Goal: Task Accomplishment & Management: Manage account settings

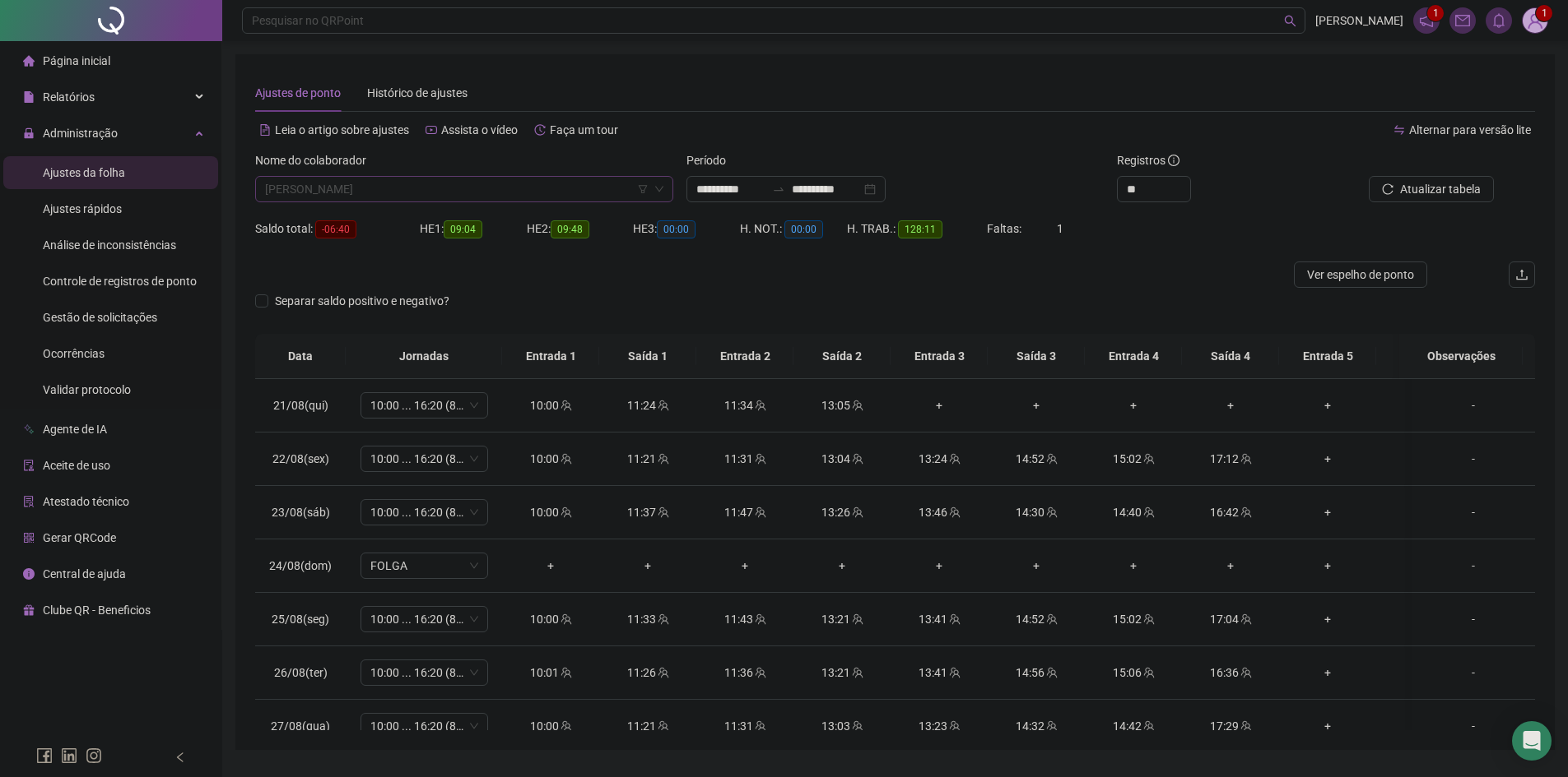
click at [379, 188] on span "[PERSON_NAME]" at bounding box center [464, 190] width 398 height 25
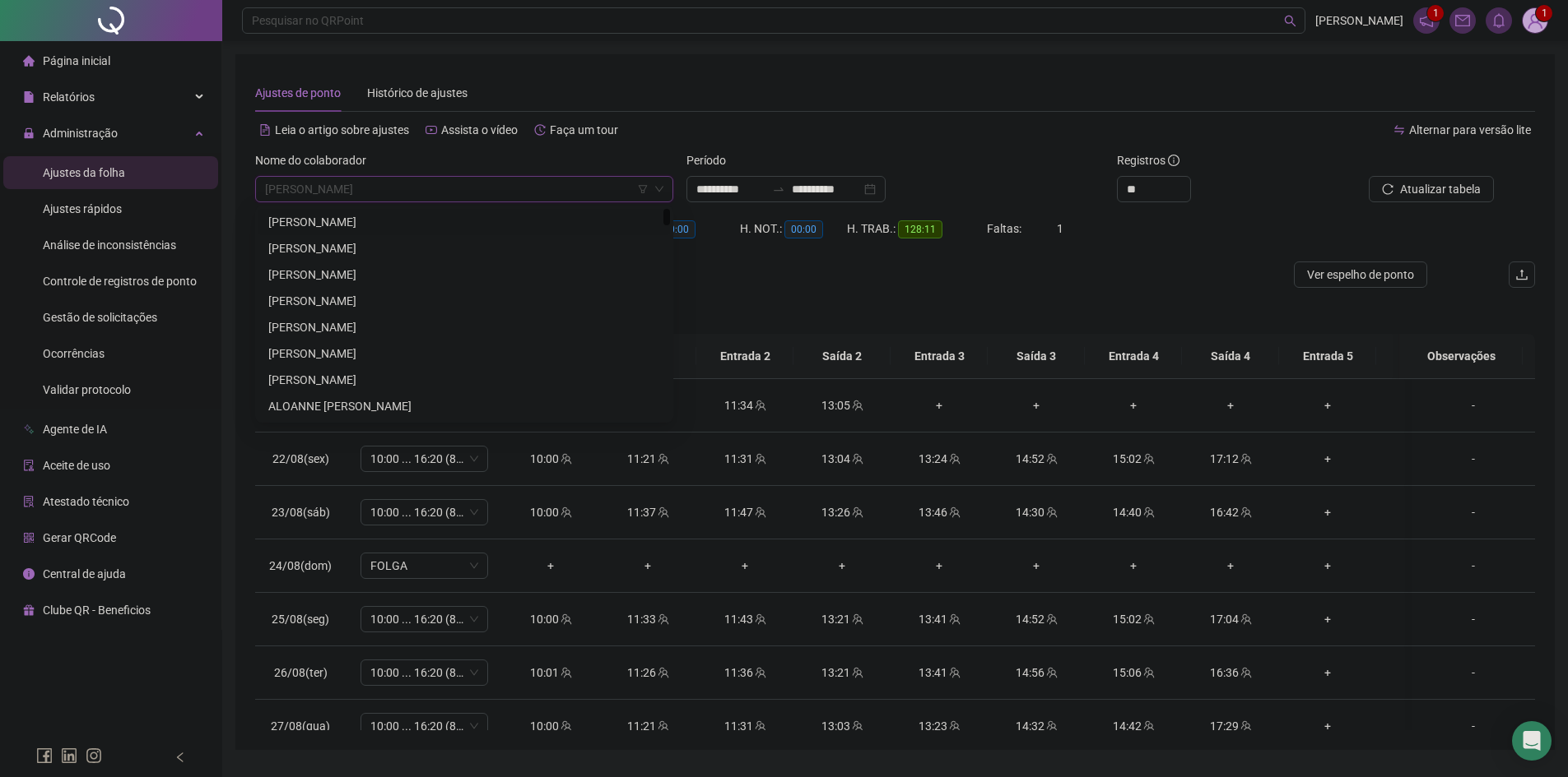
click at [435, 225] on div "[PERSON_NAME]" at bounding box center [463, 222] width 392 height 18
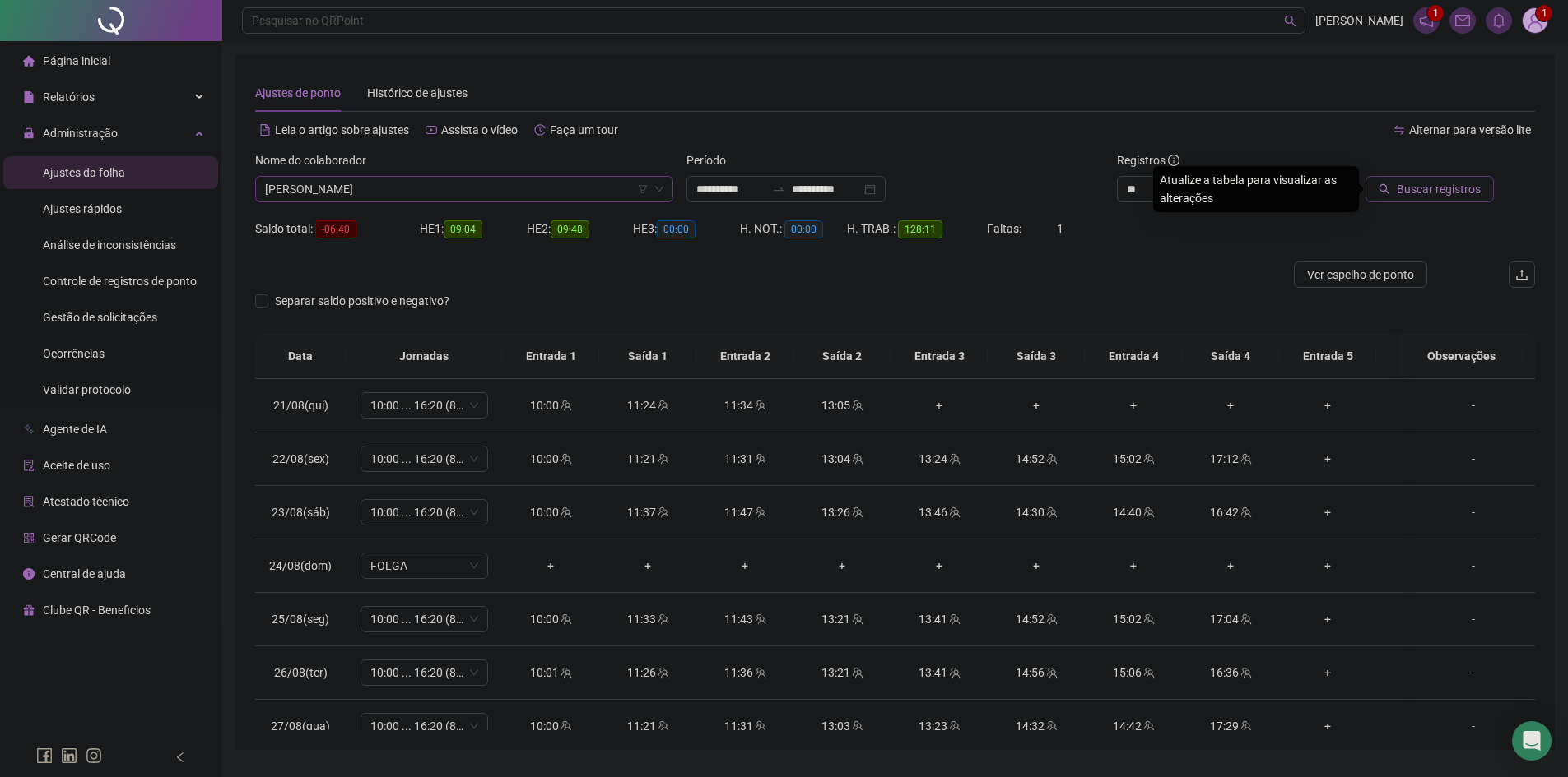
click at [1417, 197] on span "Buscar registros" at bounding box center [1439, 189] width 84 height 18
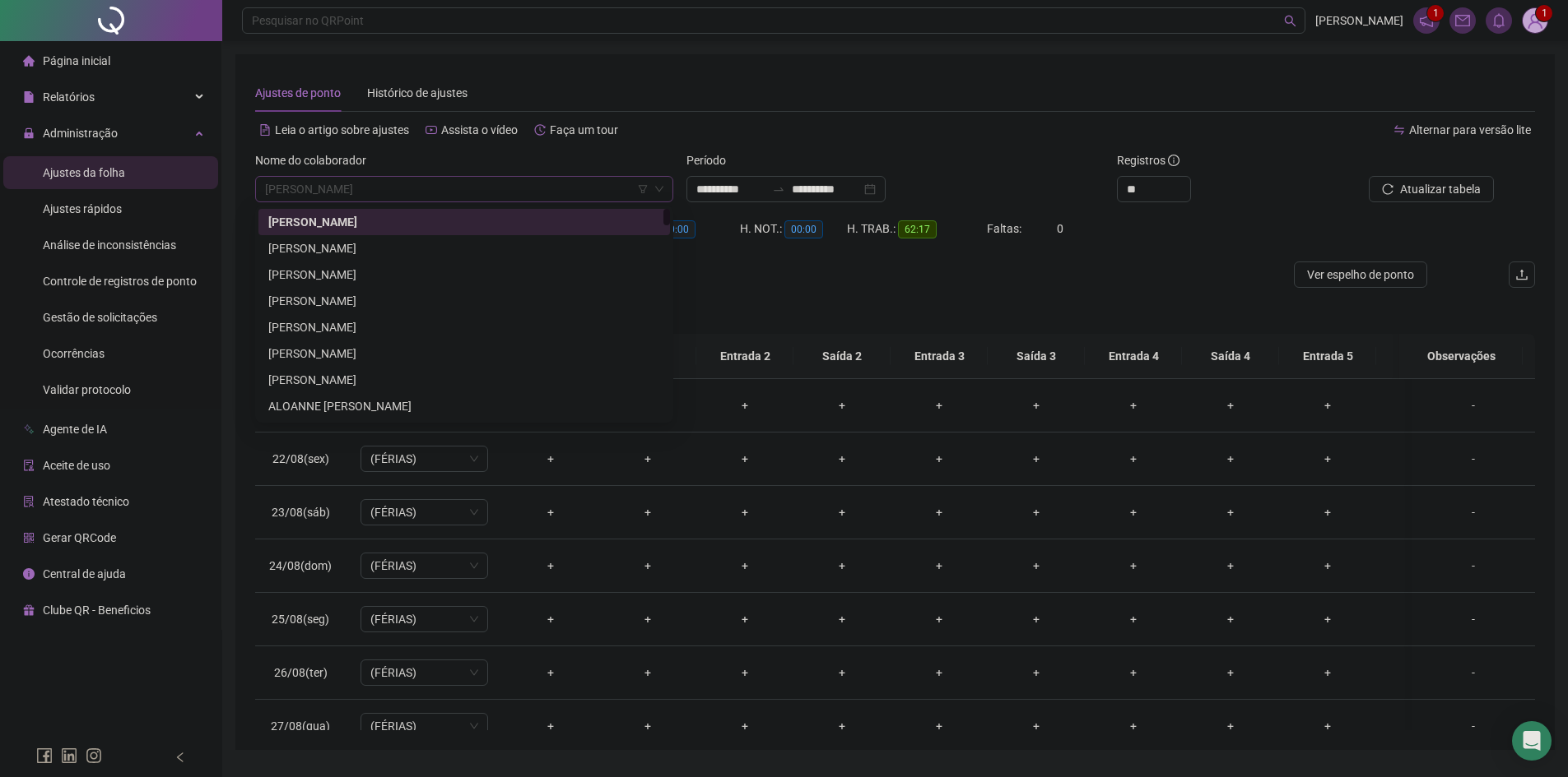
click at [365, 186] on span "[PERSON_NAME]" at bounding box center [464, 190] width 398 height 25
click at [351, 329] on div "[PERSON_NAME]" at bounding box center [463, 327] width 392 height 18
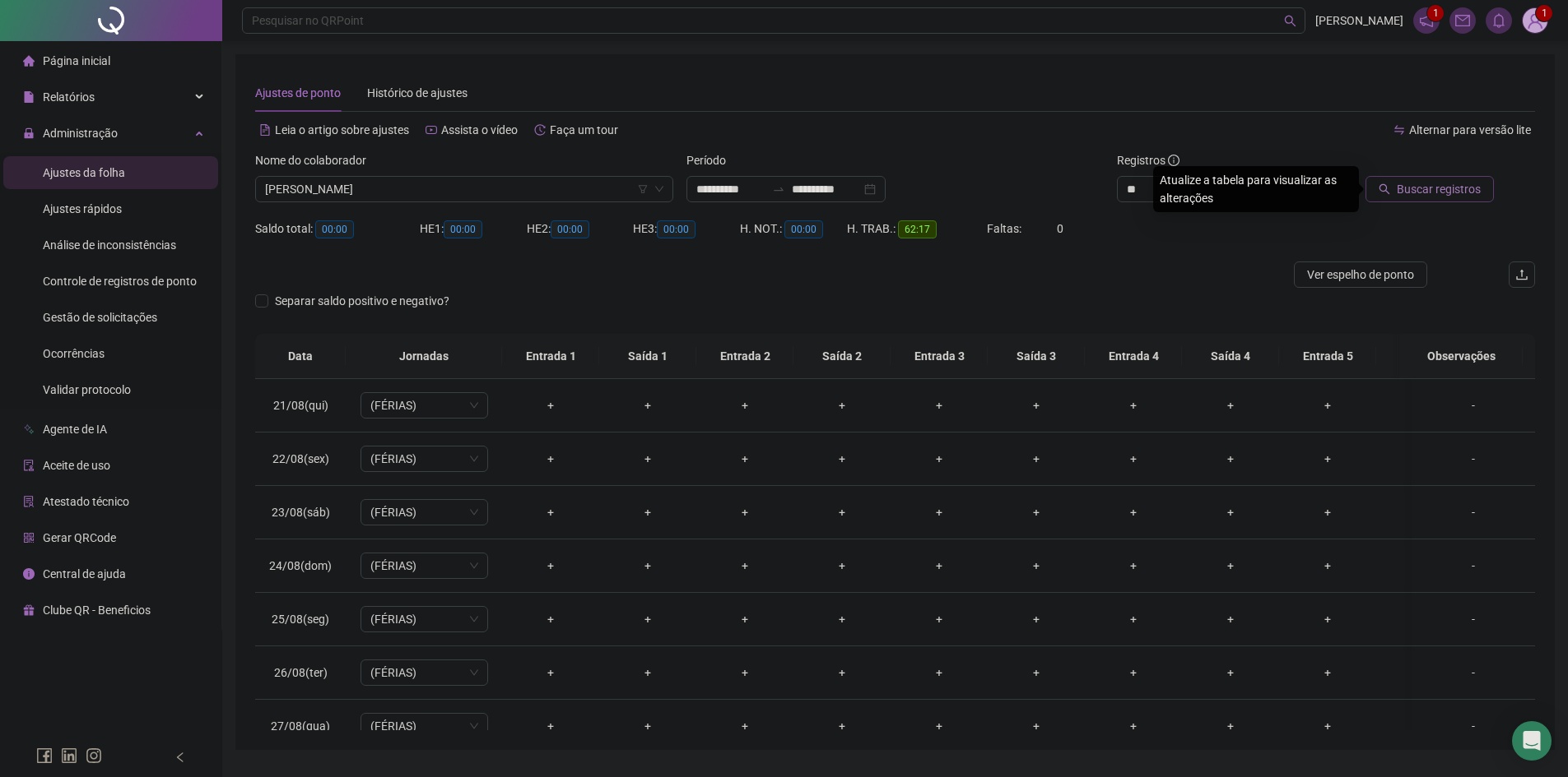
click at [1457, 184] on span "Buscar registros" at bounding box center [1439, 189] width 84 height 18
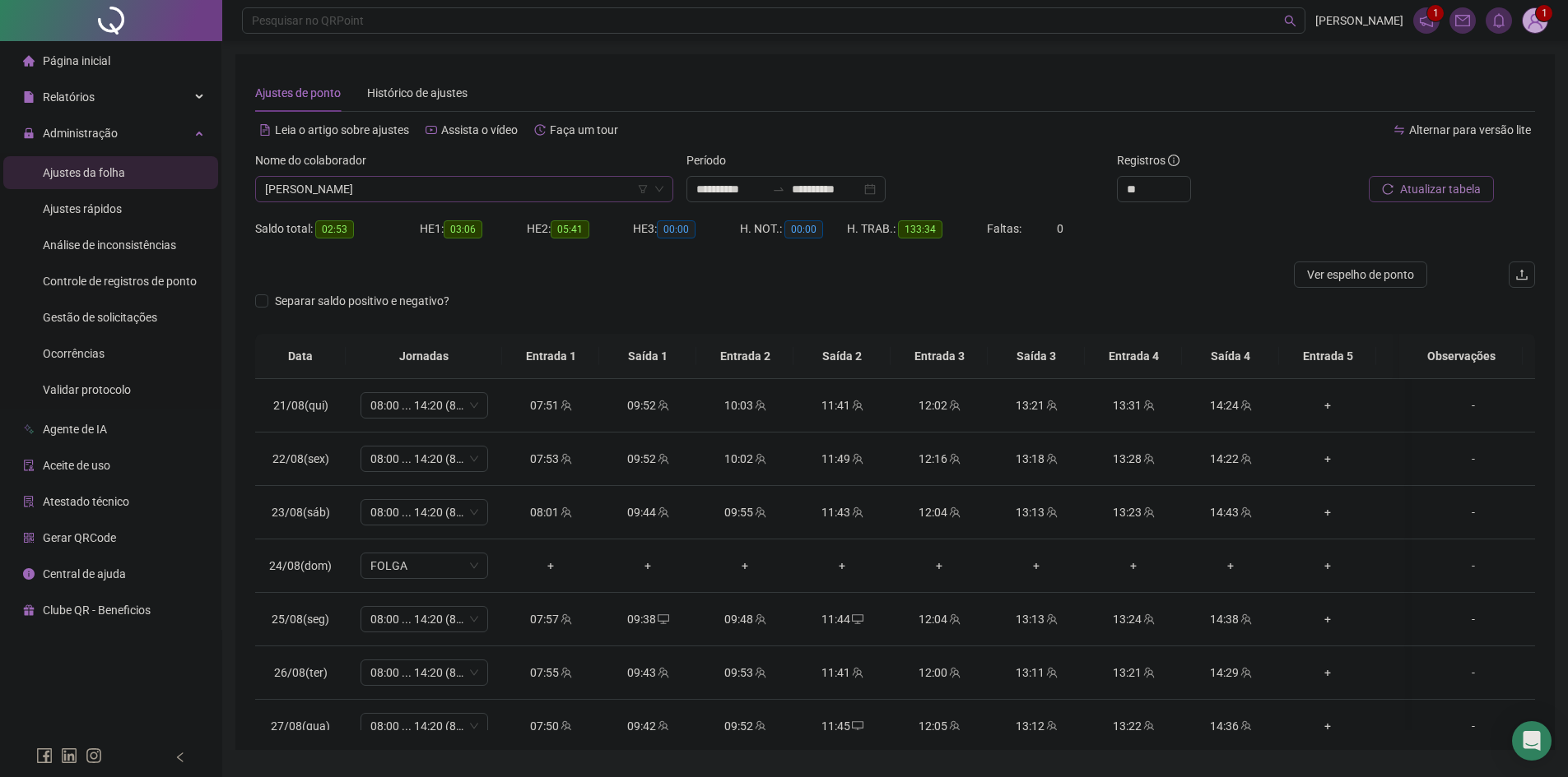
click at [377, 187] on span "[PERSON_NAME]" at bounding box center [464, 190] width 398 height 25
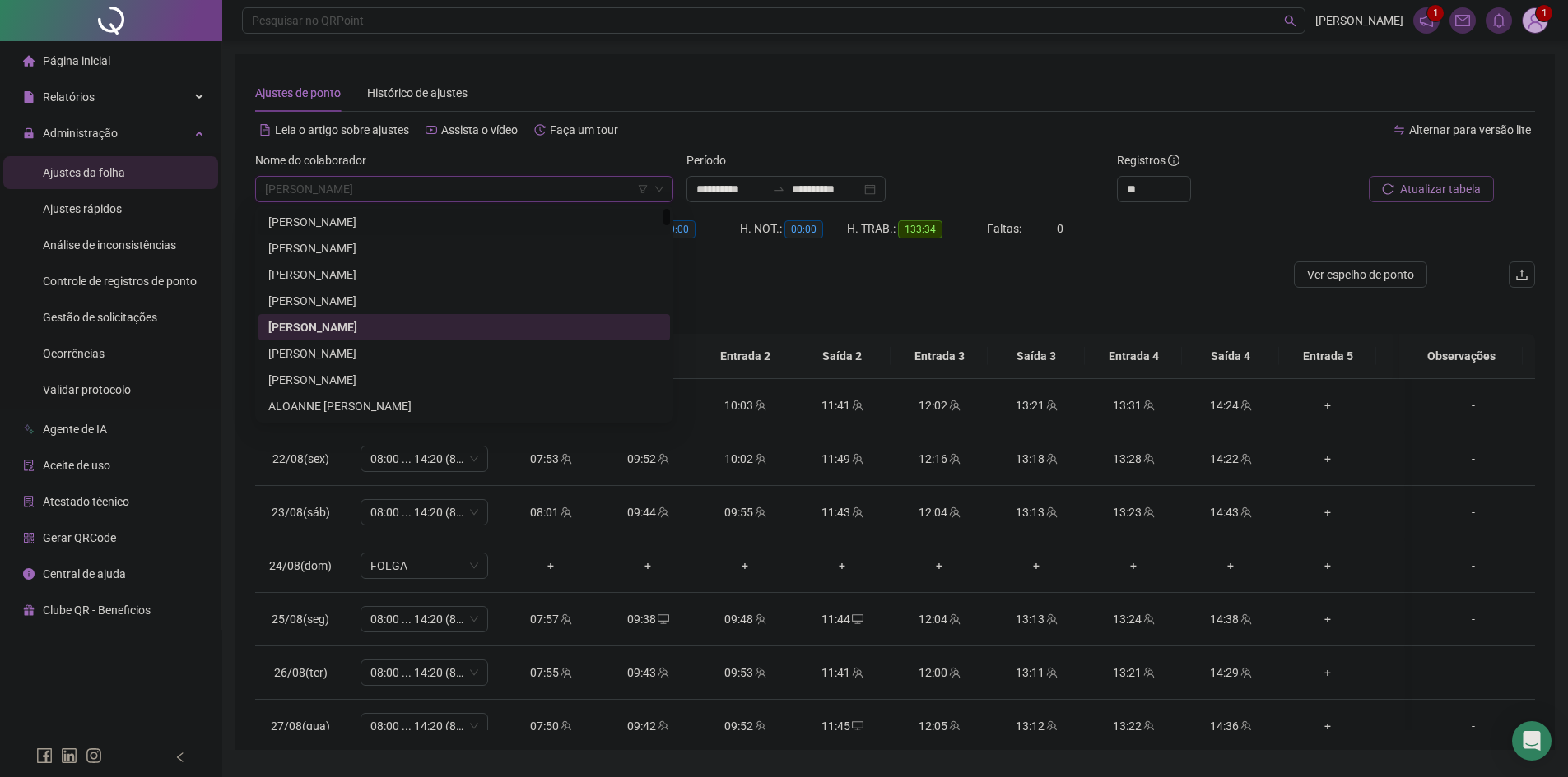
click at [378, 223] on div "[PERSON_NAME]" at bounding box center [463, 222] width 392 height 18
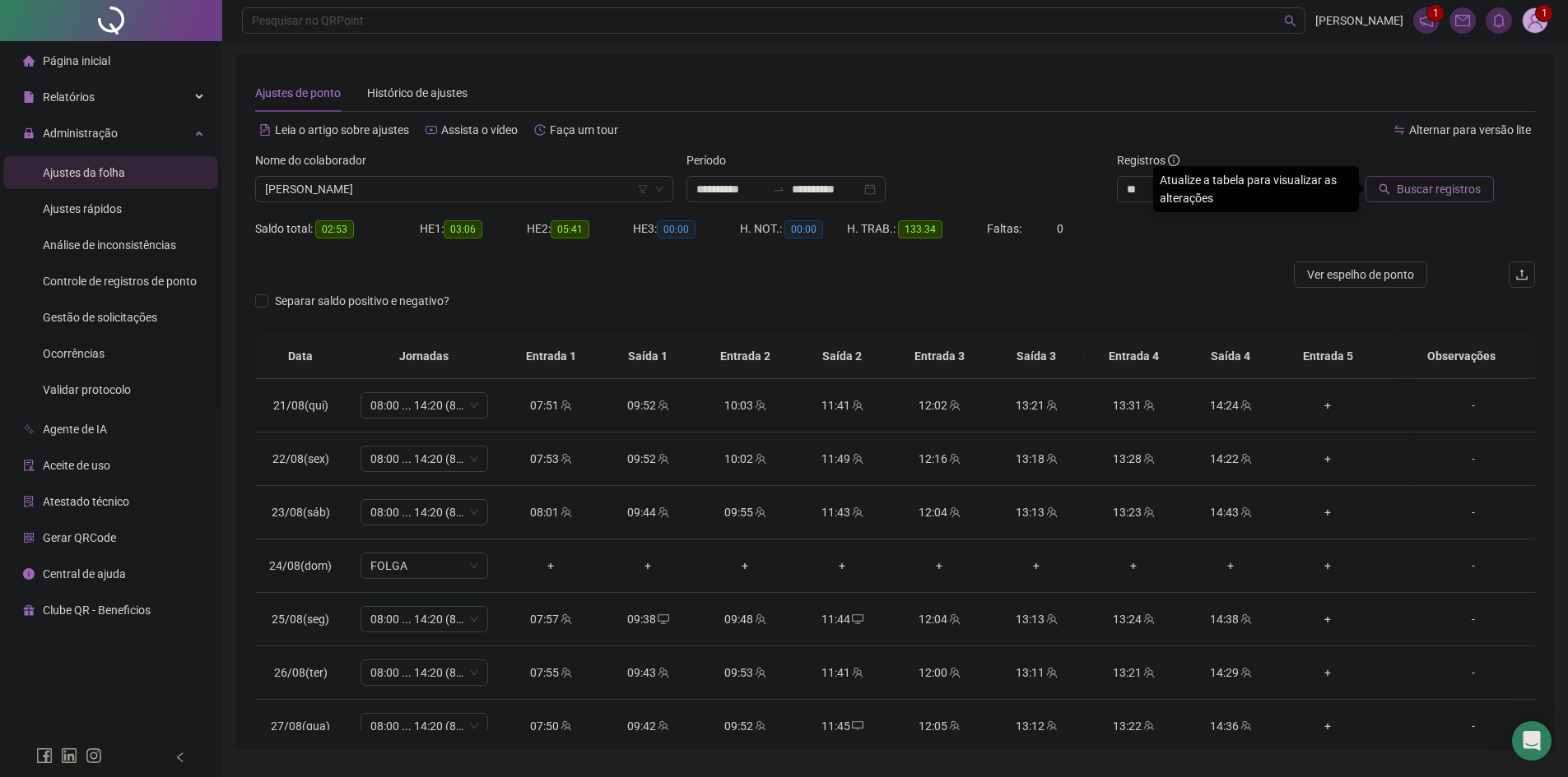
click at [1439, 185] on span "Buscar registros" at bounding box center [1439, 189] width 84 height 18
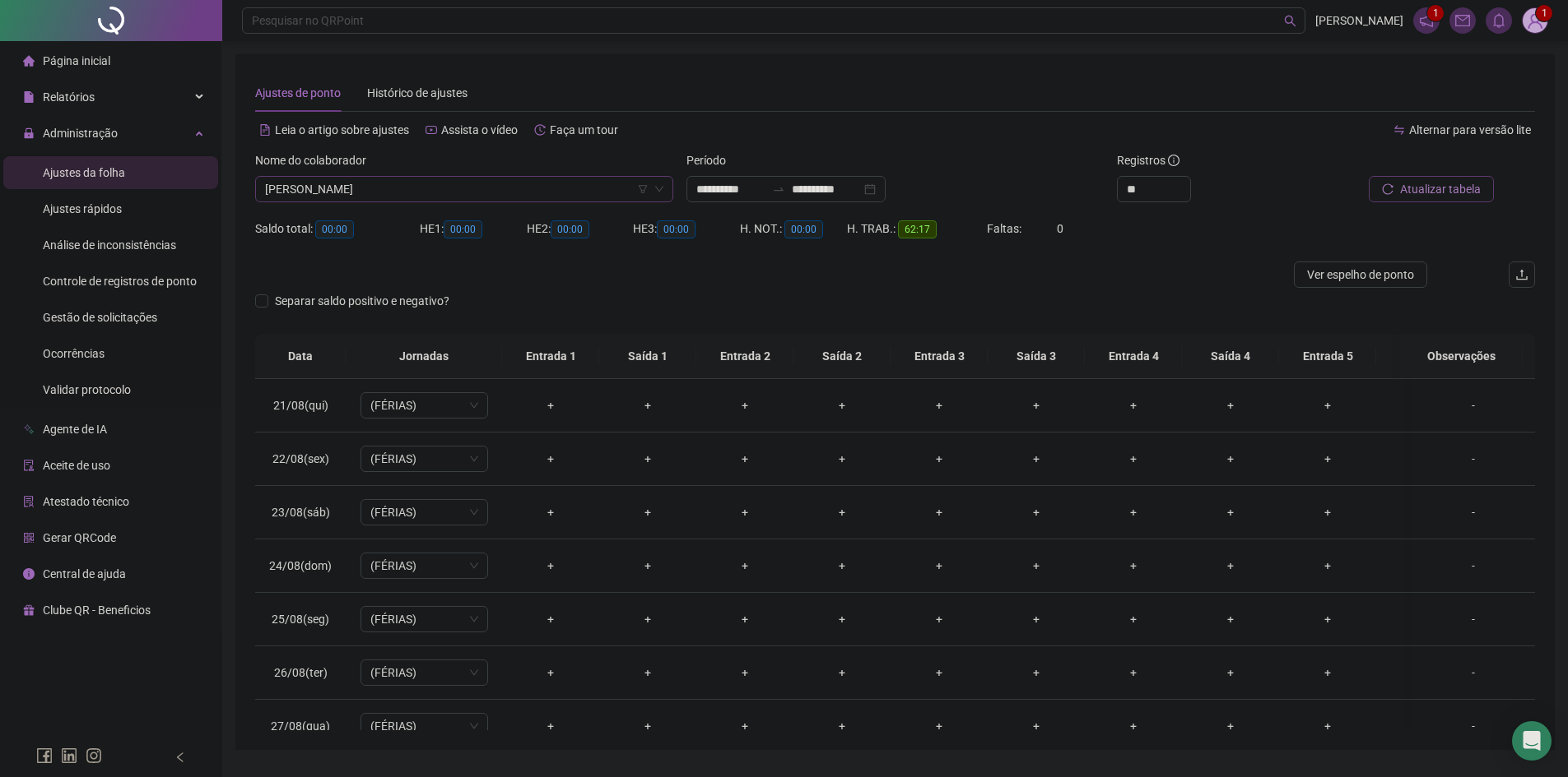
click at [368, 183] on span "[PERSON_NAME]" at bounding box center [464, 190] width 398 height 25
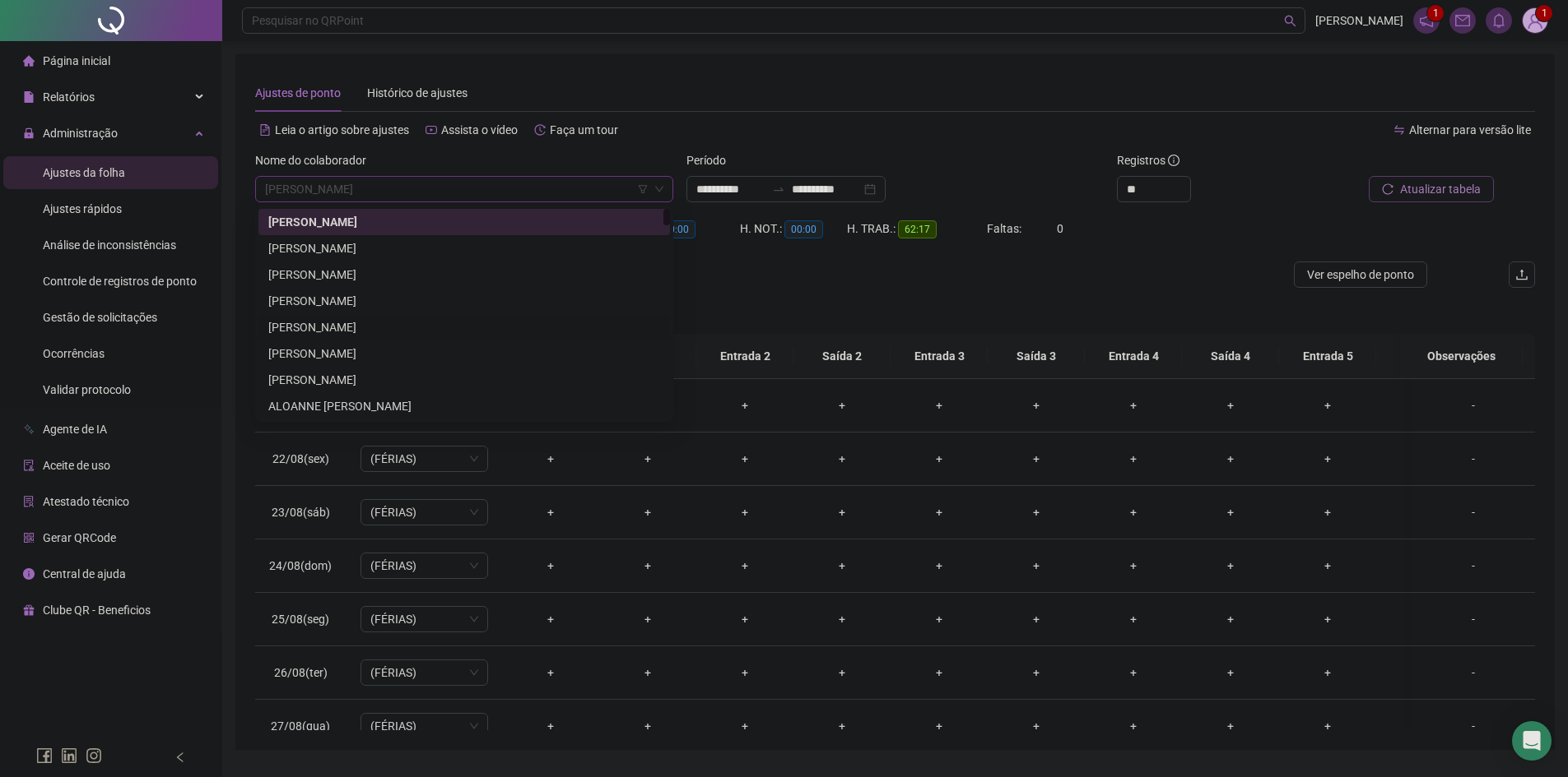
click at [338, 336] on div "[PERSON_NAME]" at bounding box center [463, 327] width 392 height 18
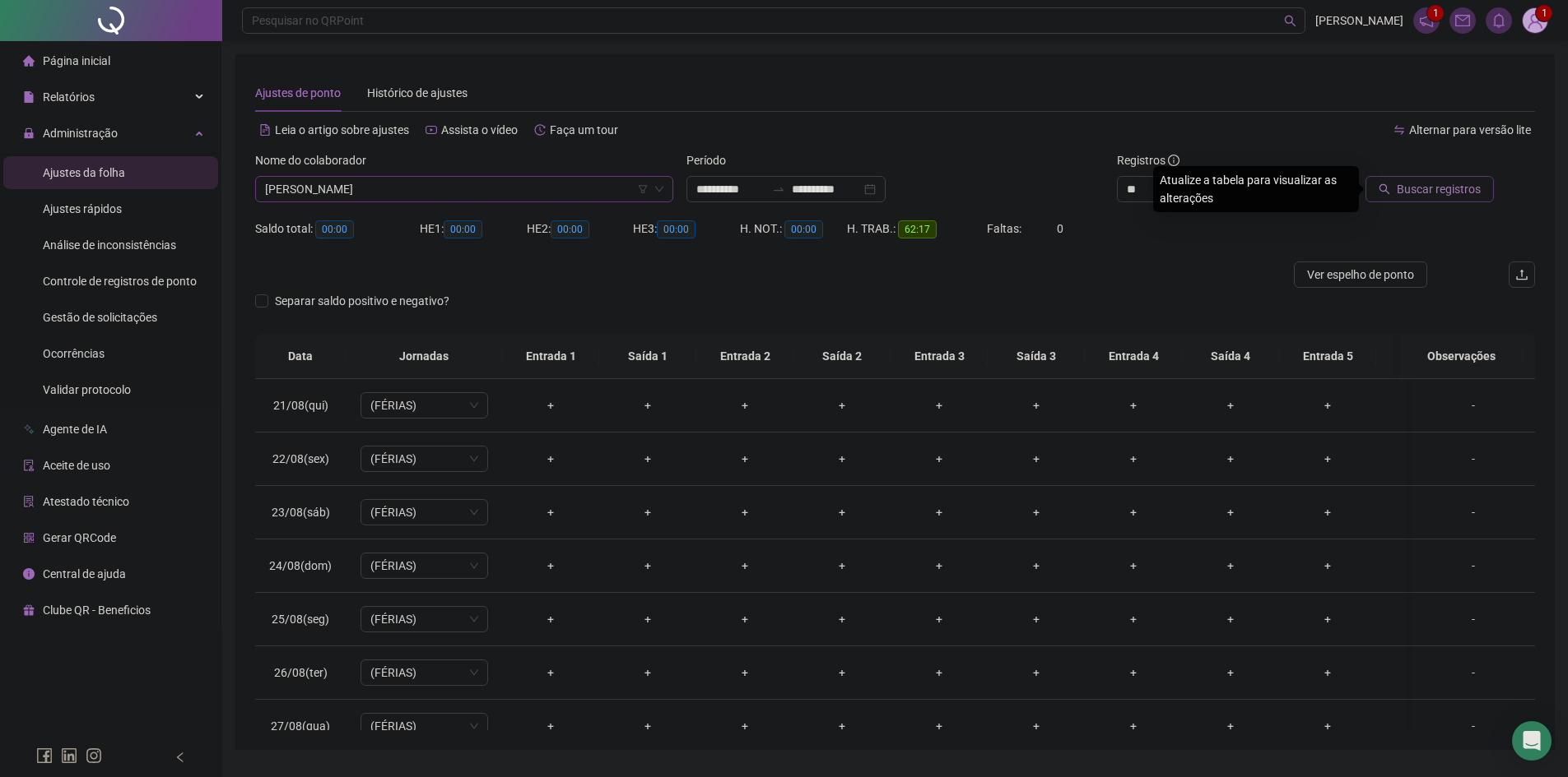
click at [1448, 188] on span "Buscar registros" at bounding box center [1439, 189] width 84 height 18
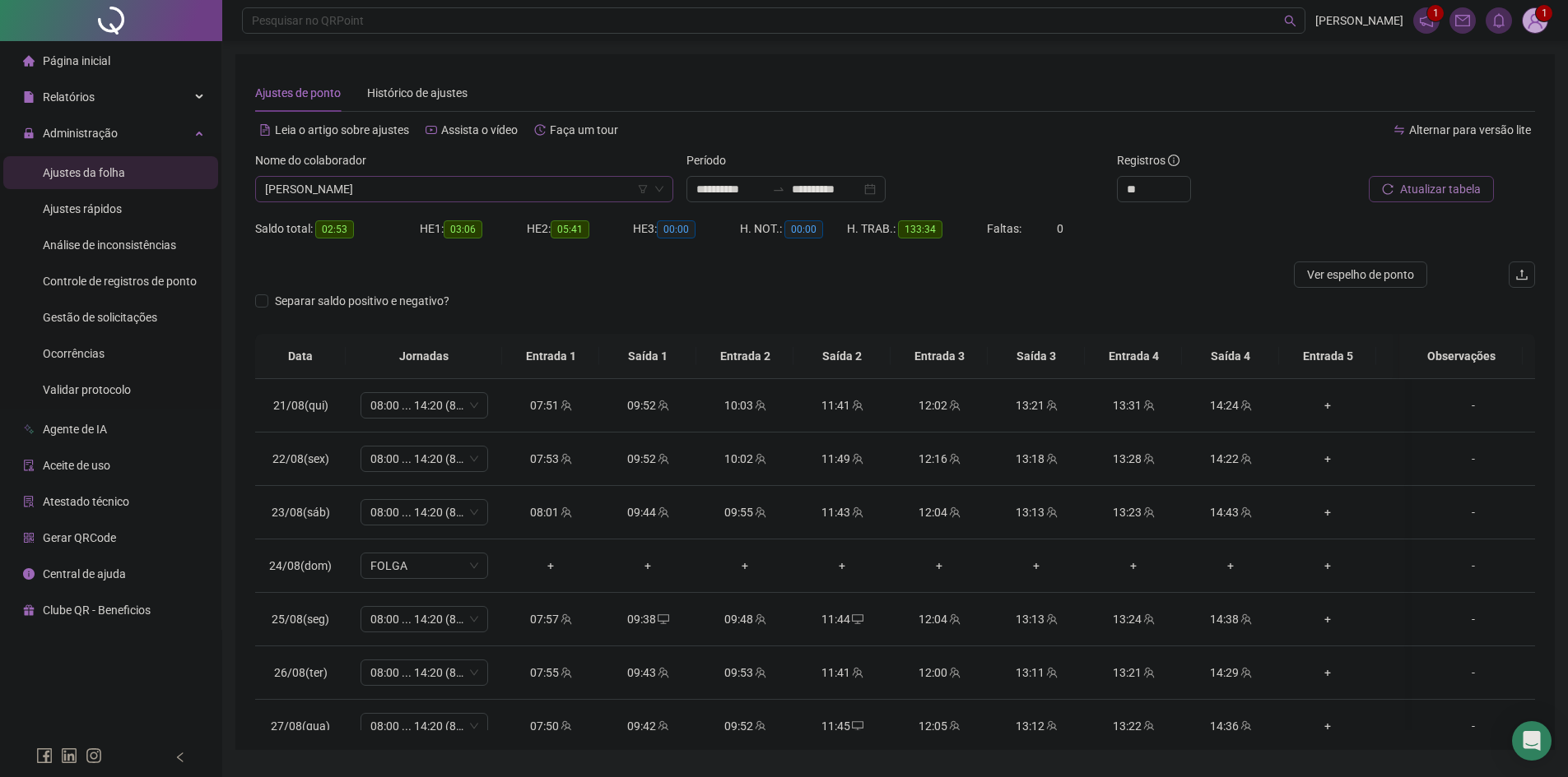
click at [510, 196] on span "[PERSON_NAME]" at bounding box center [464, 190] width 398 height 25
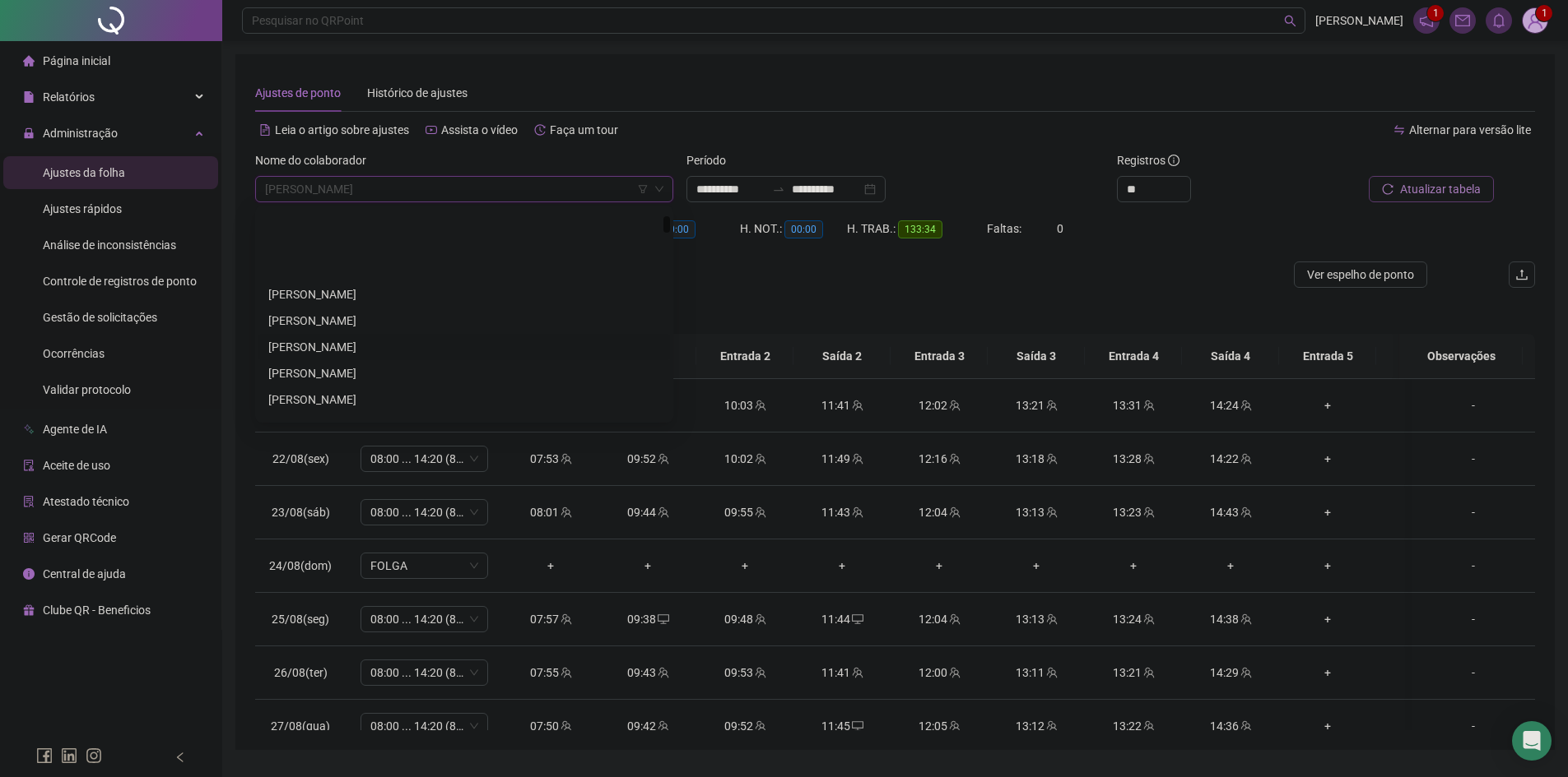
scroll to position [247, 0]
click at [875, 281] on div at bounding box center [734, 274] width 959 height 26
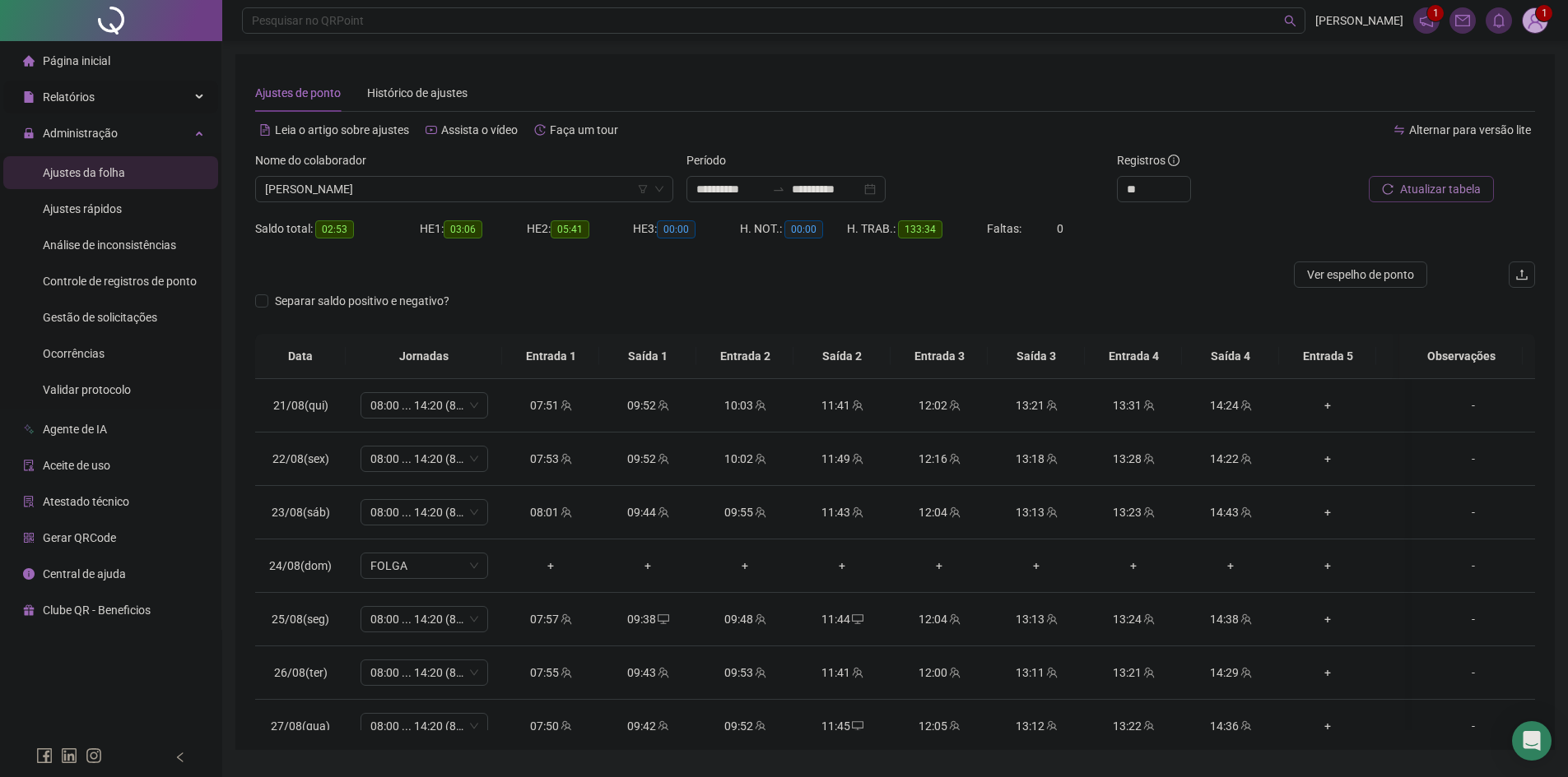
click at [139, 93] on div "Relatórios" at bounding box center [110, 97] width 215 height 33
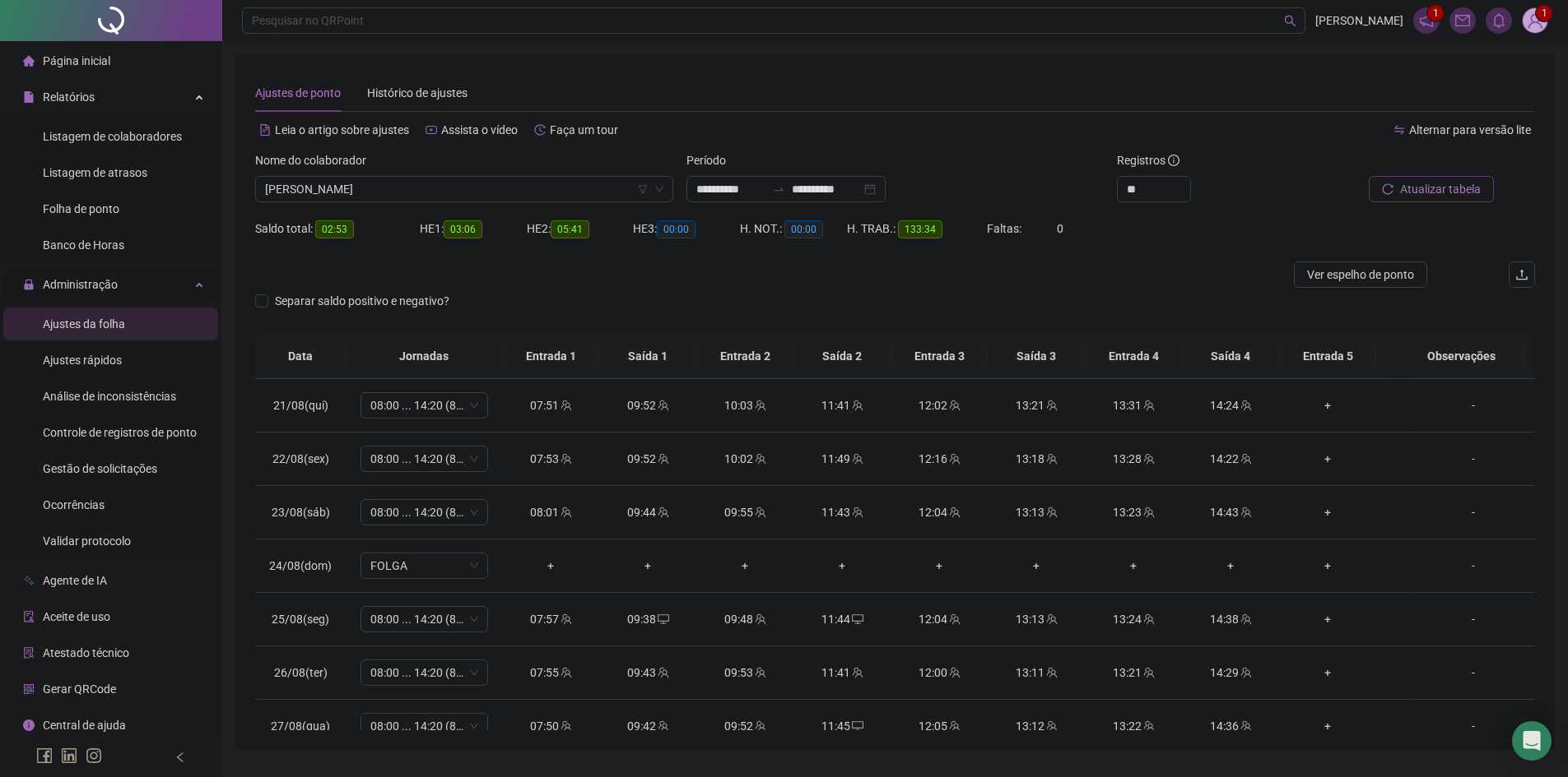
click at [113, 289] on span "Administração" at bounding box center [79, 285] width 75 height 13
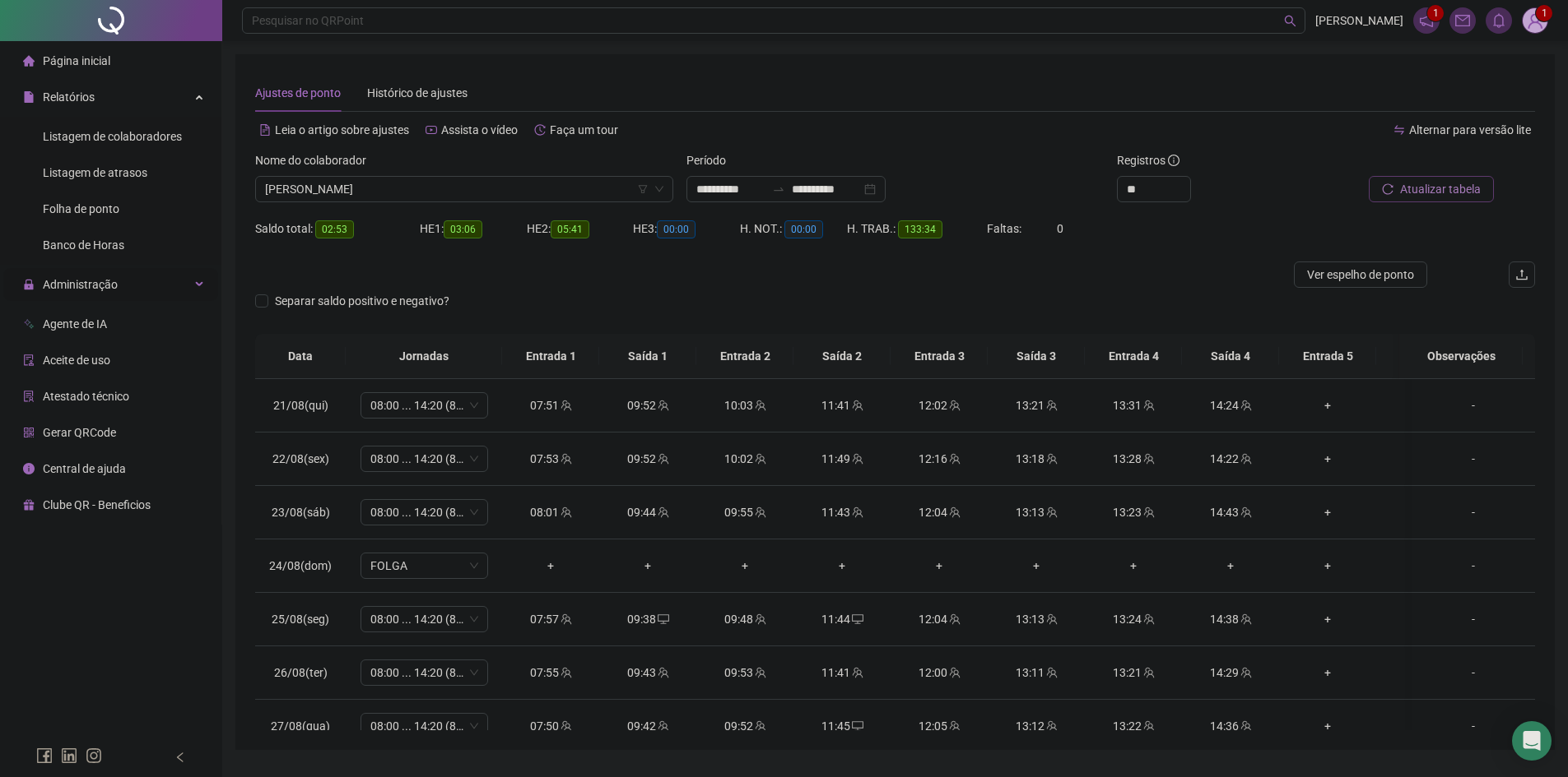
click at [113, 289] on span "Administração" at bounding box center [79, 285] width 75 height 13
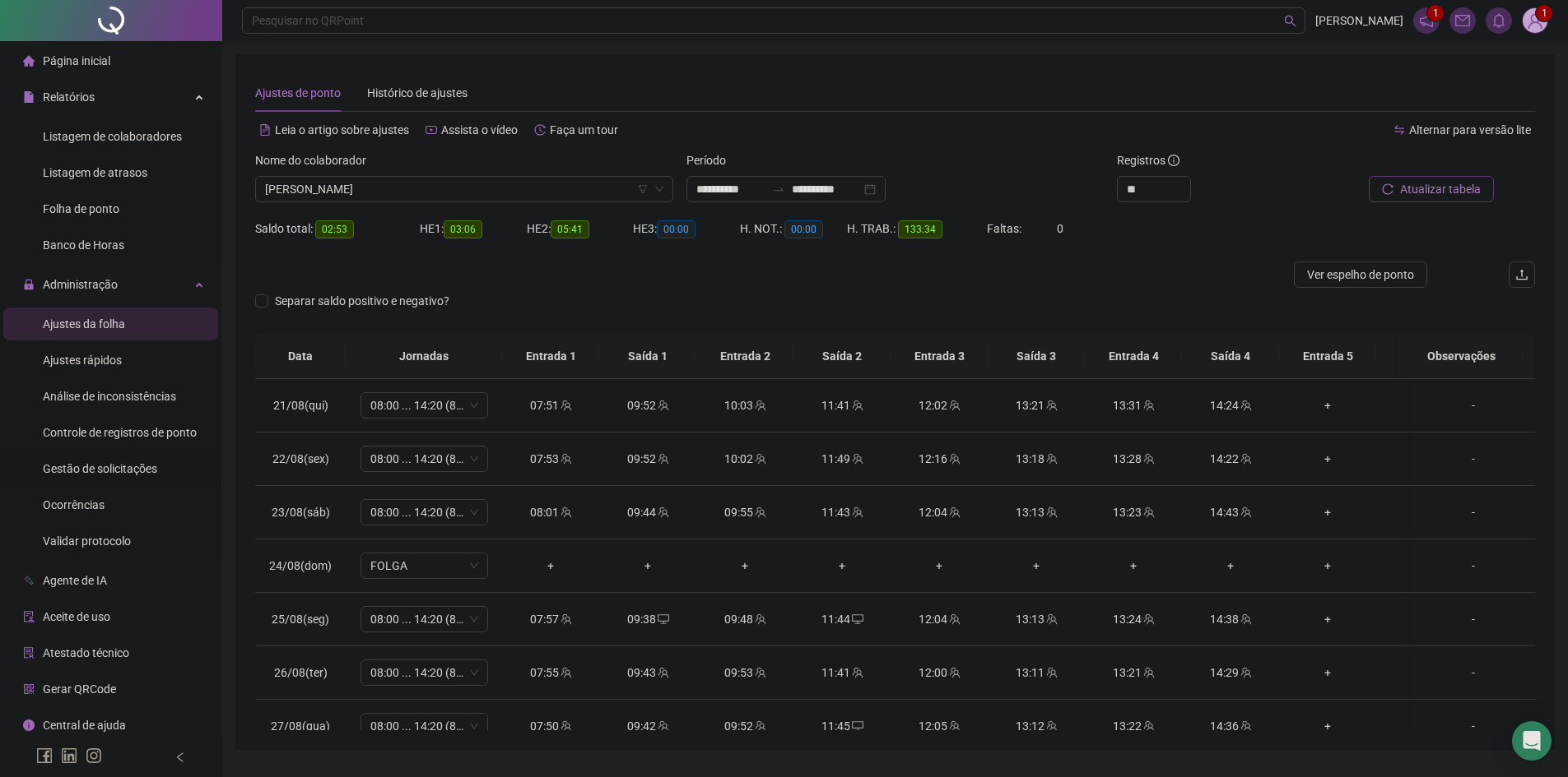
click at [86, 470] on span "Gestão de solicitações" at bounding box center [99, 469] width 114 height 13
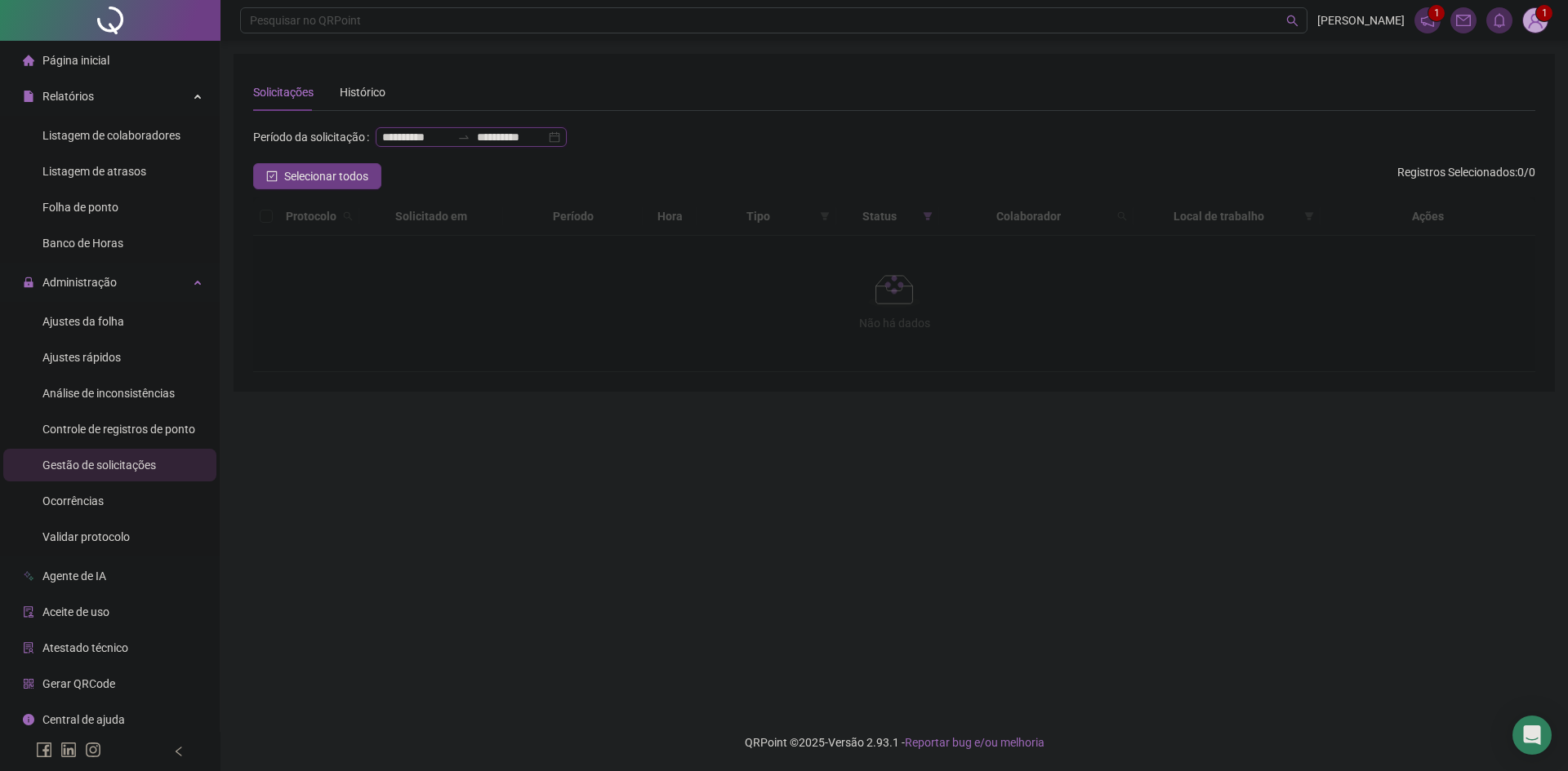
click at [382, 146] on input "**********" at bounding box center [416, 137] width 68 height 18
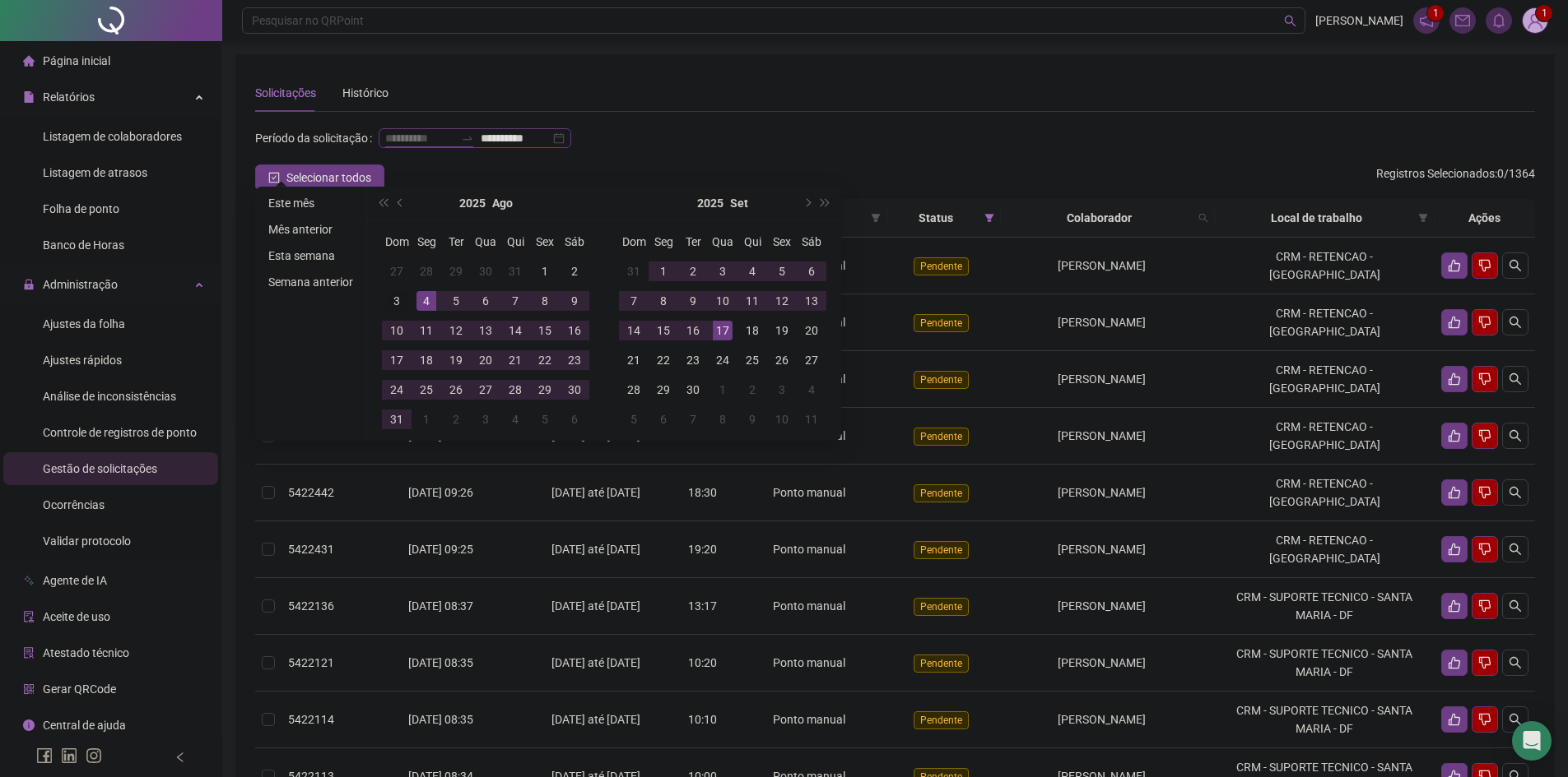
type input "**********"
click at [398, 303] on div "3" at bounding box center [396, 301] width 20 height 20
type input "**********"
click at [1257, 164] on div "**********" at bounding box center [894, 145] width 1280 height 40
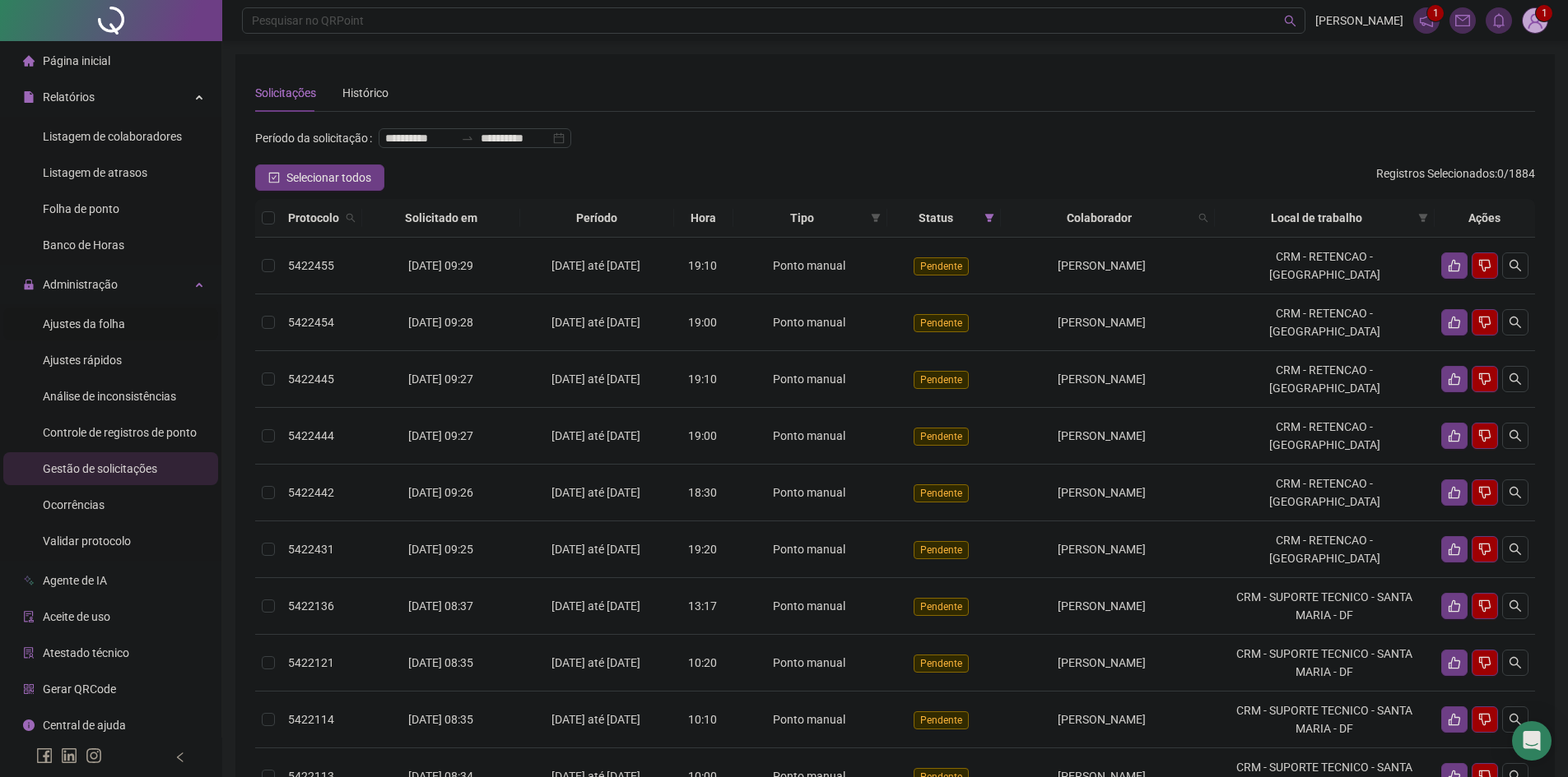
click at [80, 325] on span "Ajustes da folha" at bounding box center [83, 324] width 82 height 13
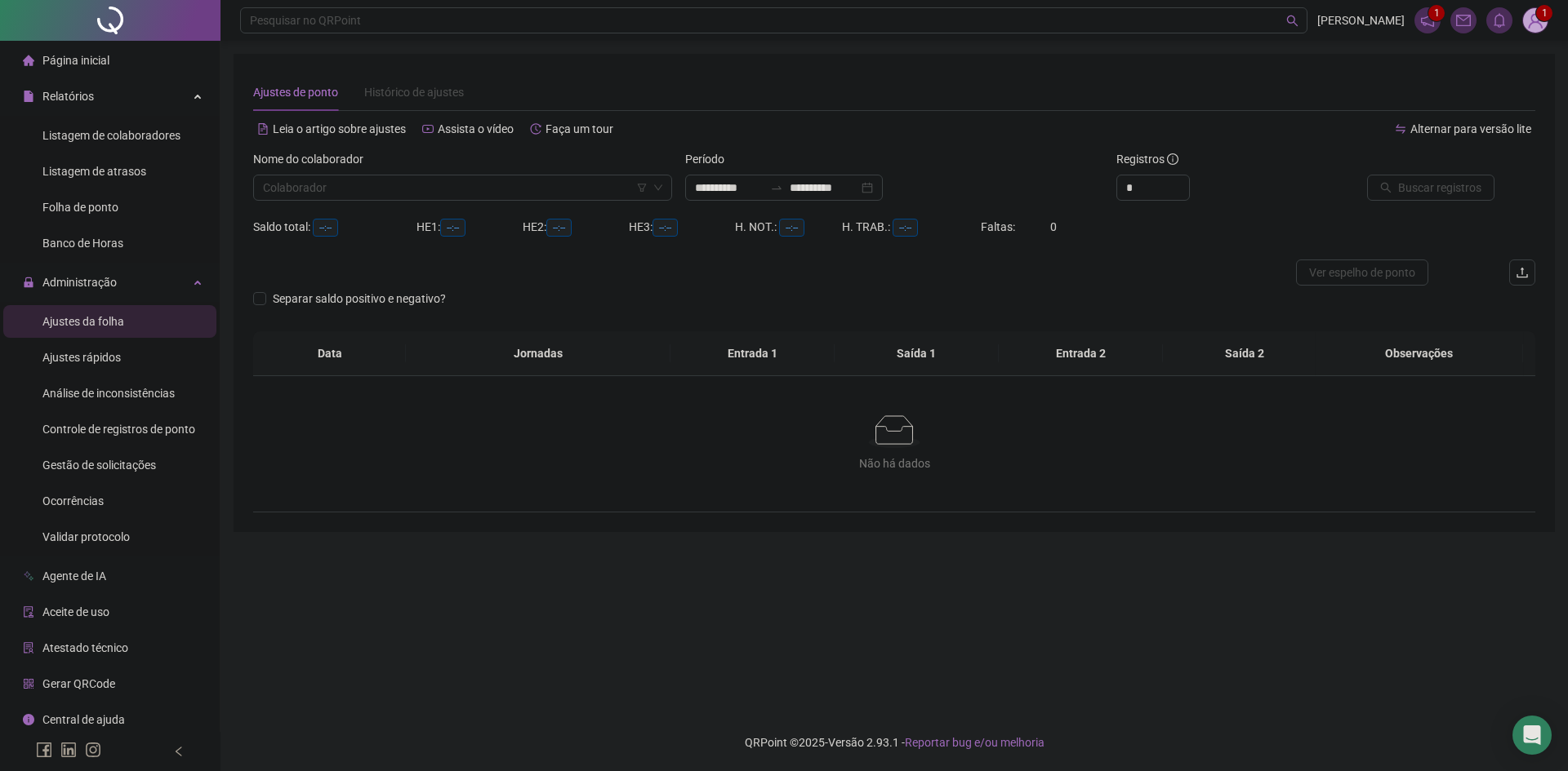
type input "**********"
click at [125, 272] on div "Administração" at bounding box center [110, 282] width 213 height 33
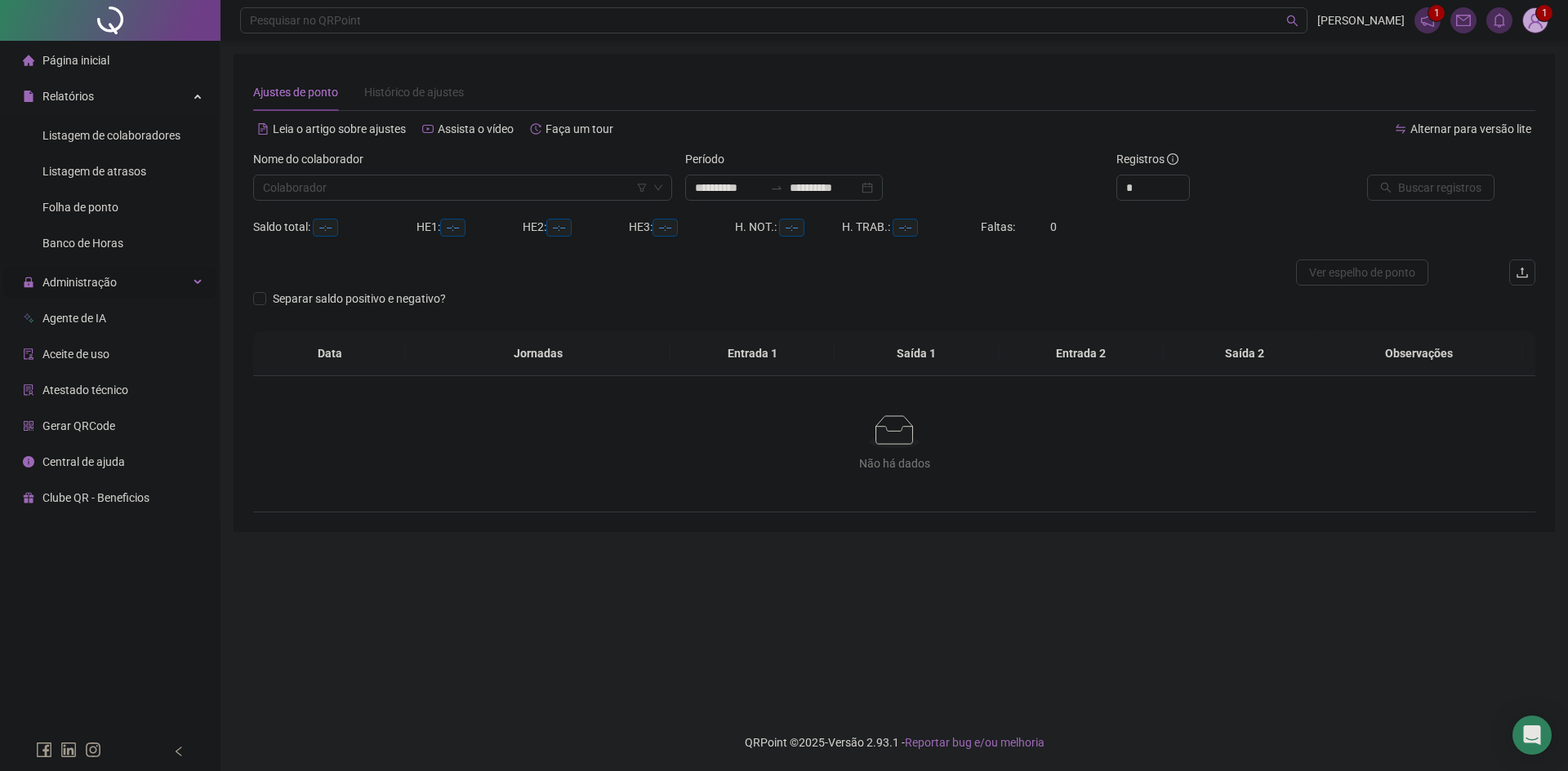
click at [145, 284] on div "Administração" at bounding box center [110, 282] width 213 height 33
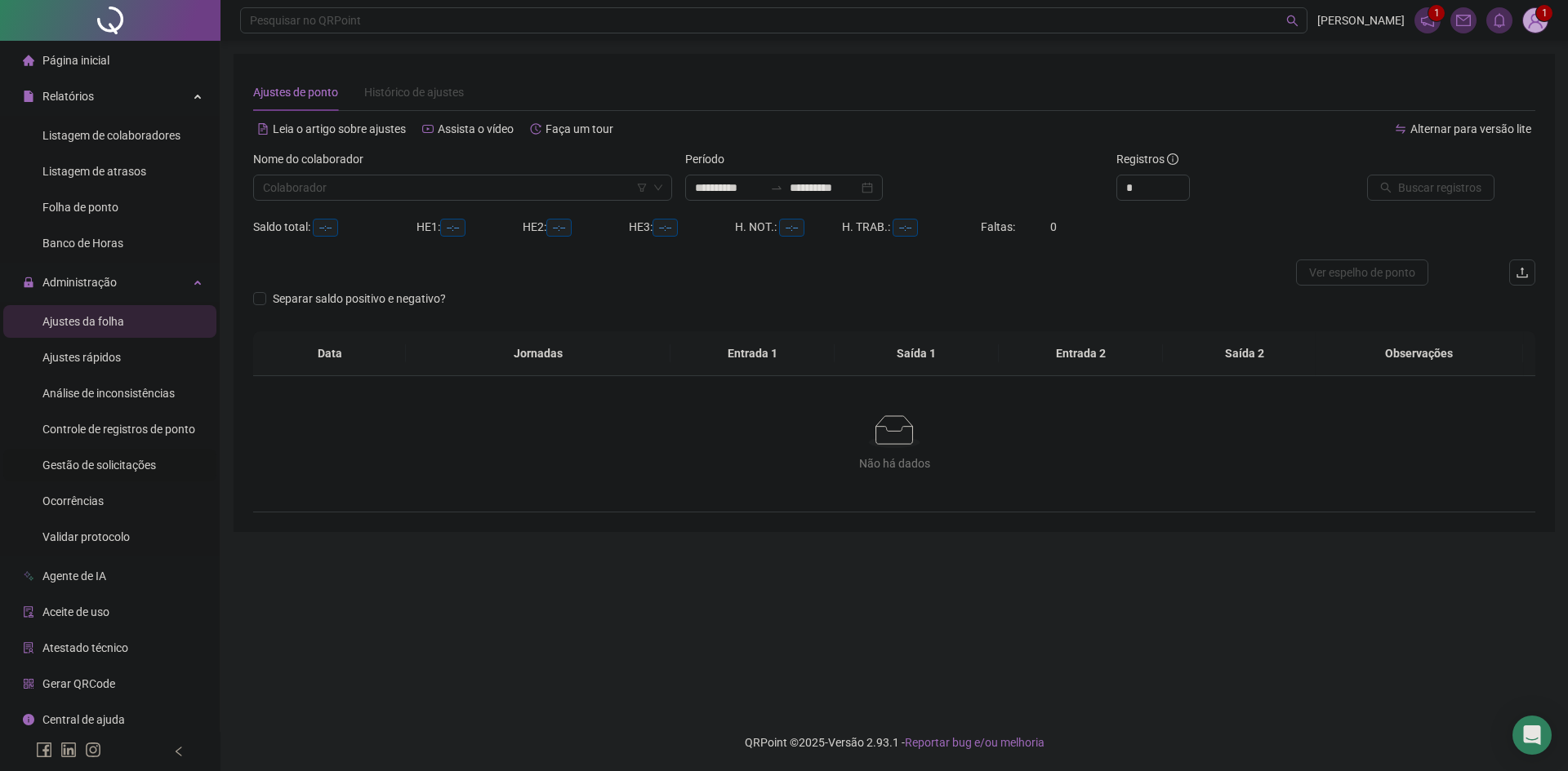
click at [104, 457] on div "Gestão de solicitações" at bounding box center [98, 465] width 113 height 33
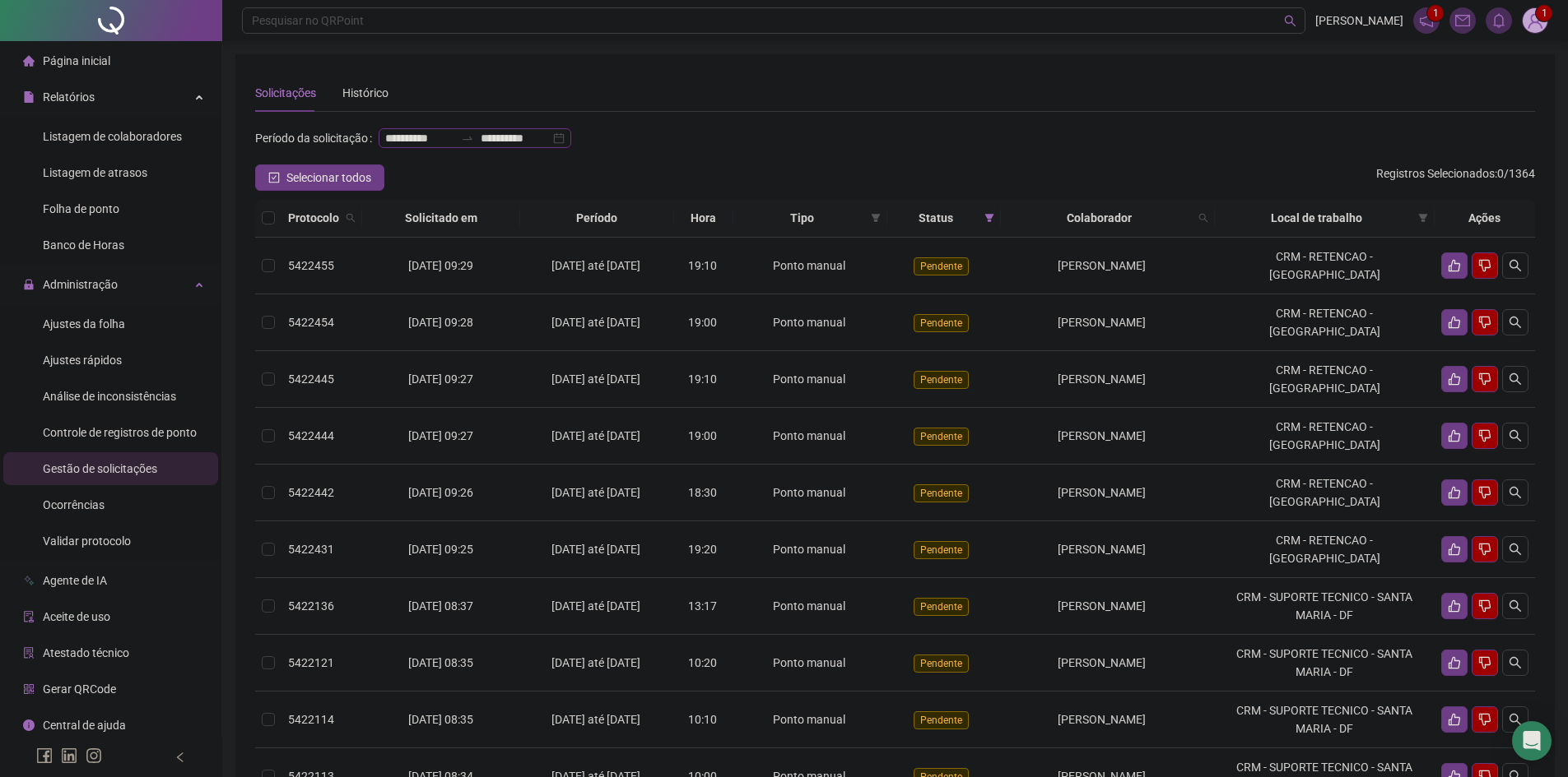
click at [385, 147] on input "**********" at bounding box center [419, 138] width 69 height 18
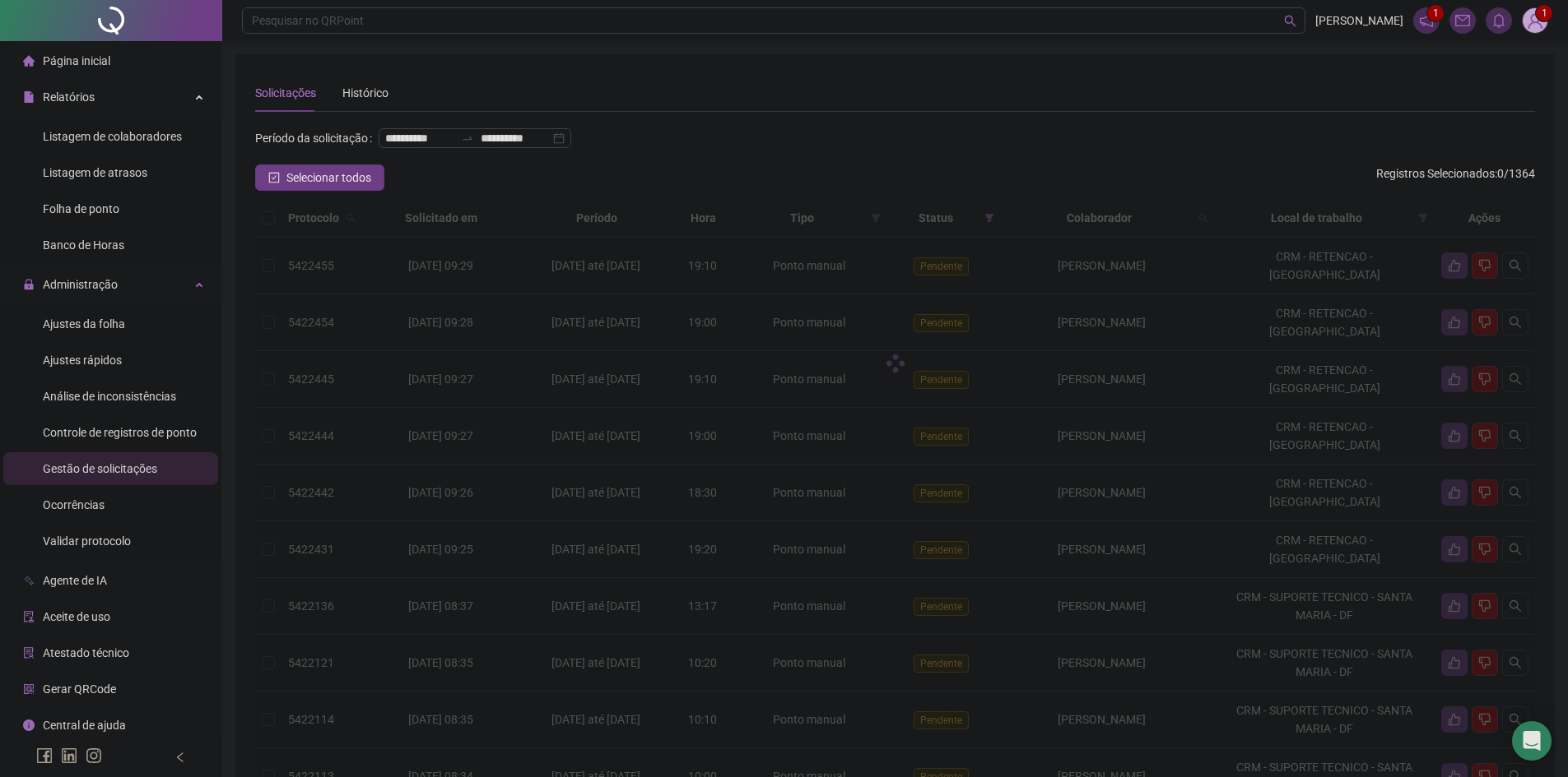
click at [848, 158] on div "**********" at bounding box center [894, 145] width 1280 height 40
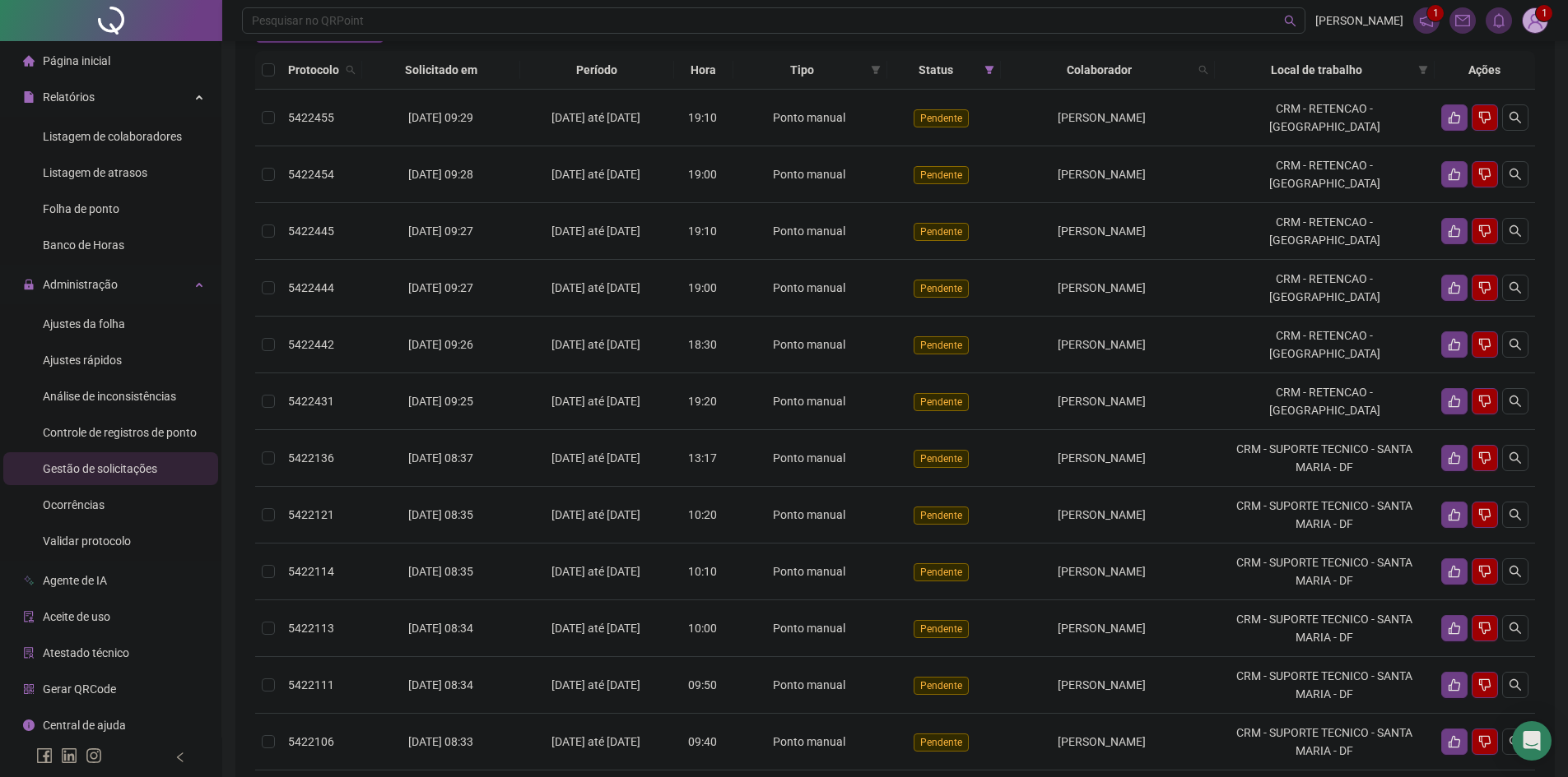
scroll to position [305, 0]
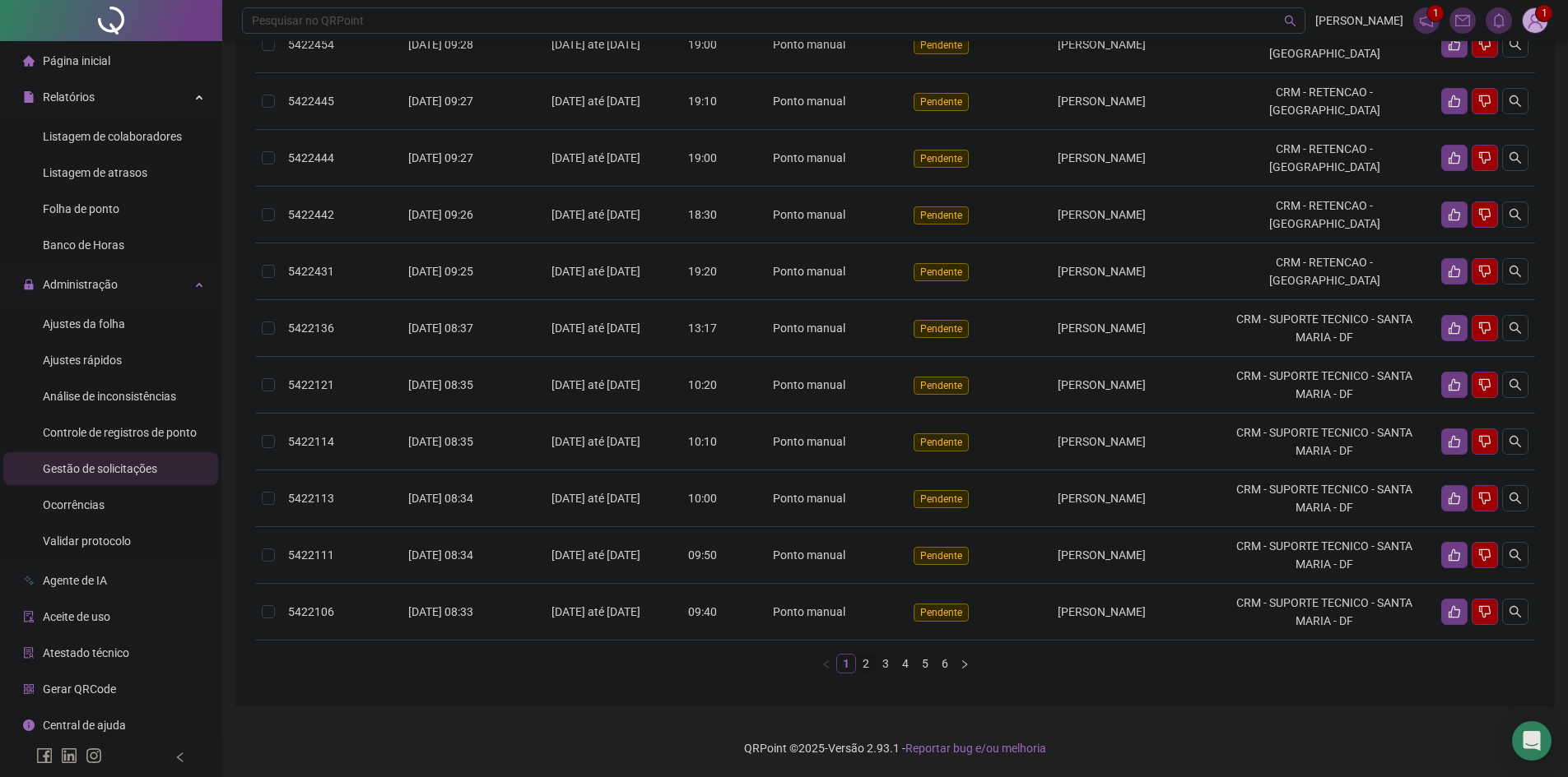
click at [861, 663] on link "2" at bounding box center [865, 663] width 18 height 18
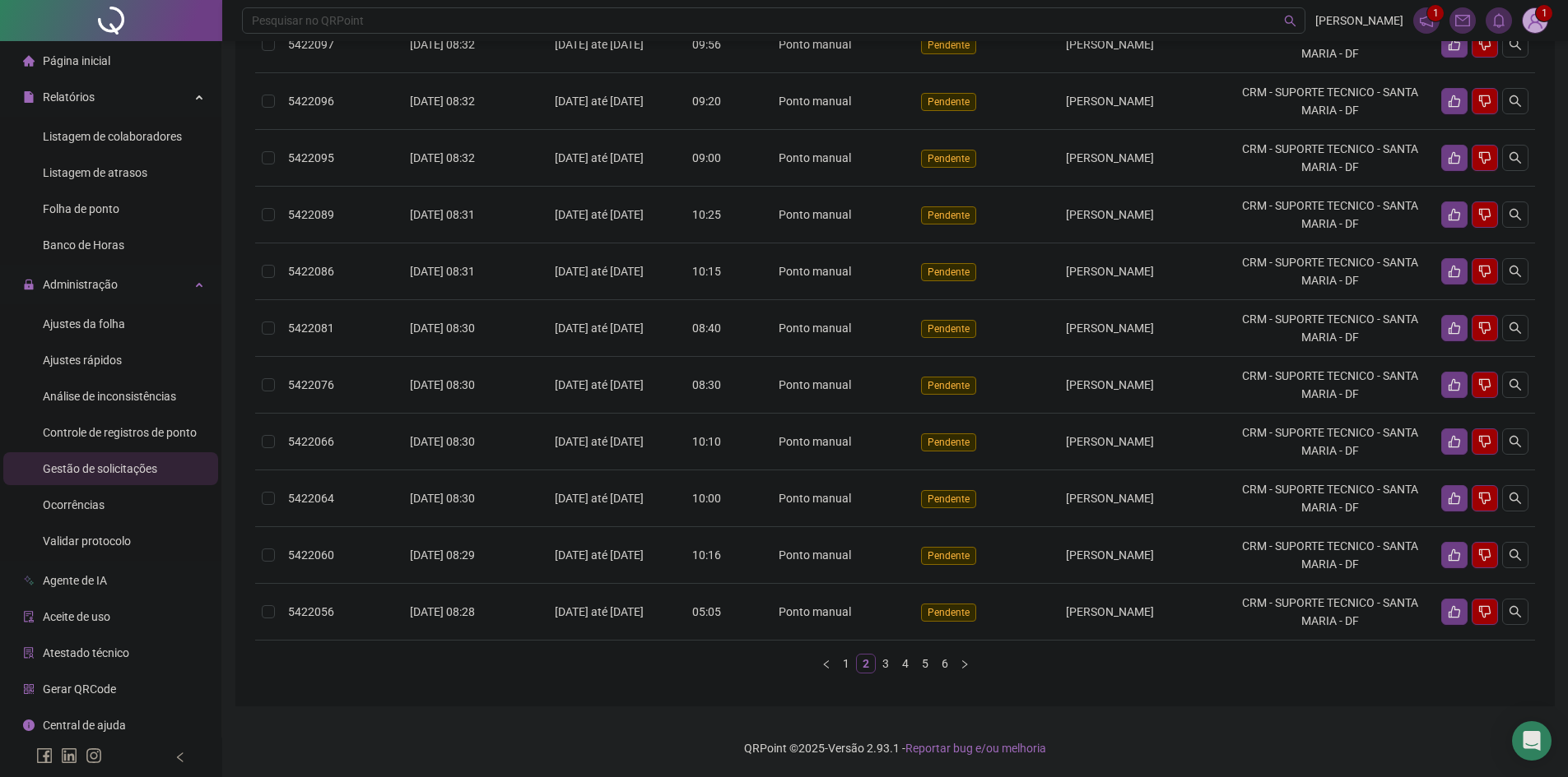
drag, startPoint x: 891, startPoint y: 663, endPoint x: 978, endPoint y: 650, distance: 88.0
click at [890, 664] on link "3" at bounding box center [885, 663] width 18 height 18
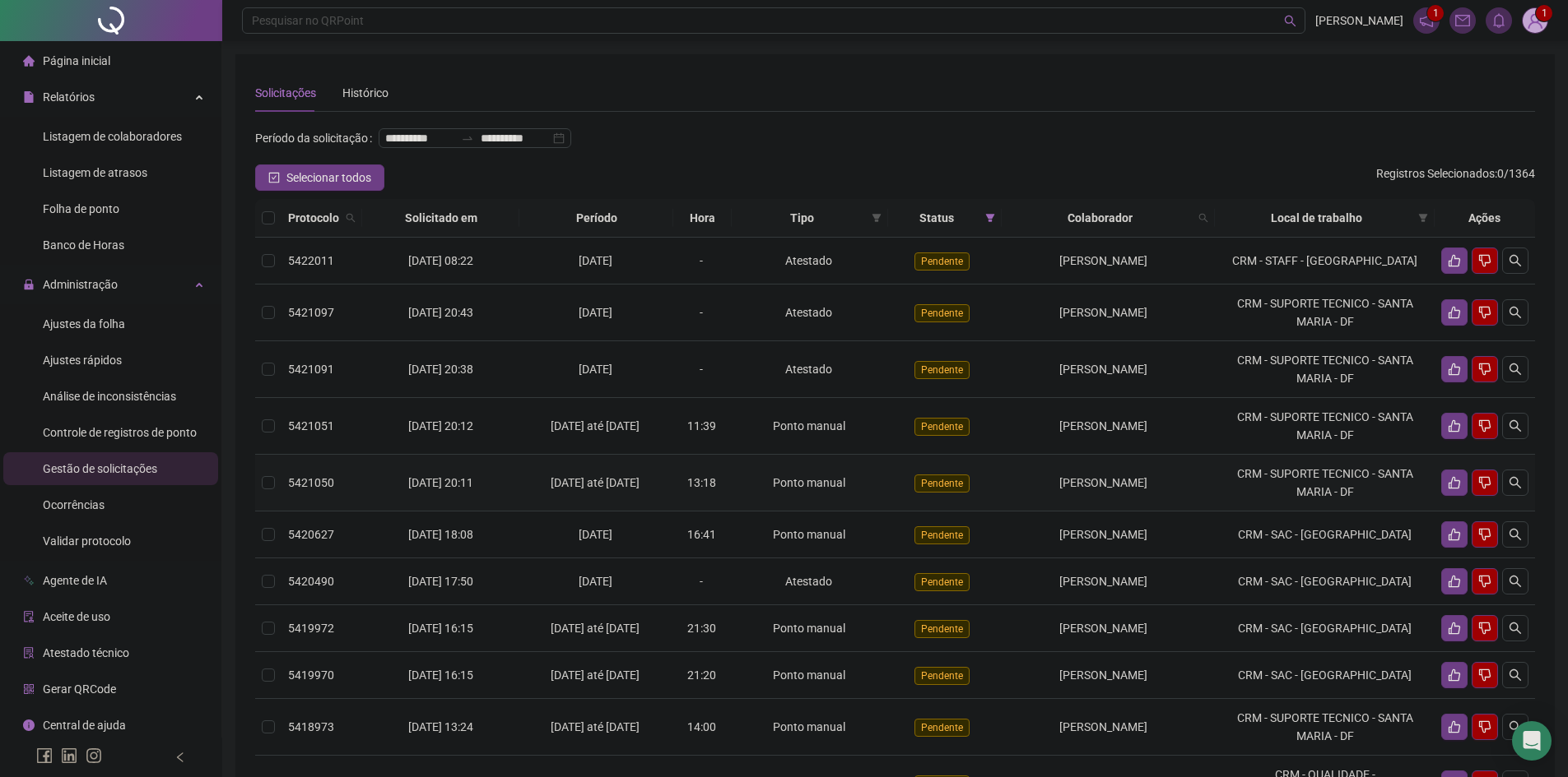
scroll to position [164, 0]
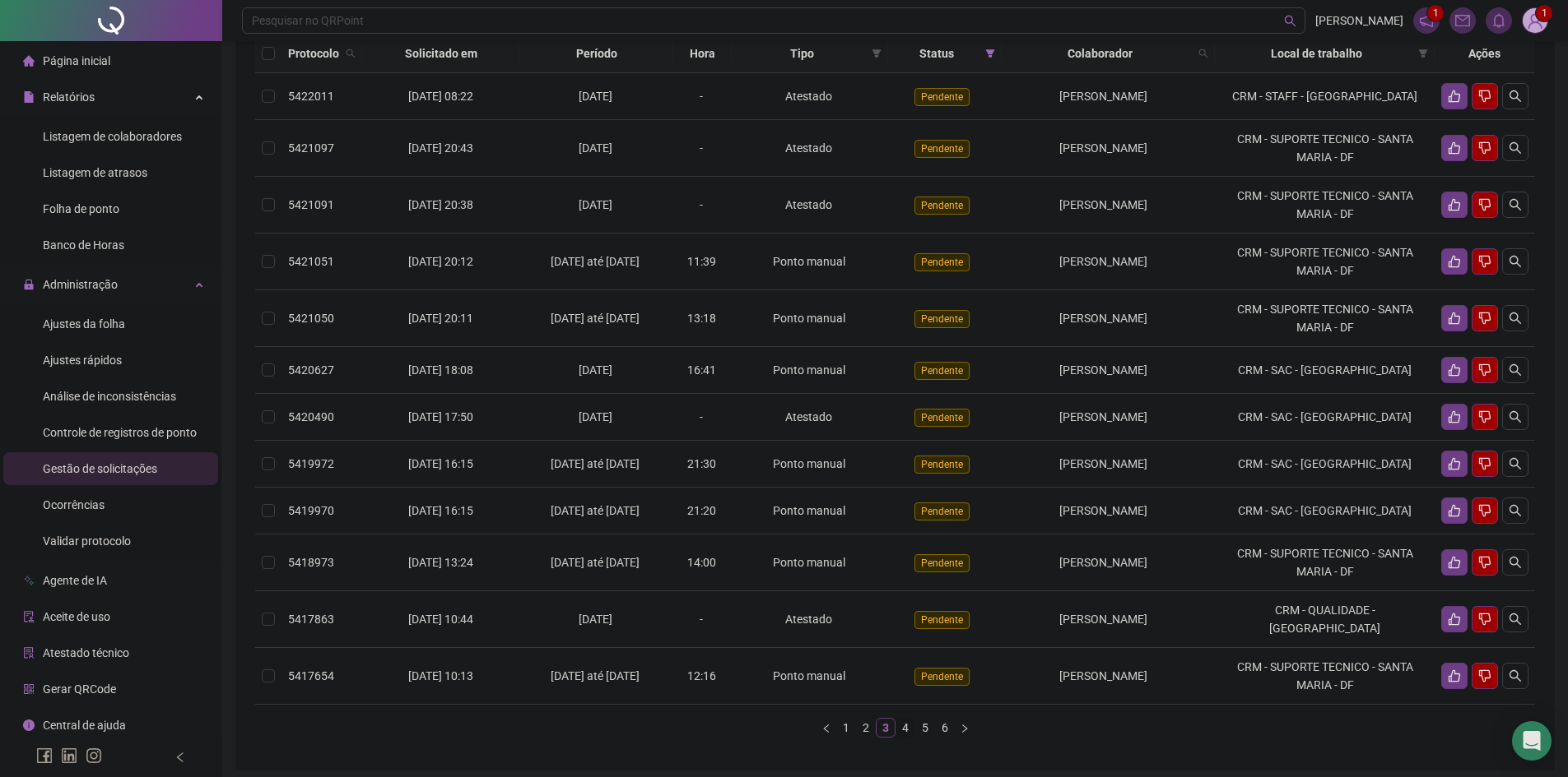
click at [901, 737] on link "4" at bounding box center [905, 728] width 18 height 18
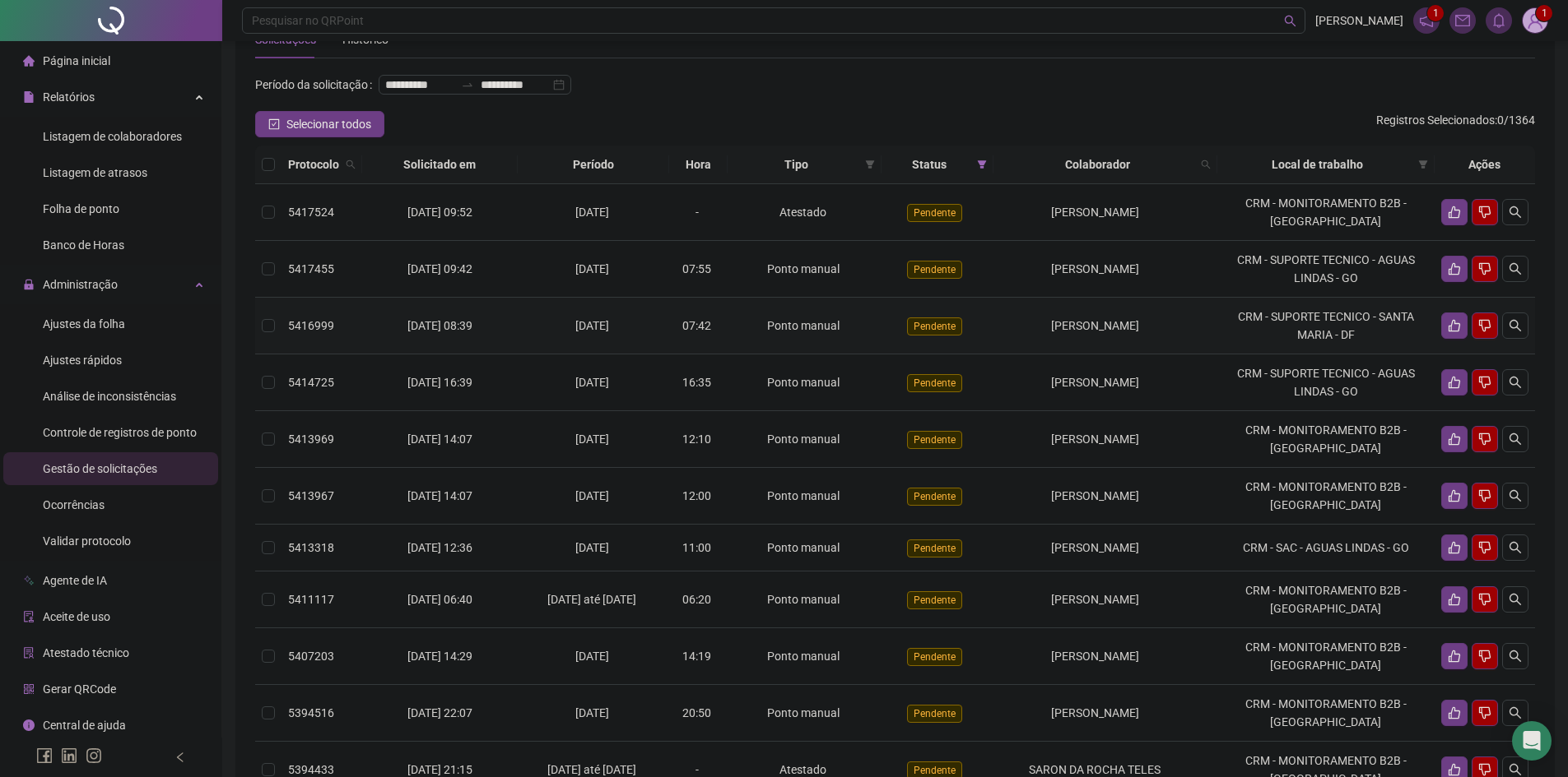
scroll to position [82, 0]
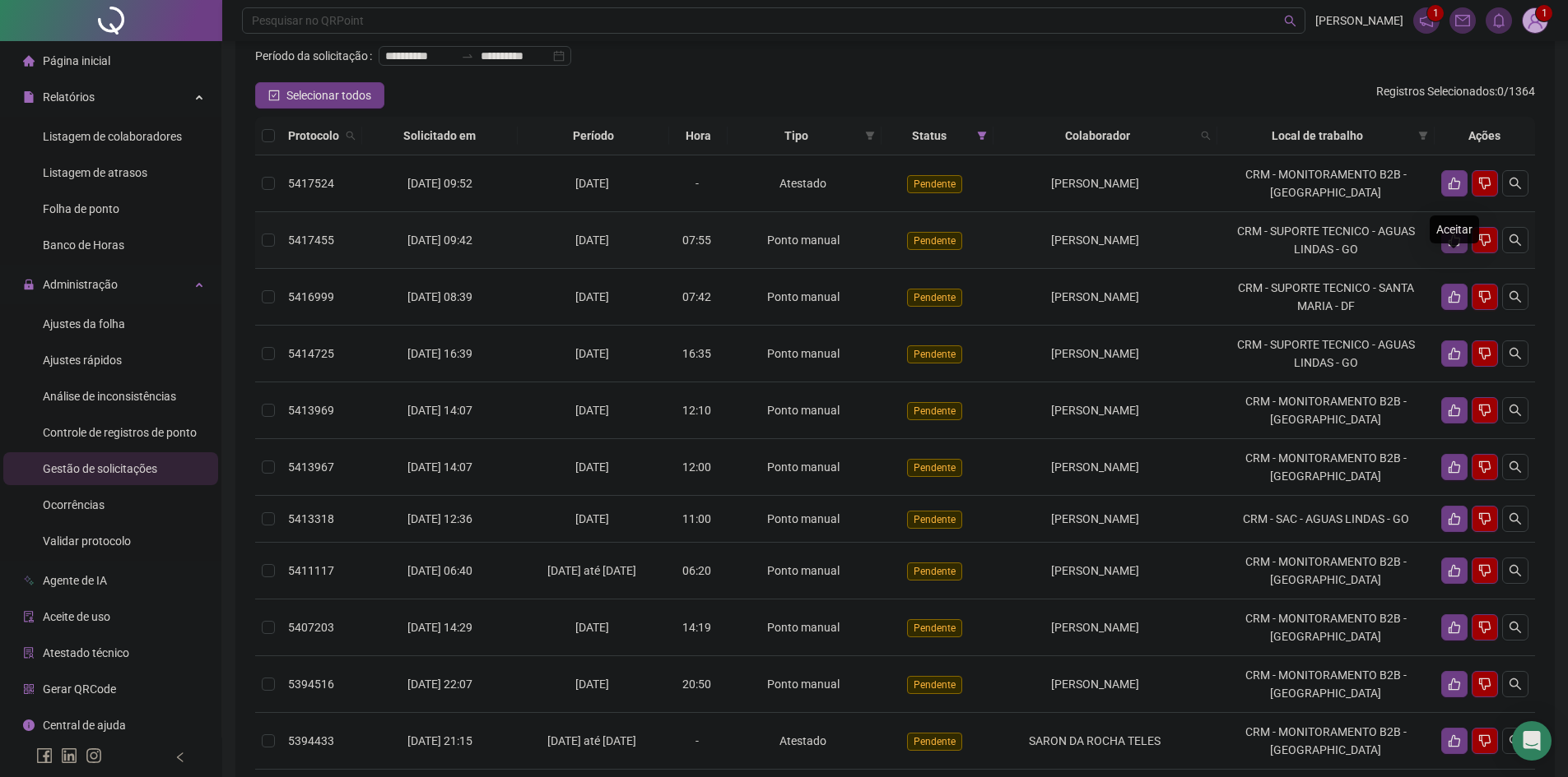
click at [1453, 247] on icon "like" at bounding box center [1455, 240] width 11 height 12
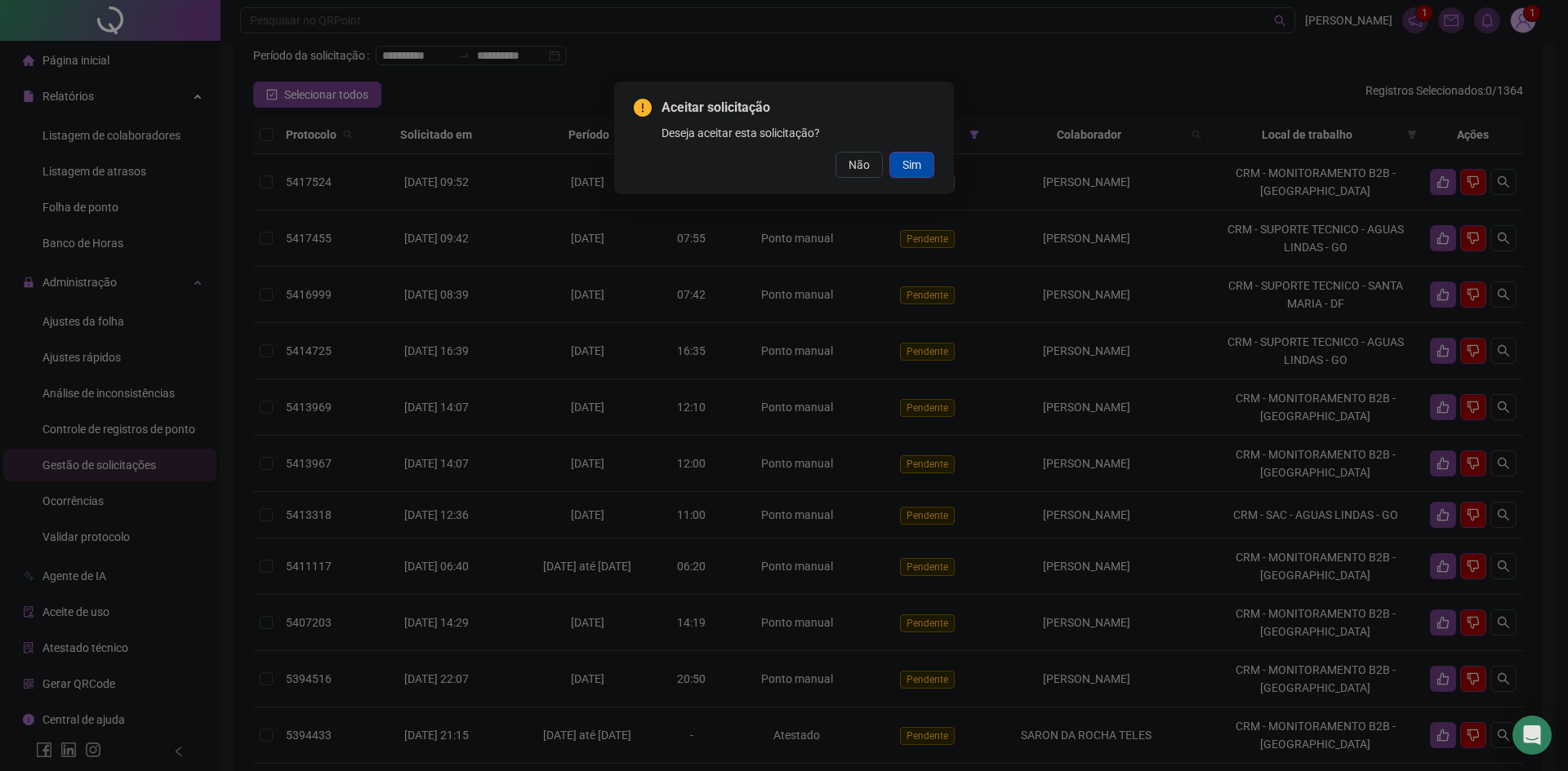
click at [921, 167] on button "Sim" at bounding box center [912, 165] width 45 height 26
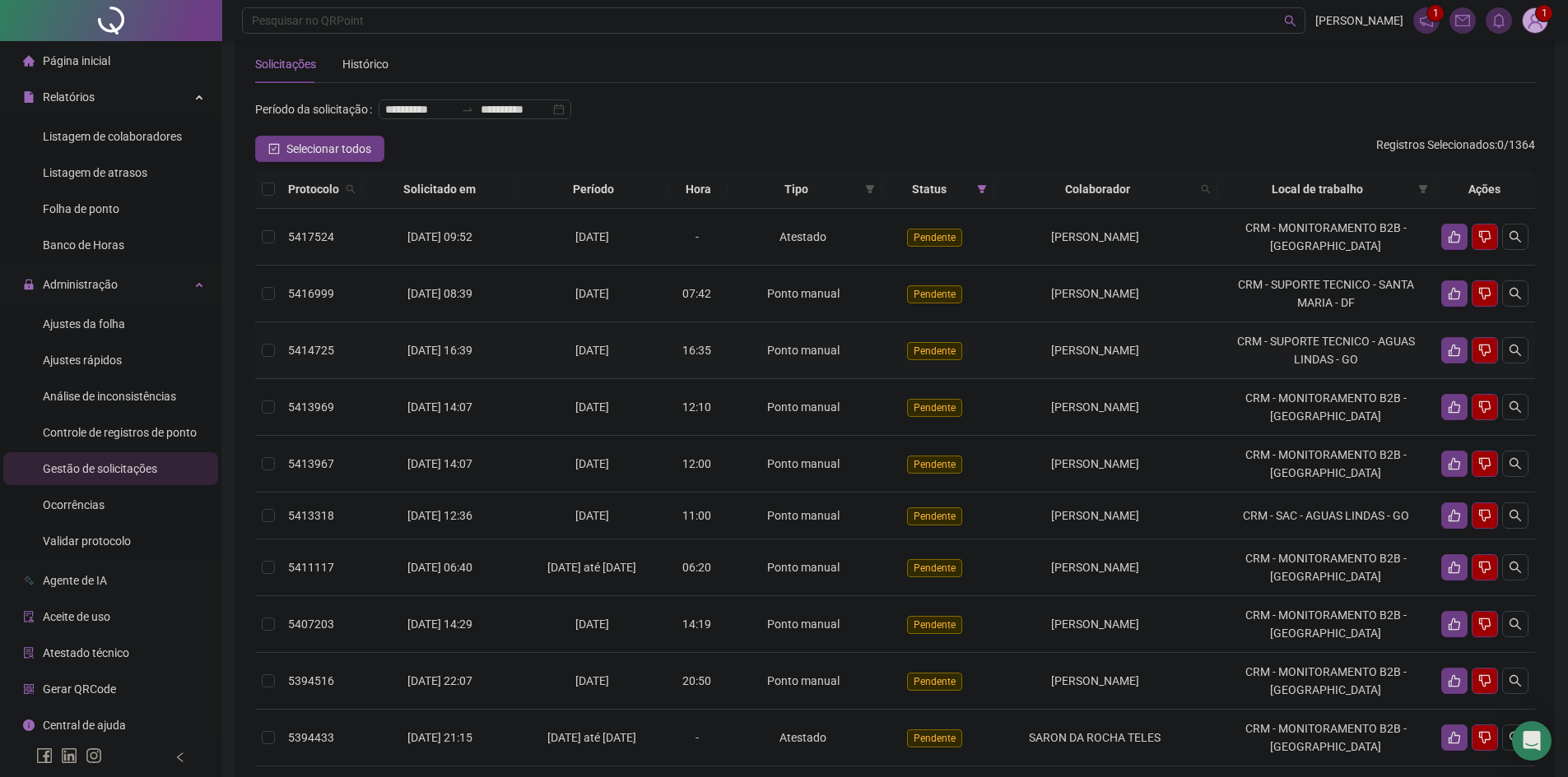
scroll to position [0, 0]
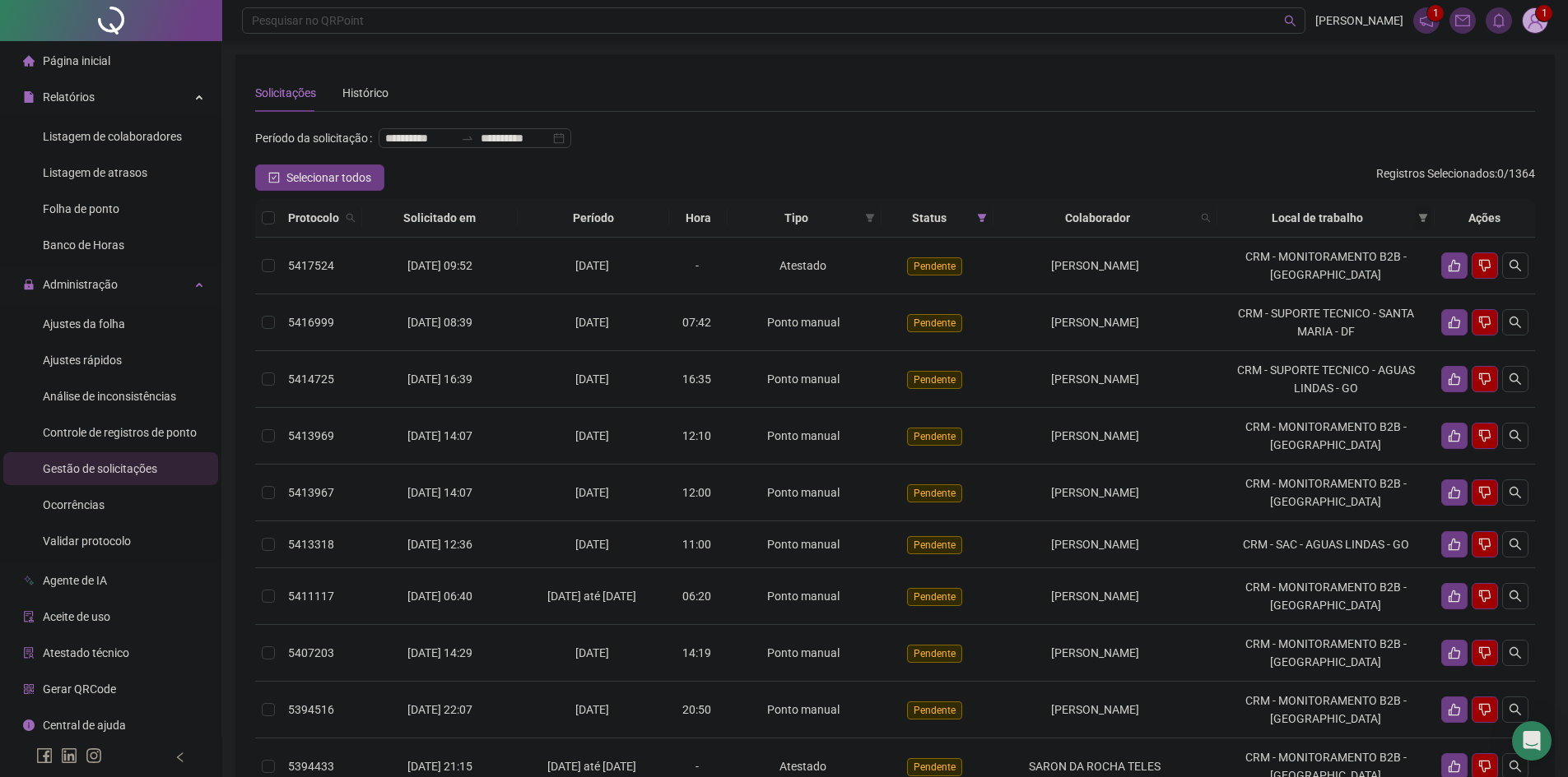
click at [1424, 230] on span at bounding box center [1423, 218] width 16 height 25
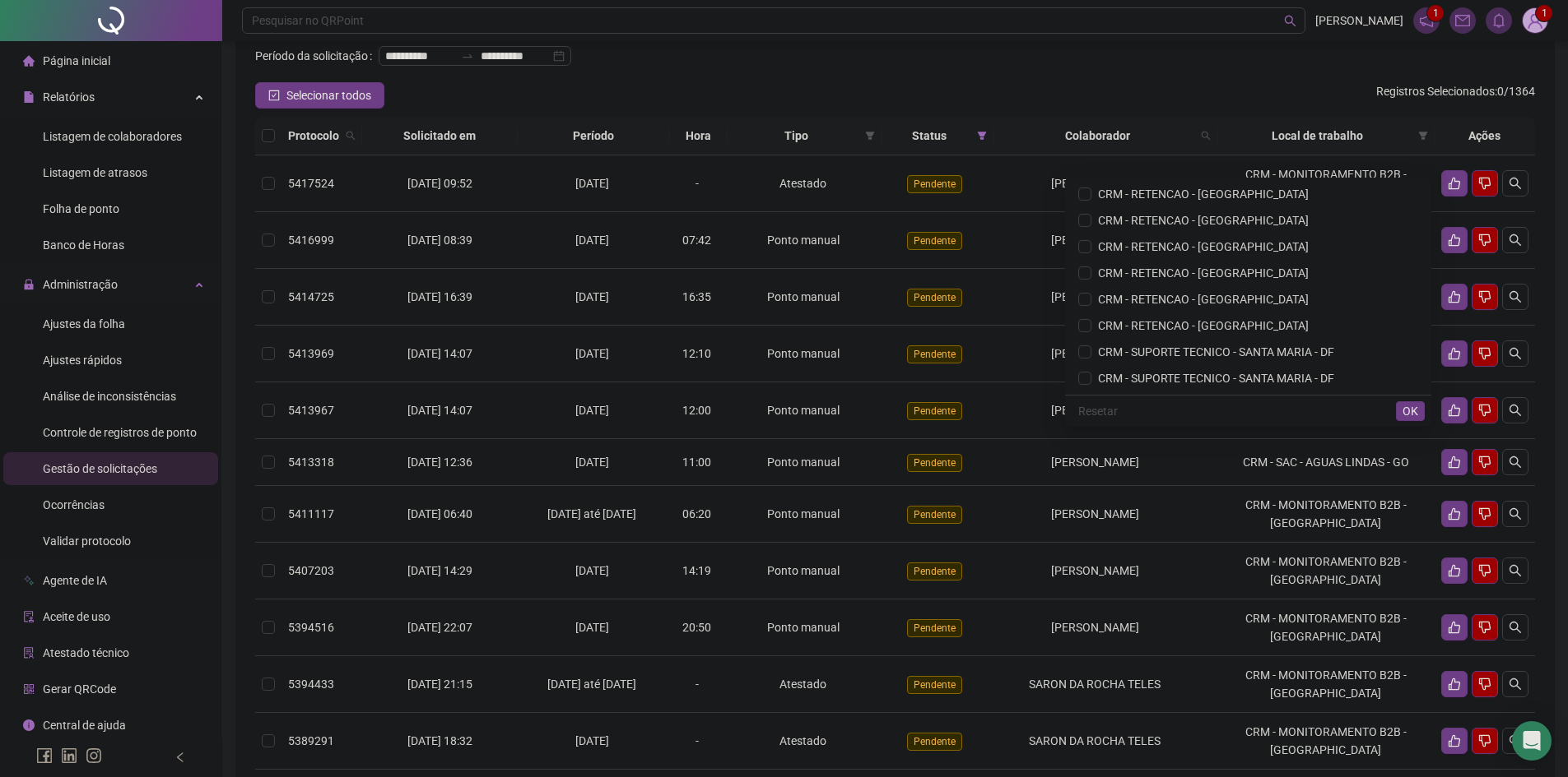
click at [940, 82] on div "**********" at bounding box center [894, 62] width 1280 height 40
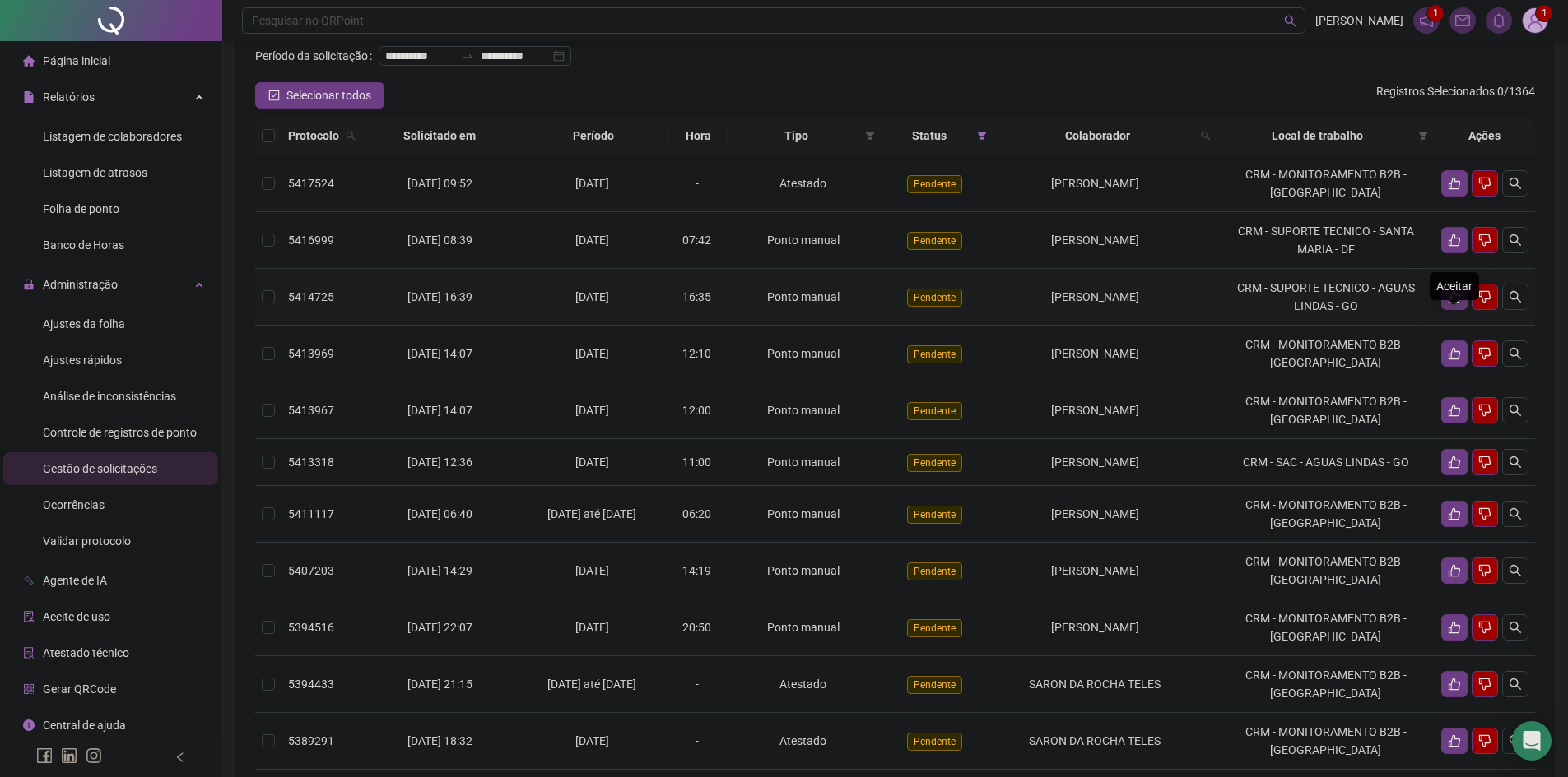
click at [1454, 304] on icon "like" at bounding box center [1455, 297] width 13 height 13
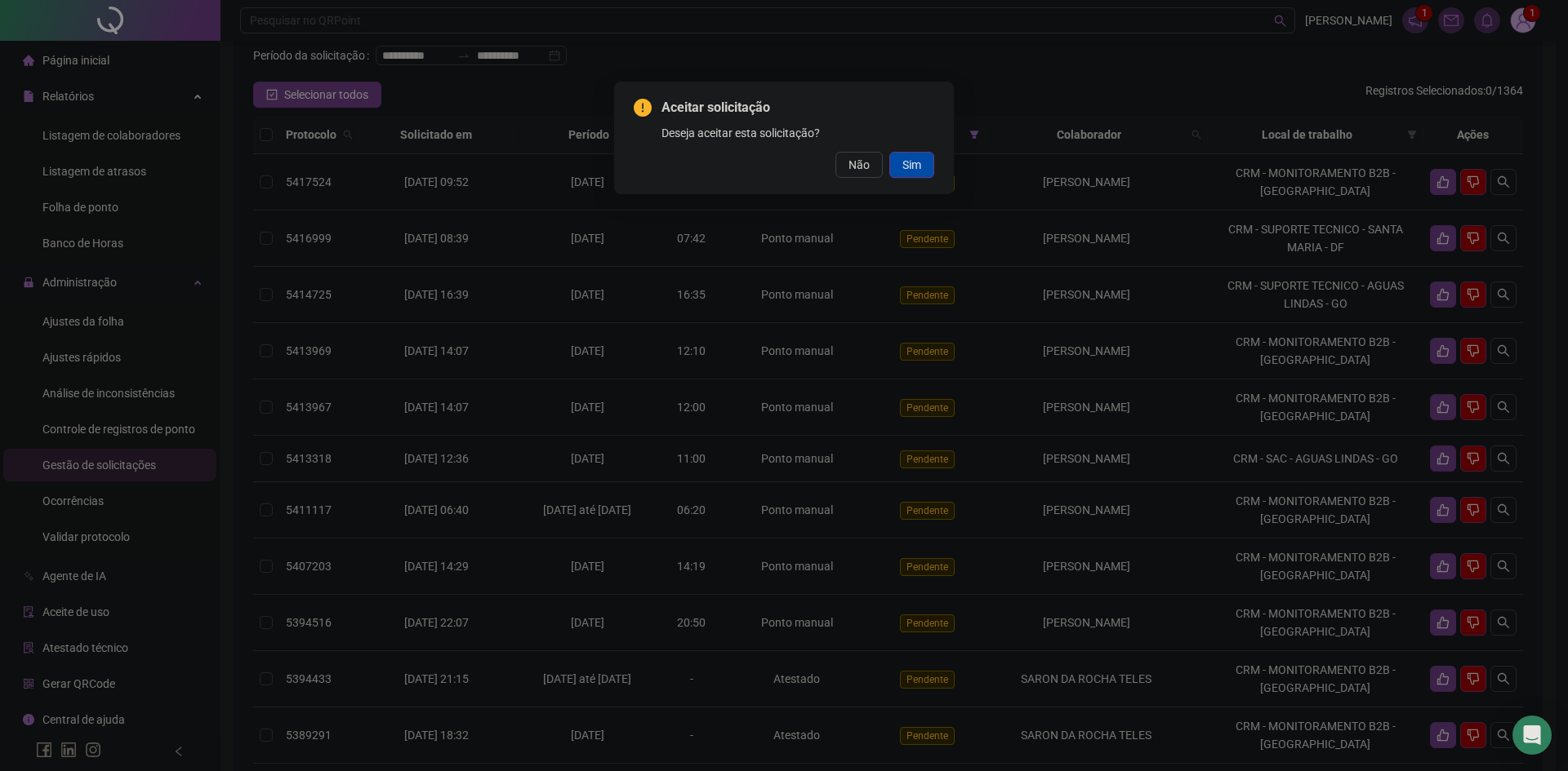
click at [910, 160] on span "Sim" at bounding box center [912, 165] width 19 height 18
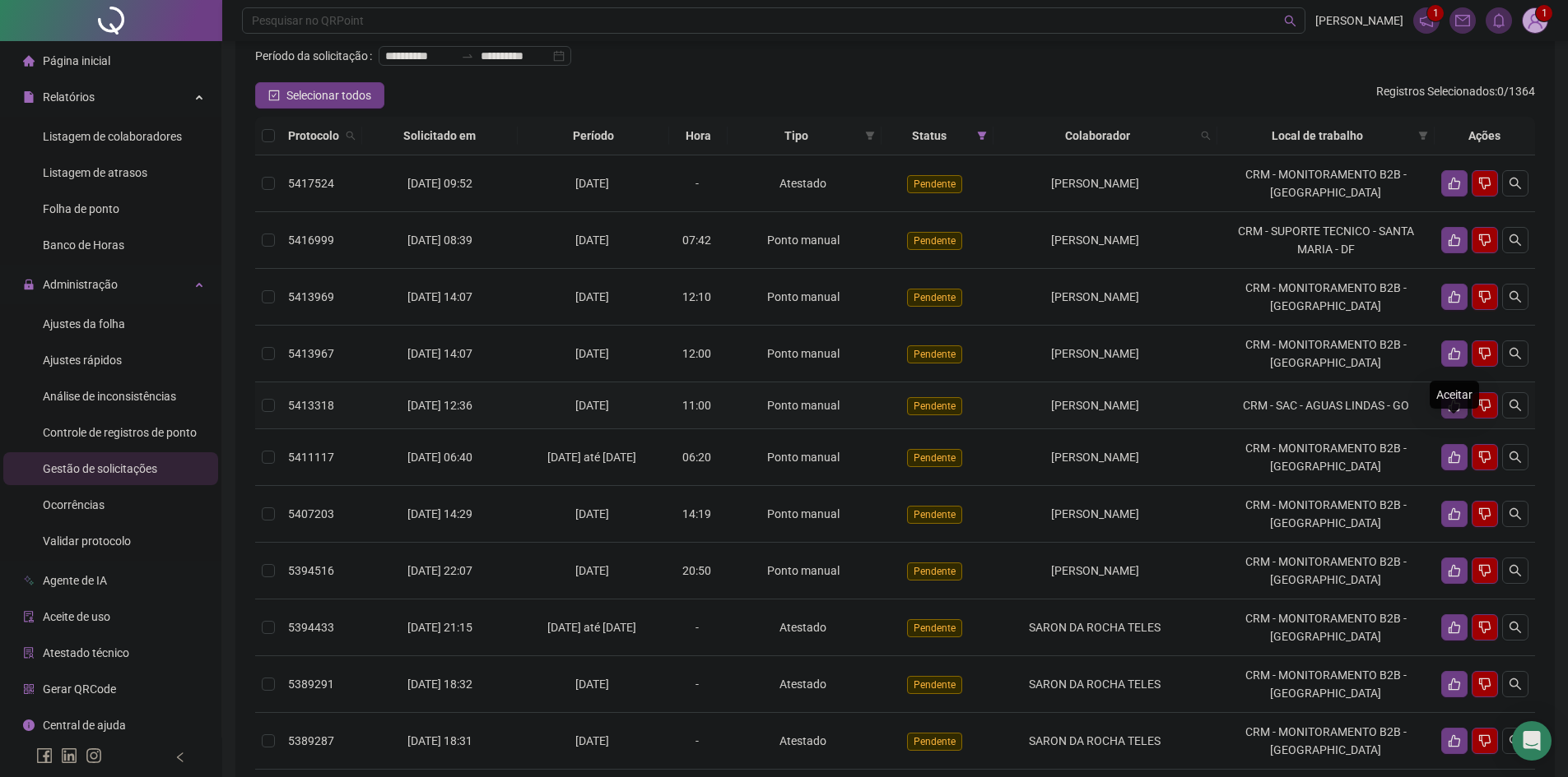
click at [1453, 412] on icon "like" at bounding box center [1455, 405] width 13 height 13
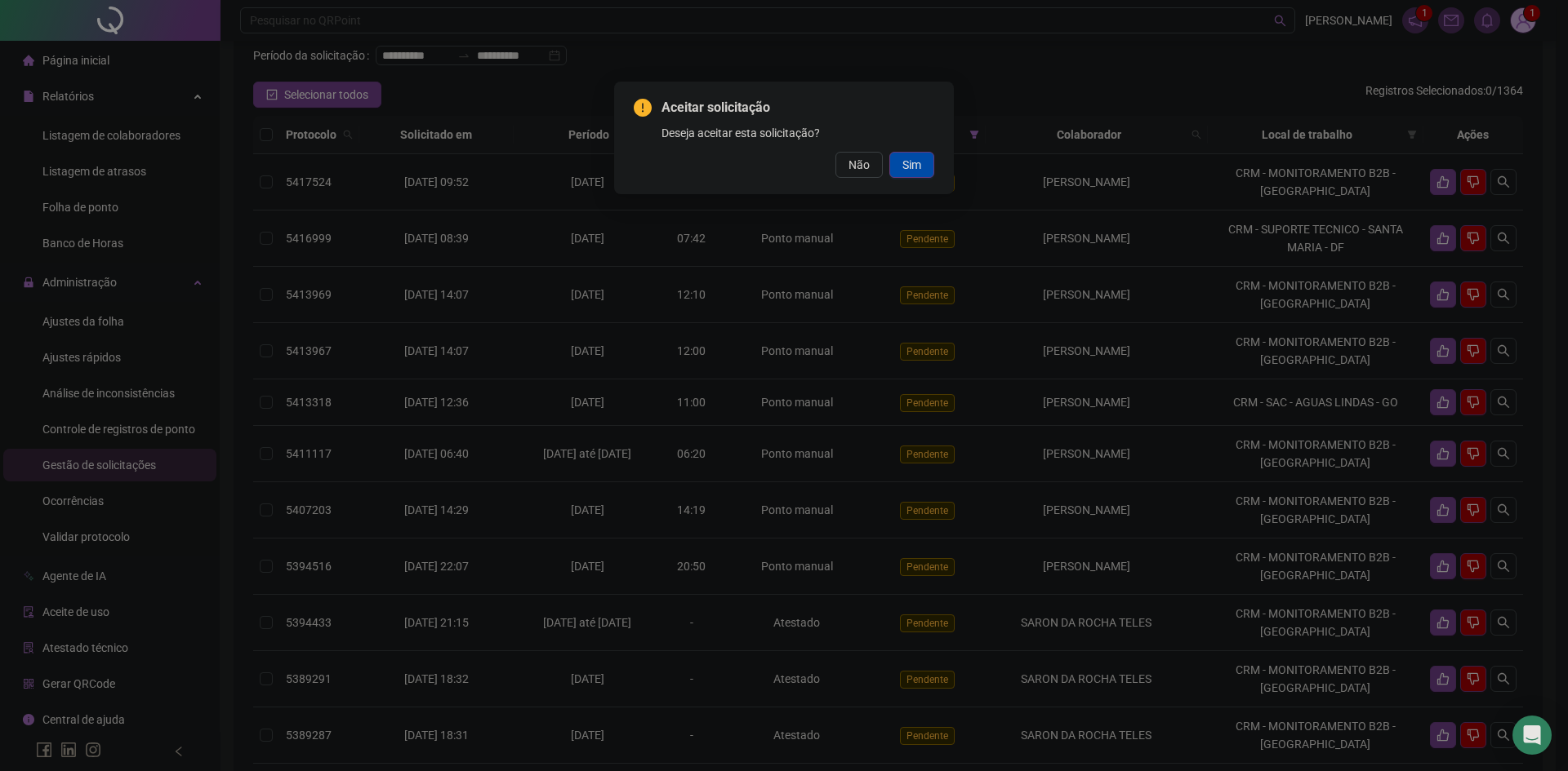
click at [911, 165] on span "Sim" at bounding box center [912, 165] width 19 height 18
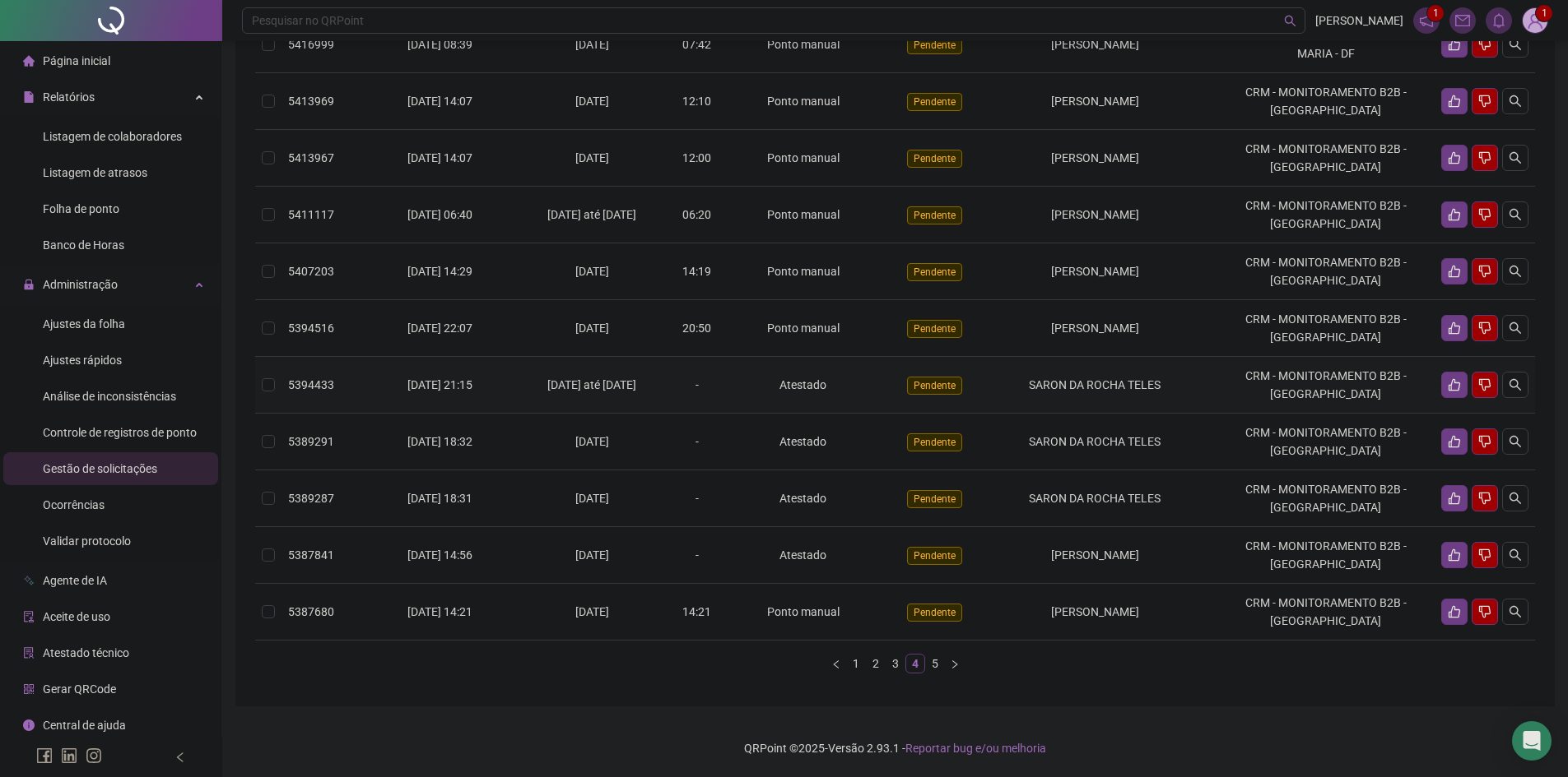
scroll to position [305, 0]
click at [933, 661] on link "5" at bounding box center [935, 663] width 18 height 18
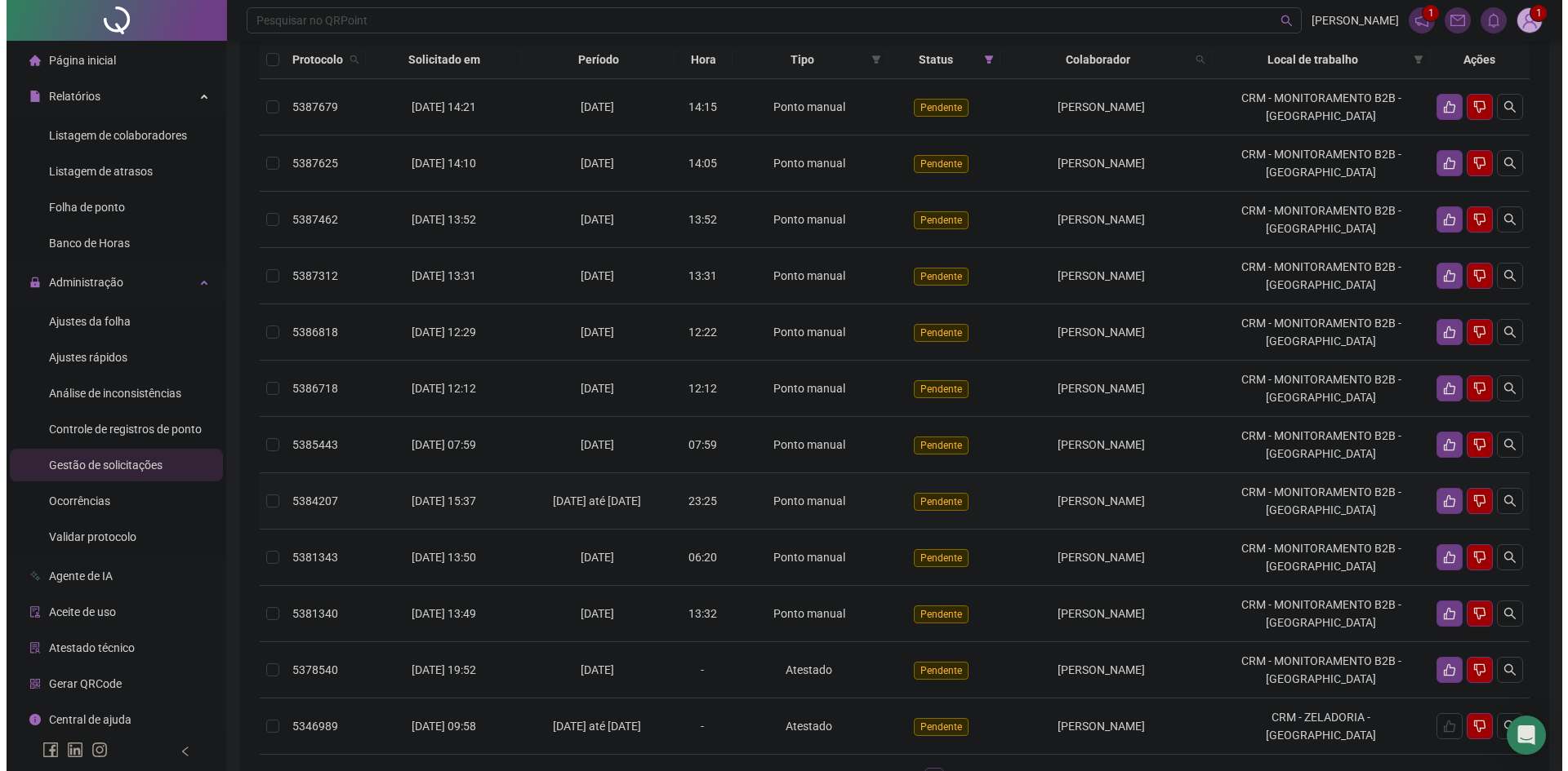
scroll to position [0, 0]
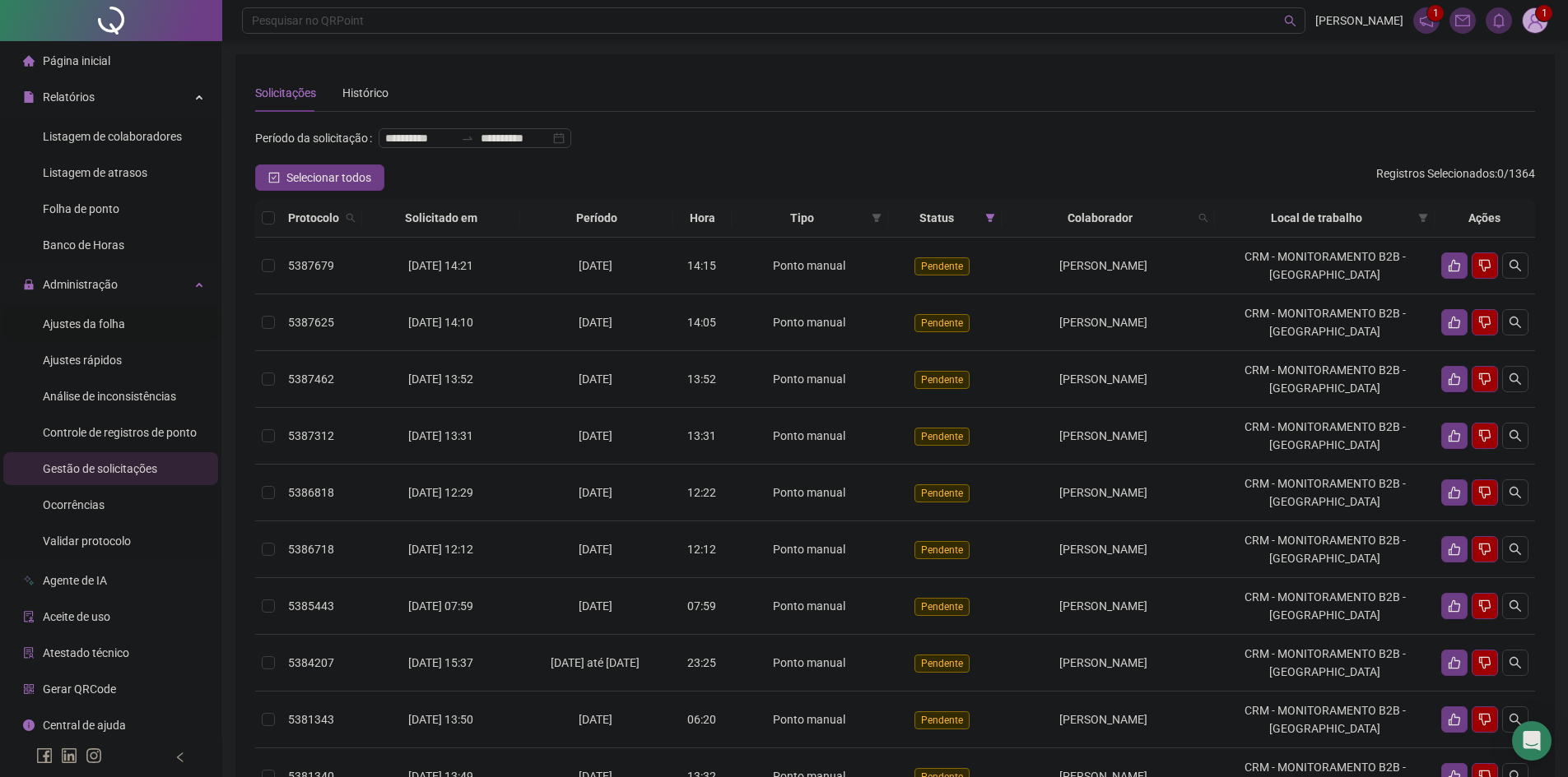
click at [89, 308] on div "Ajustes da folha" at bounding box center [83, 323] width 82 height 33
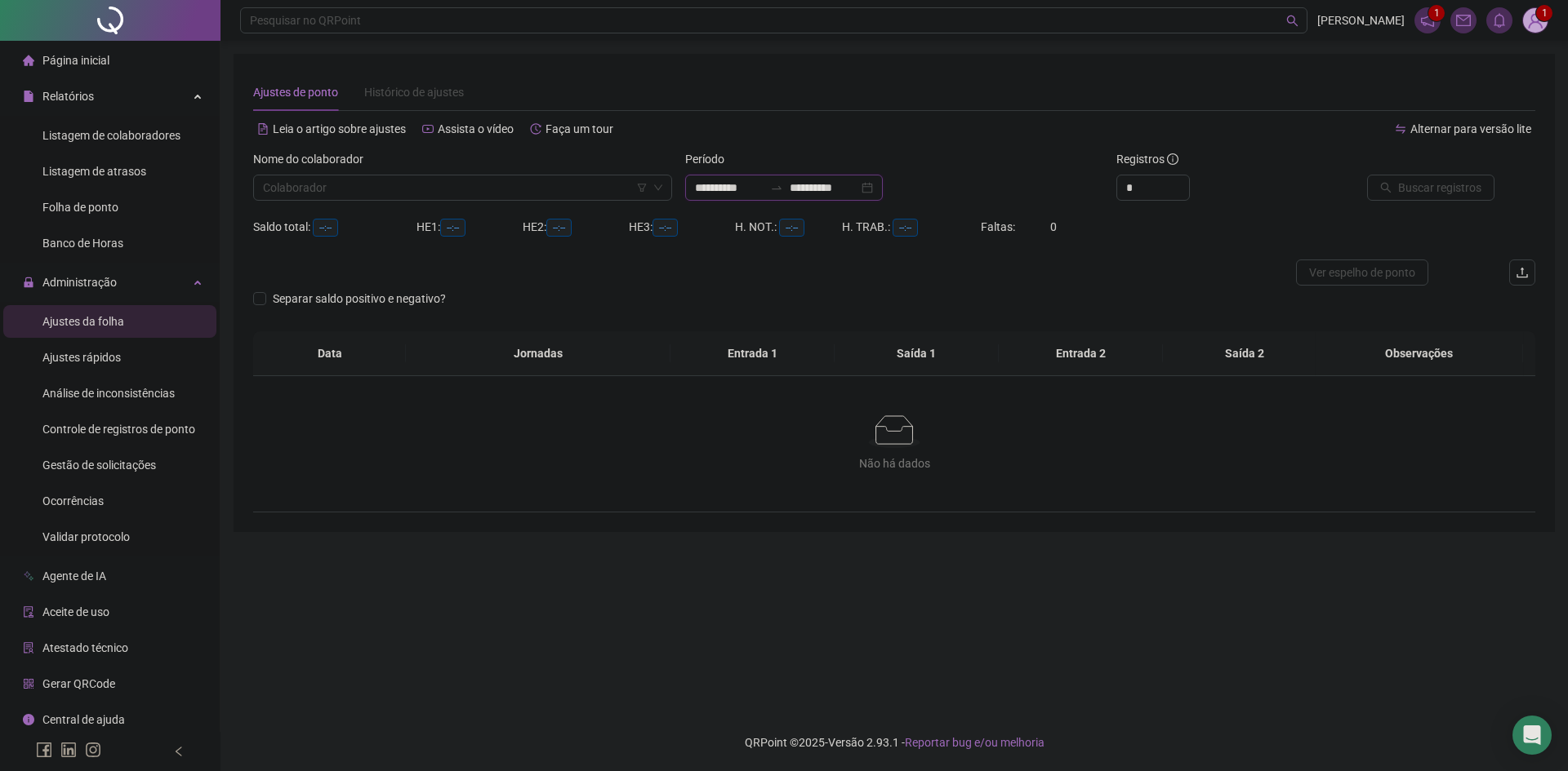
click at [755, 181] on input "**********" at bounding box center [728, 187] width 68 height 18
type input "**********"
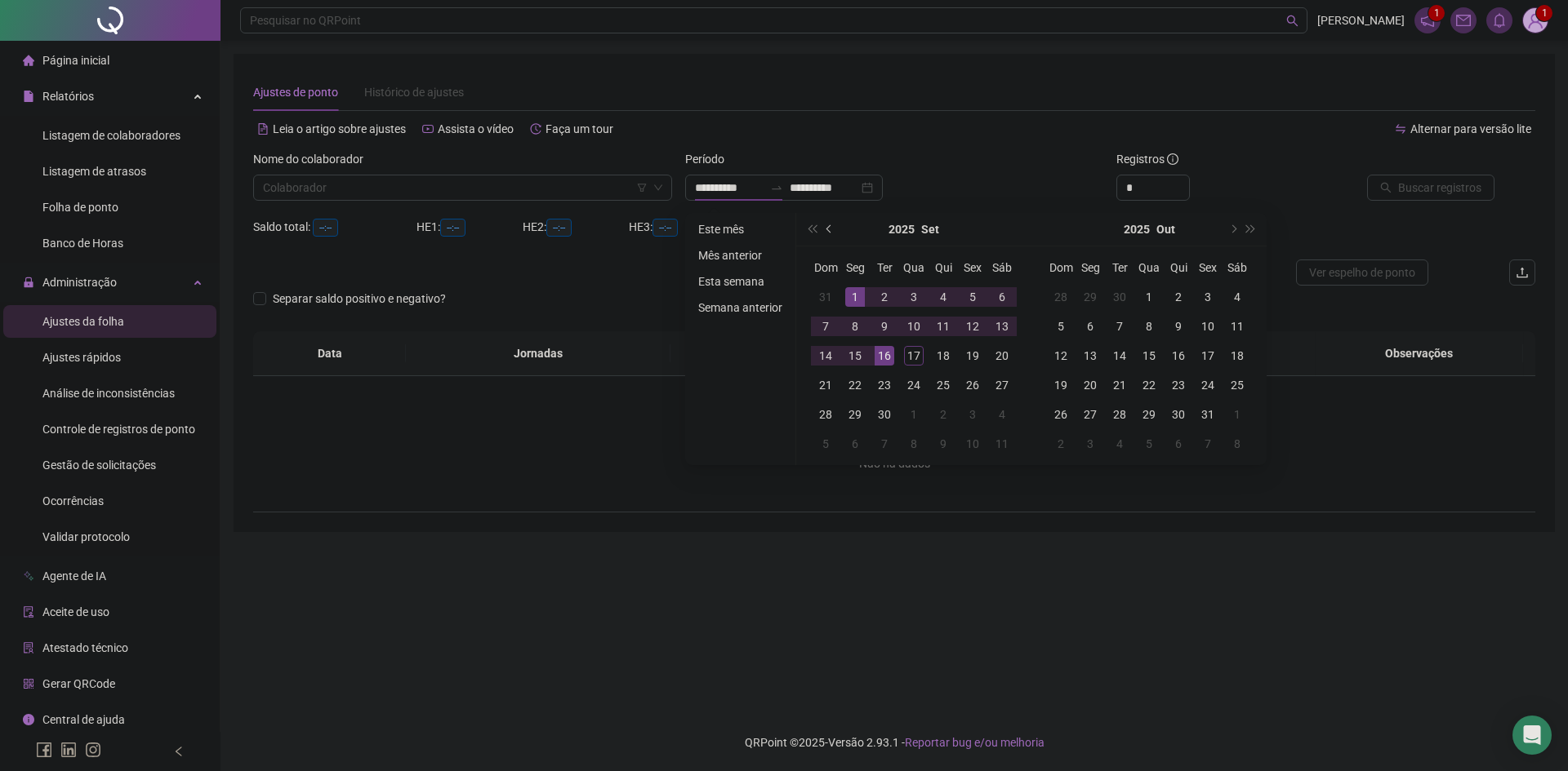
click at [828, 236] on button "prev-year" at bounding box center [829, 229] width 18 height 33
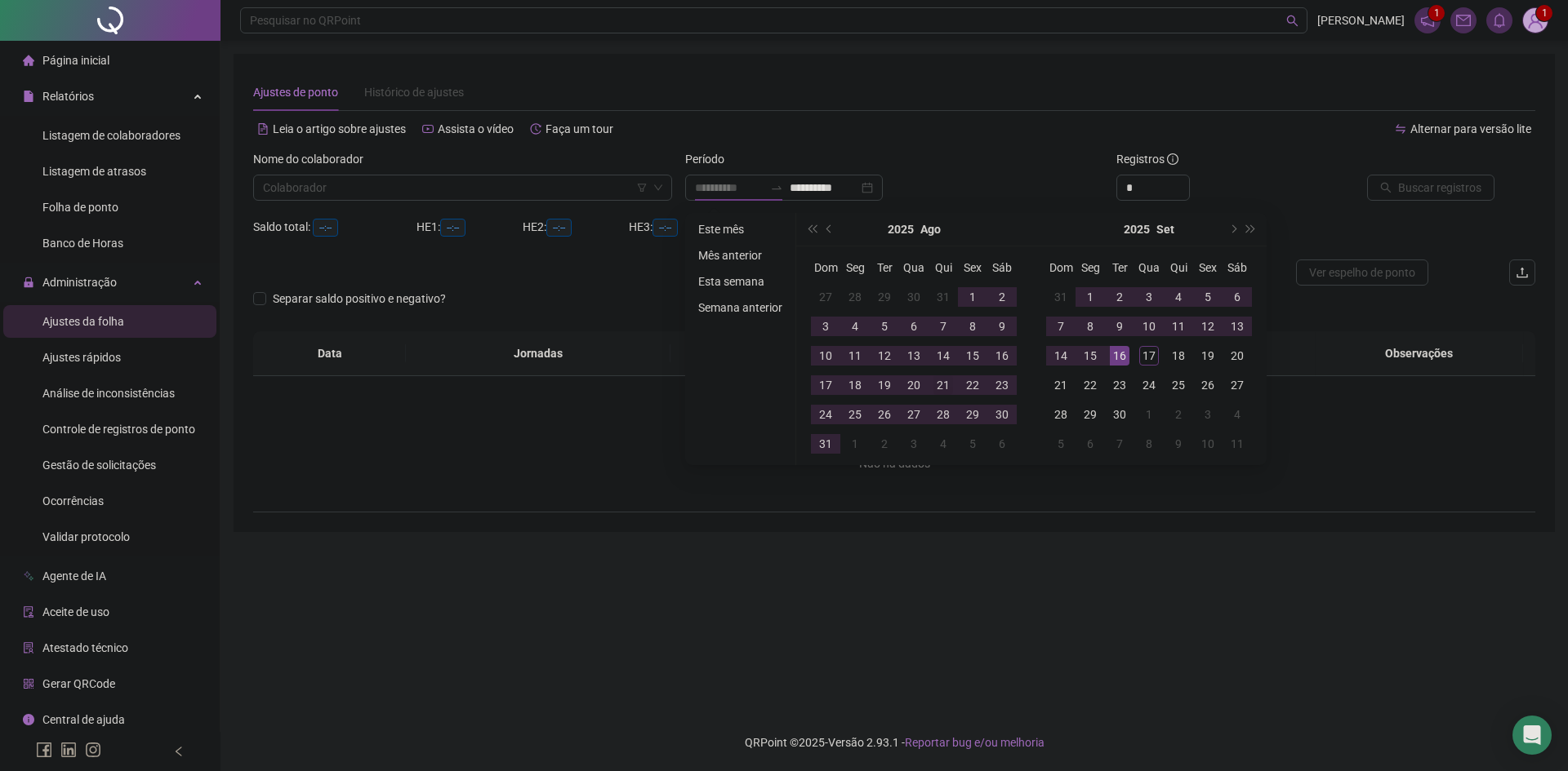
type input "**********"
click at [948, 385] on div "21" at bounding box center [943, 385] width 20 height 20
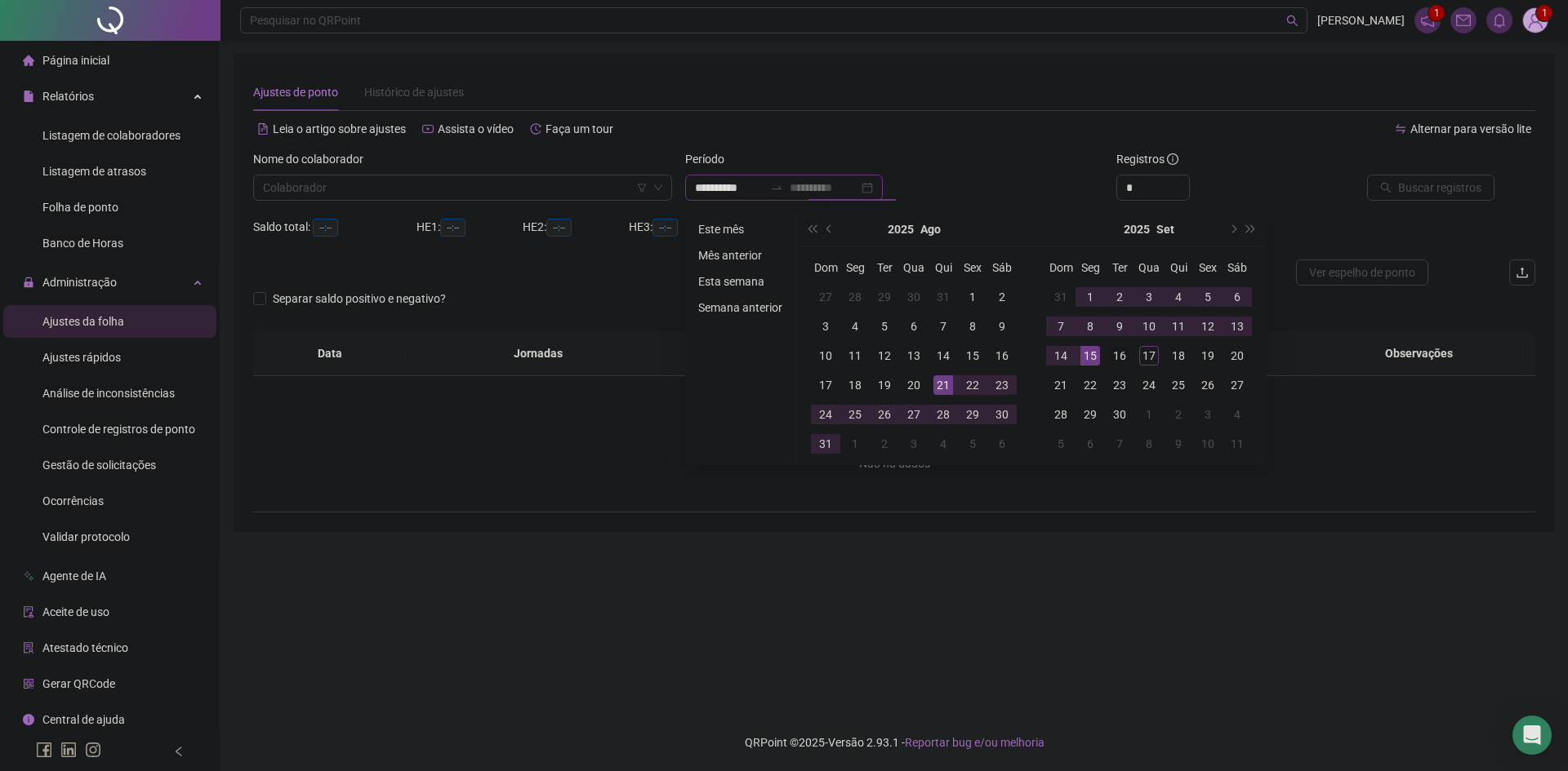
type input "**********"
click at [1119, 358] on div "16" at bounding box center [1120, 356] width 20 height 20
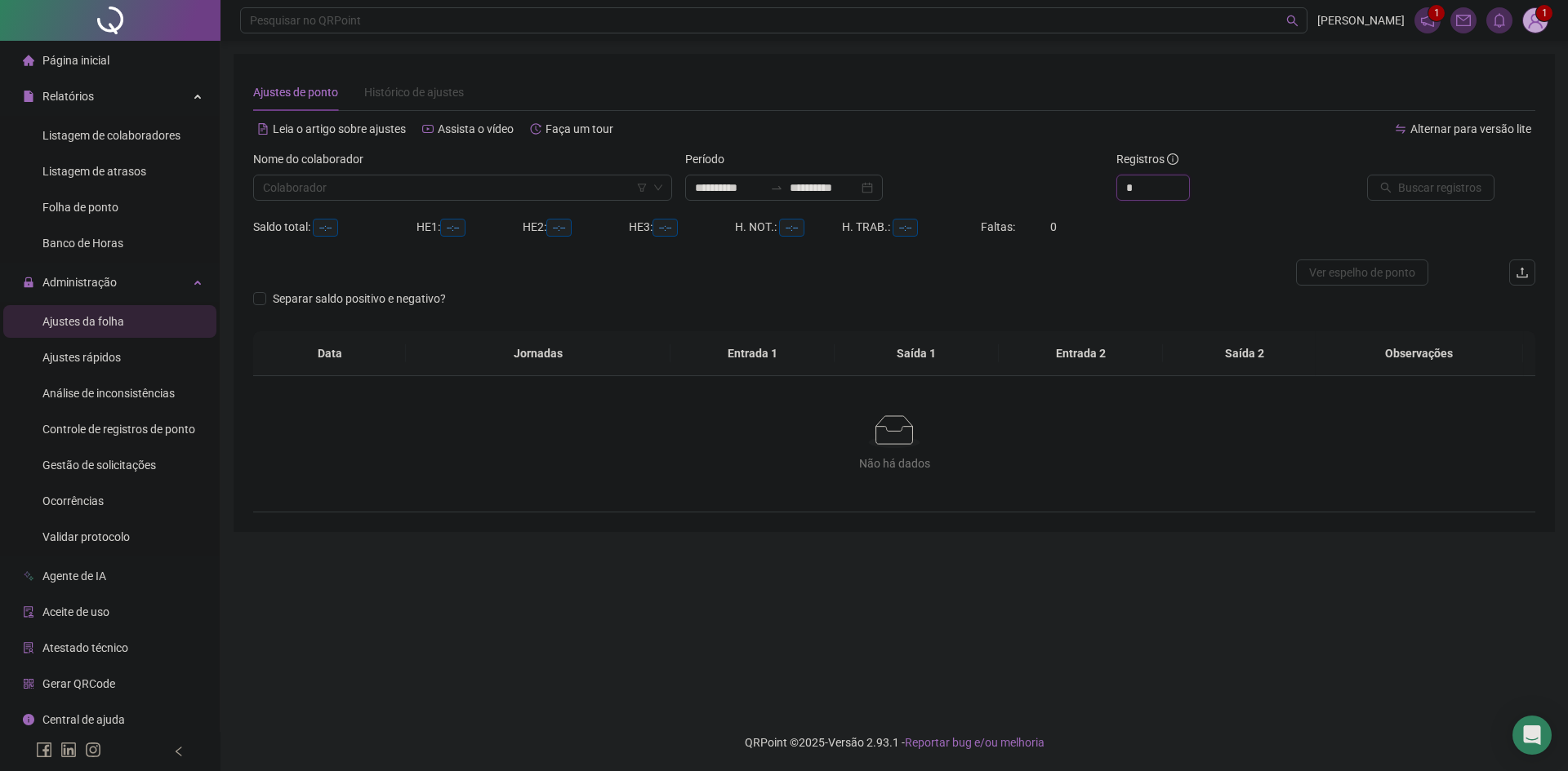
drag, startPoint x: 1144, startPoint y: 190, endPoint x: 1061, endPoint y: 182, distance: 83.4
click at [1061, 182] on div "**********" at bounding box center [894, 182] width 1296 height 64
type input "**"
click at [1248, 162] on div "Registros" at bounding box center [1218, 163] width 202 height 24
click at [455, 195] on input "search" at bounding box center [455, 188] width 385 height 24
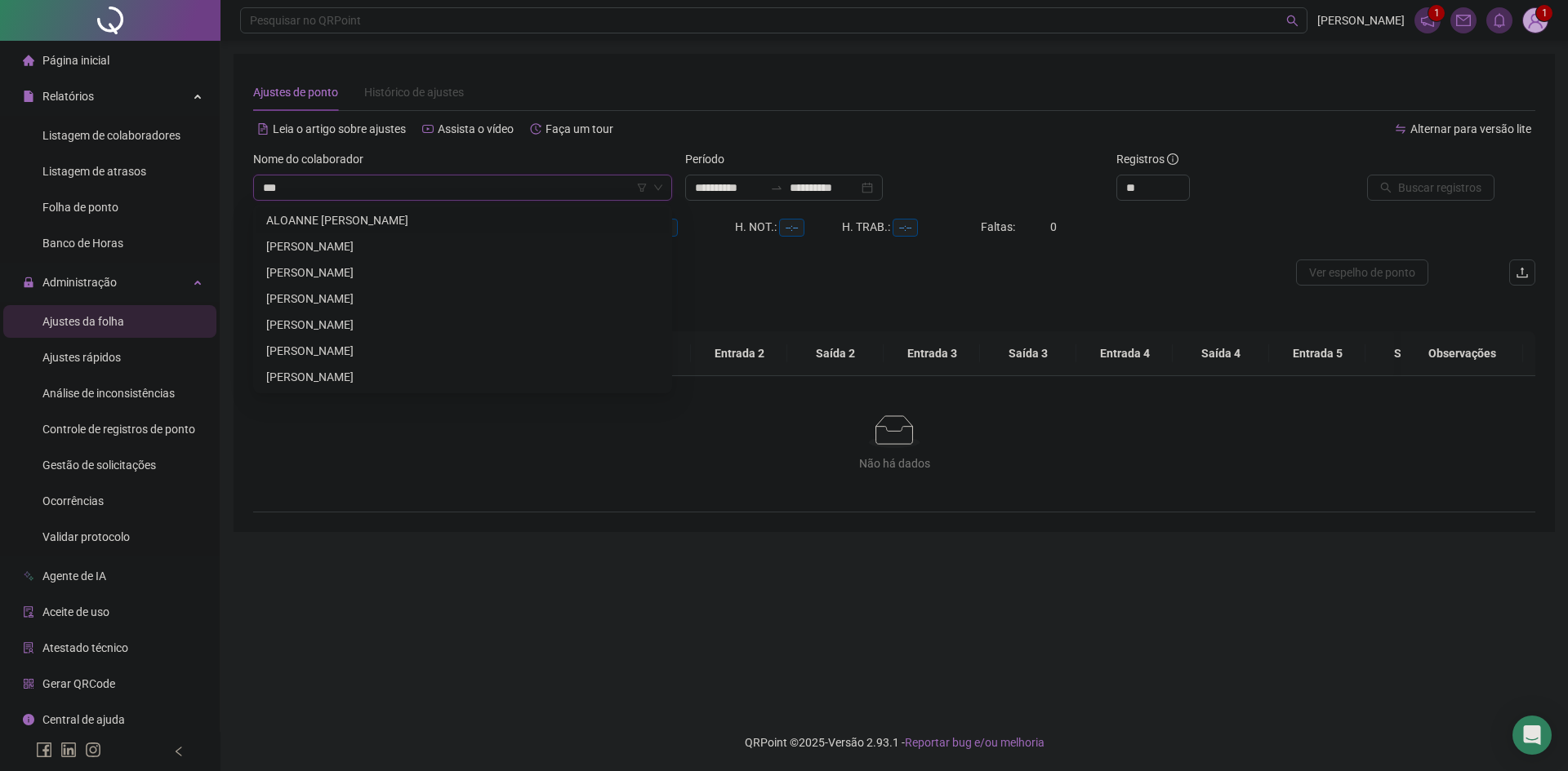
type input "****"
click at [330, 219] on div "[PERSON_NAME]" at bounding box center [462, 220] width 393 height 18
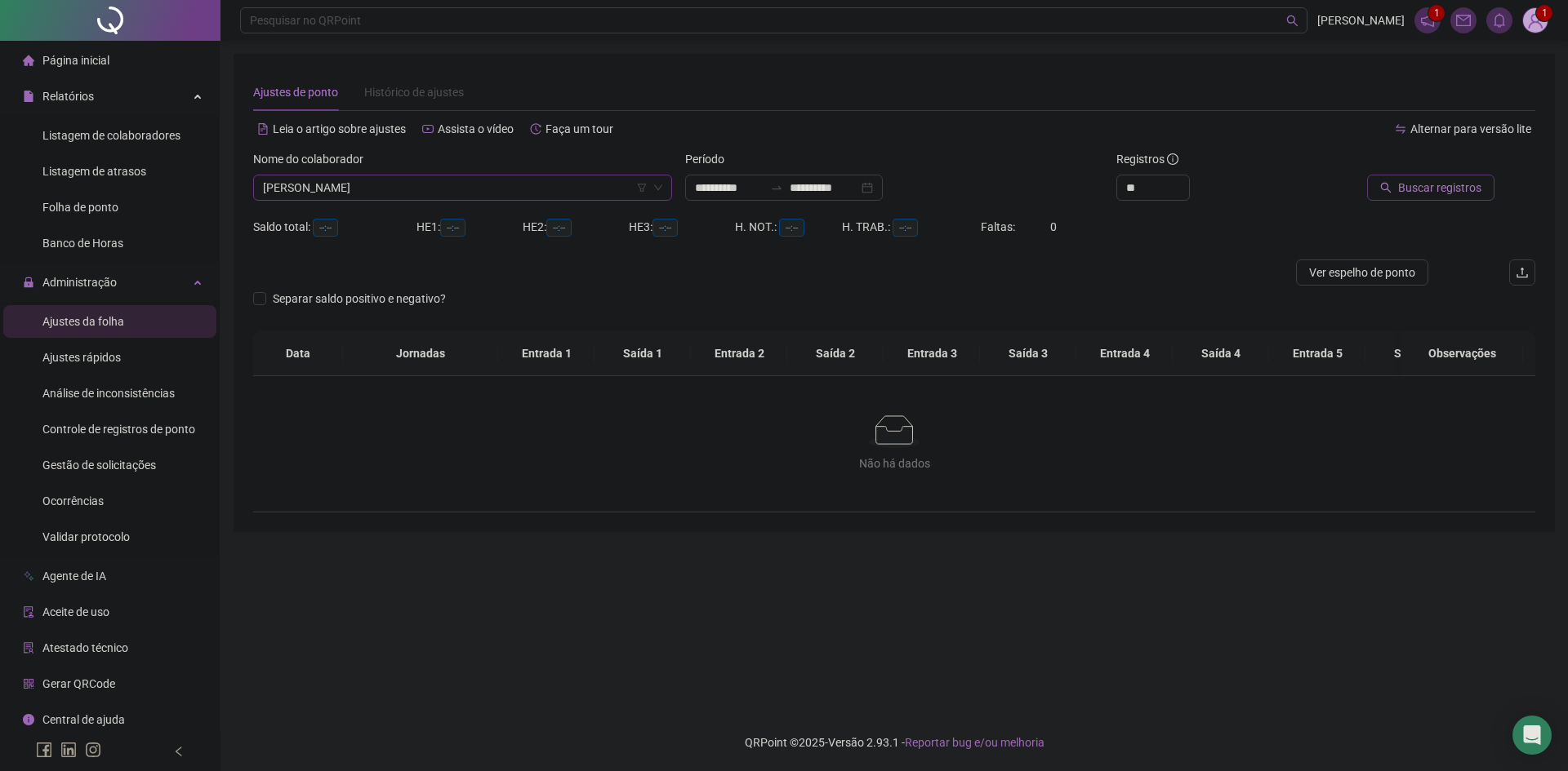
click at [1432, 186] on span "Buscar registros" at bounding box center [1440, 187] width 83 height 18
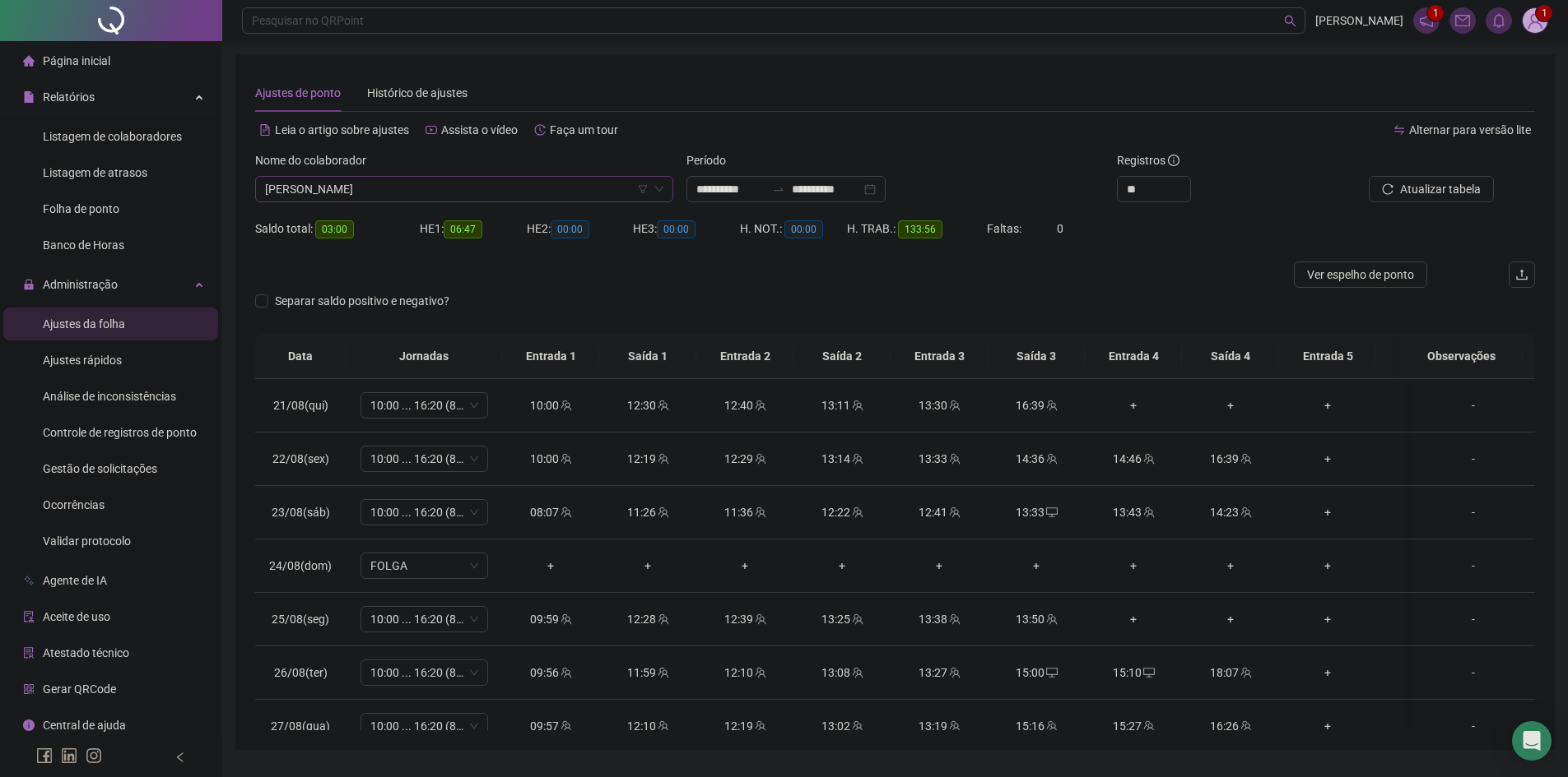
click at [338, 194] on span "[PERSON_NAME]" at bounding box center [464, 190] width 398 height 25
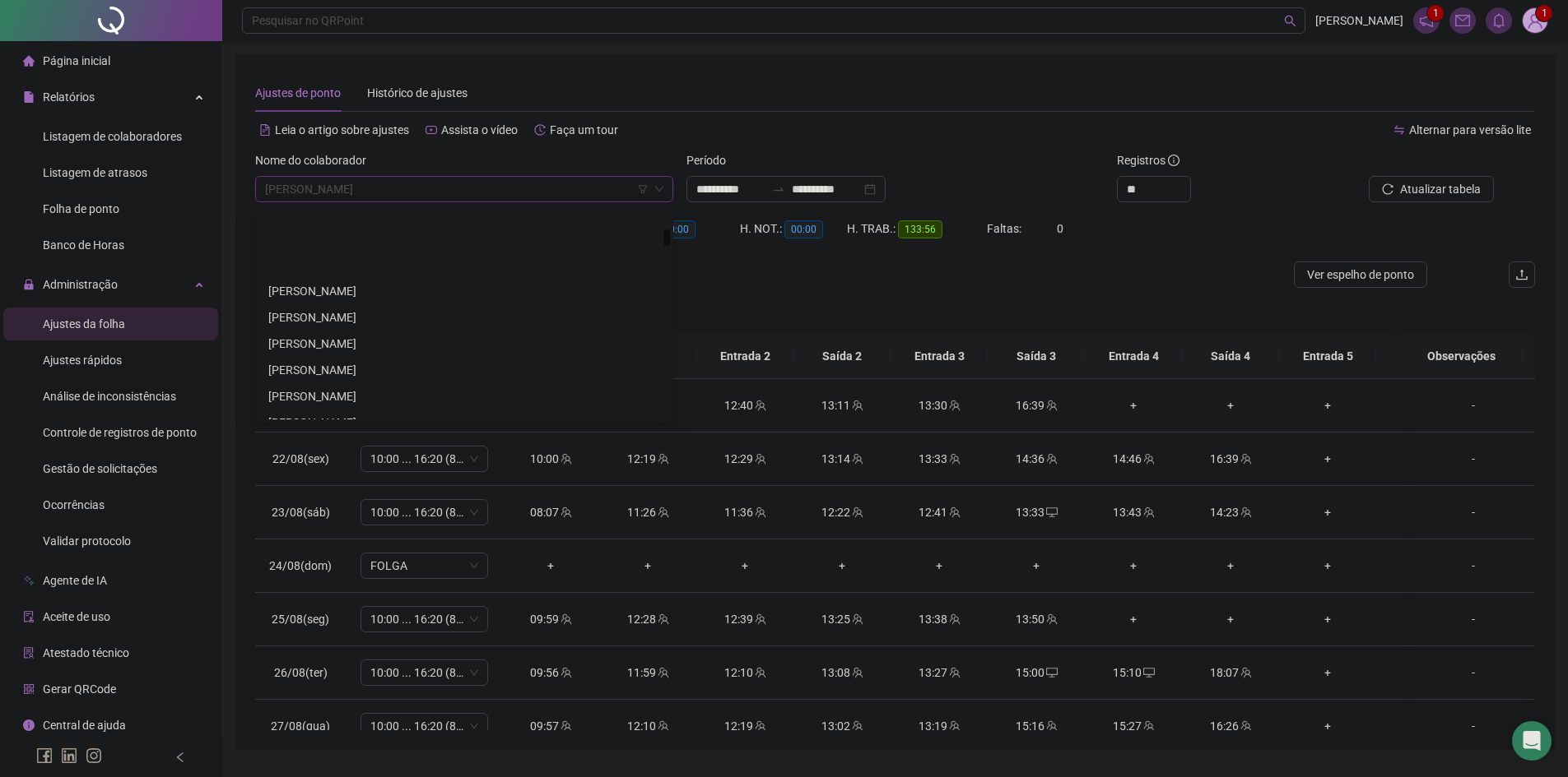
scroll to position [671, 0]
click at [405, 287] on div "[PERSON_NAME]" at bounding box center [463, 288] width 392 height 18
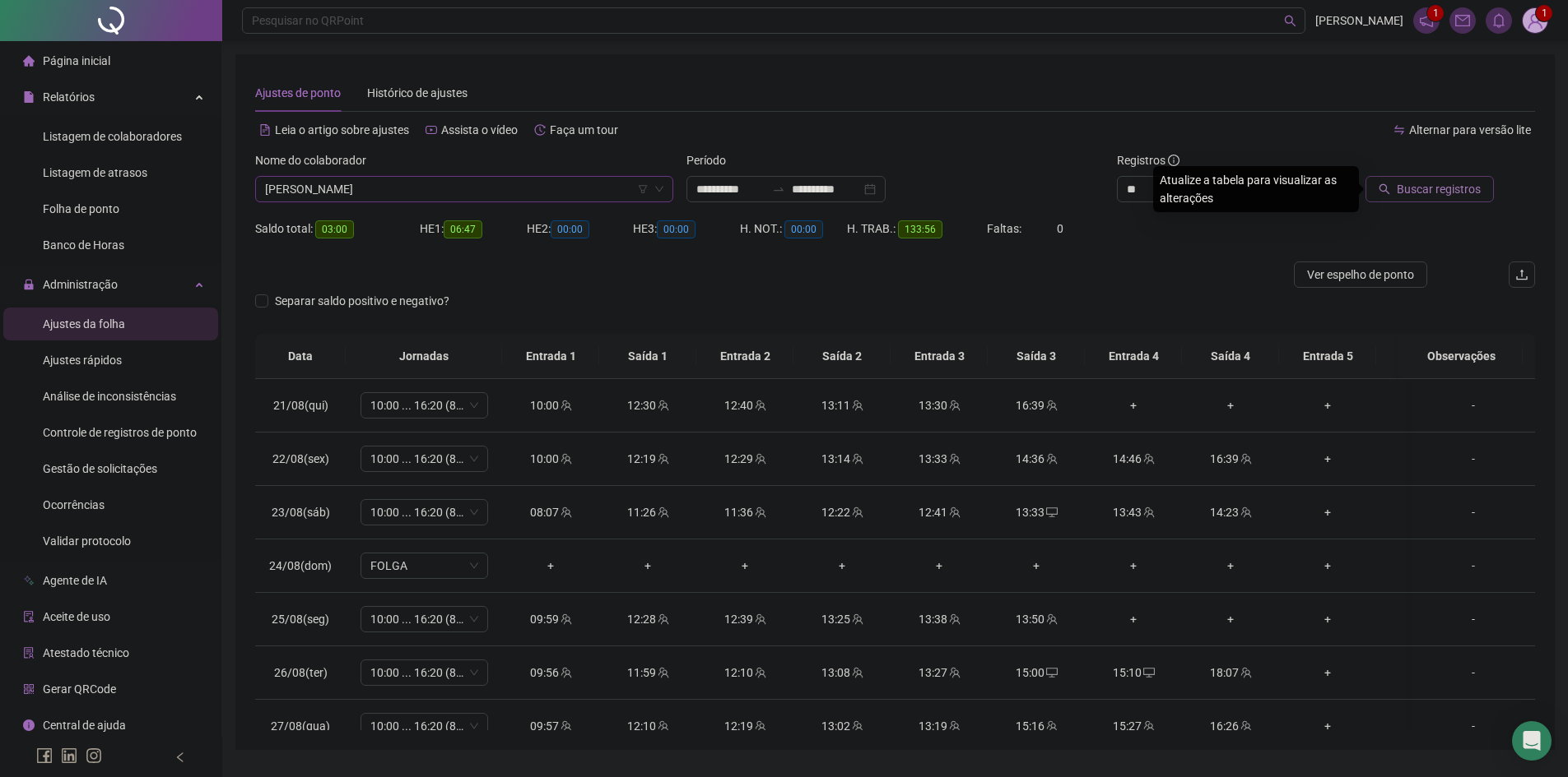
click at [1379, 185] on button "Buscar registros" at bounding box center [1429, 190] width 128 height 26
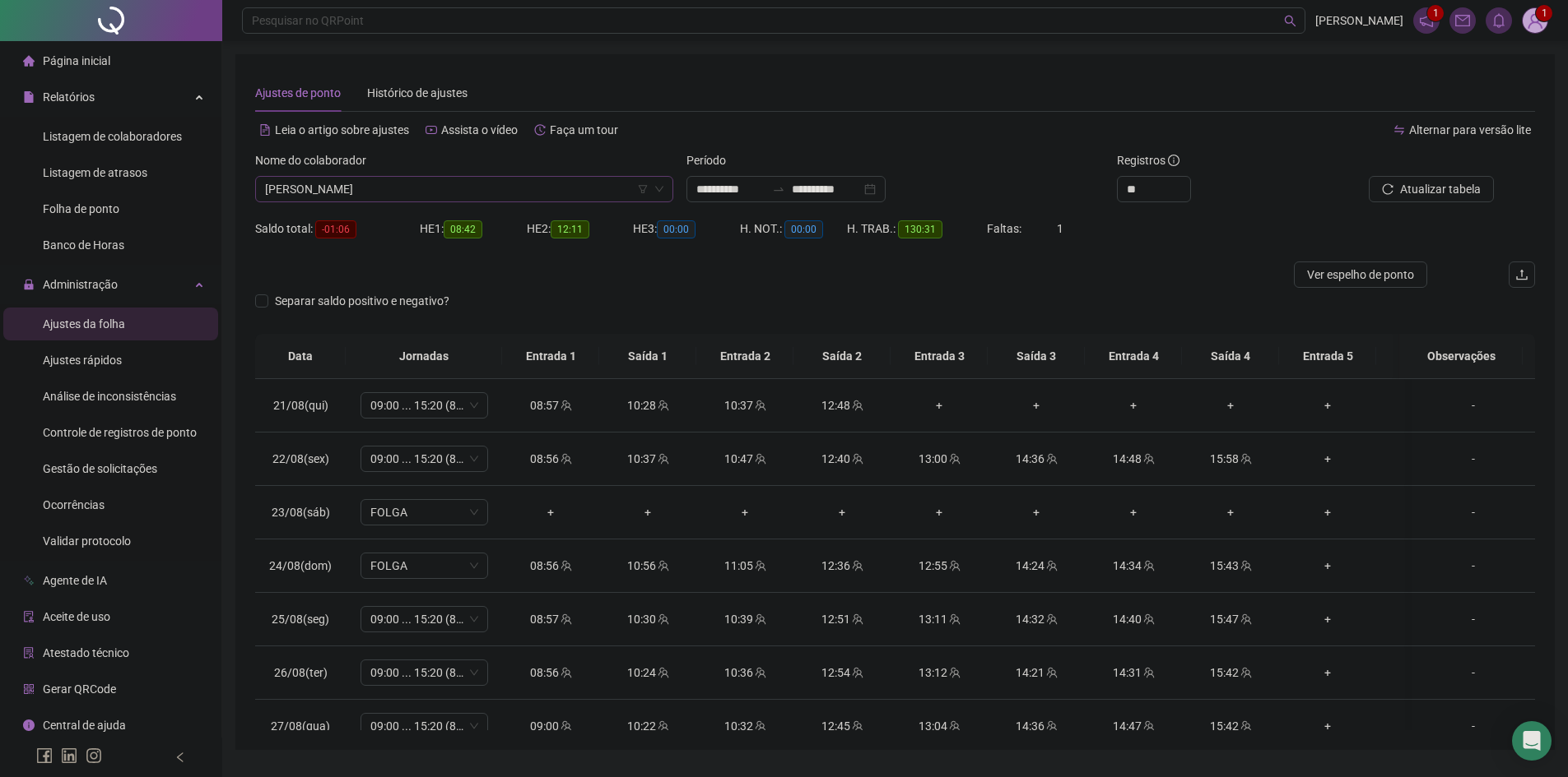
click at [411, 183] on span "[PERSON_NAME]" at bounding box center [464, 190] width 398 height 25
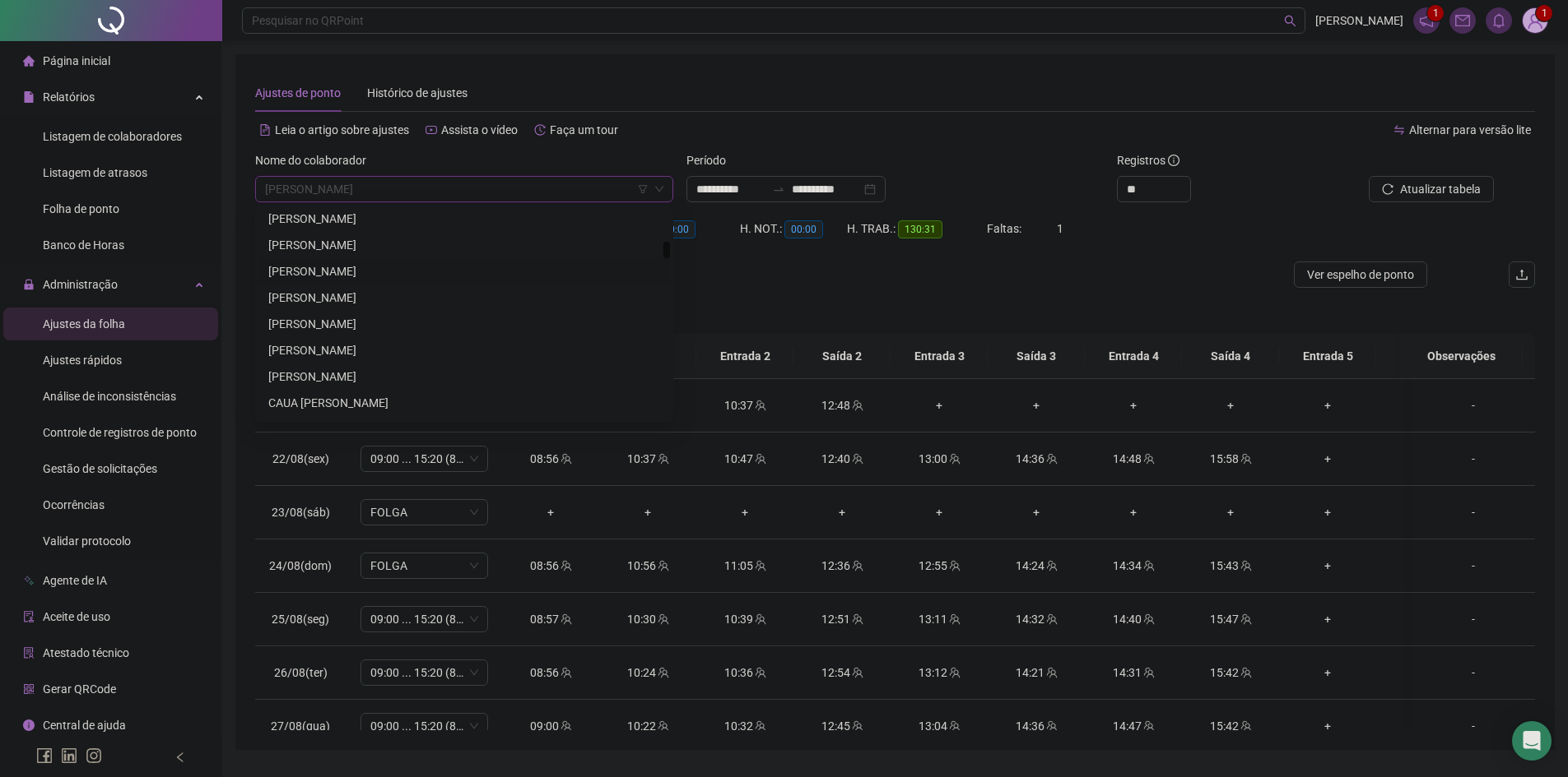
scroll to position [1165, 0]
click at [342, 324] on div "CAUA [PERSON_NAME]" at bounding box center [463, 321] width 392 height 18
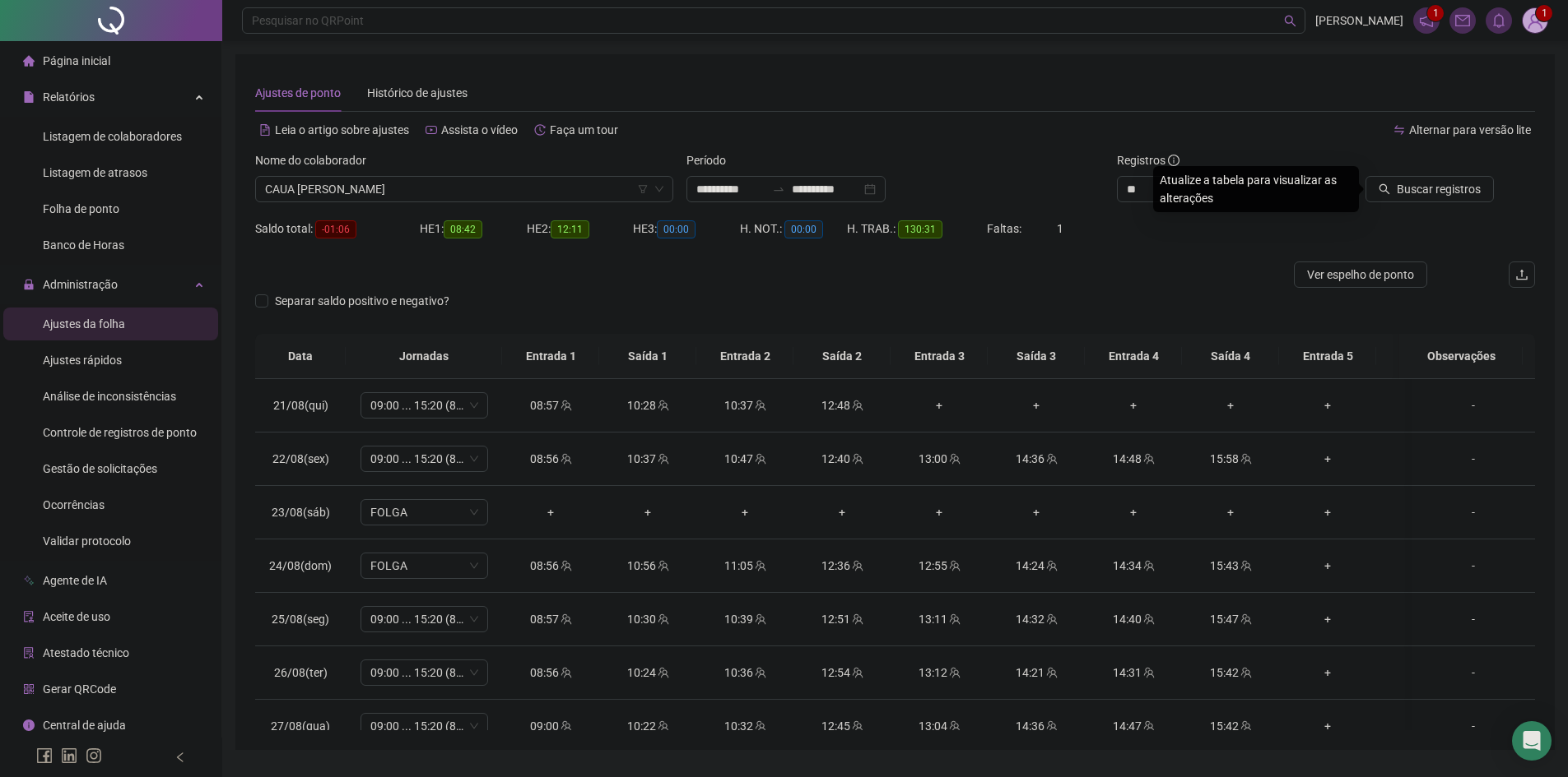
click at [1414, 172] on div at bounding box center [1413, 164] width 161 height 25
click at [1424, 184] on span "Buscar registros" at bounding box center [1439, 189] width 84 height 18
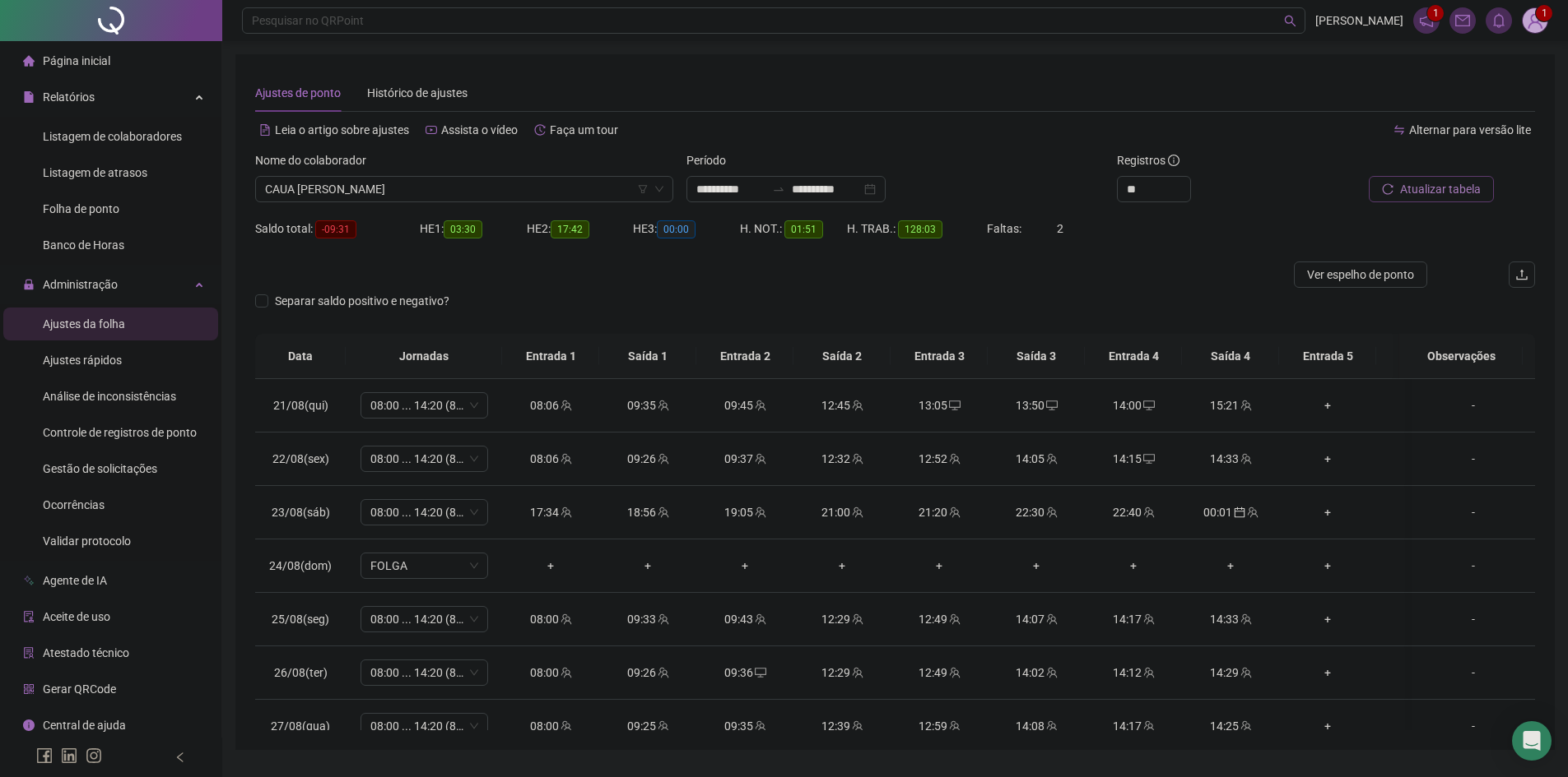
click at [291, 203] on div "Nome do colaborador CAUA [PERSON_NAME]" at bounding box center [463, 184] width 431 height 64
click at [292, 199] on span "CAUA [PERSON_NAME]" at bounding box center [464, 190] width 398 height 25
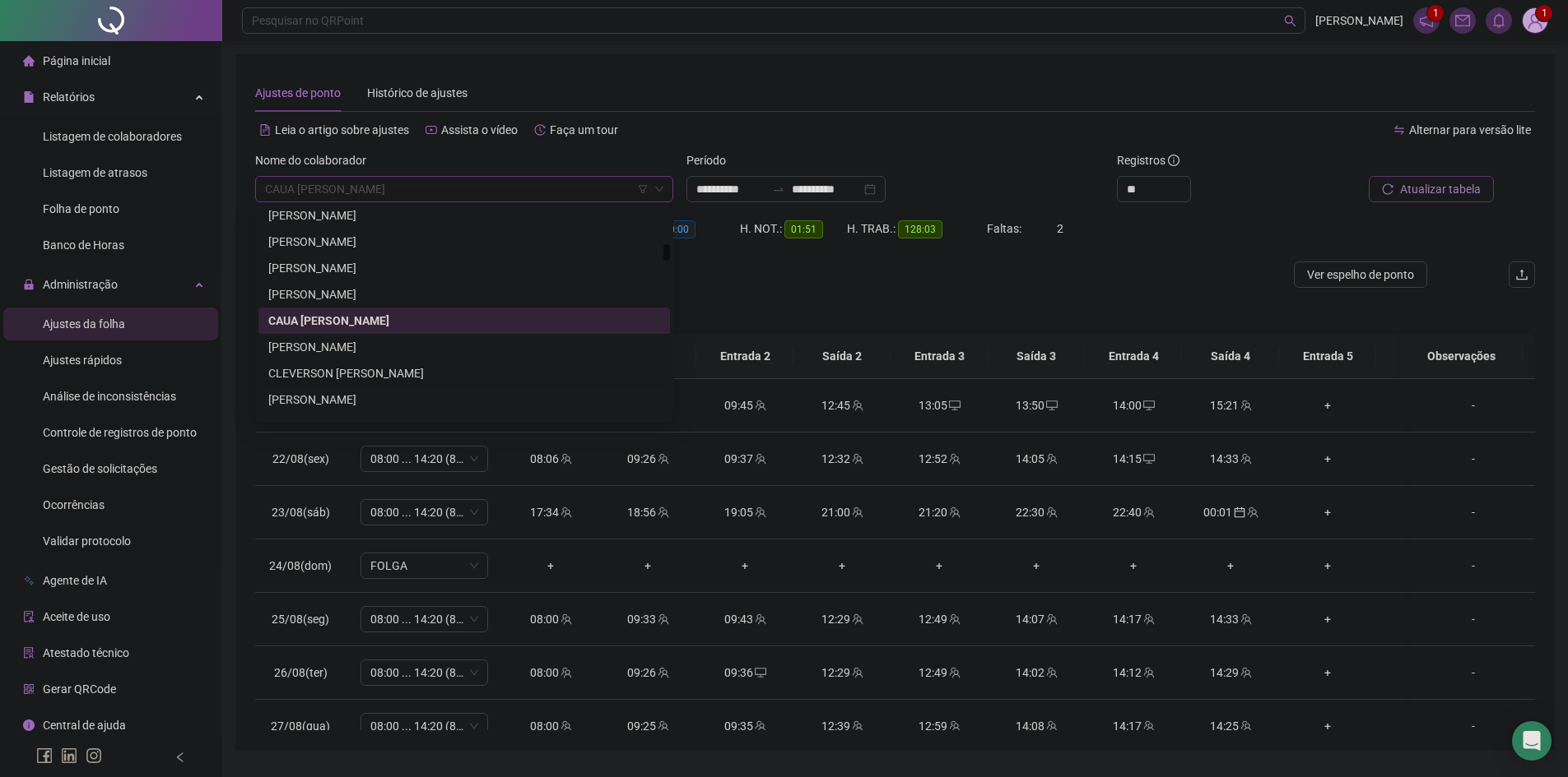
click at [339, 371] on div "CLEVERSON [PERSON_NAME]" at bounding box center [463, 373] width 392 height 18
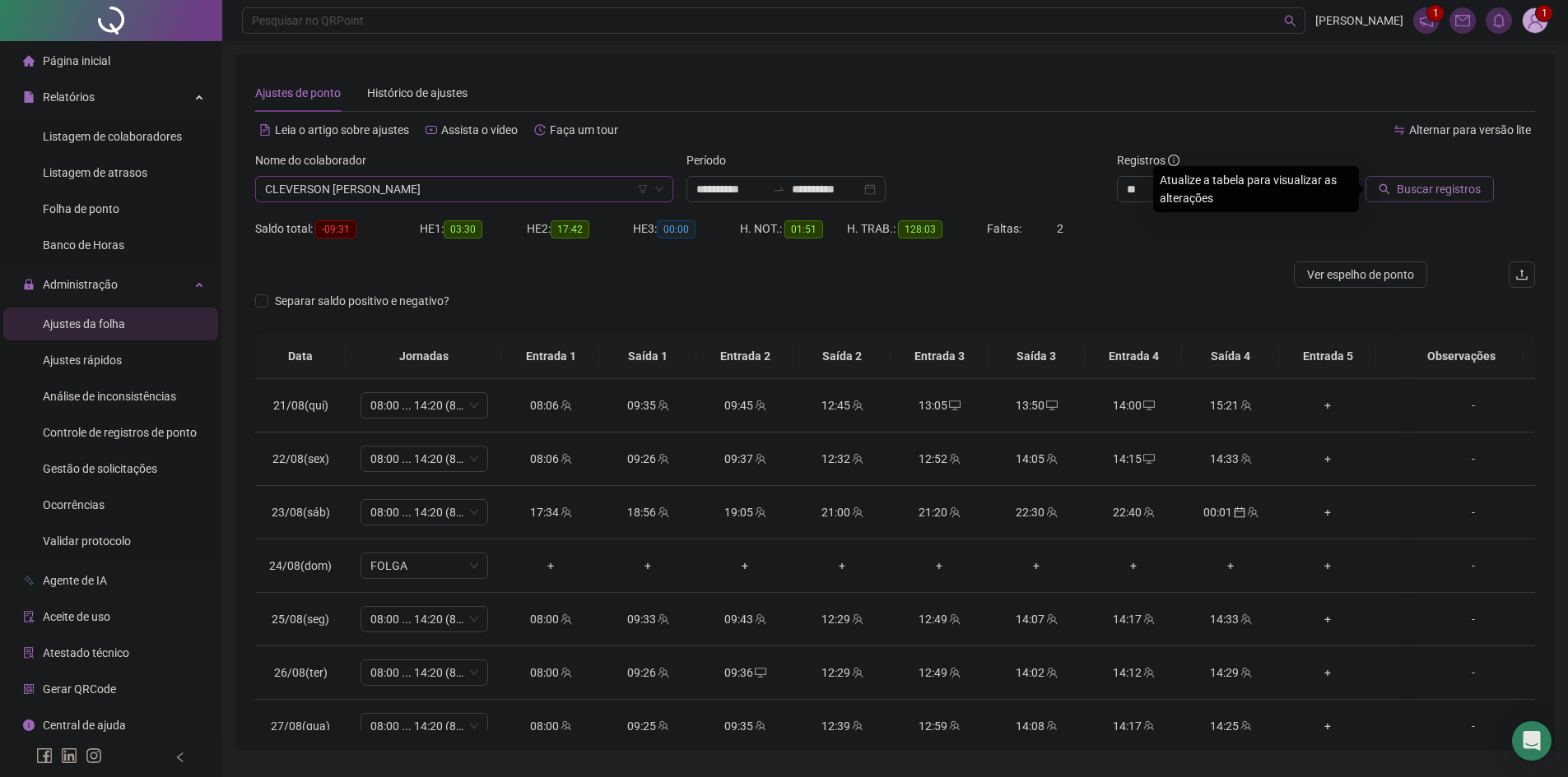
click at [1446, 188] on span "Buscar registros" at bounding box center [1439, 189] width 84 height 18
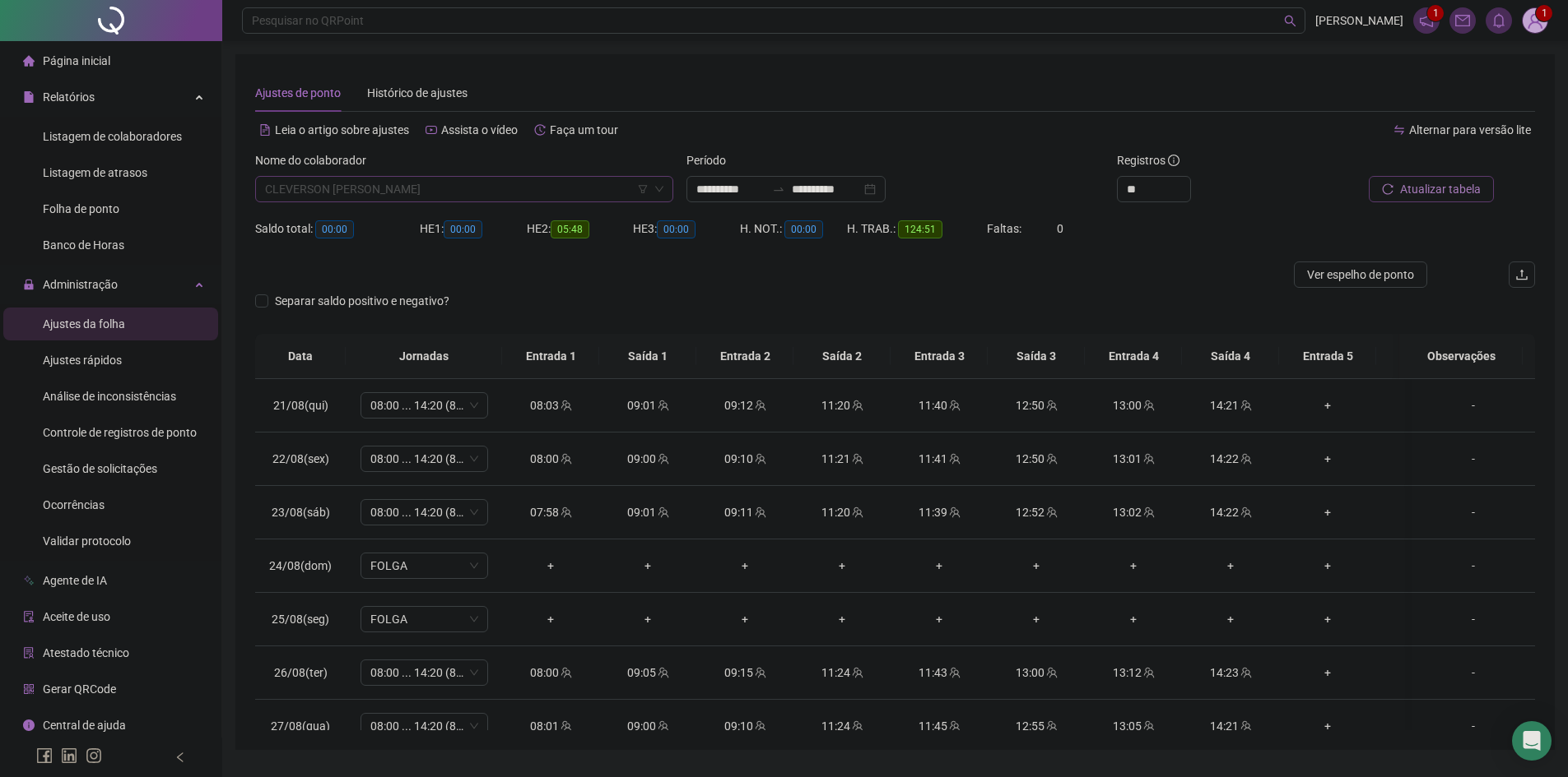
click at [331, 186] on span "CLEVERSON [PERSON_NAME]" at bounding box center [464, 190] width 398 height 25
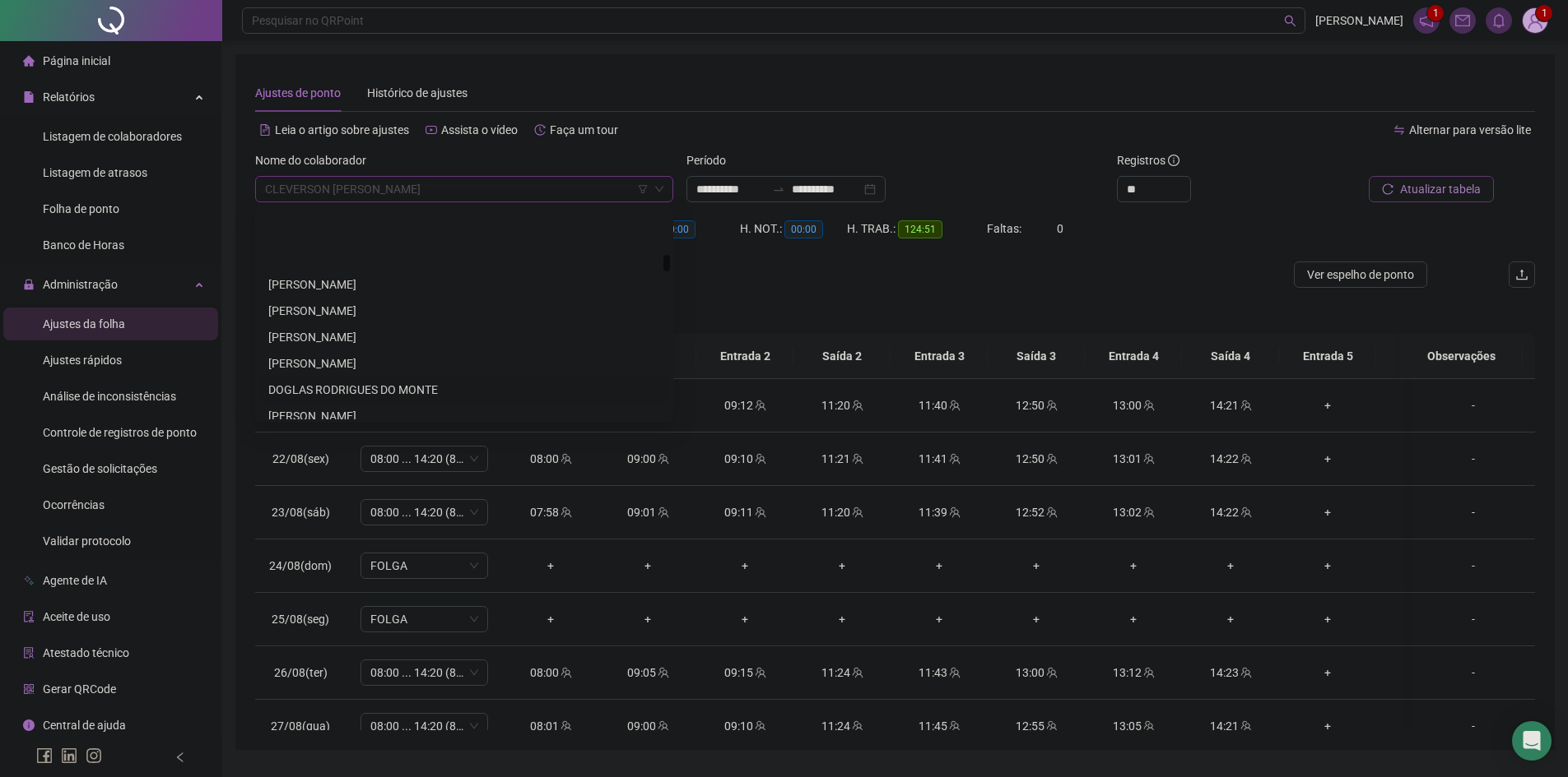
scroll to position [1494, 0]
click at [333, 362] on div "[PERSON_NAME]" at bounding box center [463, 360] width 392 height 18
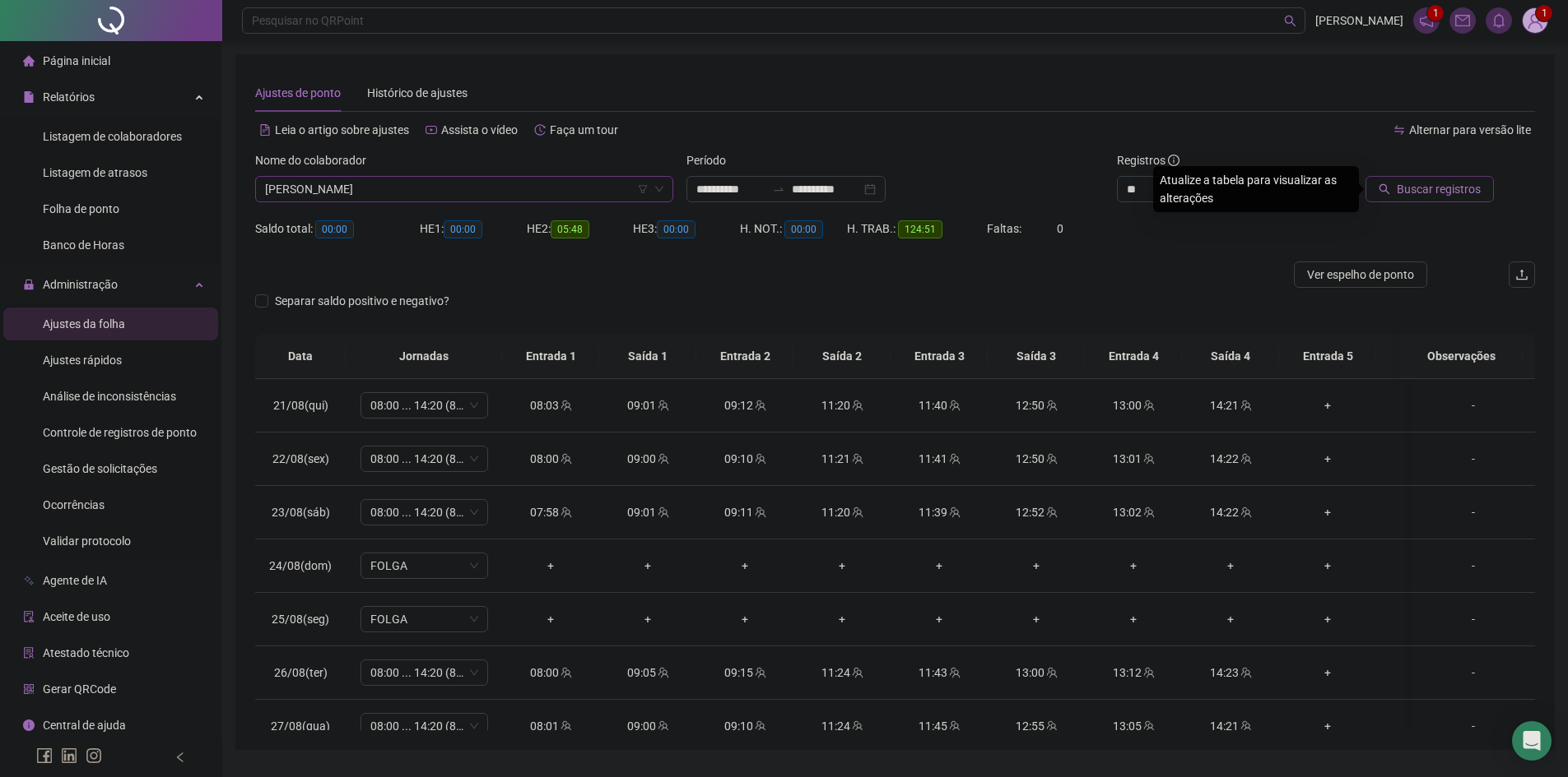
click at [1463, 190] on span "Buscar registros" at bounding box center [1439, 189] width 84 height 18
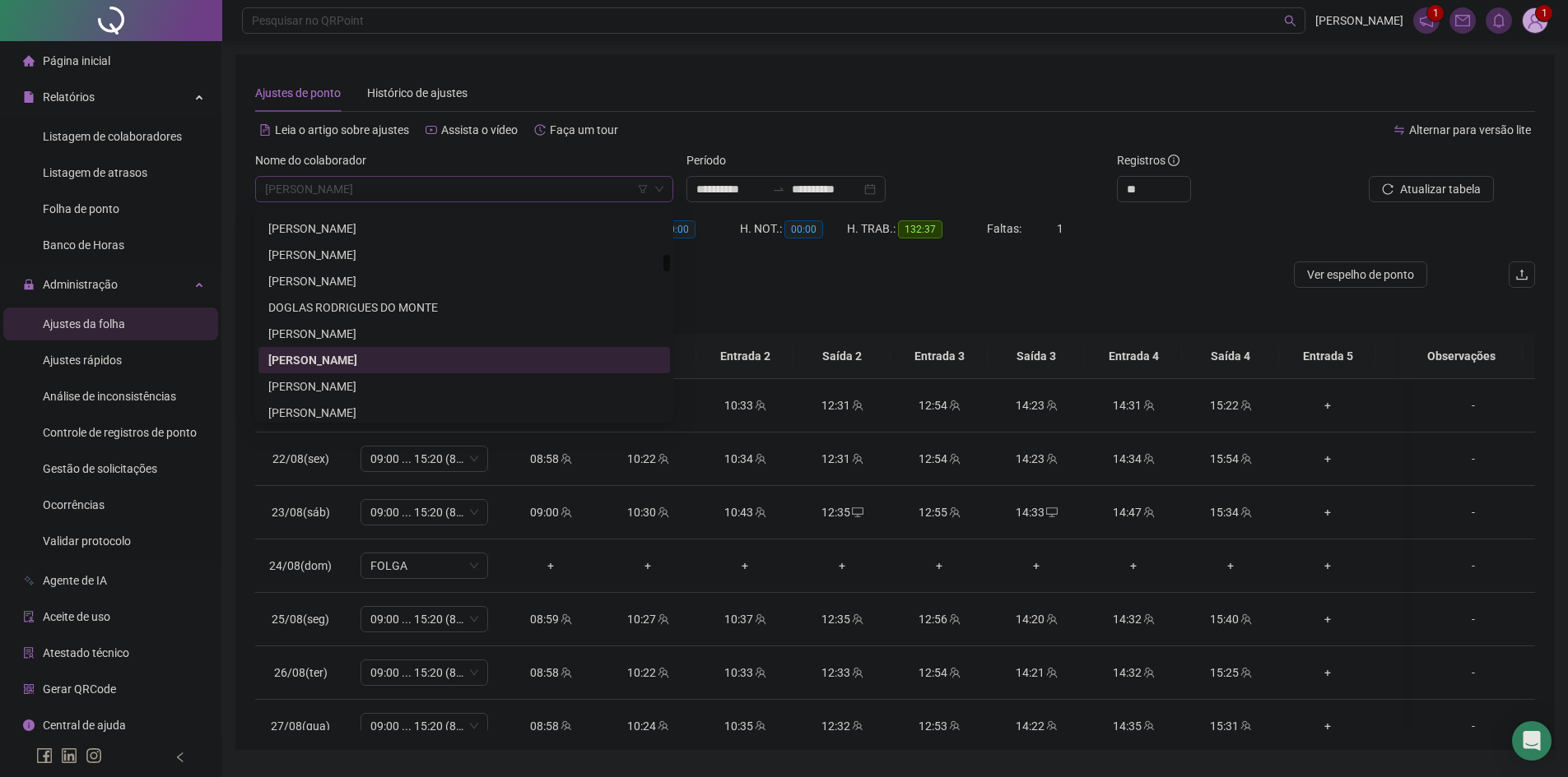
click at [428, 195] on span "[PERSON_NAME]" at bounding box center [464, 190] width 398 height 25
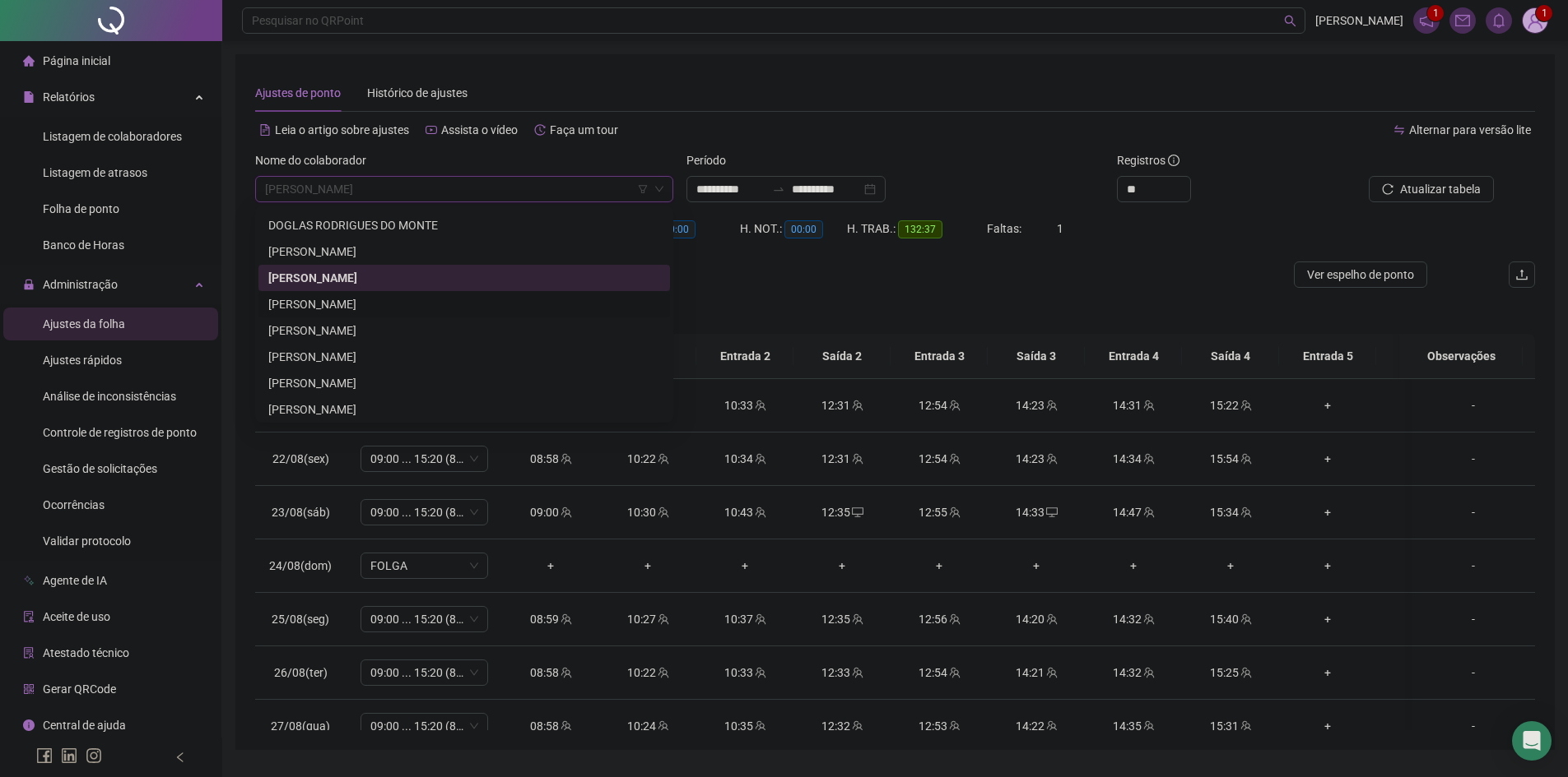
click at [365, 307] on div "[PERSON_NAME]" at bounding box center [463, 304] width 392 height 18
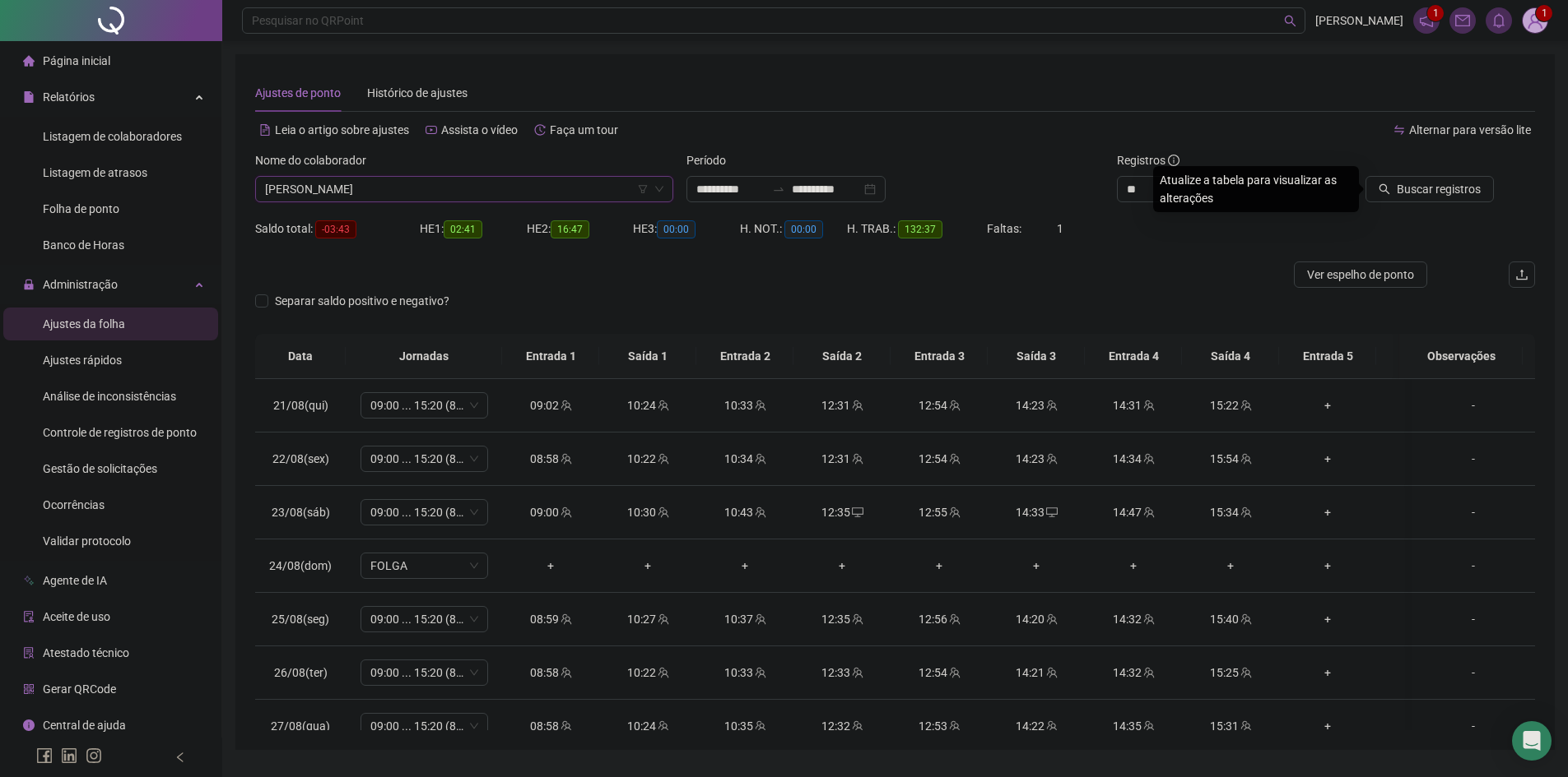
click at [1469, 204] on div "Buscar registros" at bounding box center [1434, 184] width 216 height 64
click at [1454, 195] on span "Buscar registros" at bounding box center [1439, 189] width 84 height 18
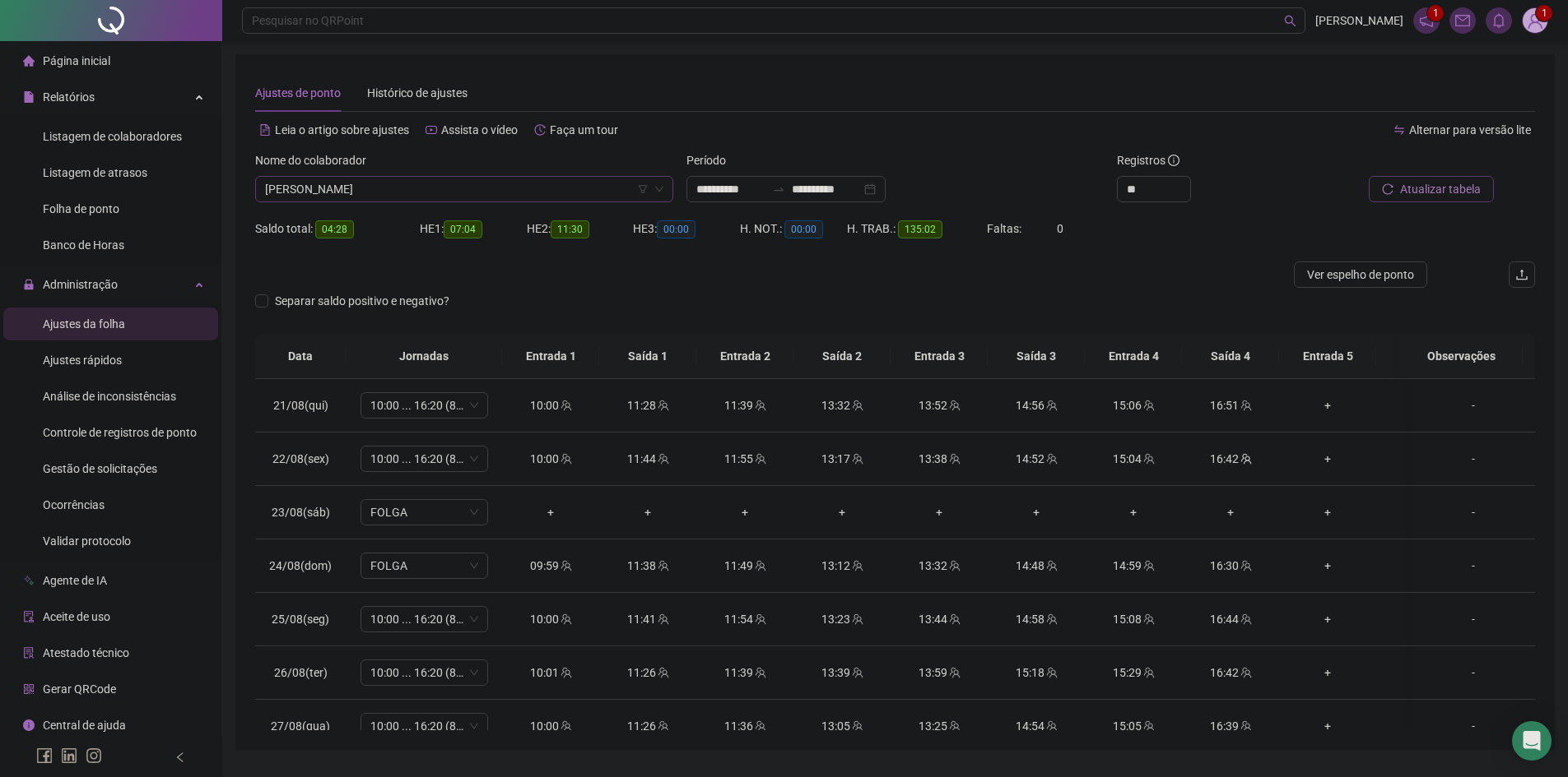
click at [389, 190] on span "[PERSON_NAME]" at bounding box center [464, 190] width 398 height 25
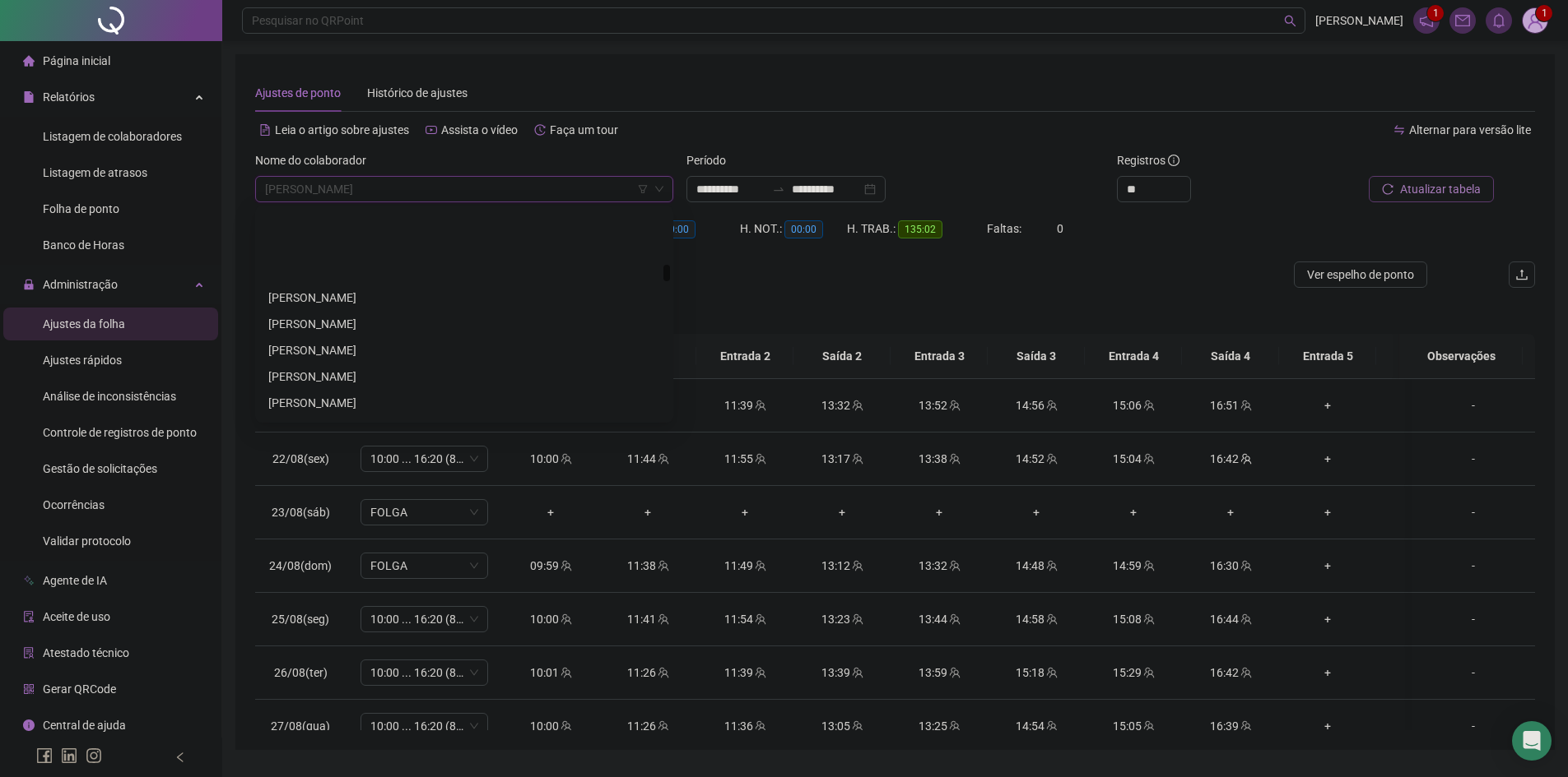
scroll to position [1823, 0]
click at [347, 297] on div "[PERSON_NAME]" at bounding box center [463, 294] width 392 height 18
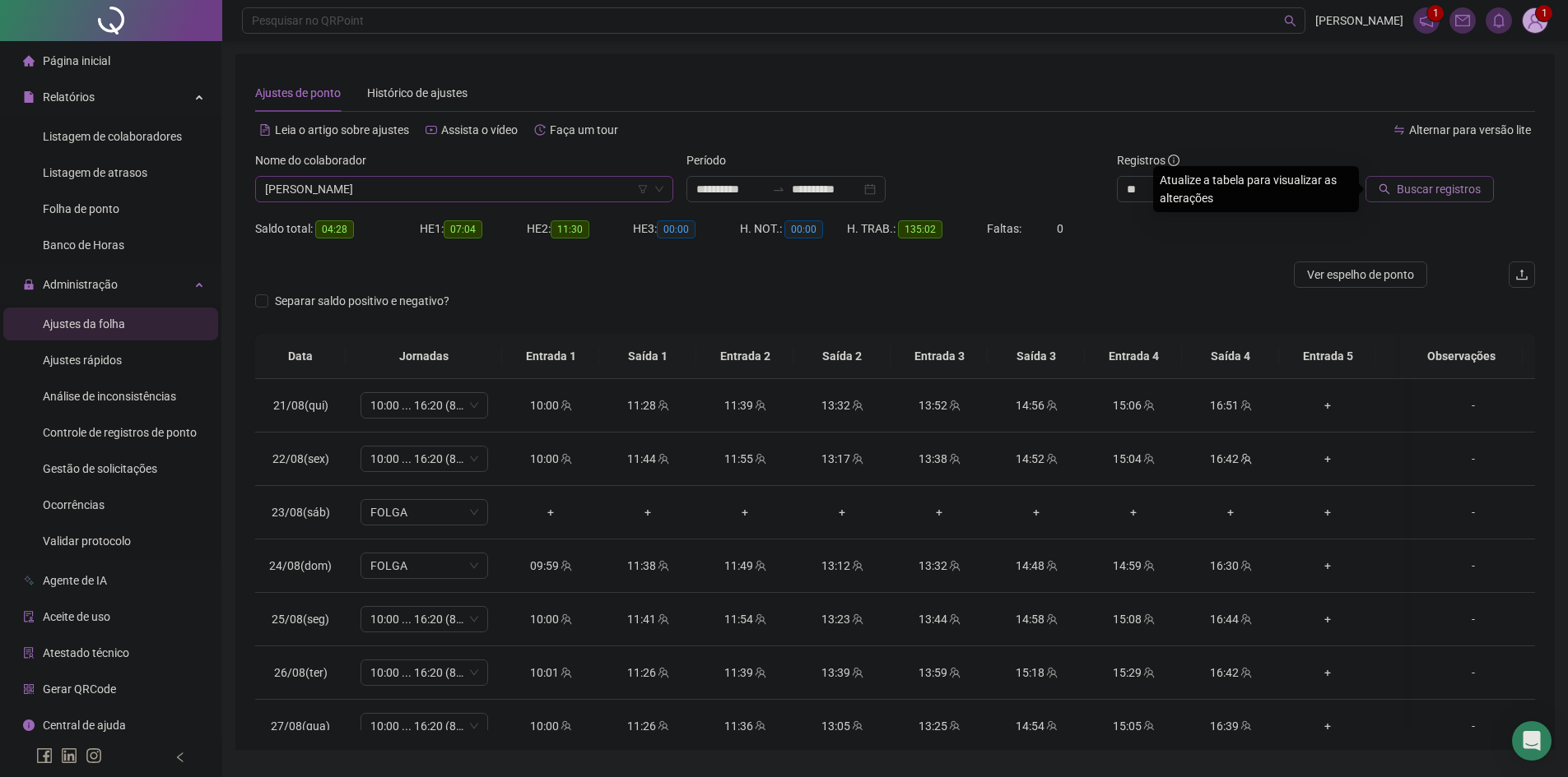
click at [1442, 194] on span "Buscar registros" at bounding box center [1439, 189] width 84 height 18
click at [351, 184] on span "[PERSON_NAME]" at bounding box center [464, 190] width 398 height 25
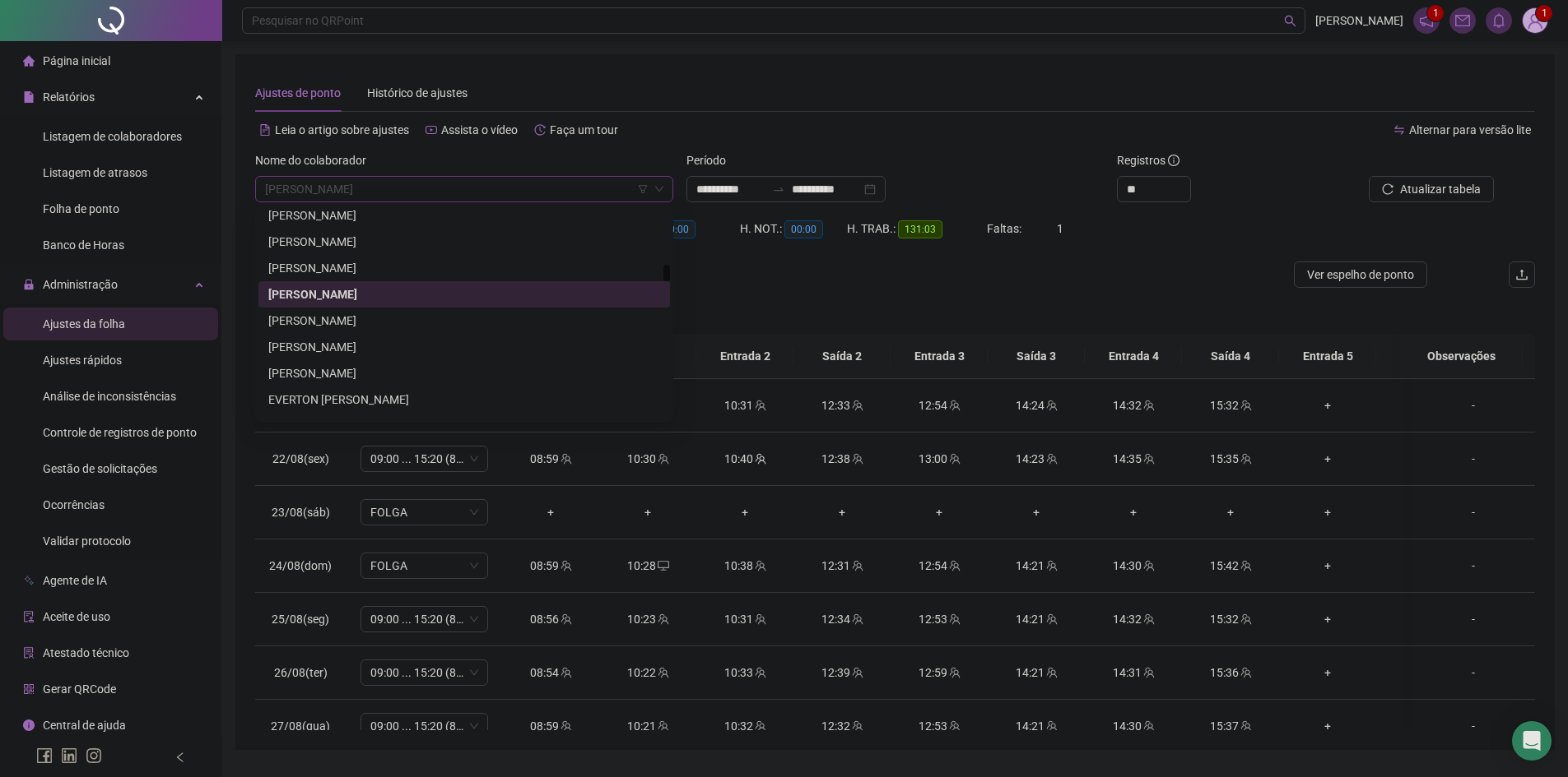
click at [365, 291] on div "[PERSON_NAME]" at bounding box center [463, 294] width 392 height 18
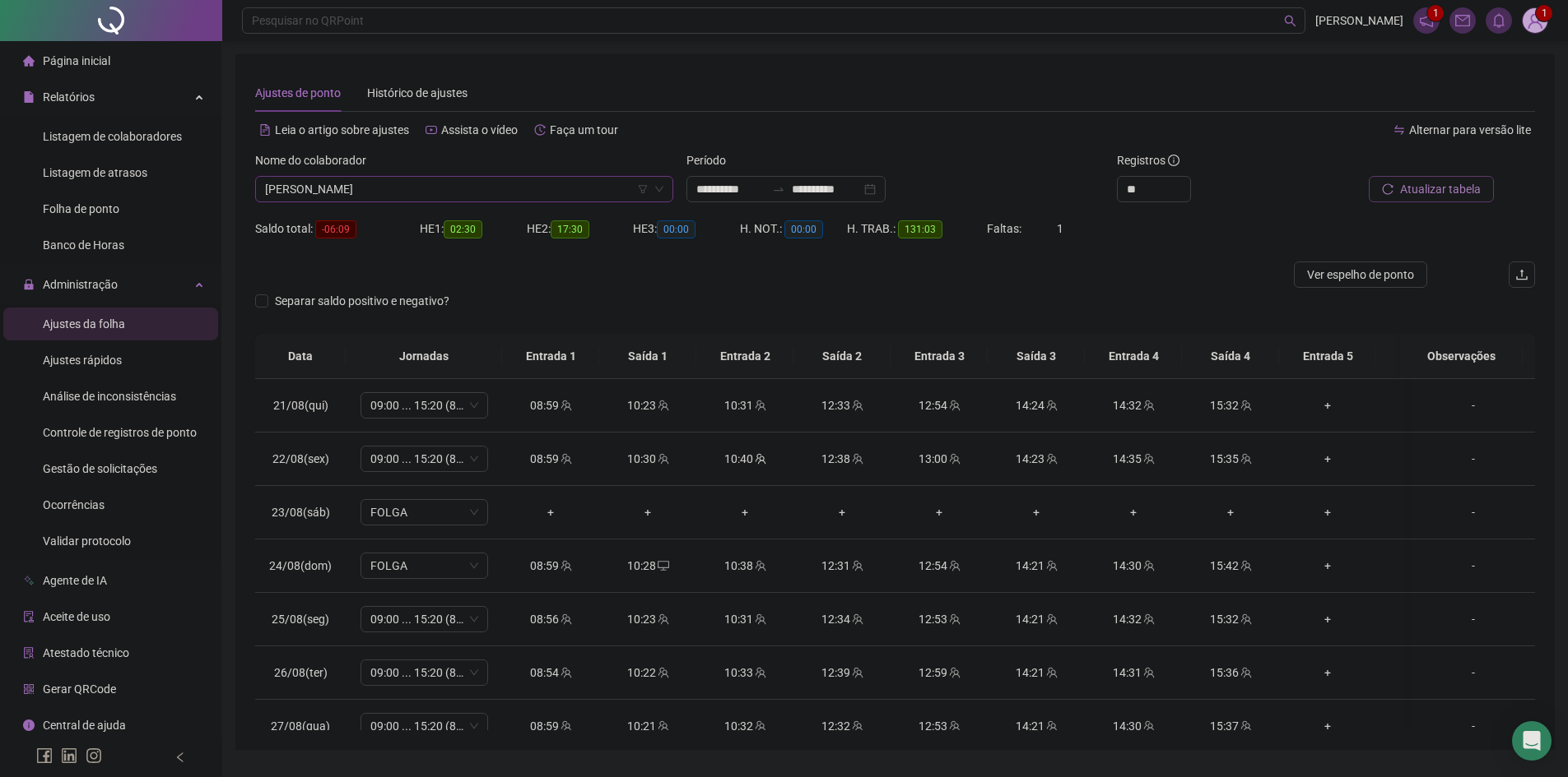
click at [1411, 183] on span "Atualizar tabela" at bounding box center [1441, 189] width 81 height 18
click at [494, 184] on span "[PERSON_NAME]" at bounding box center [464, 190] width 398 height 25
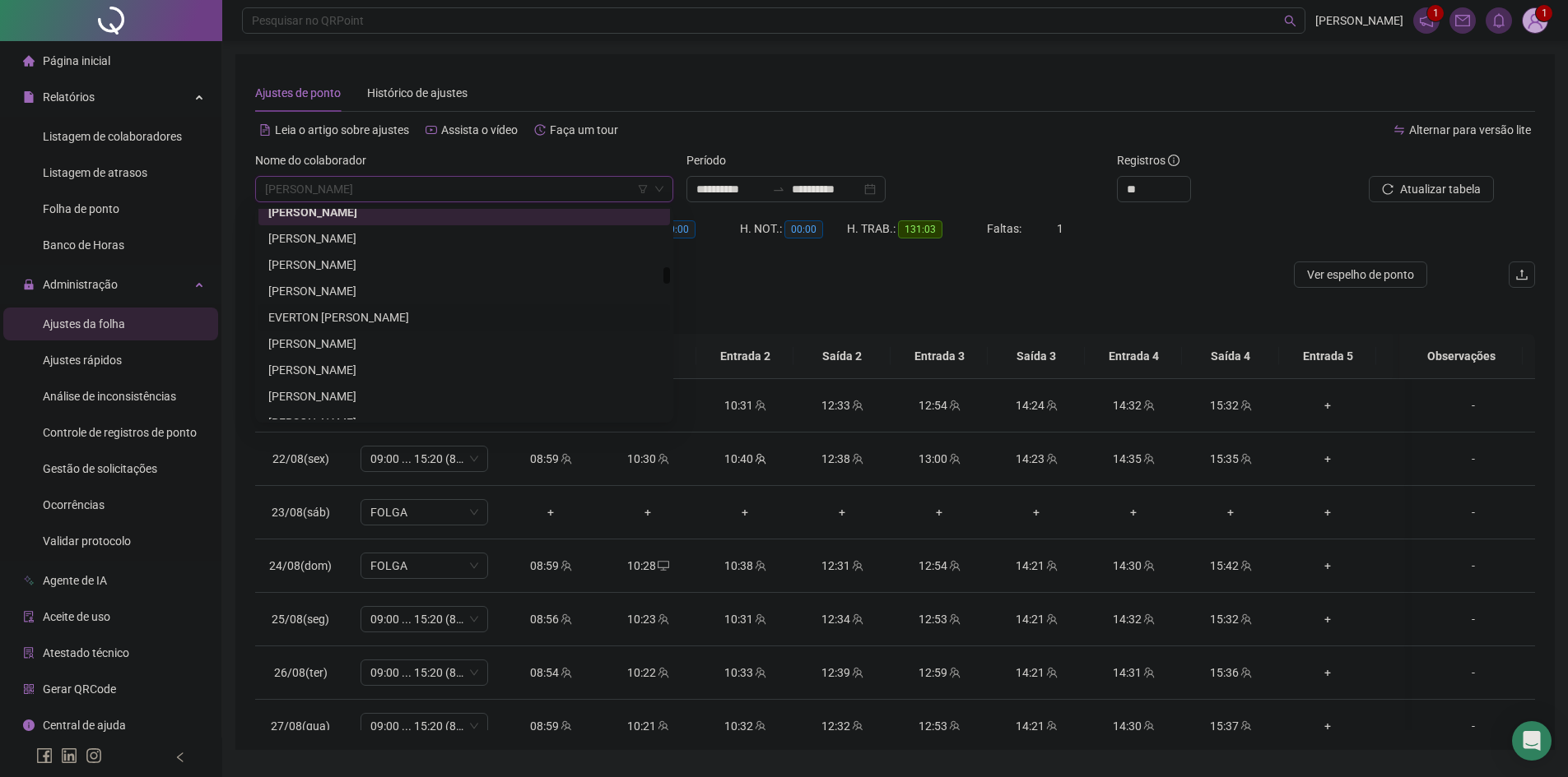
scroll to position [1988, 0]
click at [355, 361] on div "[PERSON_NAME]" at bounding box center [463, 367] width 392 height 18
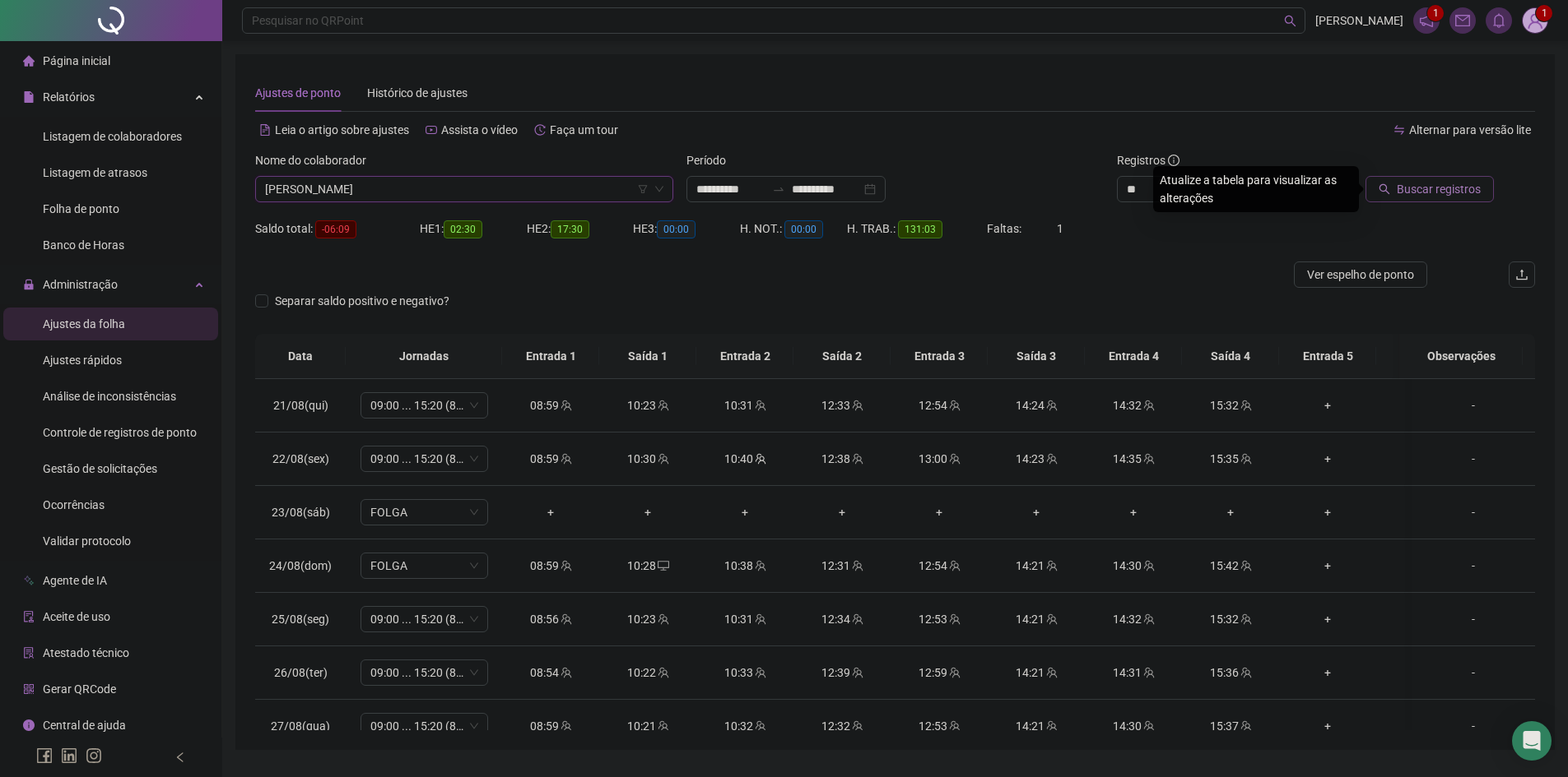
click at [1431, 176] on button "Buscar registros" at bounding box center [1429, 190] width 128 height 26
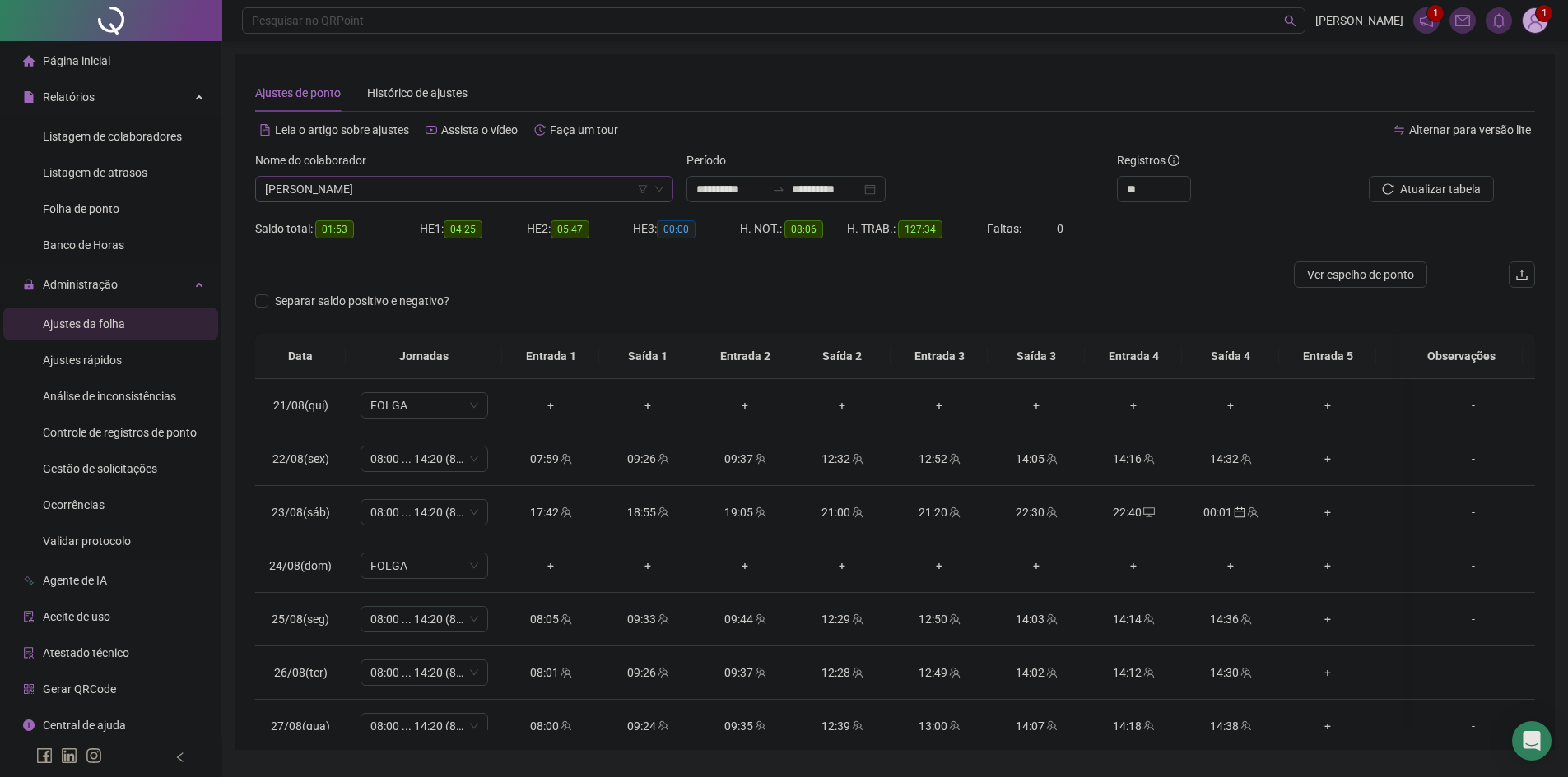
click at [475, 187] on span "[PERSON_NAME]" at bounding box center [464, 190] width 398 height 25
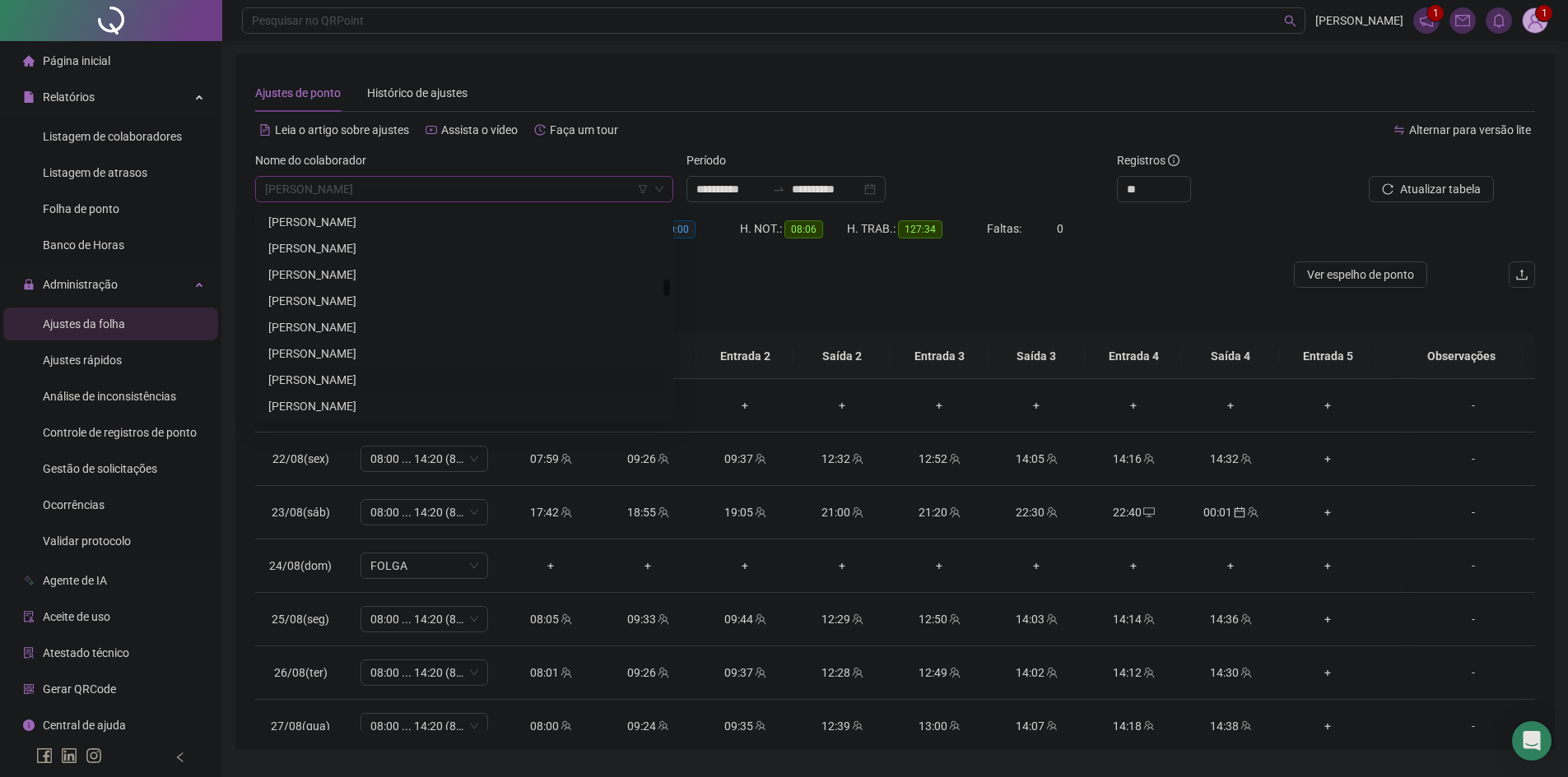
scroll to position [2399, 0]
click at [325, 267] on div "[PERSON_NAME]" at bounding box center [463, 271] width 392 height 18
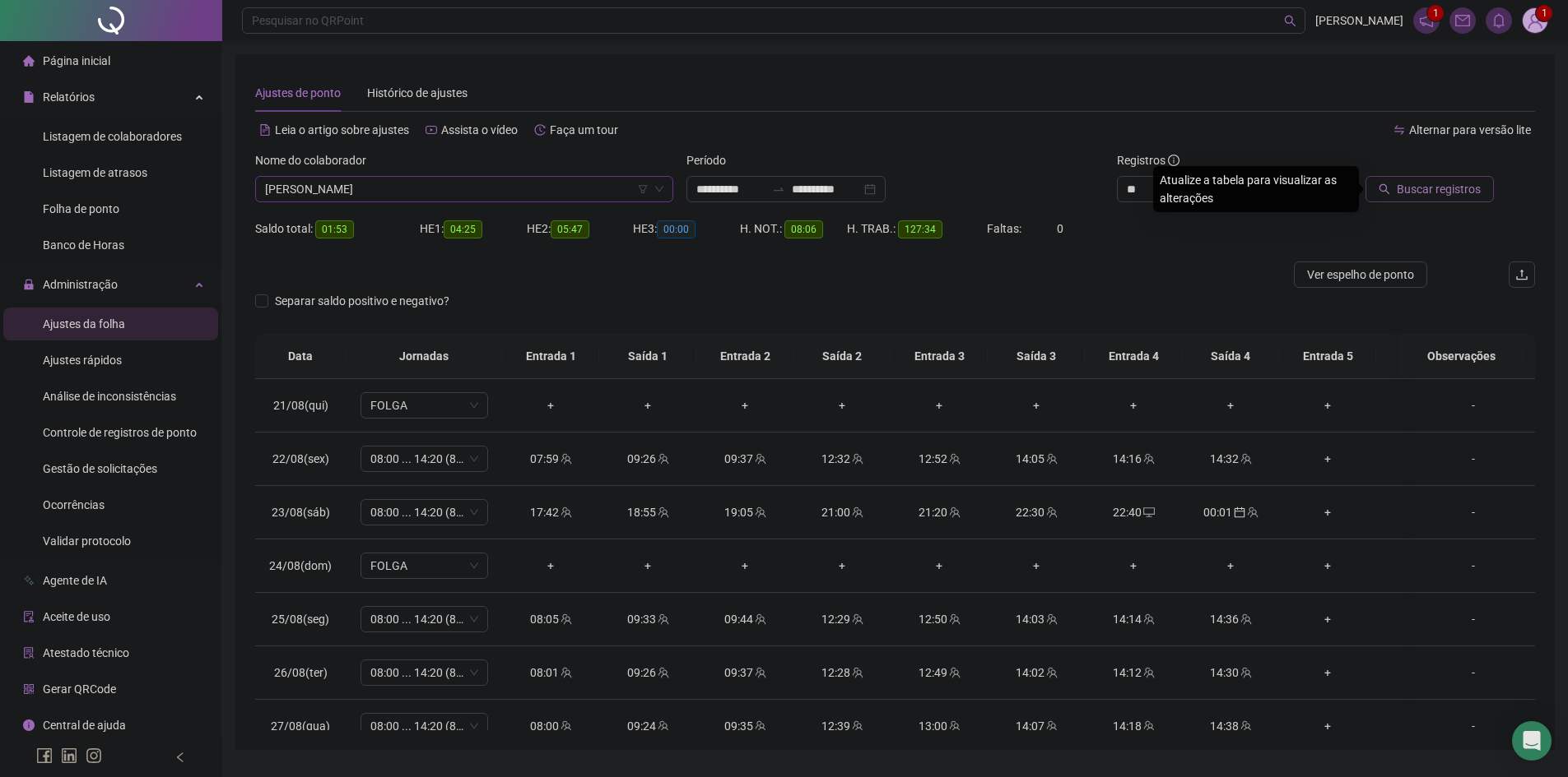
click at [1439, 196] on span "Buscar registros" at bounding box center [1439, 189] width 84 height 18
click at [409, 203] on div "Nome do colaborador [PERSON_NAME]" at bounding box center [463, 184] width 431 height 64
click at [405, 191] on span "[PERSON_NAME]" at bounding box center [464, 190] width 398 height 25
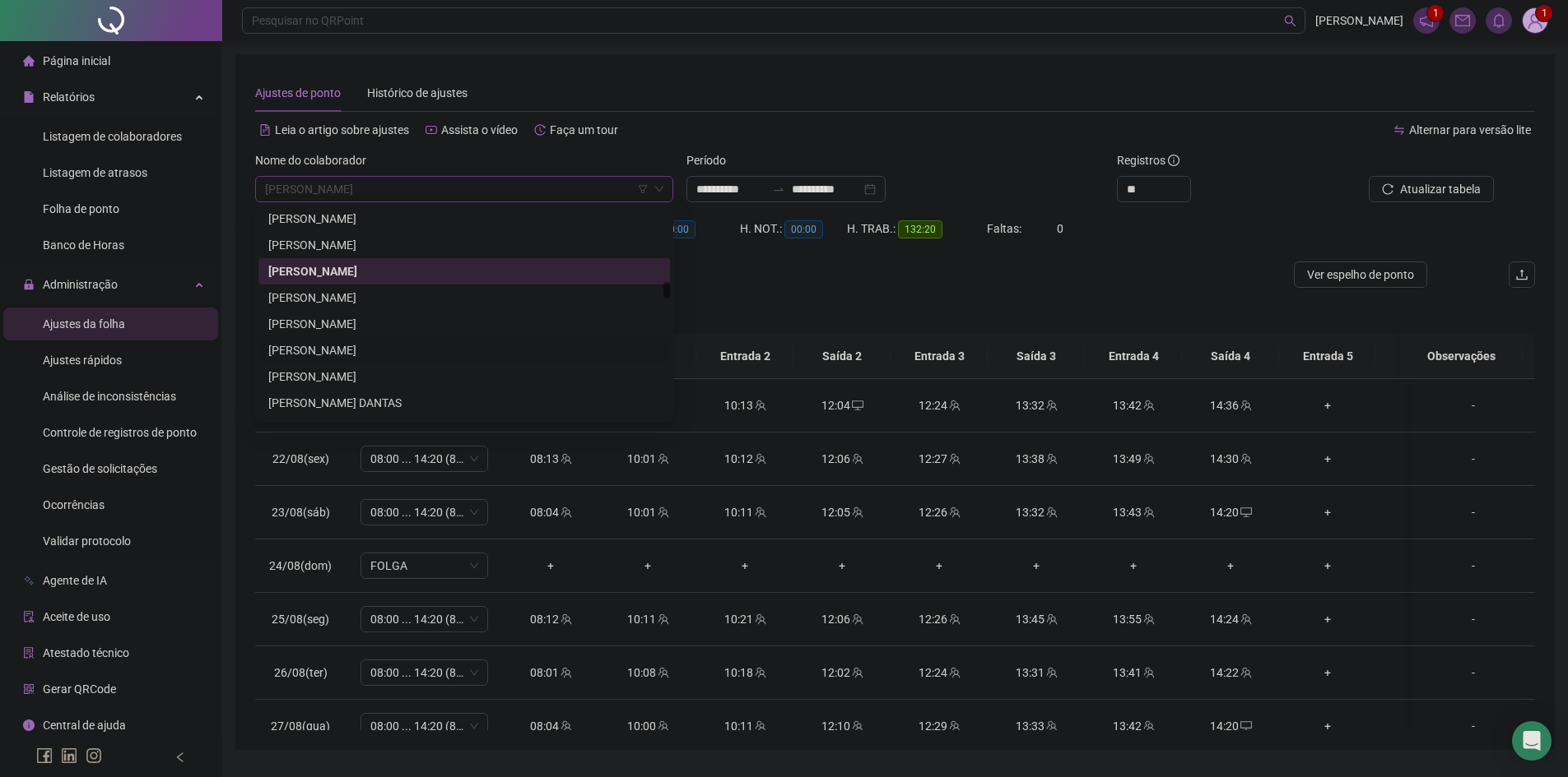
click at [346, 349] on div "[PERSON_NAME]" at bounding box center [463, 350] width 392 height 18
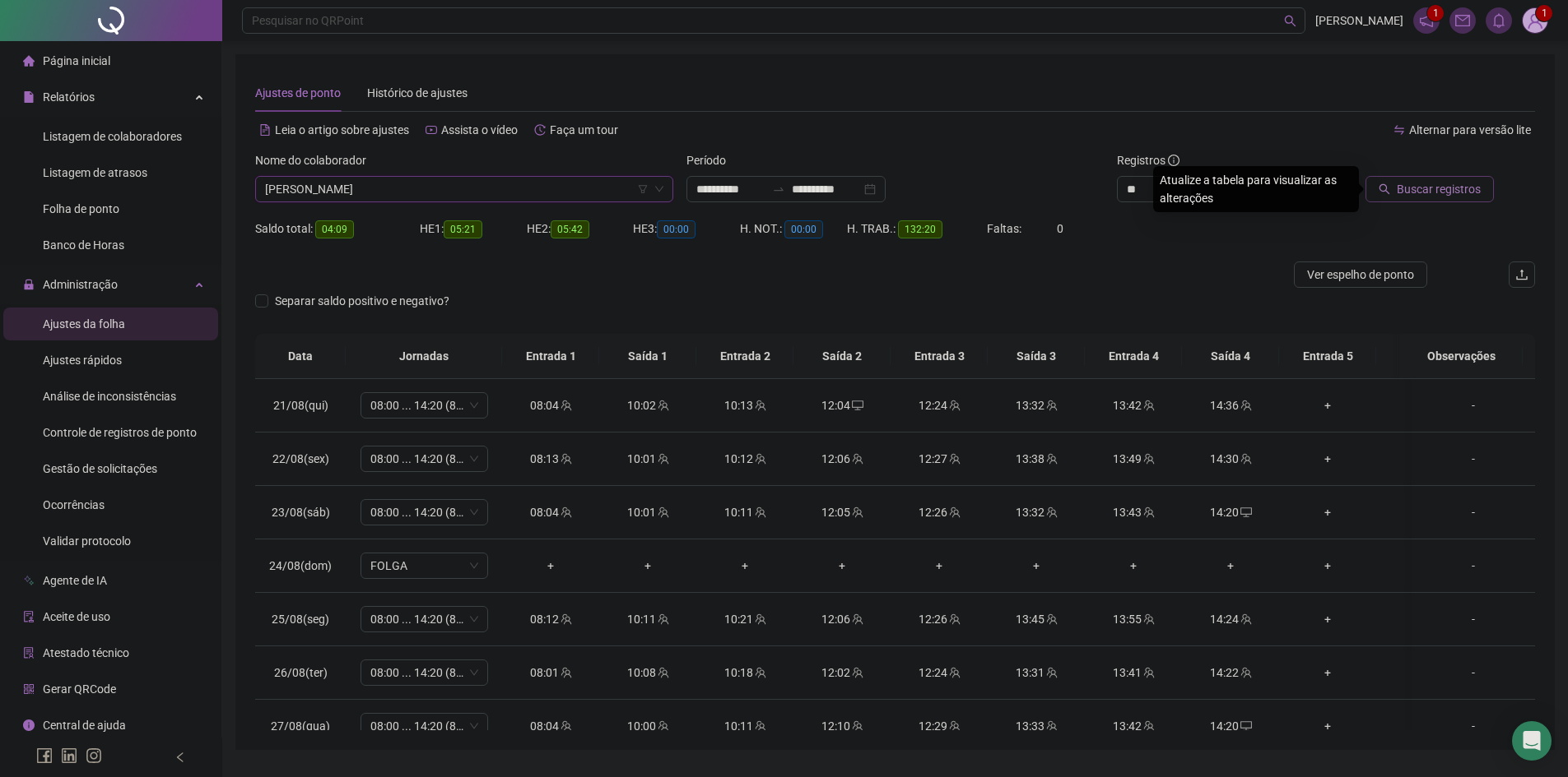
click at [1423, 199] on button "Buscar registros" at bounding box center [1429, 190] width 128 height 26
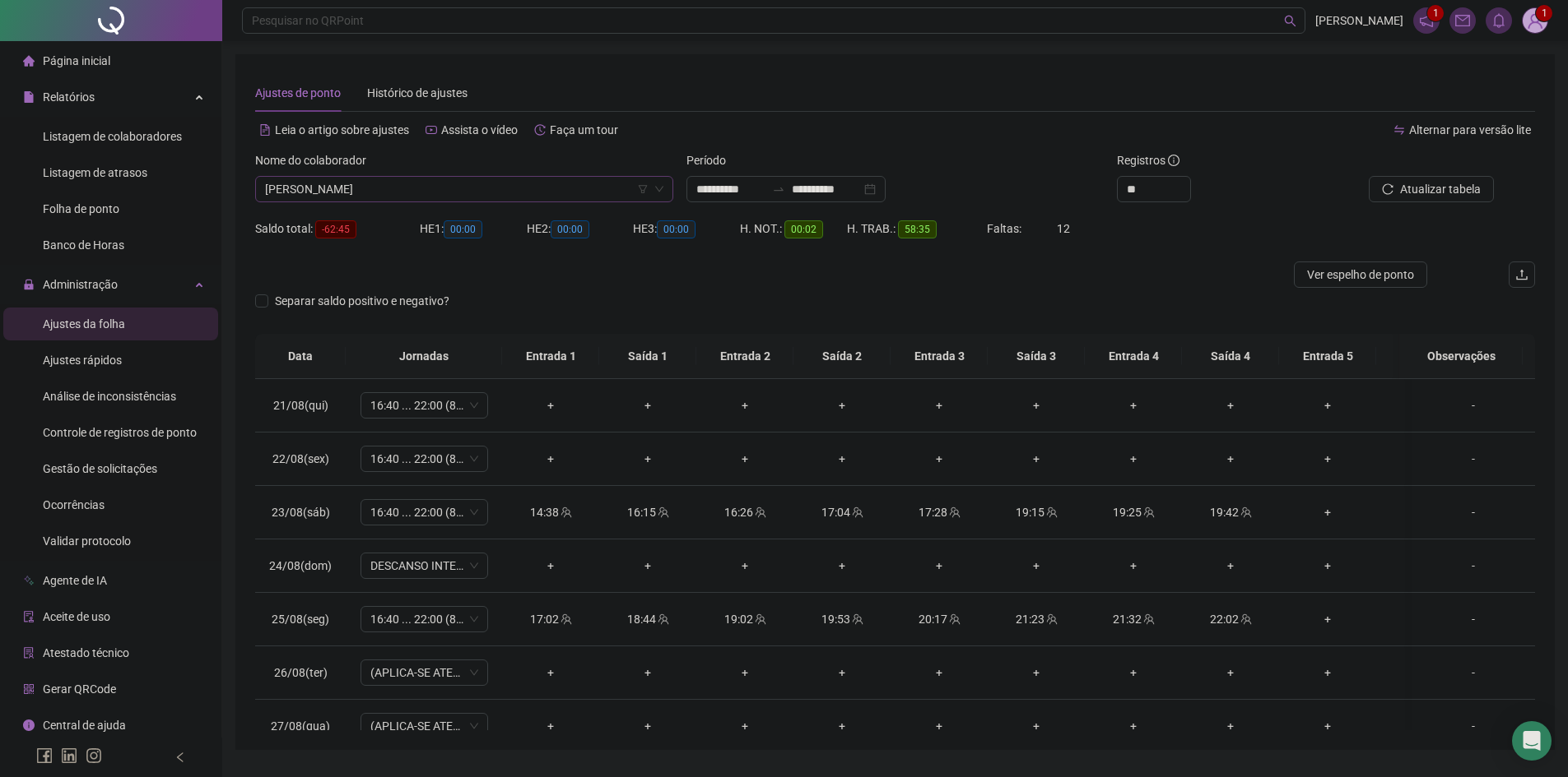
click at [367, 188] on span "[PERSON_NAME]" at bounding box center [464, 190] width 398 height 25
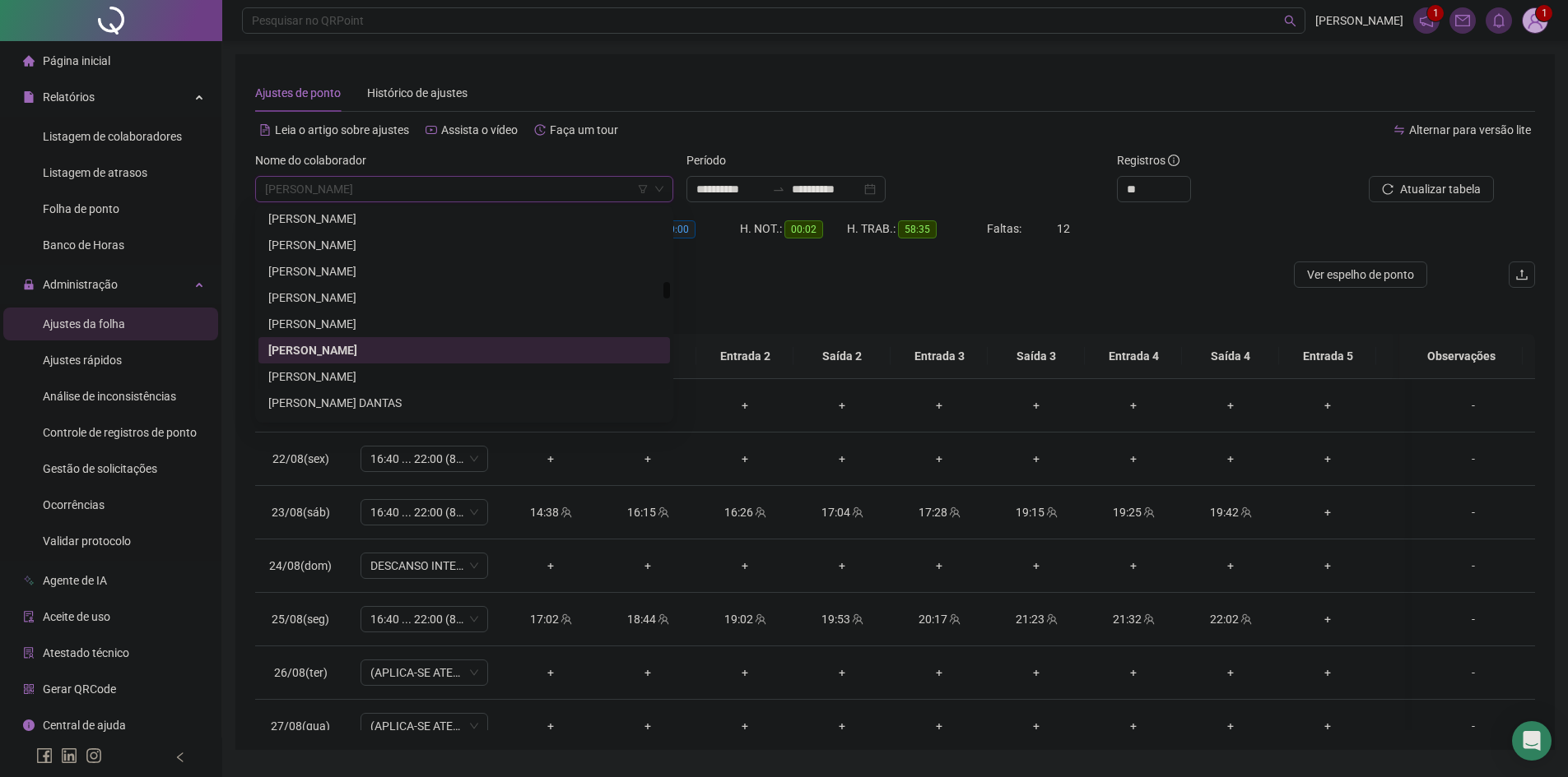
click at [396, 375] on div "[PERSON_NAME]" at bounding box center [463, 376] width 392 height 18
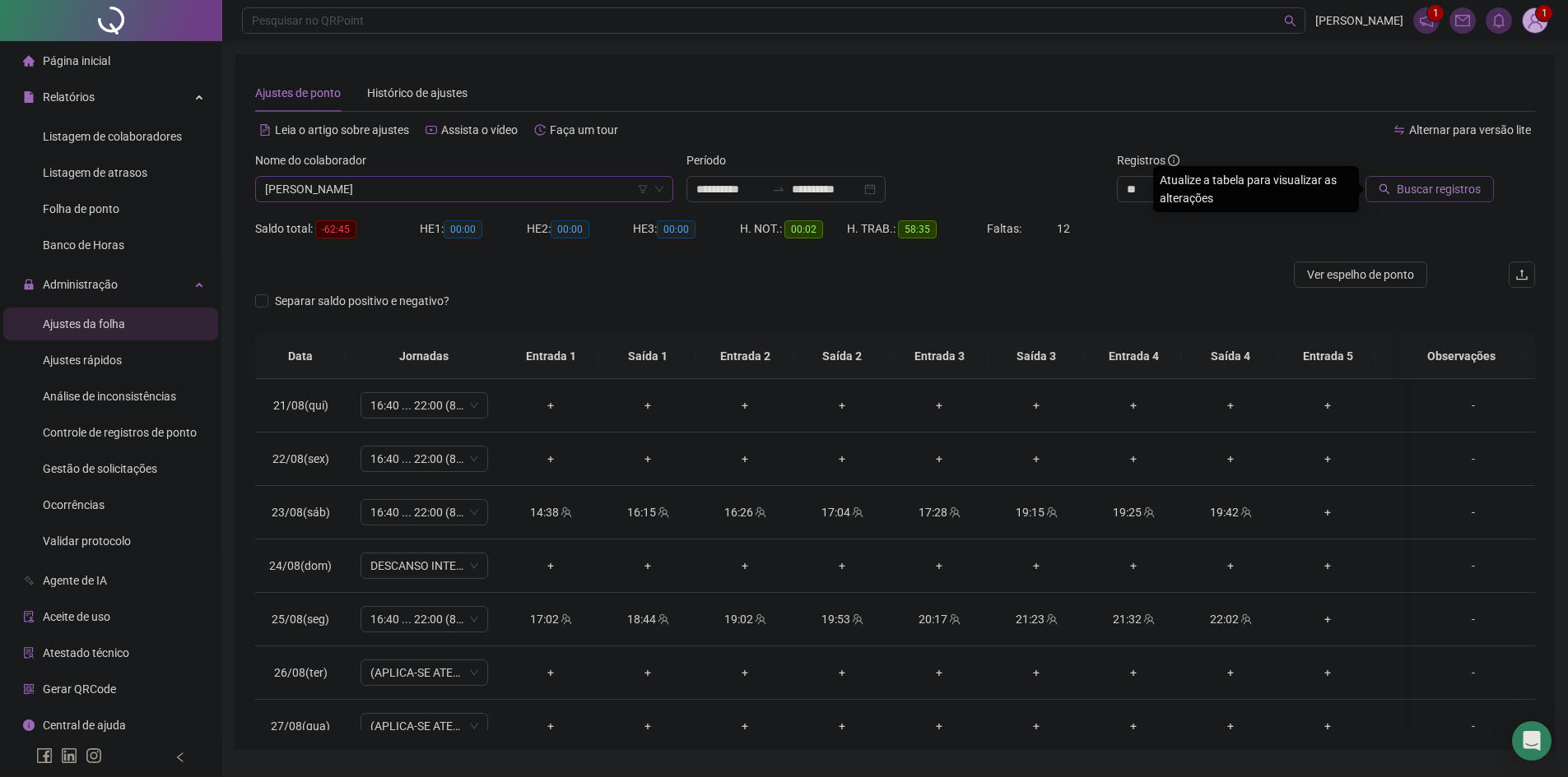
click at [1455, 201] on div "Buscar registros" at bounding box center [1434, 184] width 216 height 64
click at [1450, 194] on span "Buscar registros" at bounding box center [1439, 189] width 84 height 18
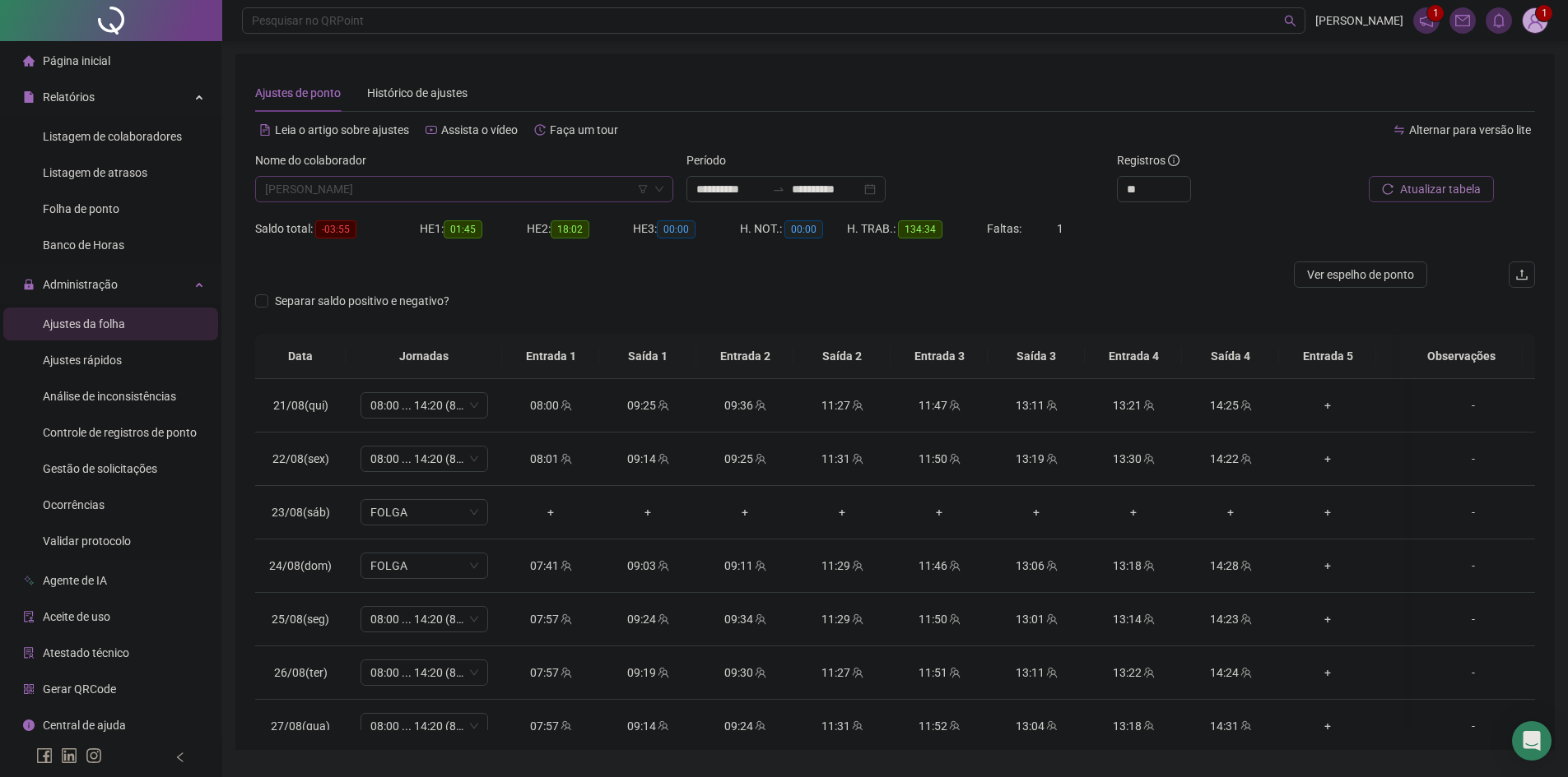
click at [499, 190] on span "[PERSON_NAME]" at bounding box center [464, 190] width 398 height 25
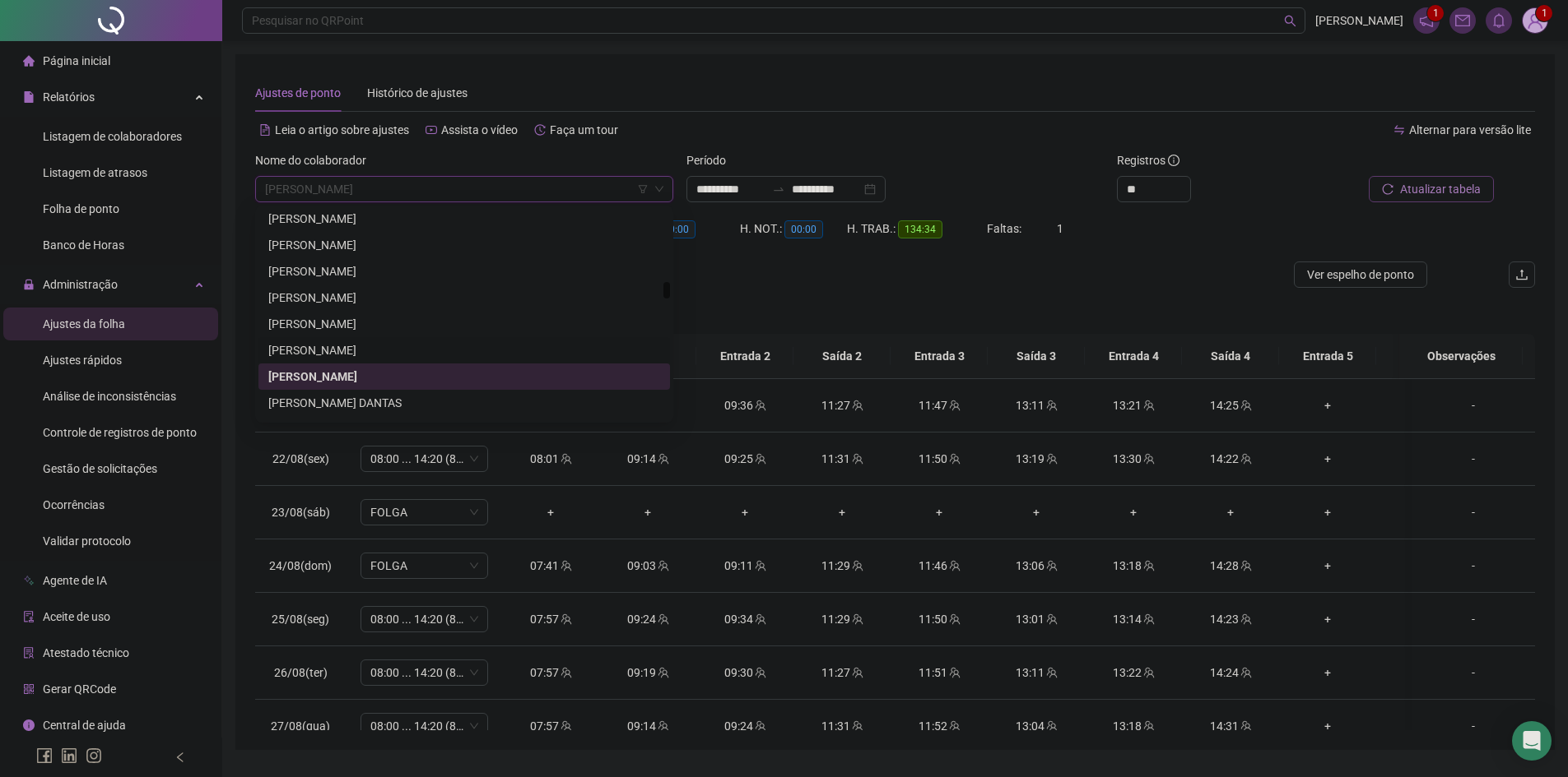
click at [382, 353] on div "[PERSON_NAME]" at bounding box center [463, 350] width 392 height 18
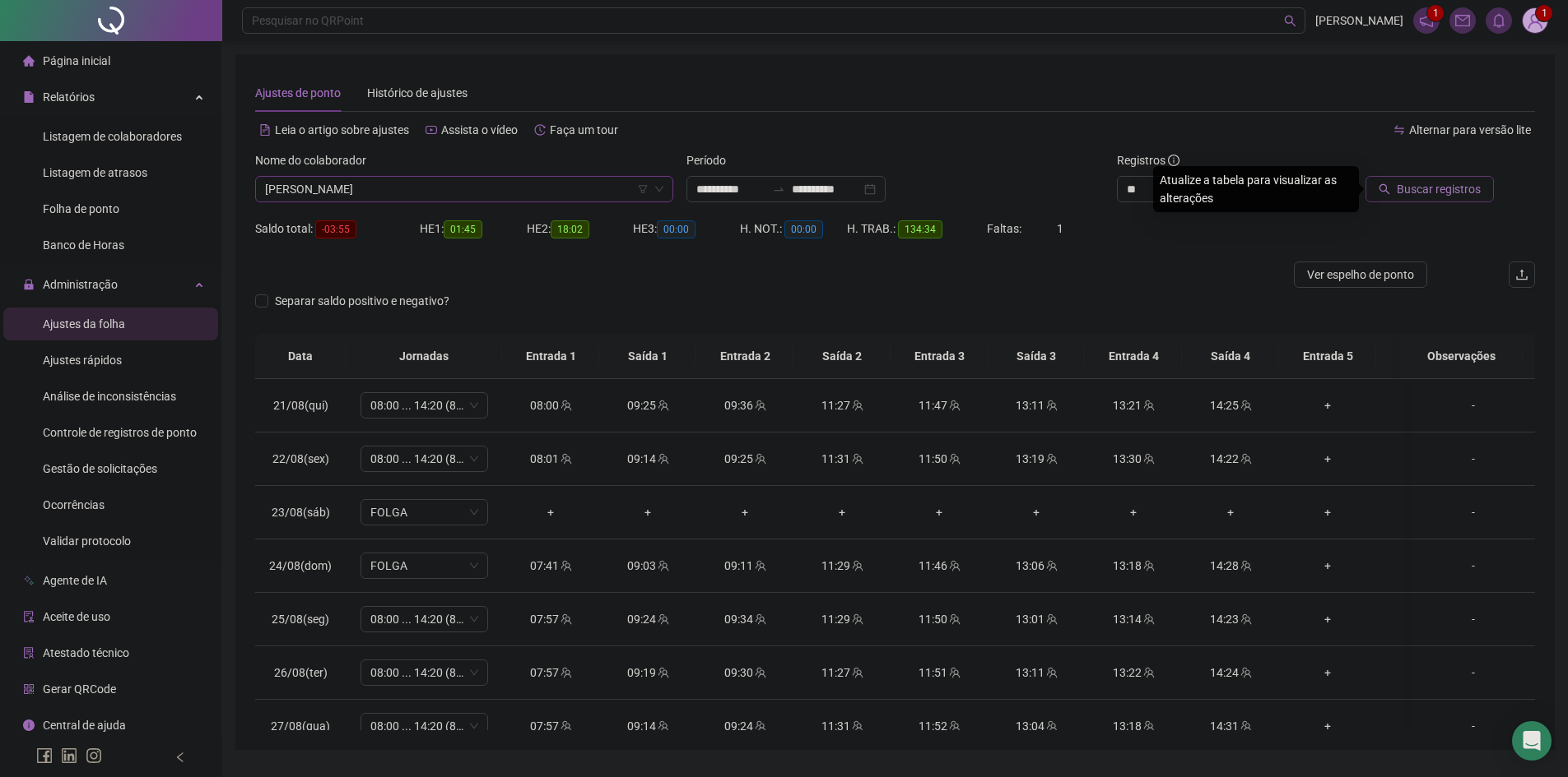
click at [1431, 183] on span "Buscar registros" at bounding box center [1439, 189] width 84 height 18
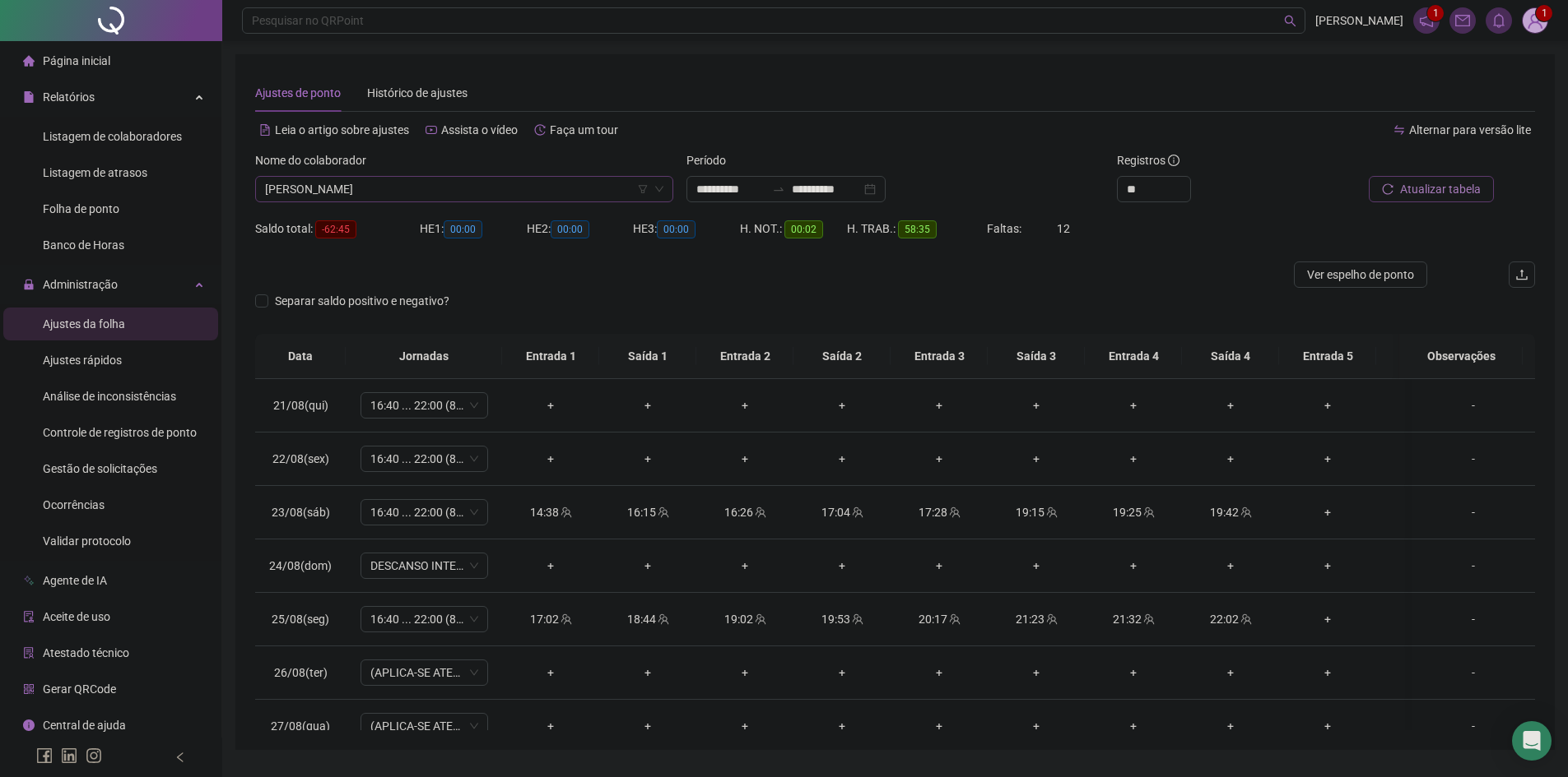
click at [373, 187] on span "[PERSON_NAME]" at bounding box center [464, 190] width 398 height 25
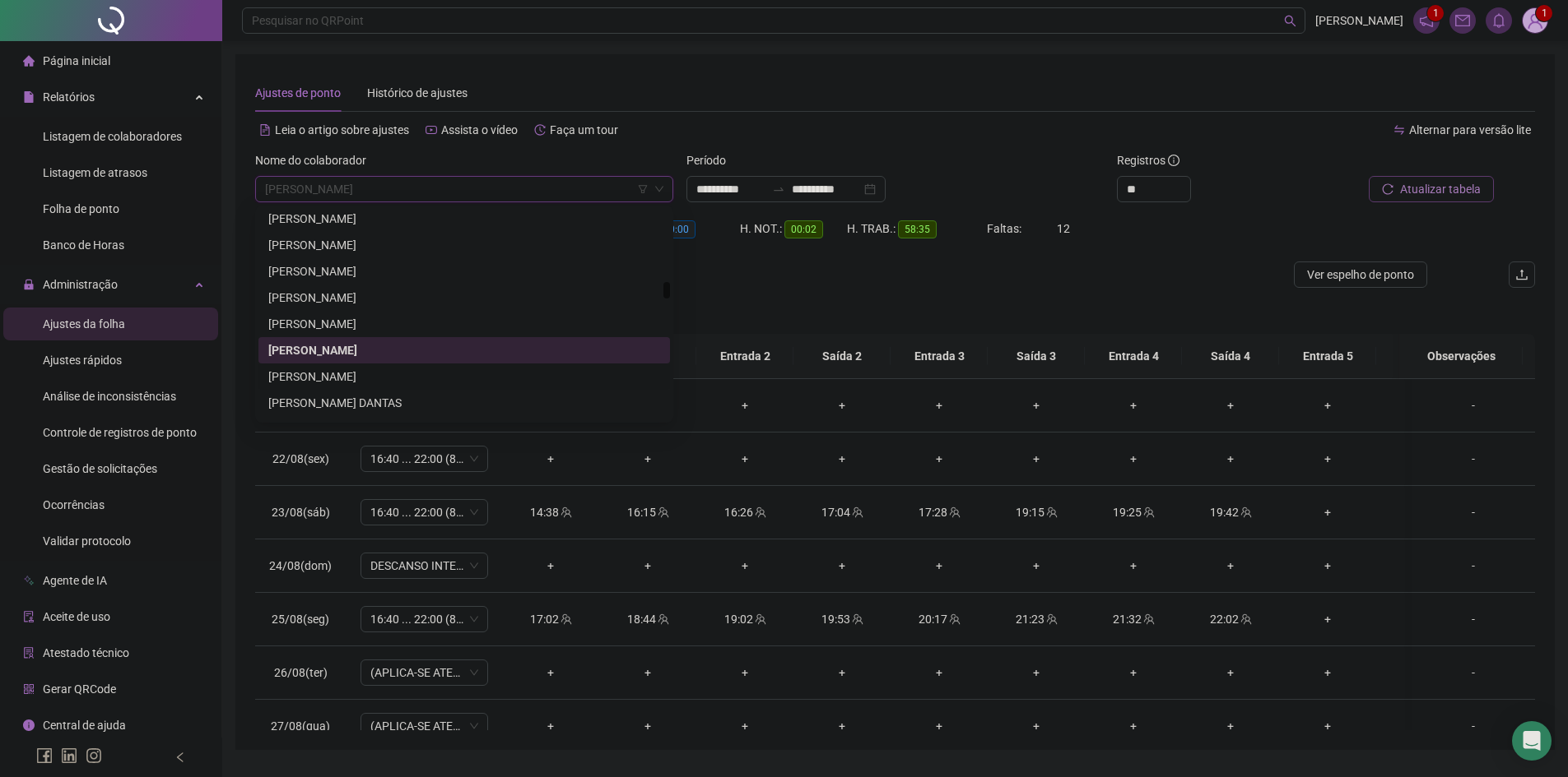
click at [401, 375] on div "[PERSON_NAME]" at bounding box center [463, 376] width 392 height 18
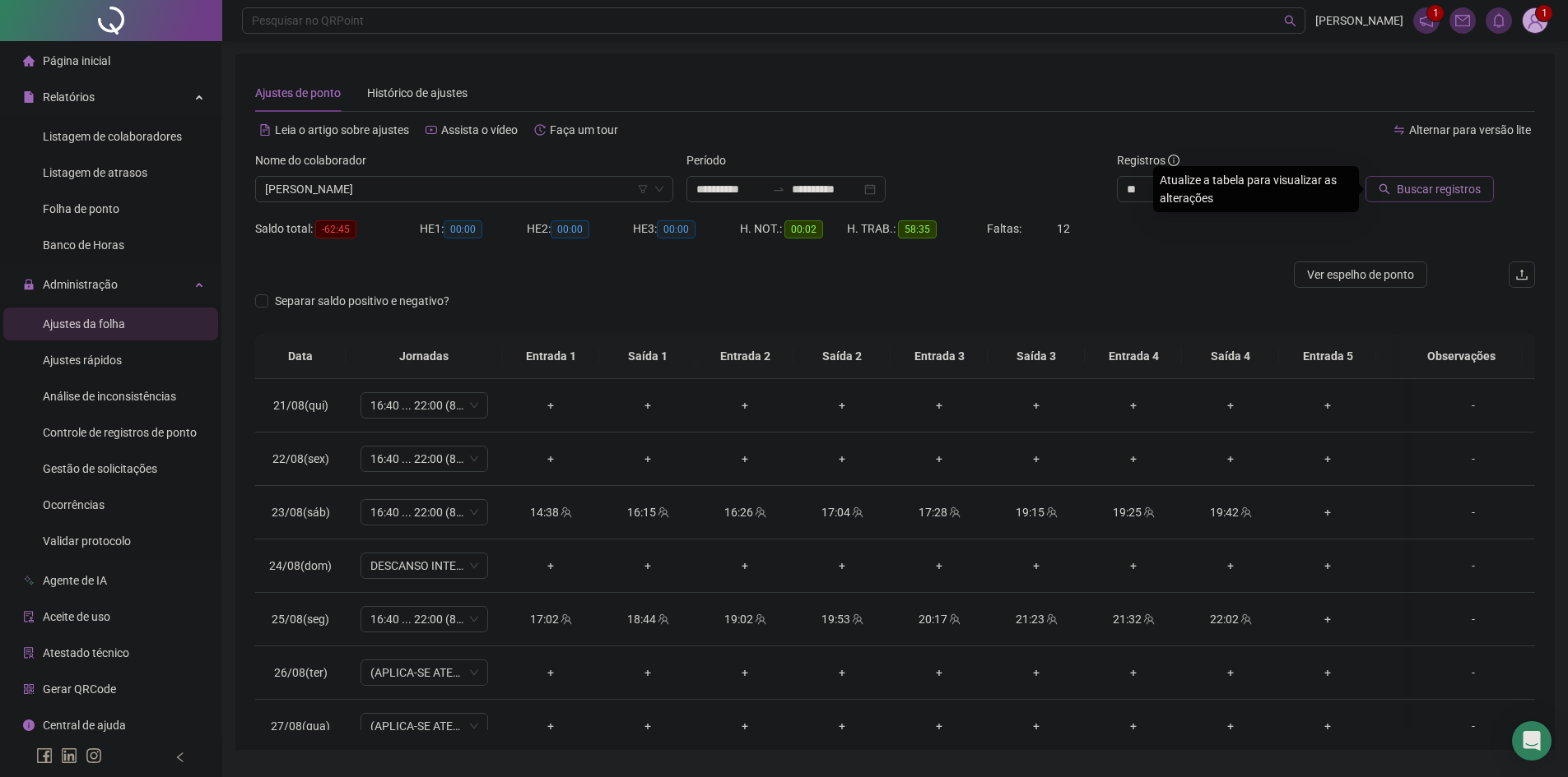
click at [1421, 189] on span "Buscar registros" at bounding box center [1439, 189] width 84 height 18
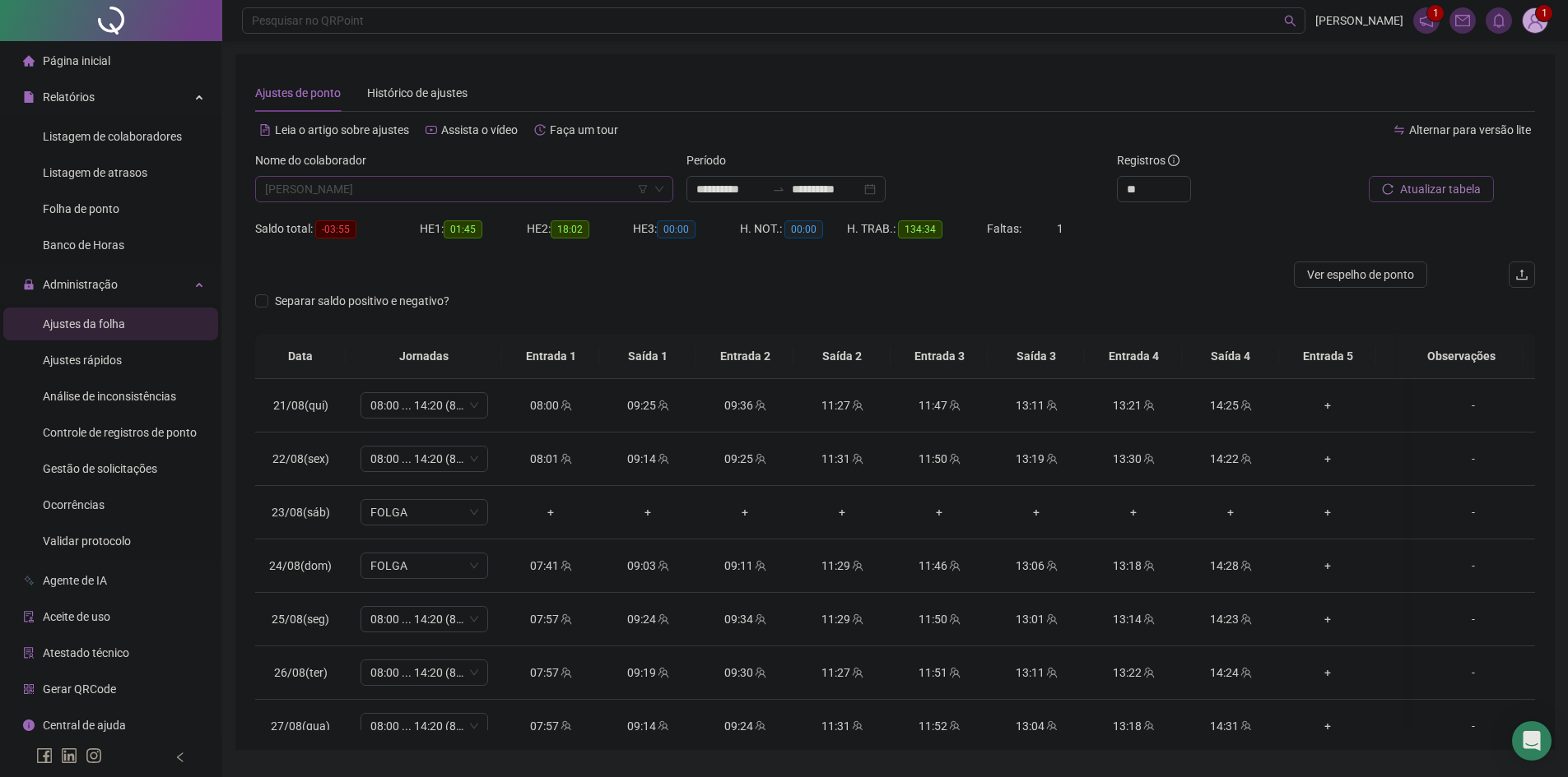
click at [450, 182] on span "[PERSON_NAME]" at bounding box center [464, 190] width 398 height 25
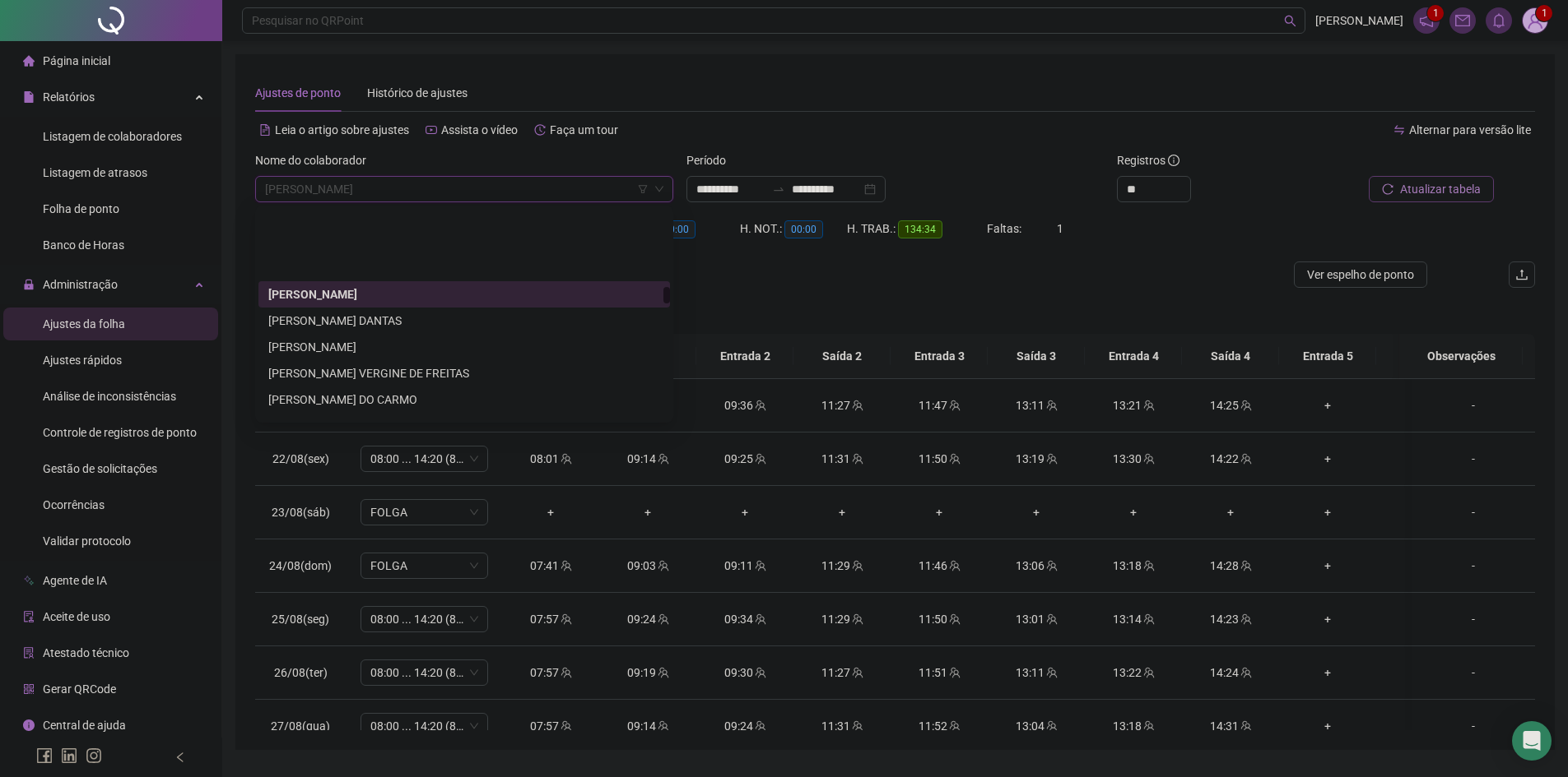
scroll to position [2564, 0]
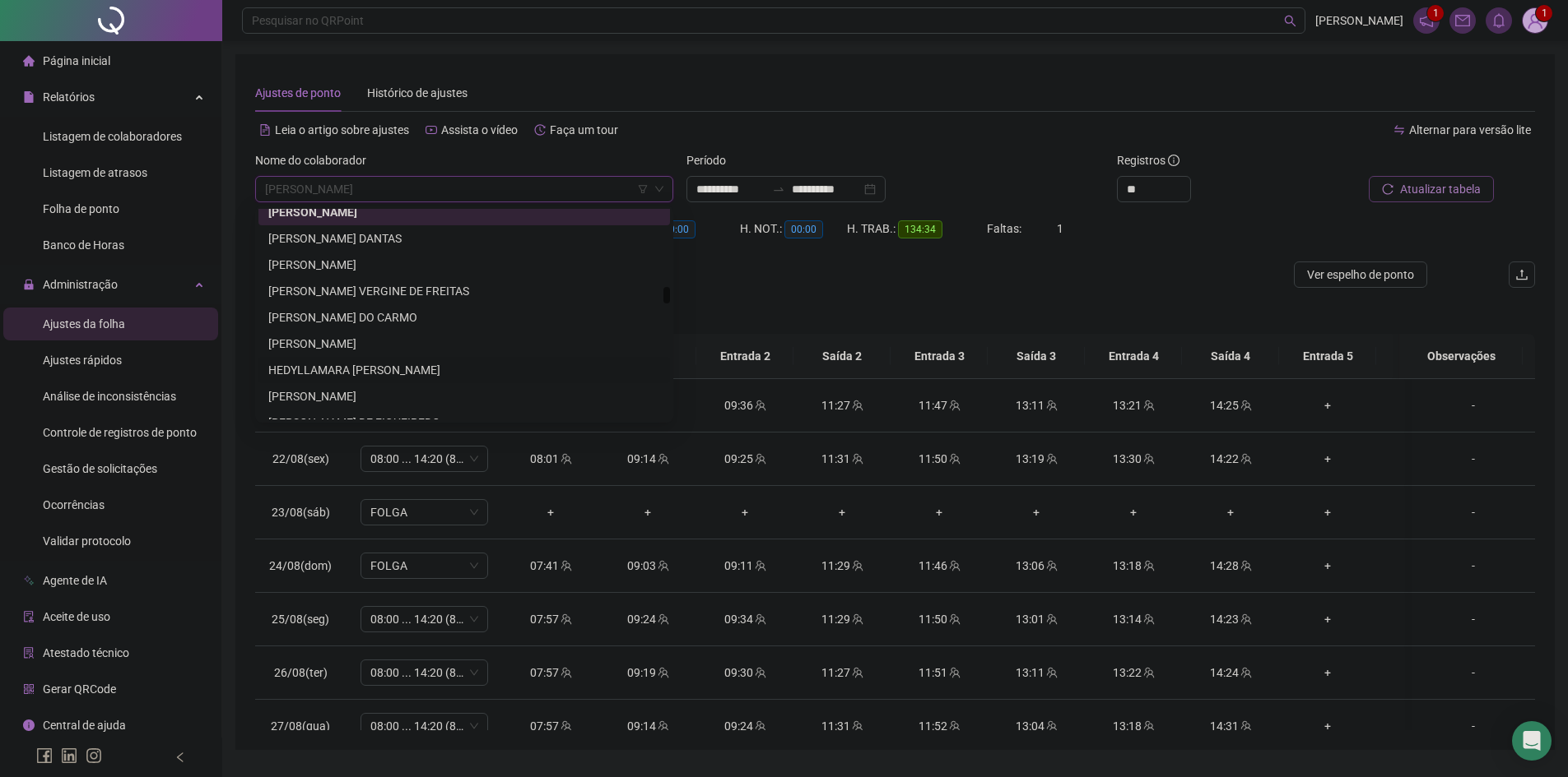
click at [351, 372] on div "HEDYLLAMARA [PERSON_NAME]" at bounding box center [463, 370] width 392 height 18
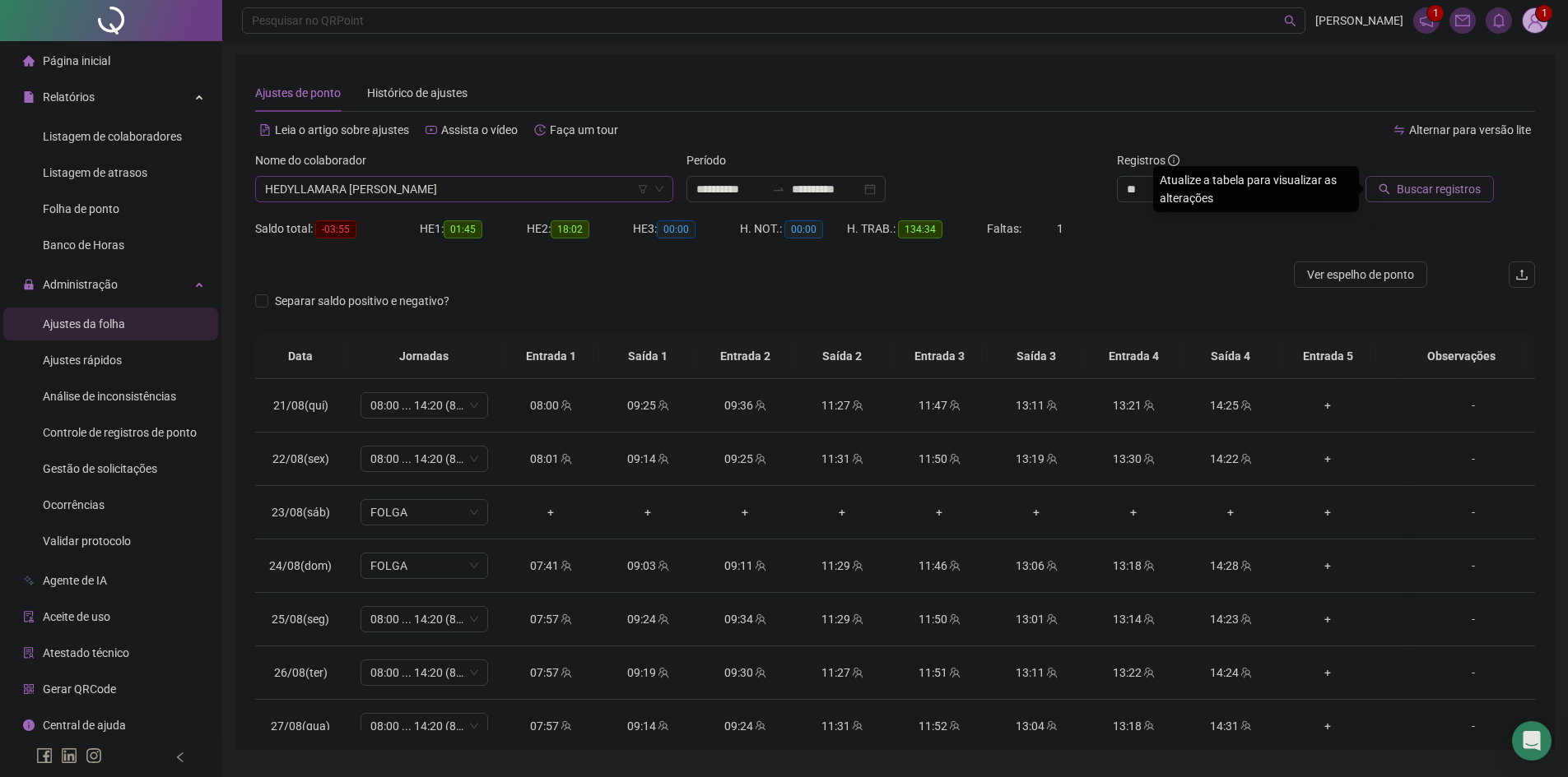
click at [1389, 182] on button "Buscar registros" at bounding box center [1429, 190] width 128 height 26
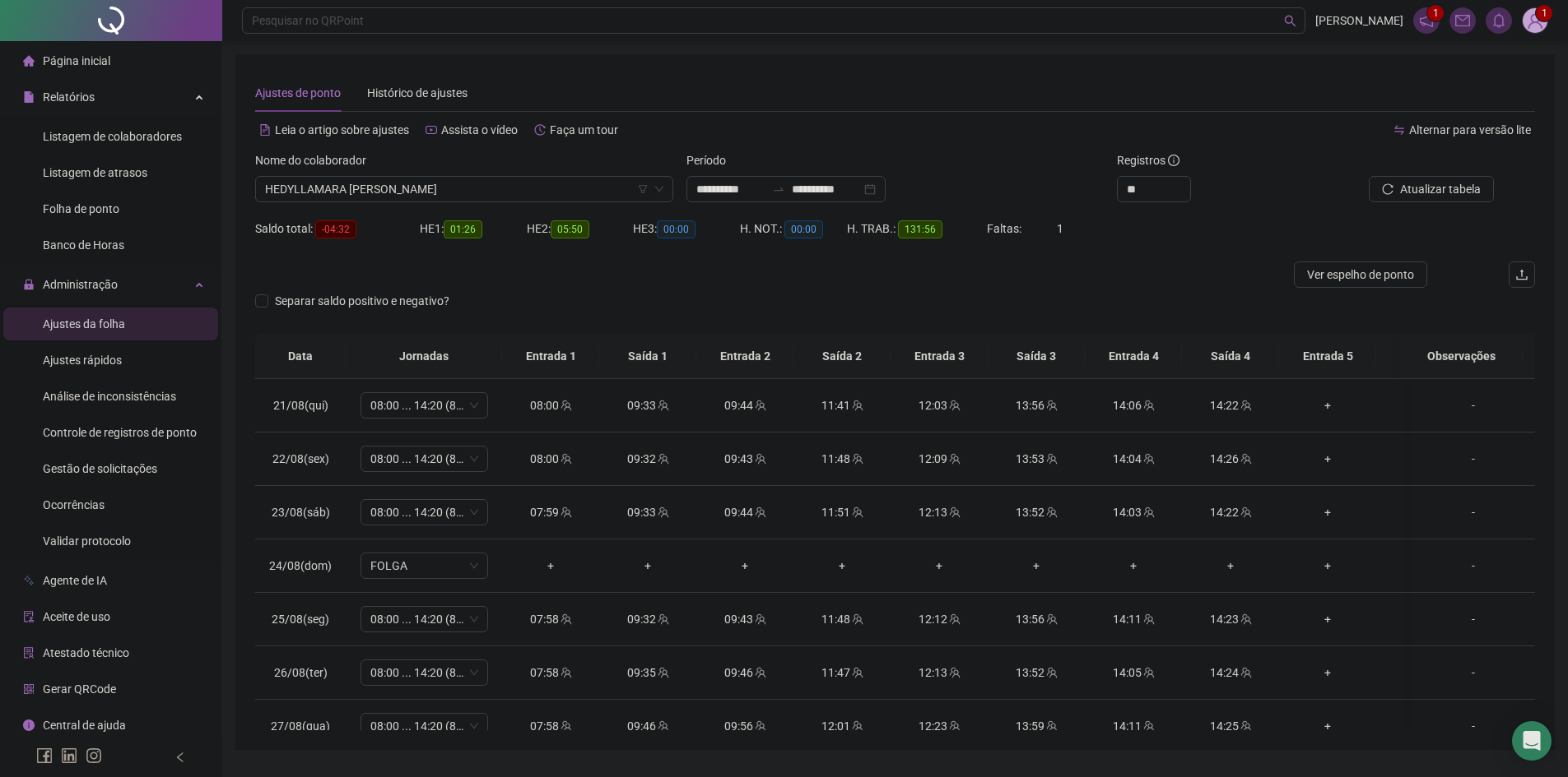
click at [1415, 176] on button "Atualizar tabela" at bounding box center [1431, 190] width 125 height 26
click at [363, 193] on span "HEDYLLAMARA [PERSON_NAME]" at bounding box center [464, 190] width 398 height 25
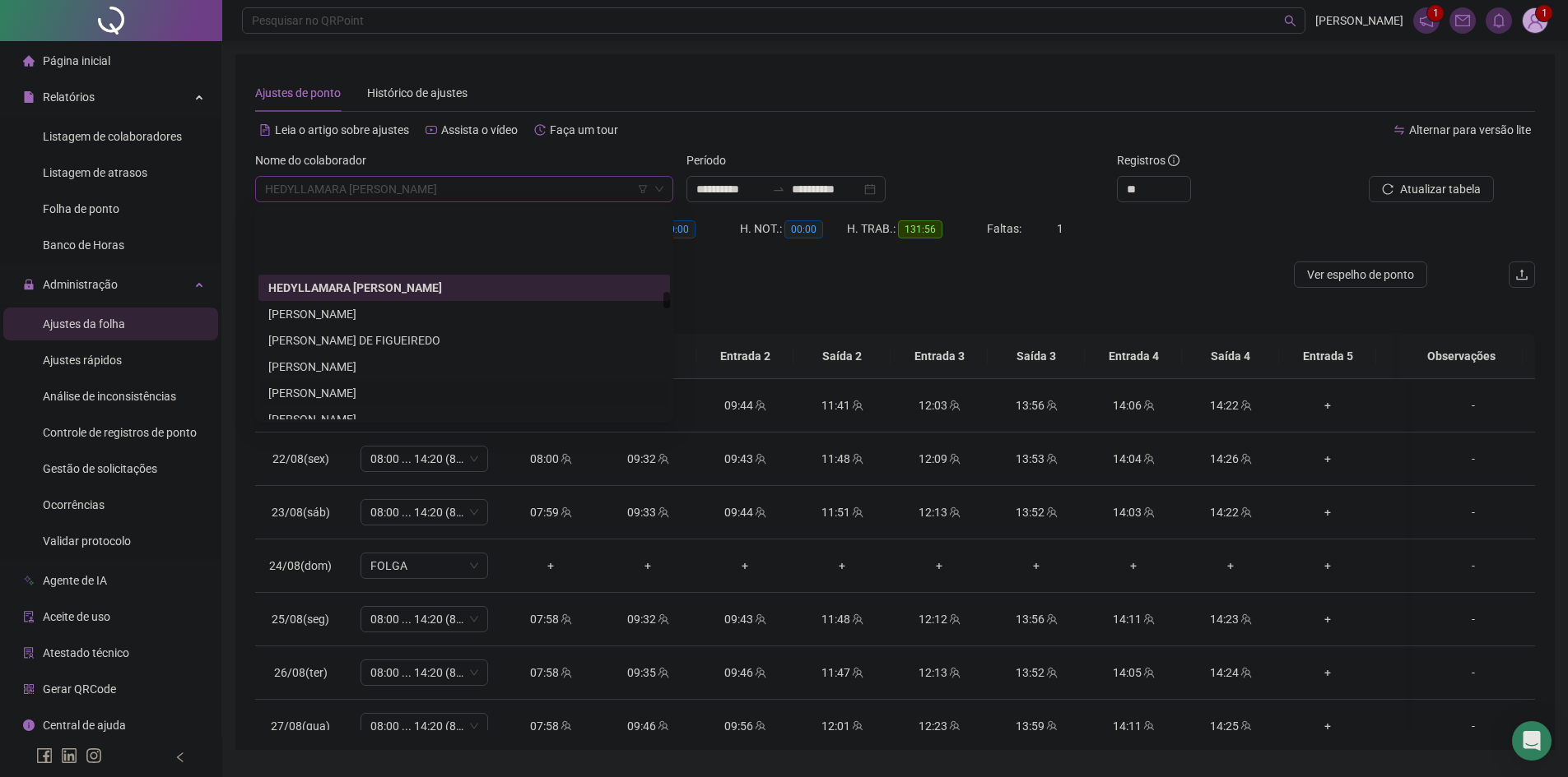
scroll to position [2728, 0]
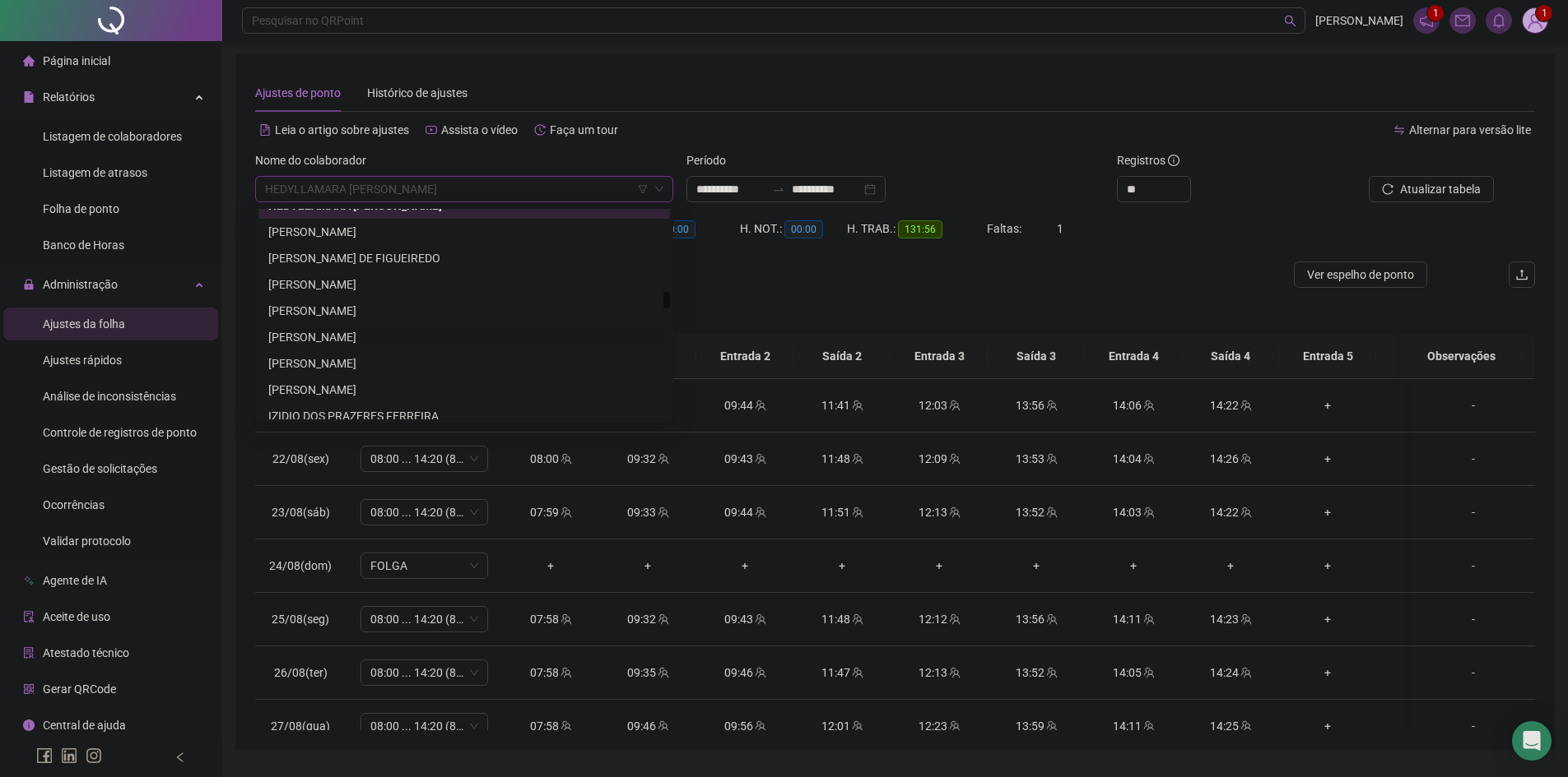
click at [364, 329] on div "[PERSON_NAME]" at bounding box center [463, 337] width 392 height 18
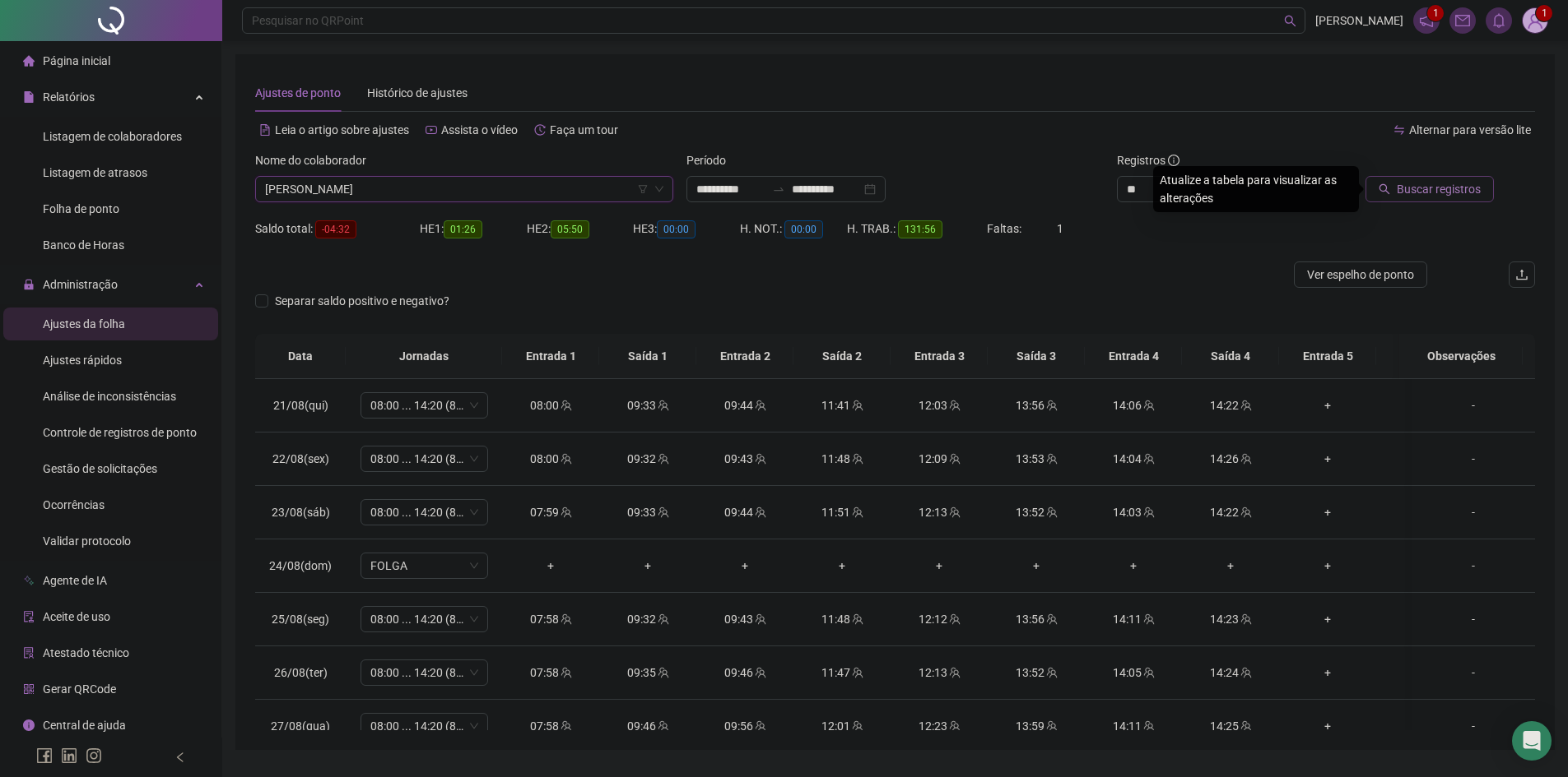
click at [1431, 178] on button "Buscar registros" at bounding box center [1429, 190] width 128 height 26
click at [402, 187] on span "[PERSON_NAME]" at bounding box center [464, 190] width 398 height 25
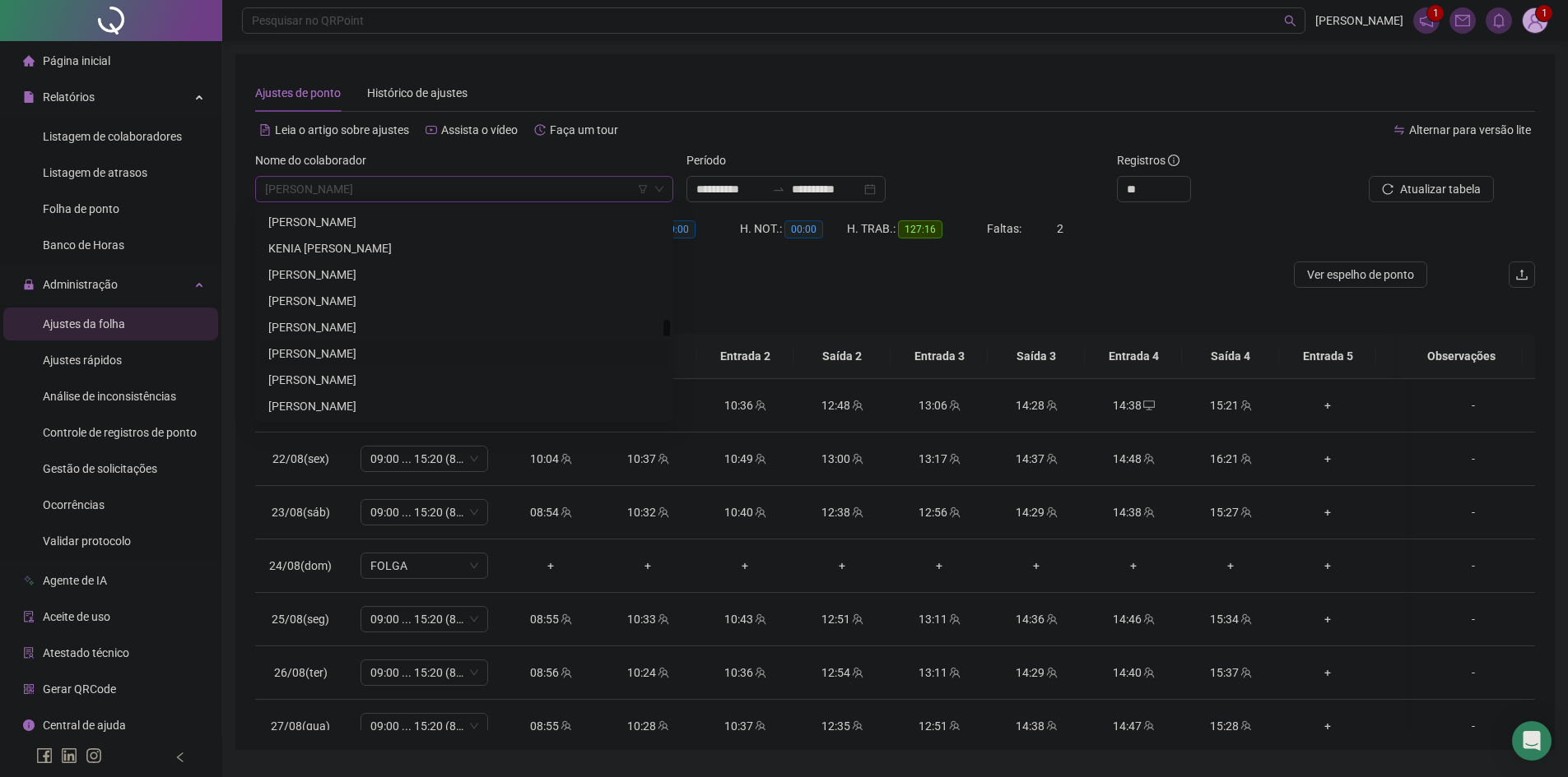
scroll to position [3715, 0]
click at [337, 296] on div "[PERSON_NAME]" at bounding box center [463, 297] width 392 height 18
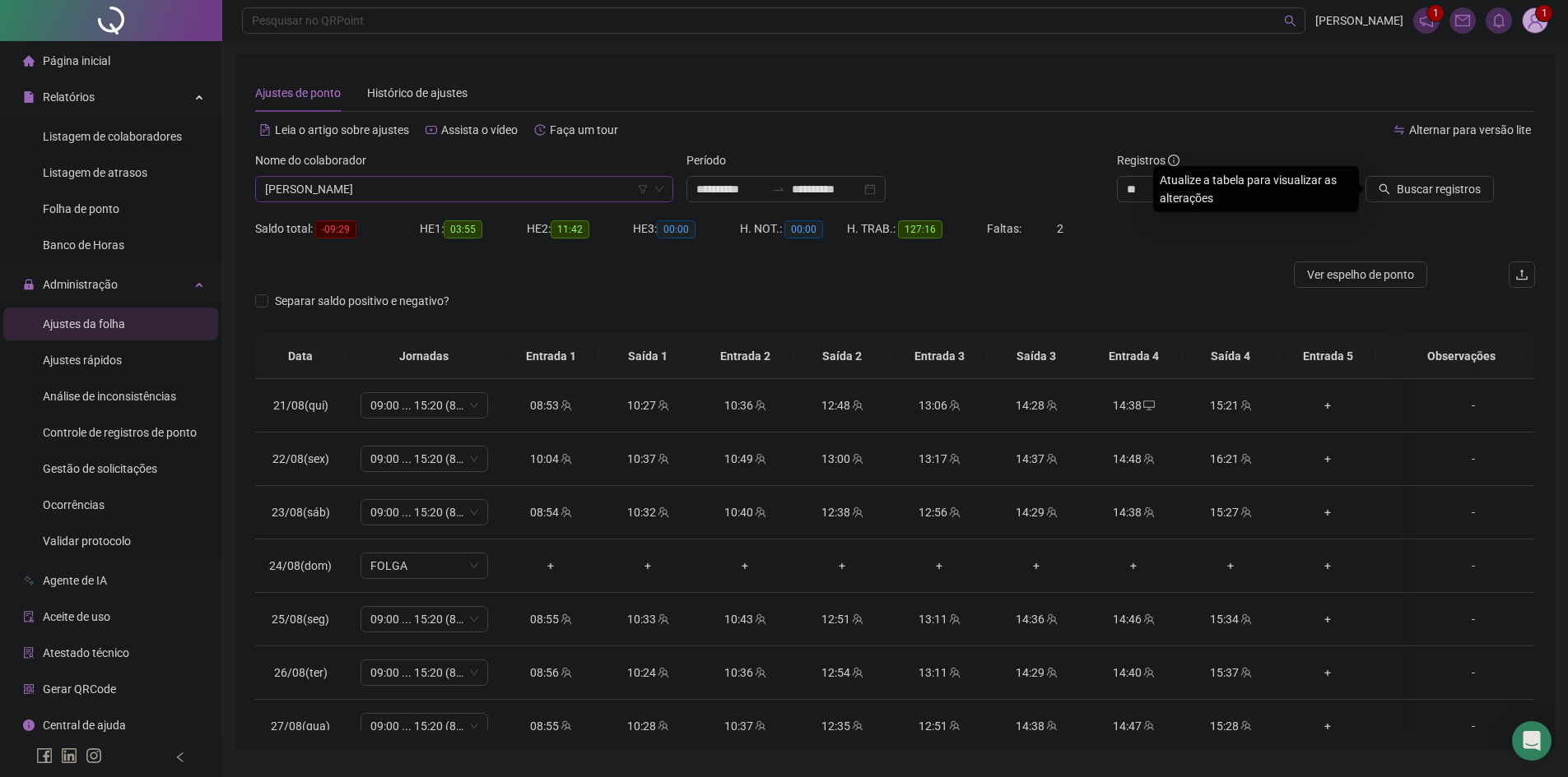
click at [1426, 175] on div at bounding box center [1413, 164] width 161 height 25
click at [1415, 198] on button "Buscar registros" at bounding box center [1429, 190] width 128 height 26
click at [371, 194] on span "[PERSON_NAME]" at bounding box center [464, 190] width 398 height 25
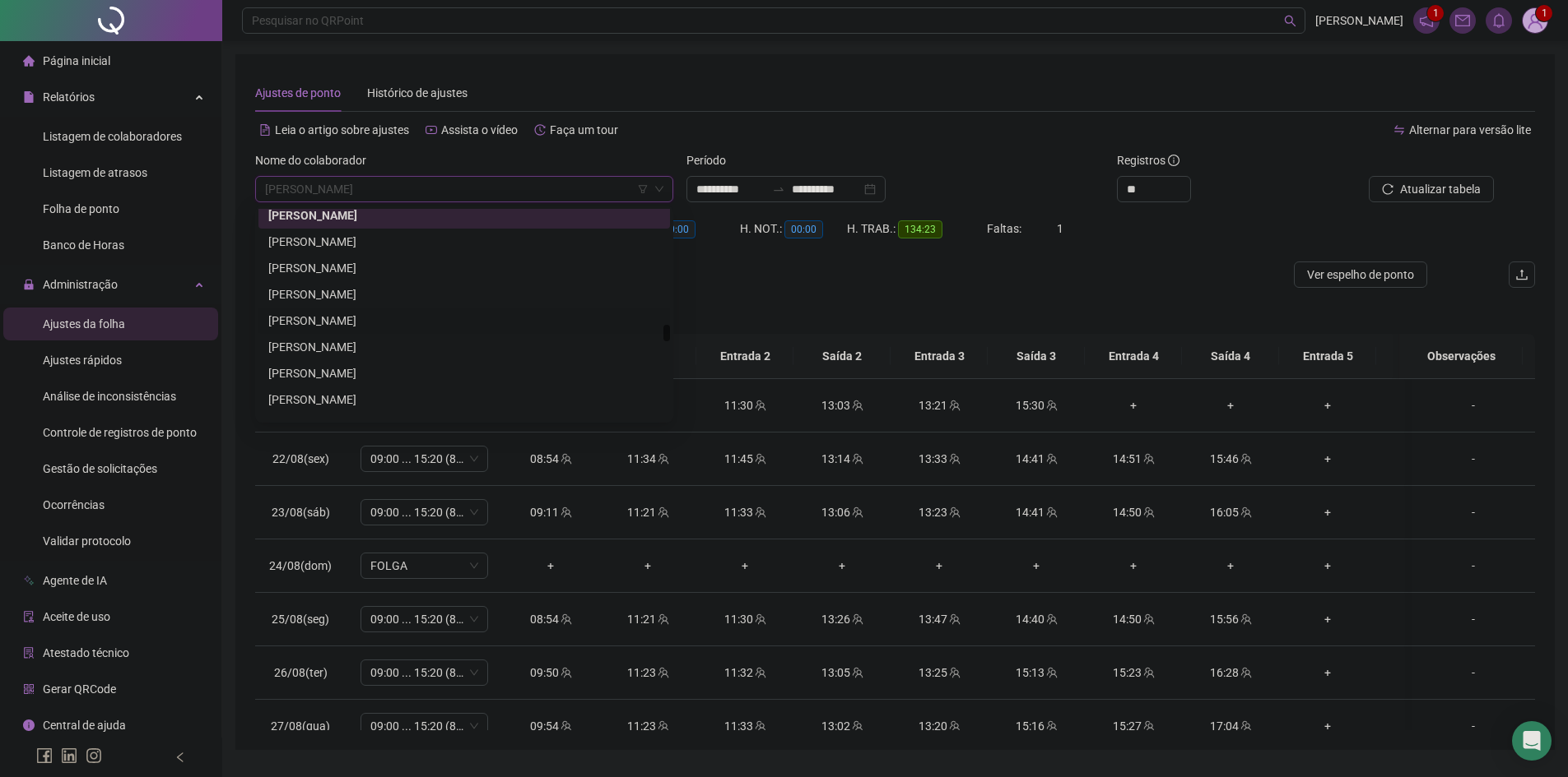
scroll to position [3880, 0]
click at [345, 339] on div "[PERSON_NAME]" at bounding box center [463, 343] width 392 height 18
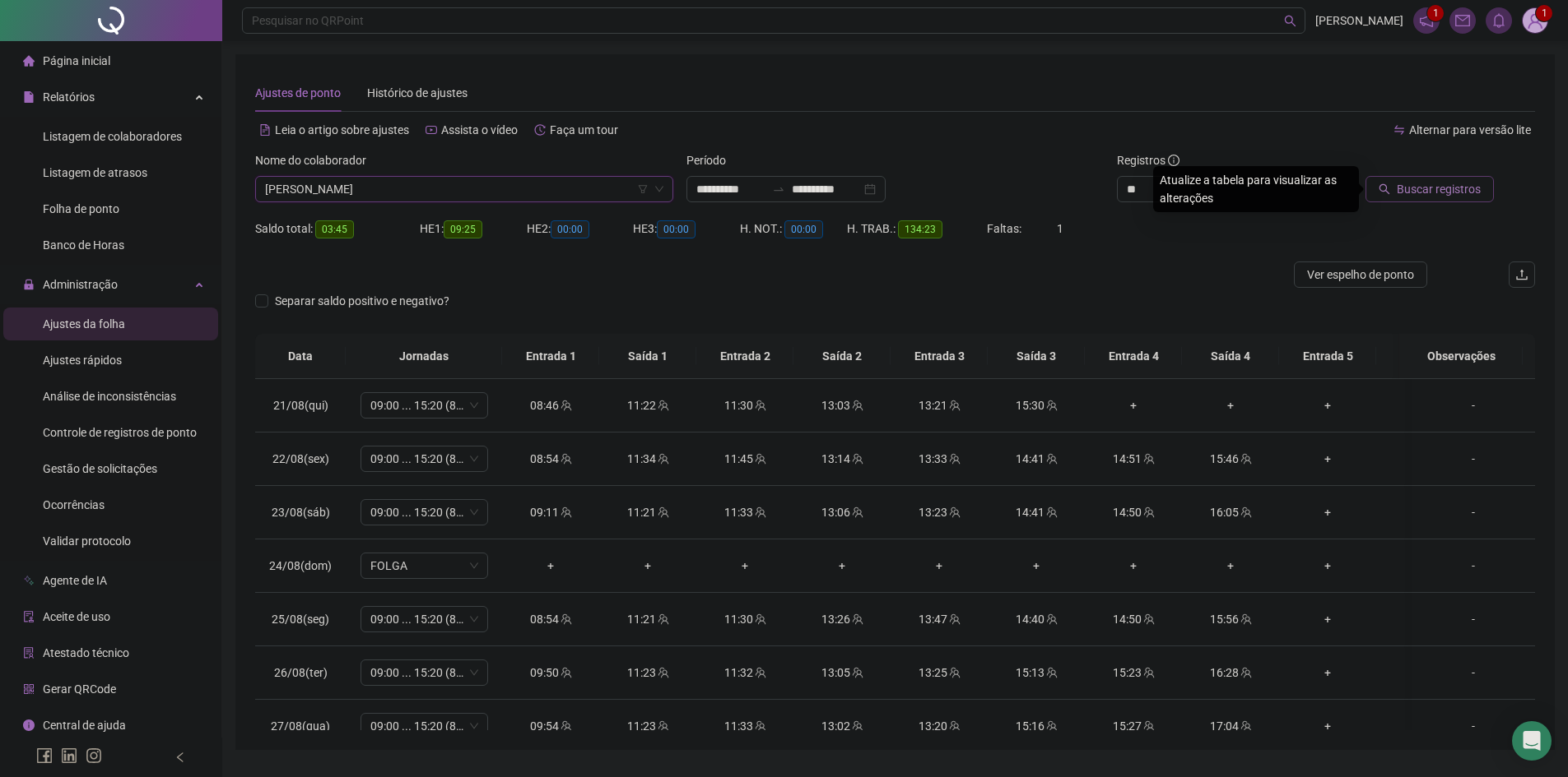
click at [1454, 184] on span "Buscar registros" at bounding box center [1439, 189] width 84 height 18
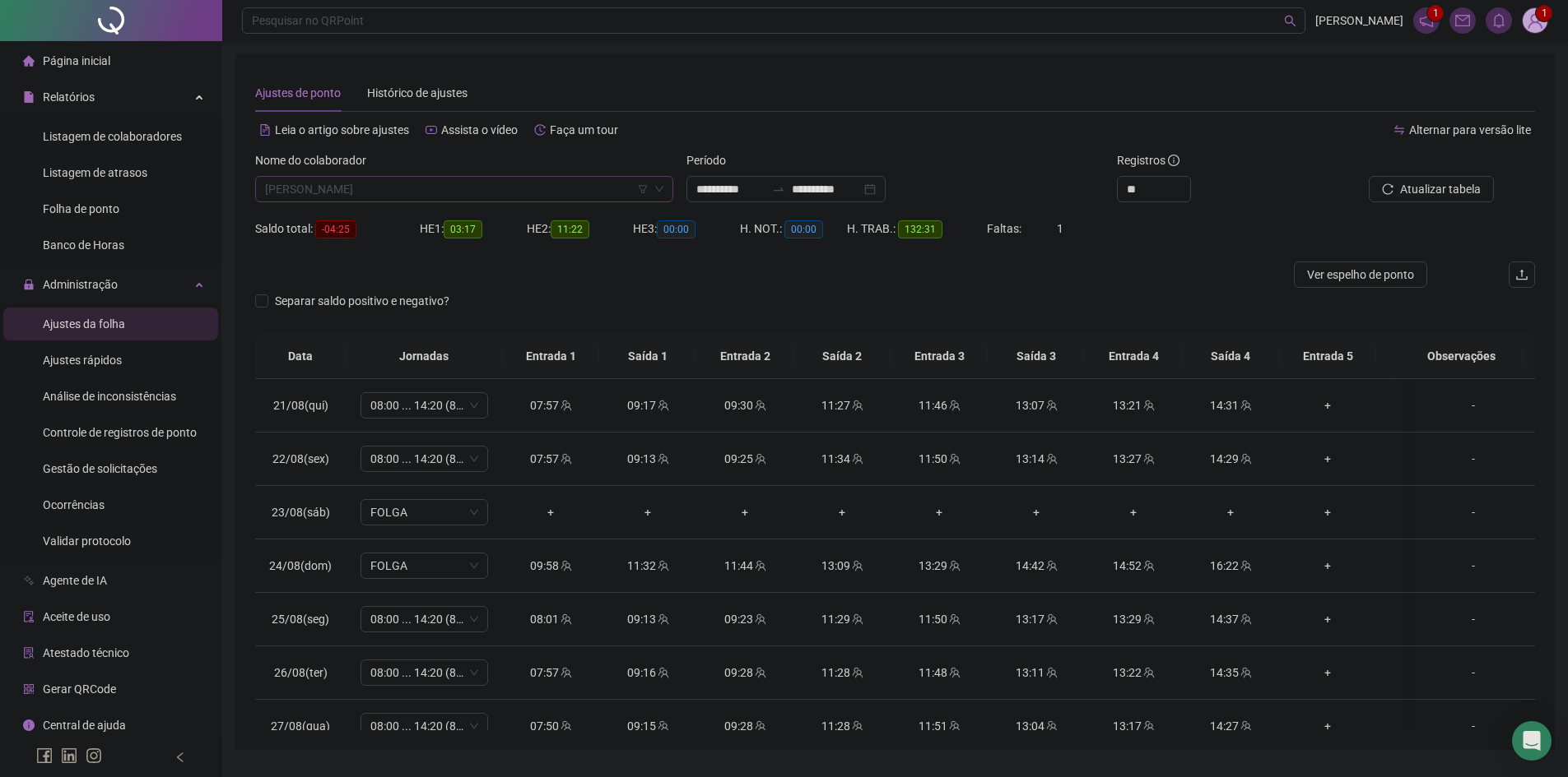
click at [435, 183] on span "[PERSON_NAME]" at bounding box center [464, 190] width 398 height 25
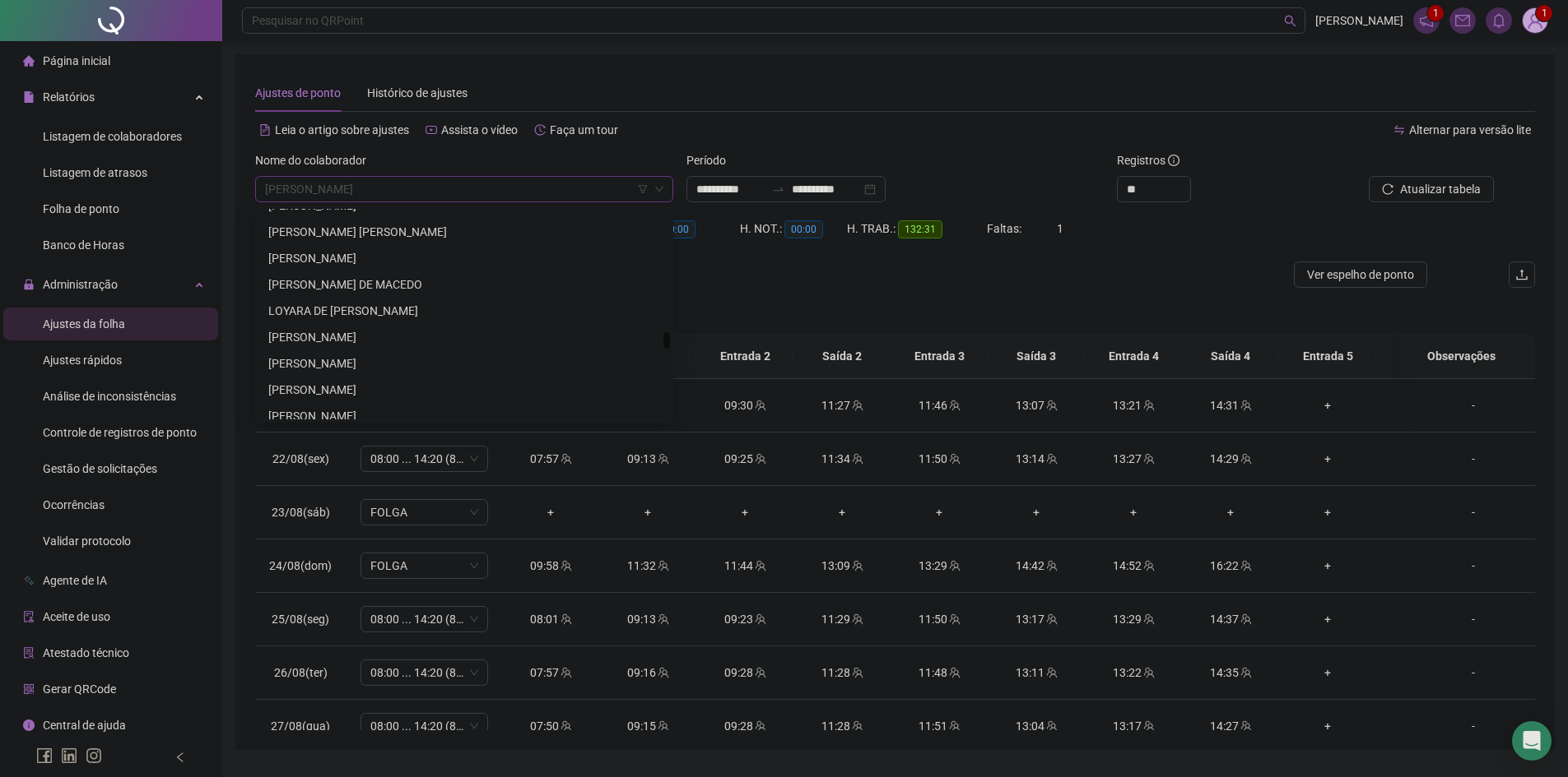
scroll to position [4126, 0]
click at [325, 305] on div "[PERSON_NAME]" at bounding box center [463, 307] width 392 height 18
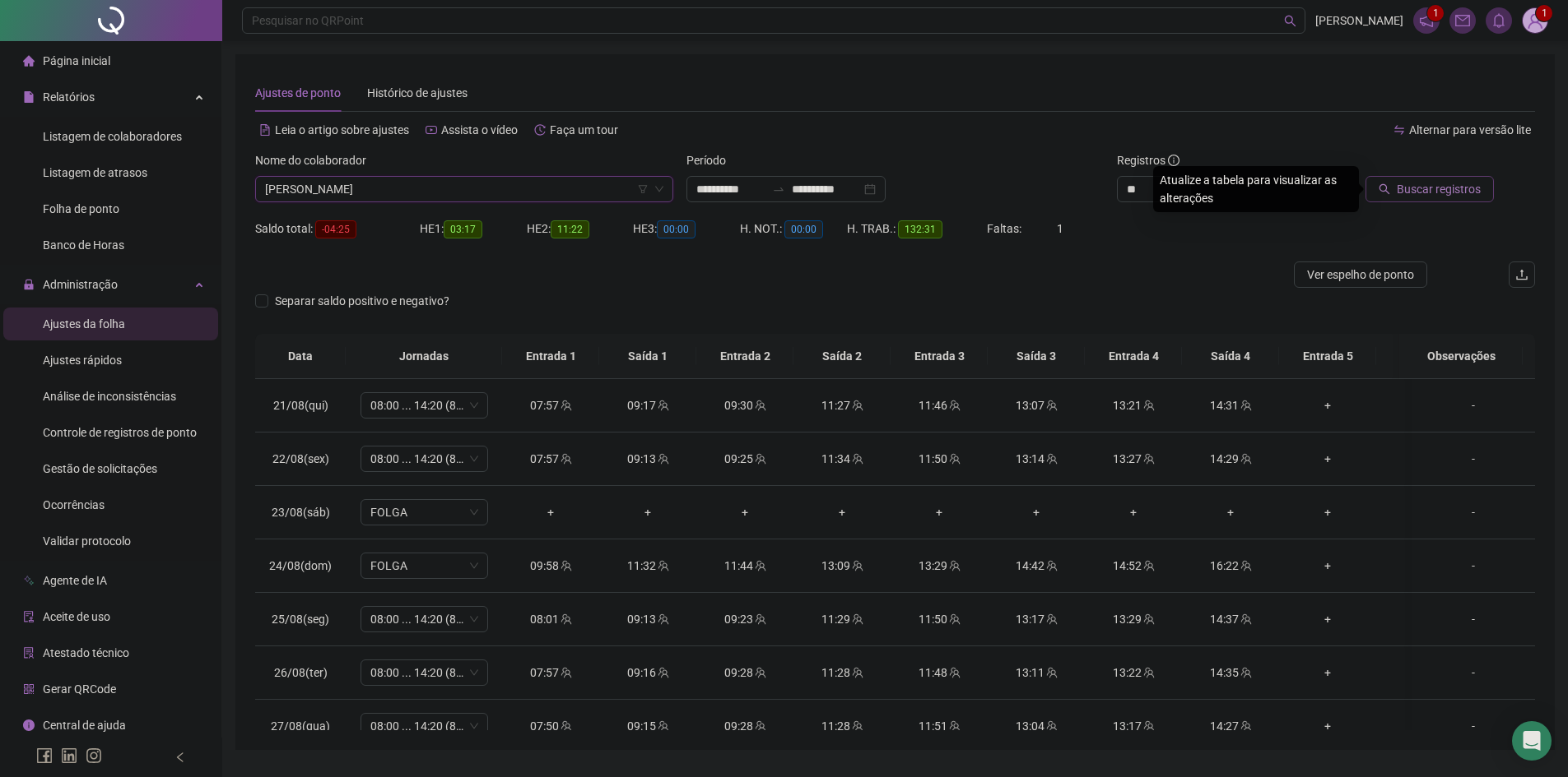
click at [1410, 194] on span "Buscar registros" at bounding box center [1439, 189] width 84 height 18
click at [1391, 194] on icon "reload" at bounding box center [1388, 189] width 10 height 10
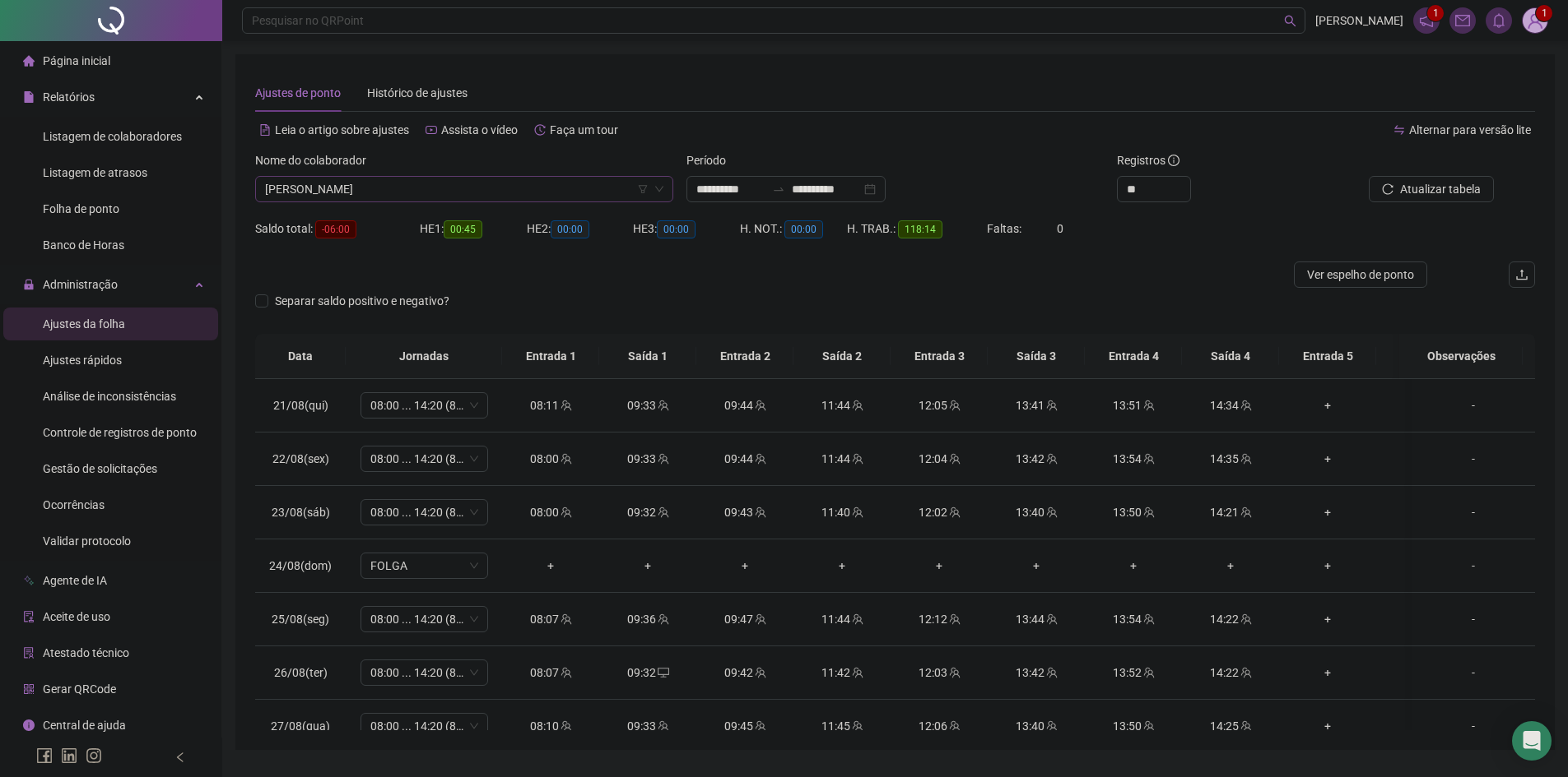
click at [439, 188] on span "[PERSON_NAME]" at bounding box center [464, 190] width 398 height 25
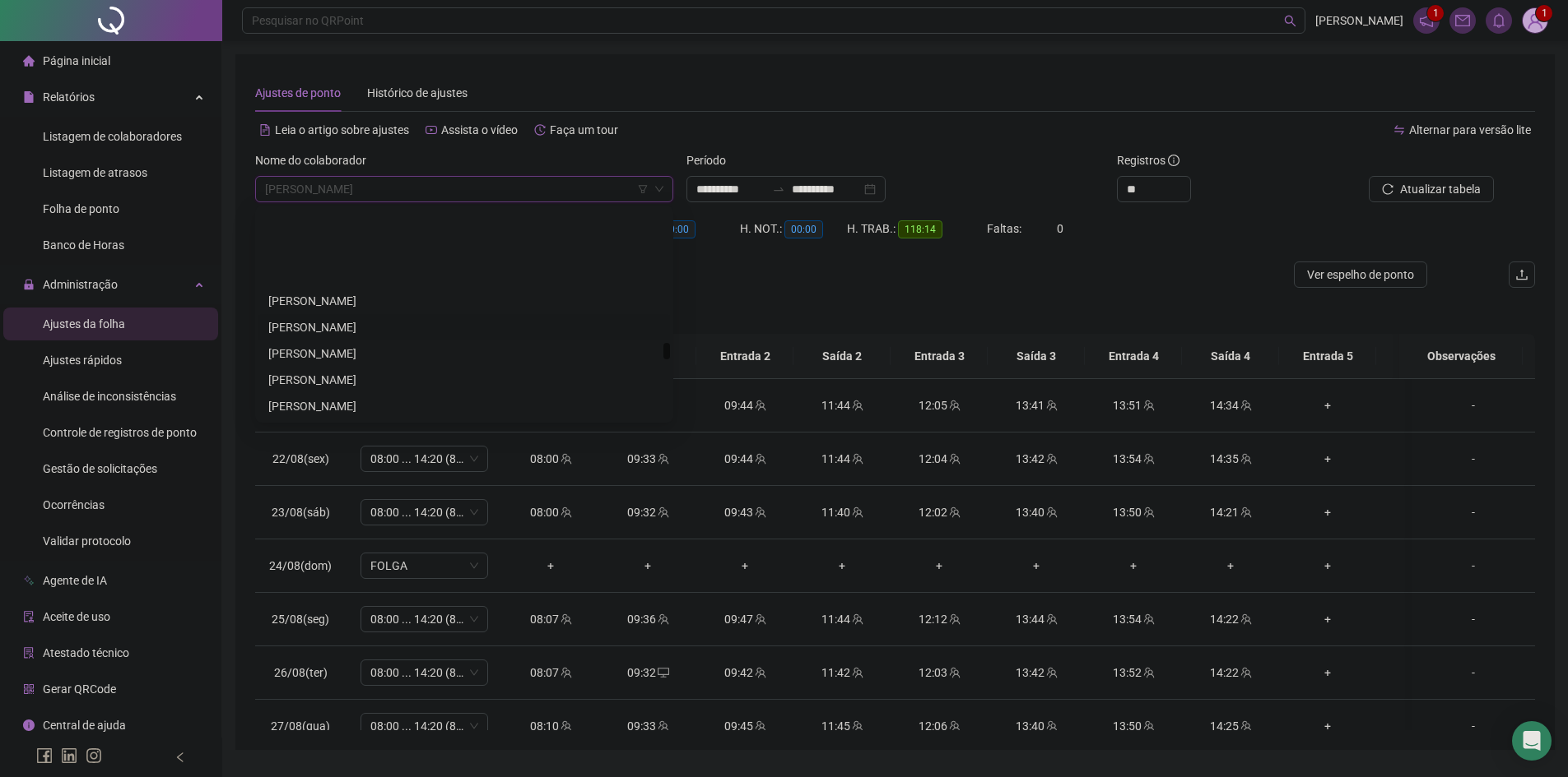
scroll to position [4373, 0]
click at [339, 352] on div "[PERSON_NAME]" at bounding box center [463, 350] width 392 height 18
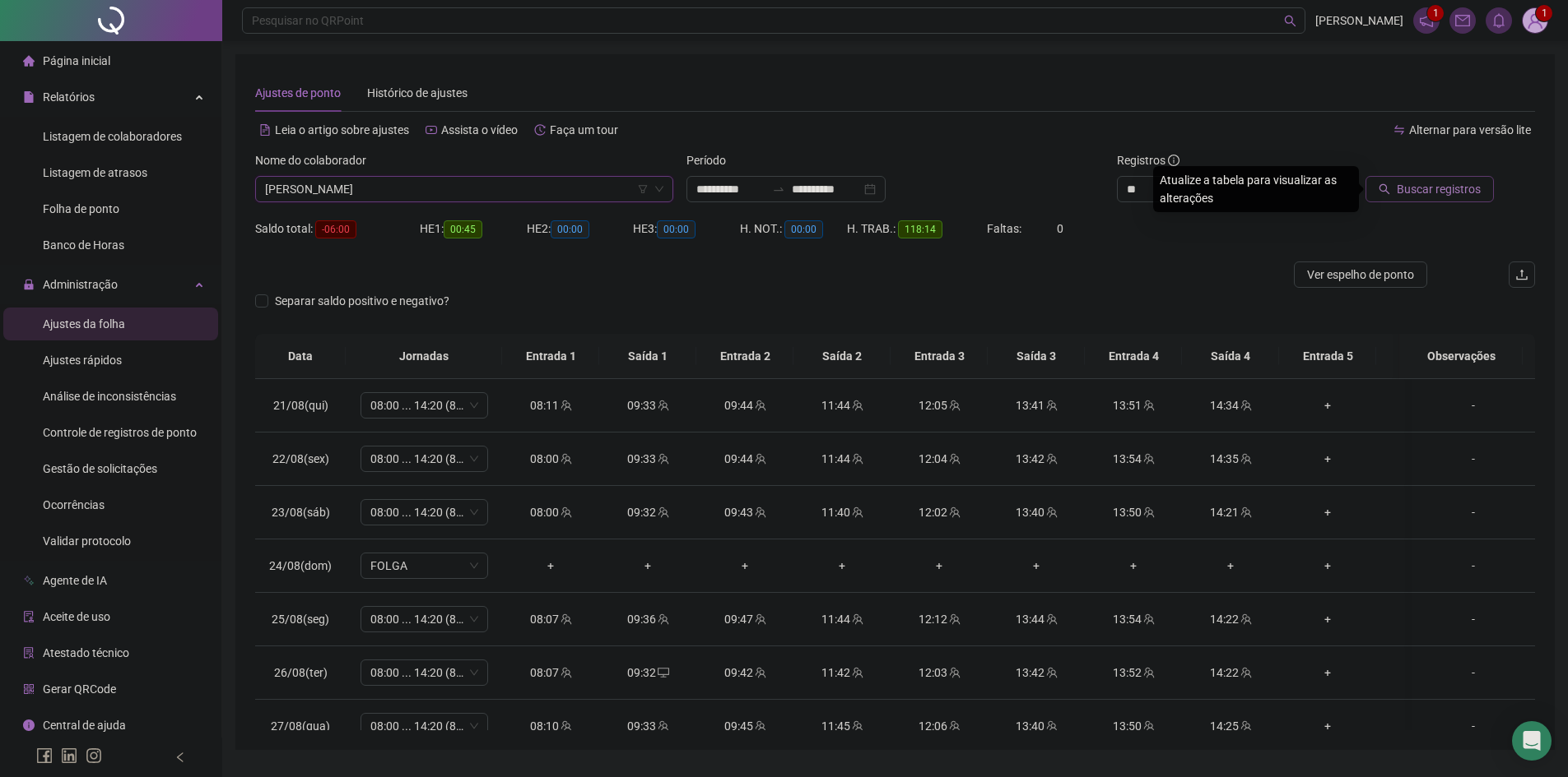
click at [1433, 188] on span "Buscar registros" at bounding box center [1439, 189] width 84 height 18
click at [348, 184] on span "[PERSON_NAME]" at bounding box center [464, 190] width 398 height 25
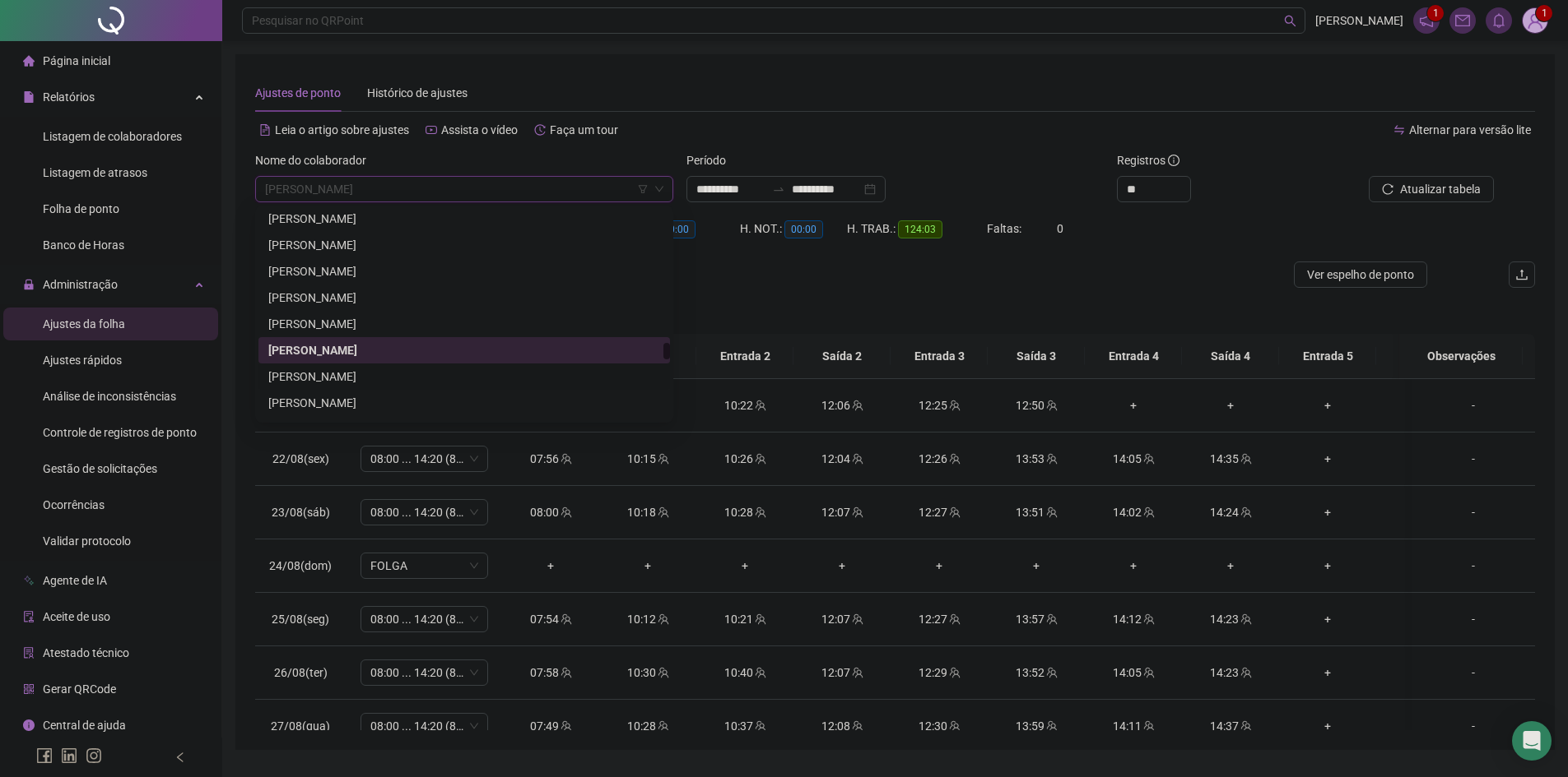
click at [409, 379] on div "[PERSON_NAME]" at bounding box center [463, 376] width 392 height 18
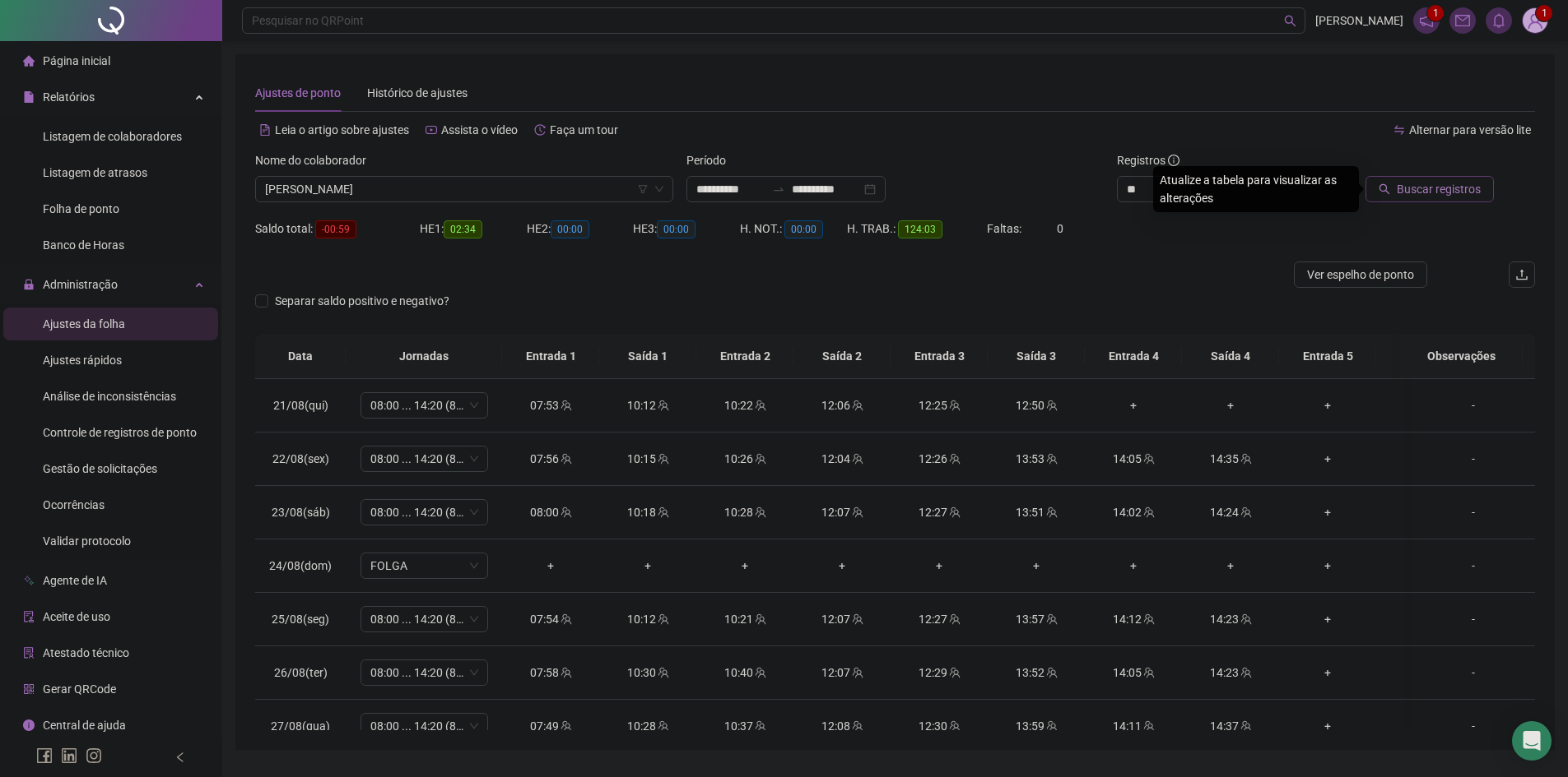
click at [1425, 192] on span "Buscar registros" at bounding box center [1439, 189] width 84 height 18
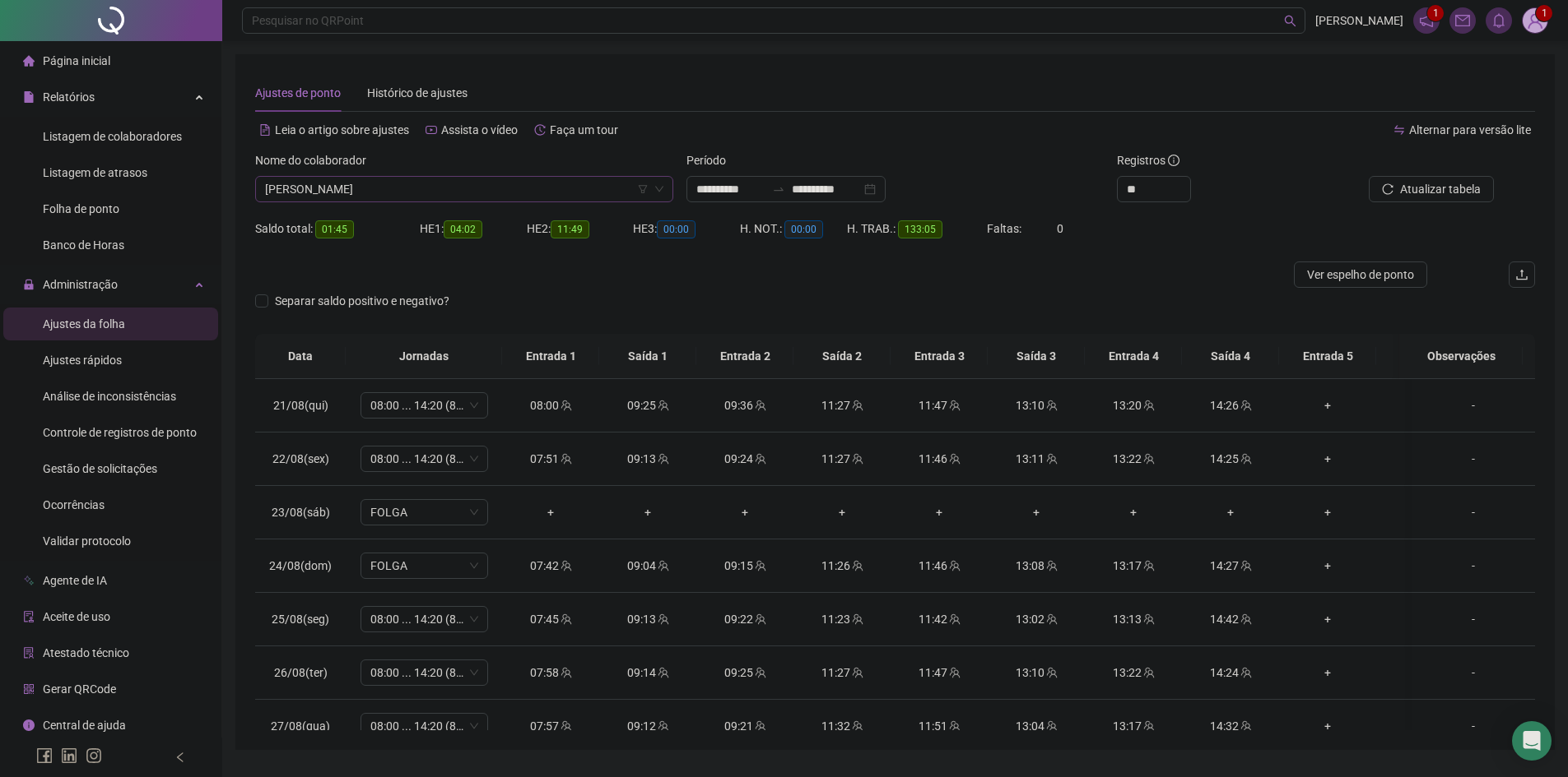
click at [500, 191] on span "[PERSON_NAME]" at bounding box center [464, 190] width 398 height 25
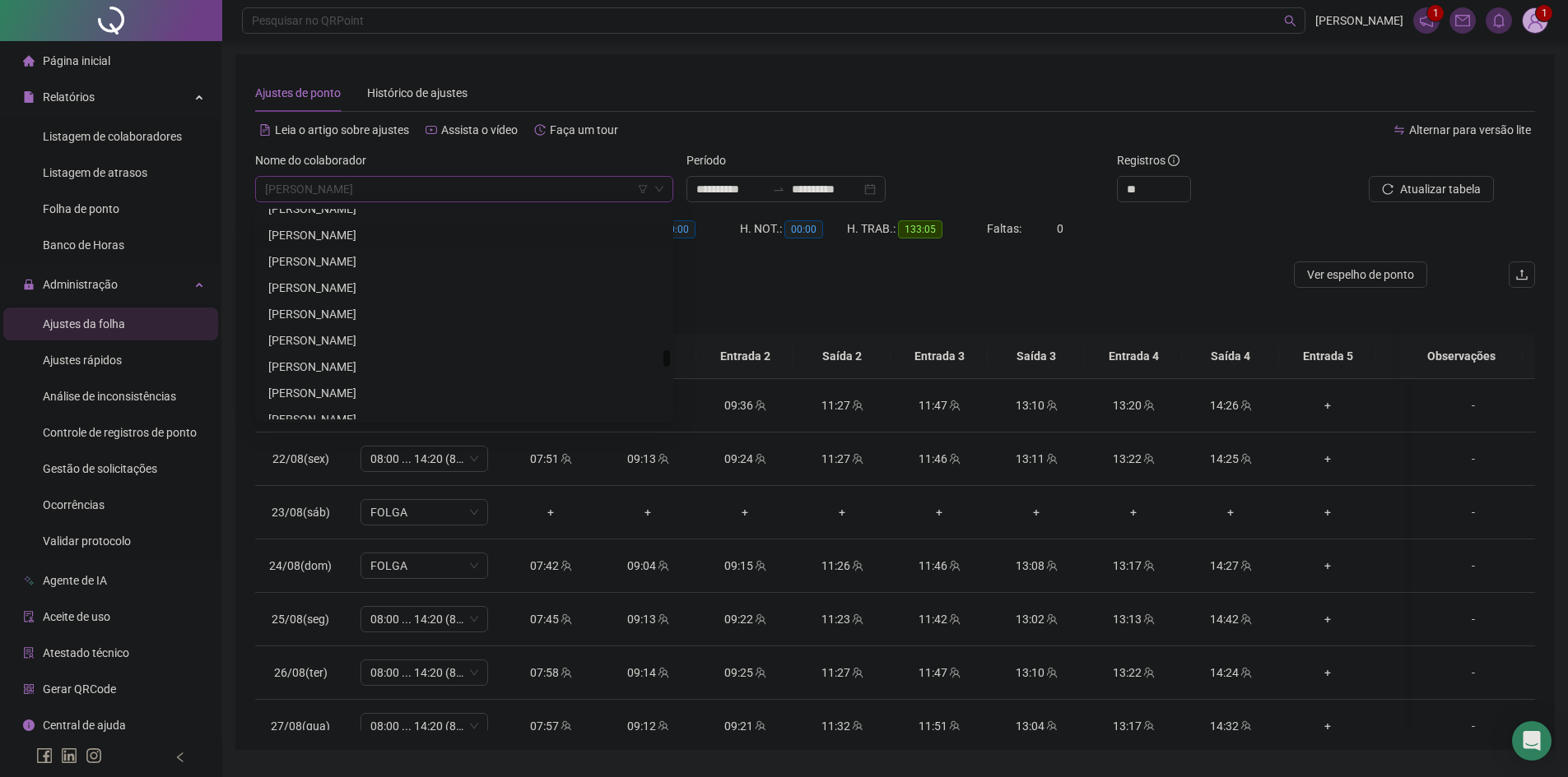
scroll to position [4703, 0]
click at [367, 279] on div "[PERSON_NAME]" at bounding box center [463, 284] width 392 height 18
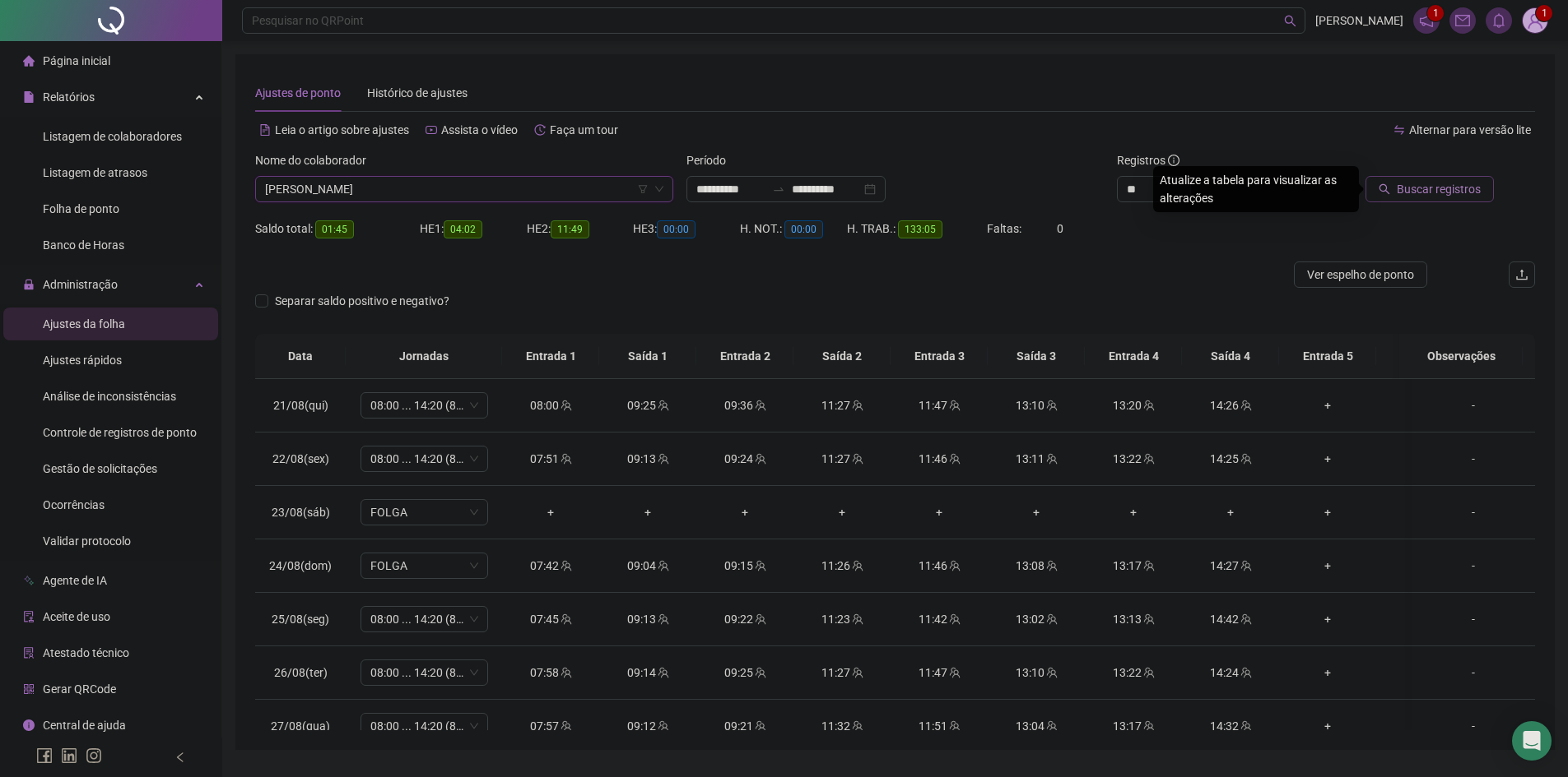
click at [1478, 196] on span "Buscar registros" at bounding box center [1439, 189] width 84 height 18
click at [543, 183] on span "[PERSON_NAME]" at bounding box center [464, 190] width 398 height 25
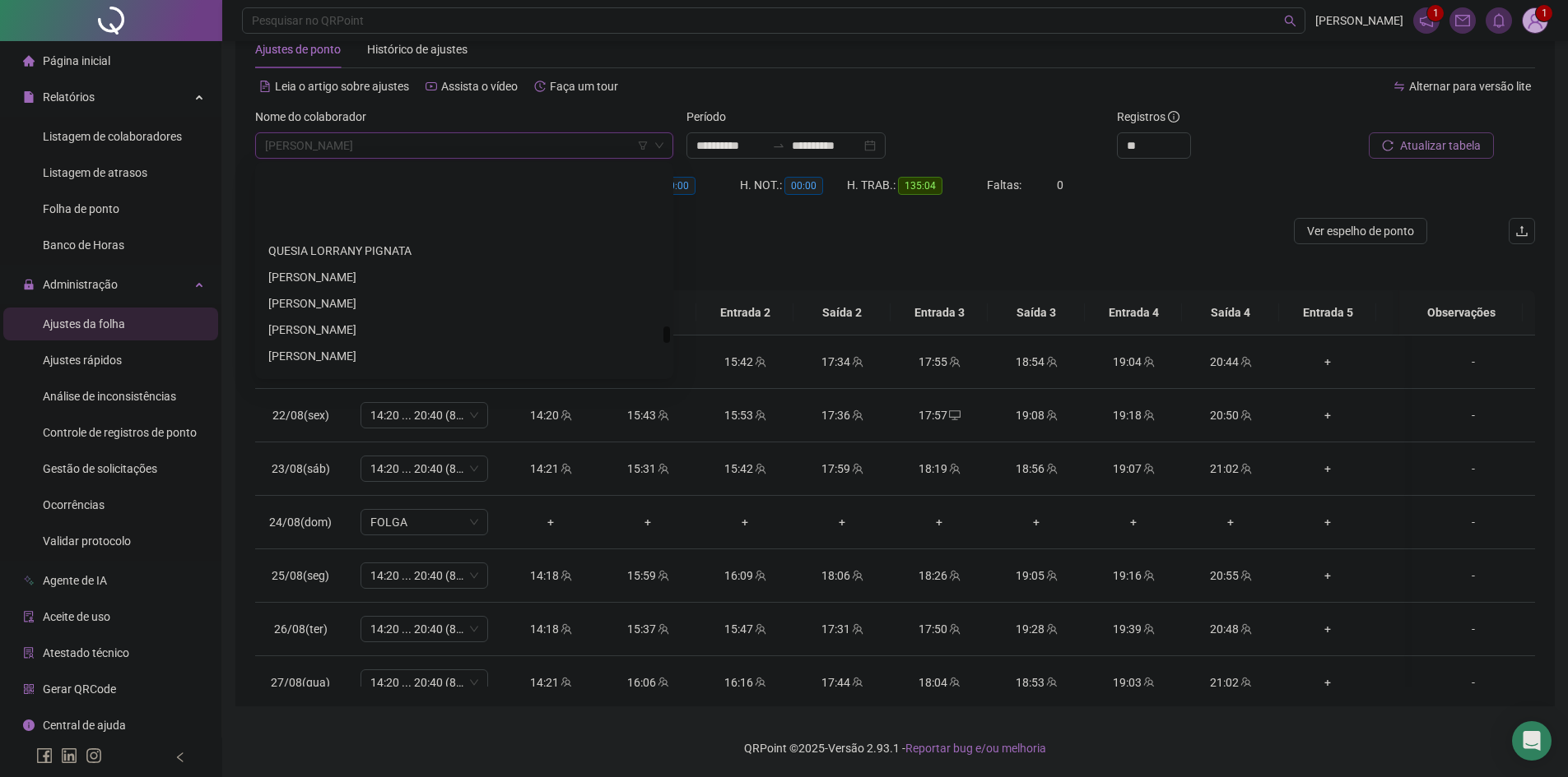
scroll to position [5275, 0]
click at [344, 327] on div "[PERSON_NAME]" at bounding box center [463, 326] width 392 height 18
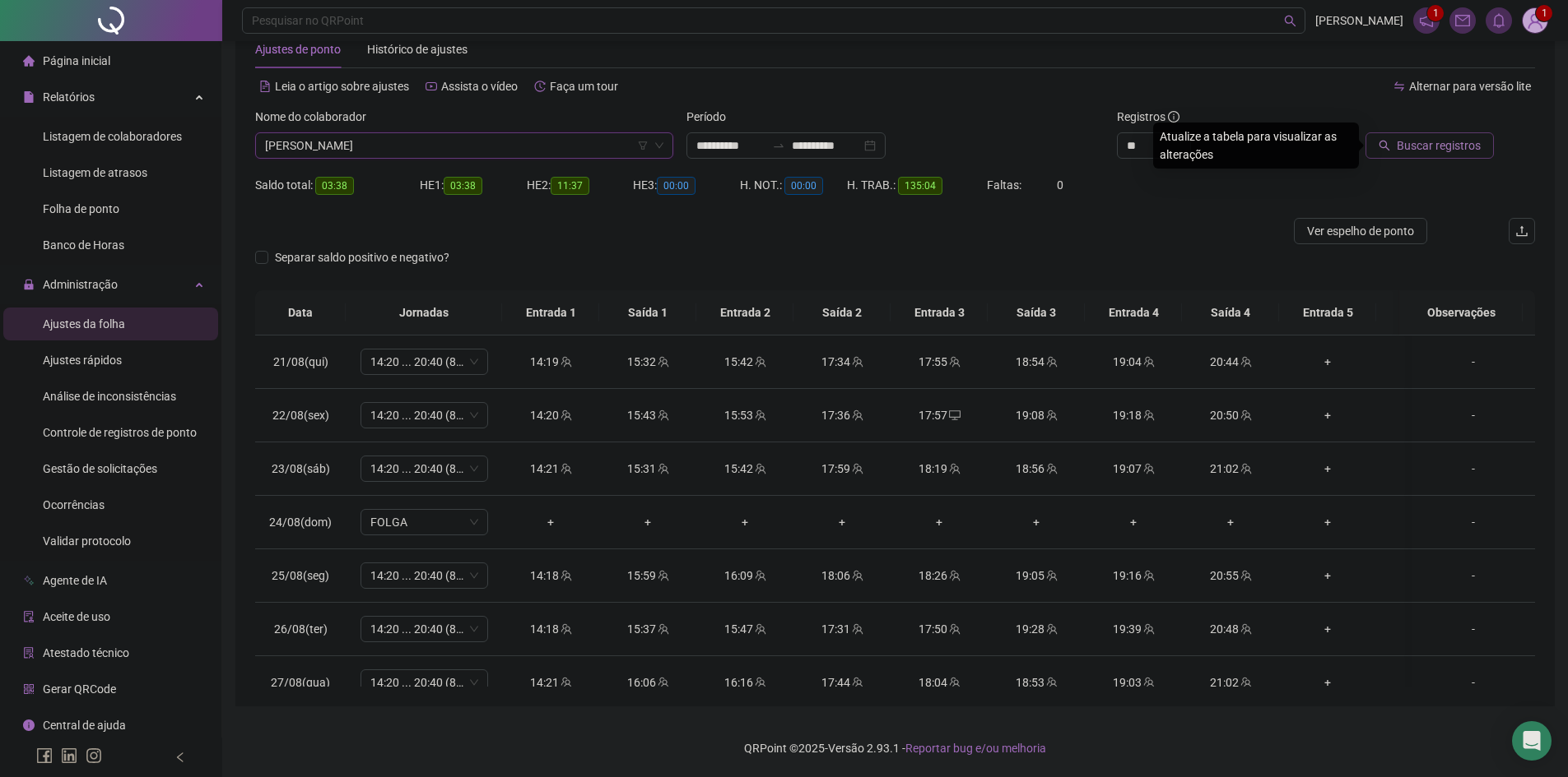
click at [1496, 159] on div "Buscar registros" at bounding box center [1434, 140] width 216 height 64
click at [1461, 153] on span "Buscar registros" at bounding box center [1439, 145] width 84 height 18
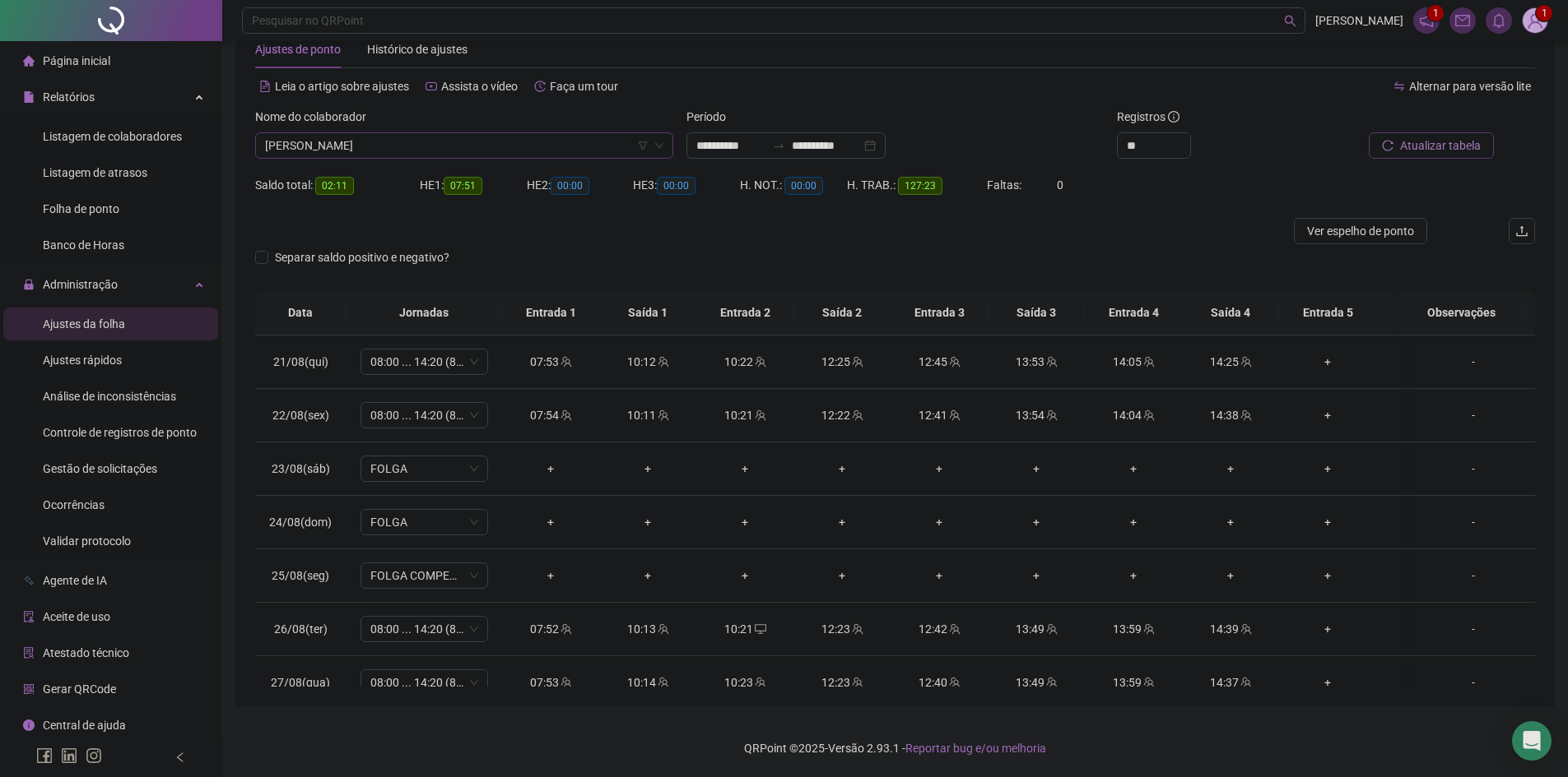
click at [436, 142] on span "[PERSON_NAME]" at bounding box center [464, 145] width 398 height 25
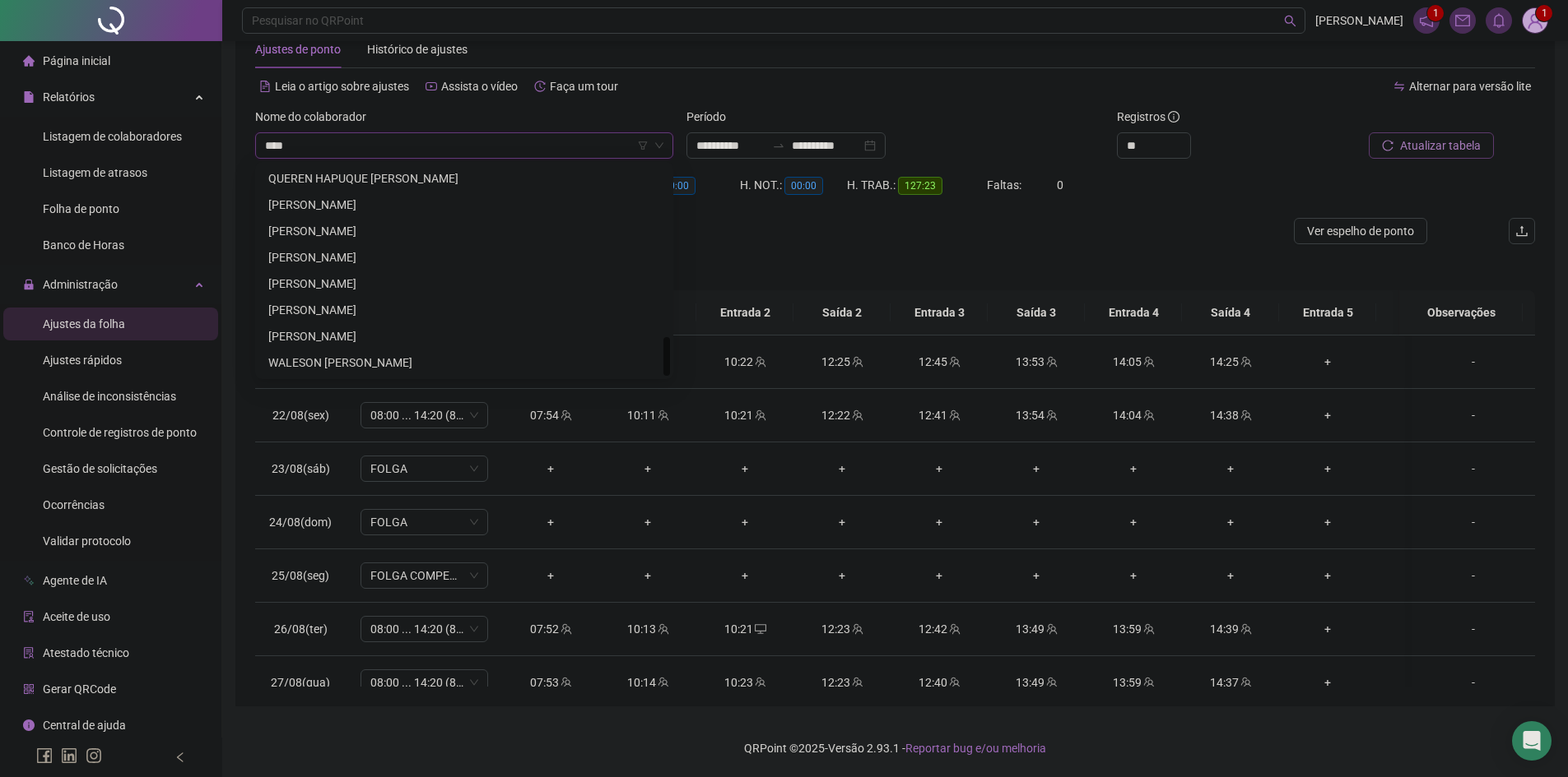
scroll to position [0, 0]
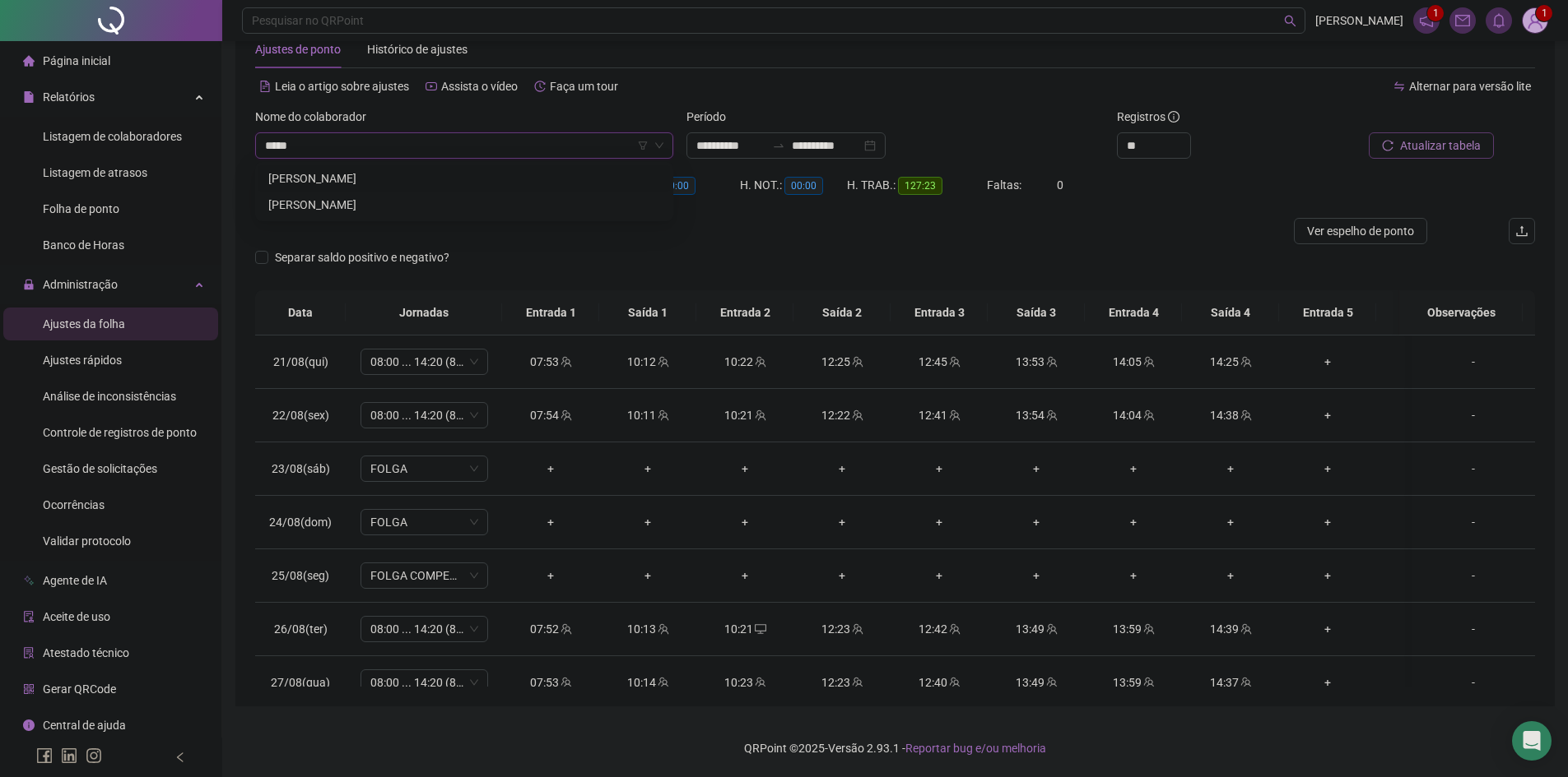
type input "******"
click at [425, 201] on div "[PERSON_NAME]" at bounding box center [463, 205] width 392 height 18
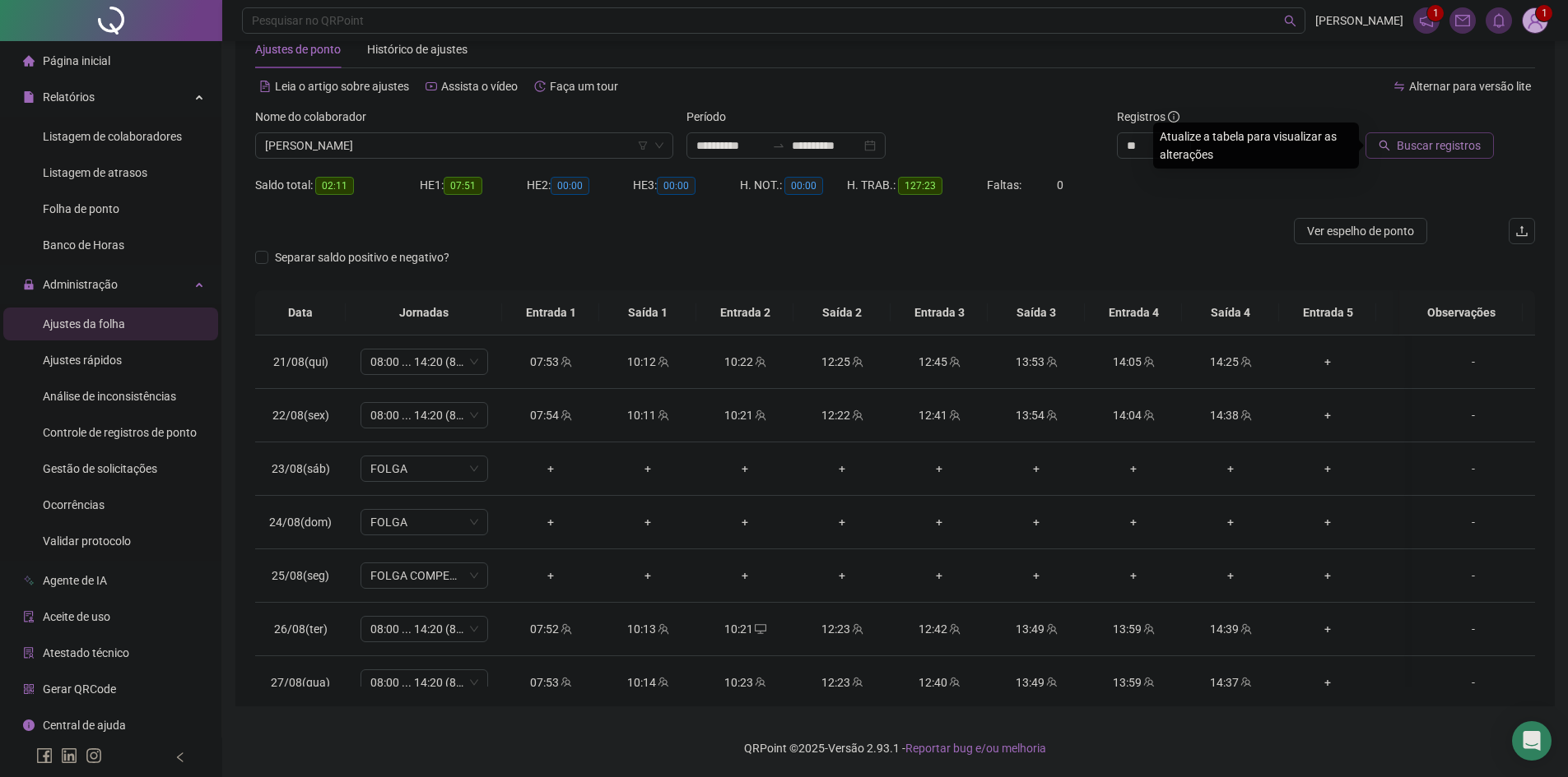
click at [1465, 142] on span "Buscar registros" at bounding box center [1439, 145] width 84 height 18
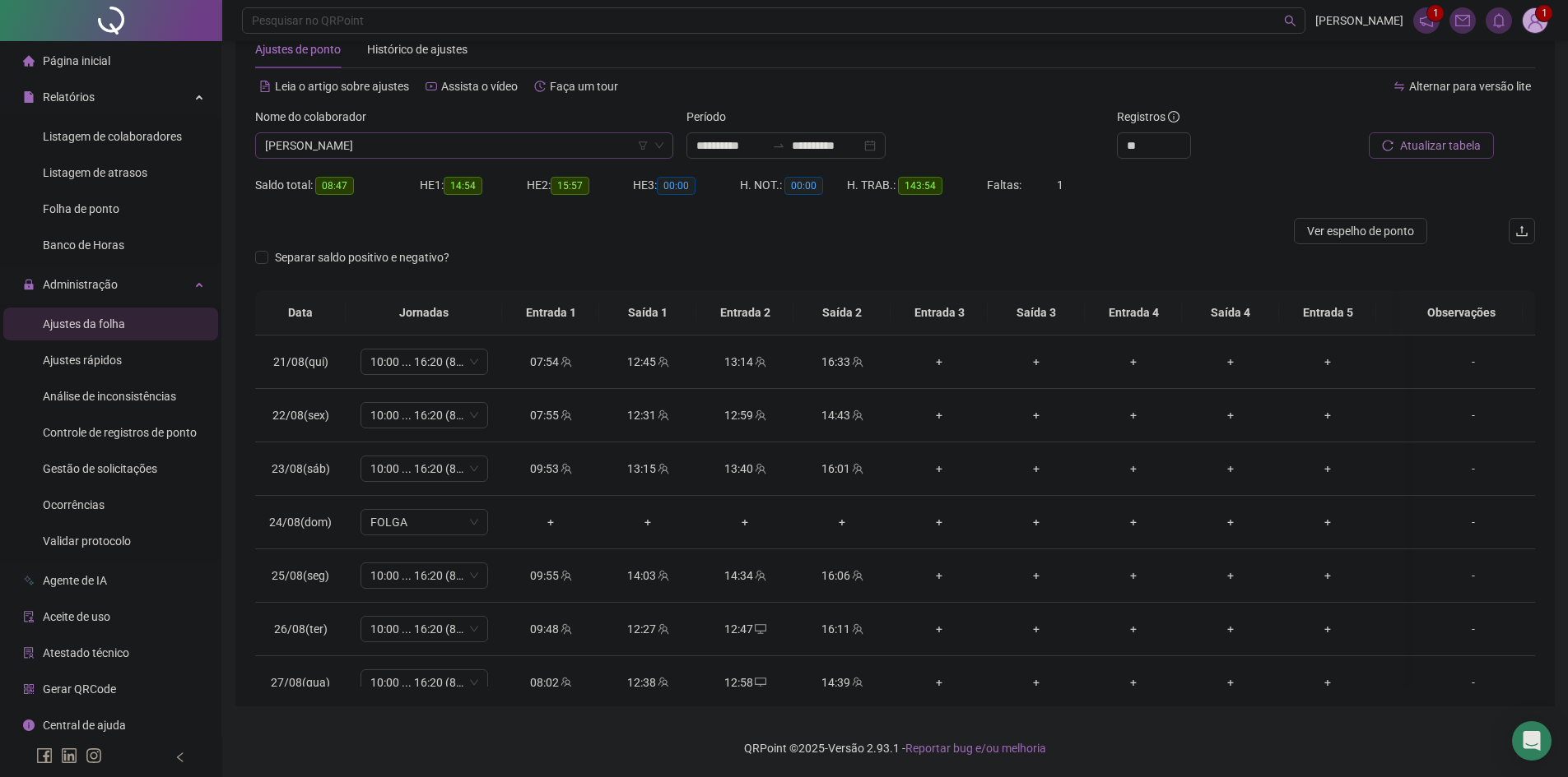
click at [429, 143] on span "[PERSON_NAME]" at bounding box center [464, 145] width 398 height 25
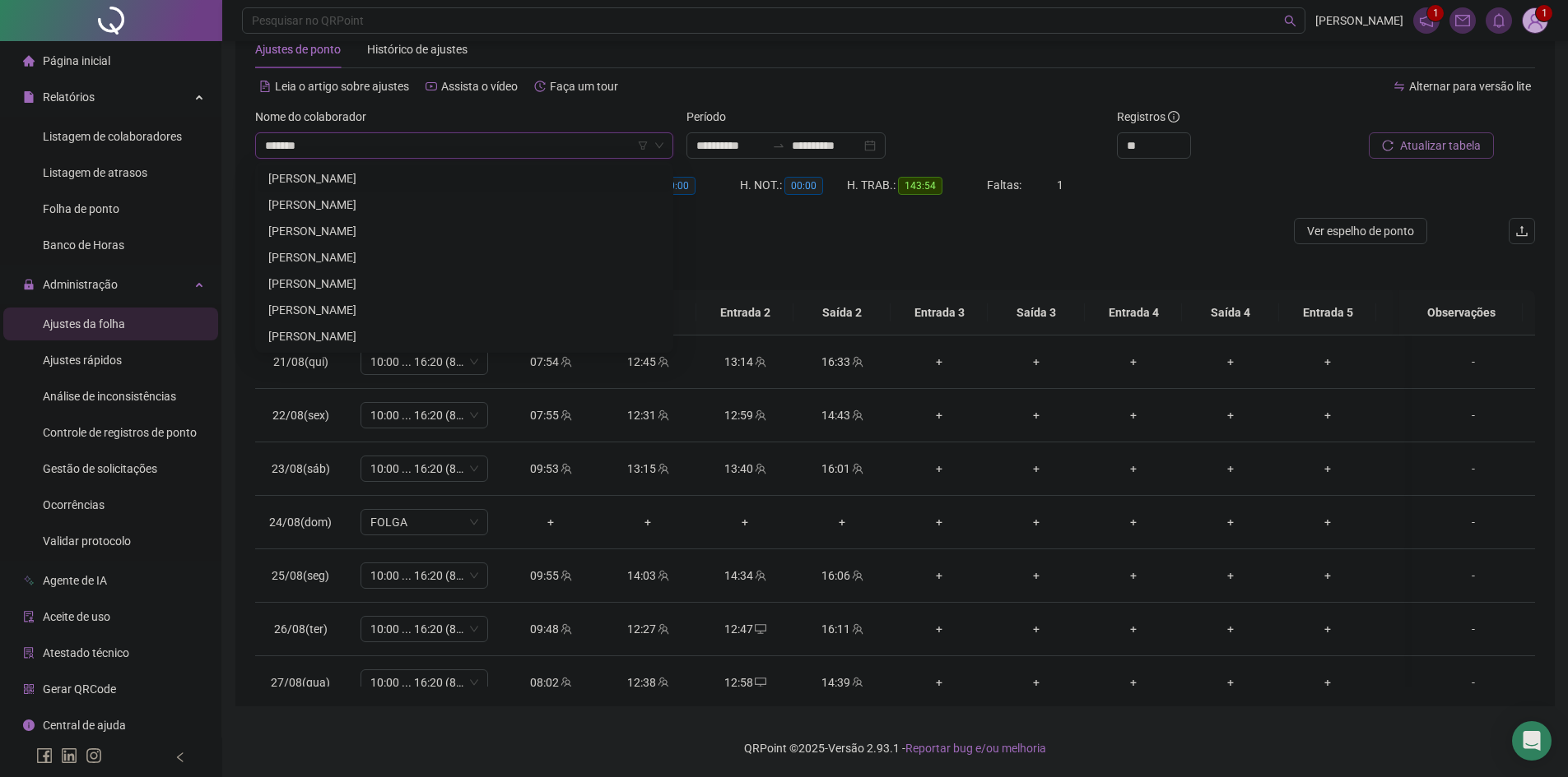
type input "*******"
click at [390, 194] on div "[PERSON_NAME]" at bounding box center [464, 205] width 411 height 26
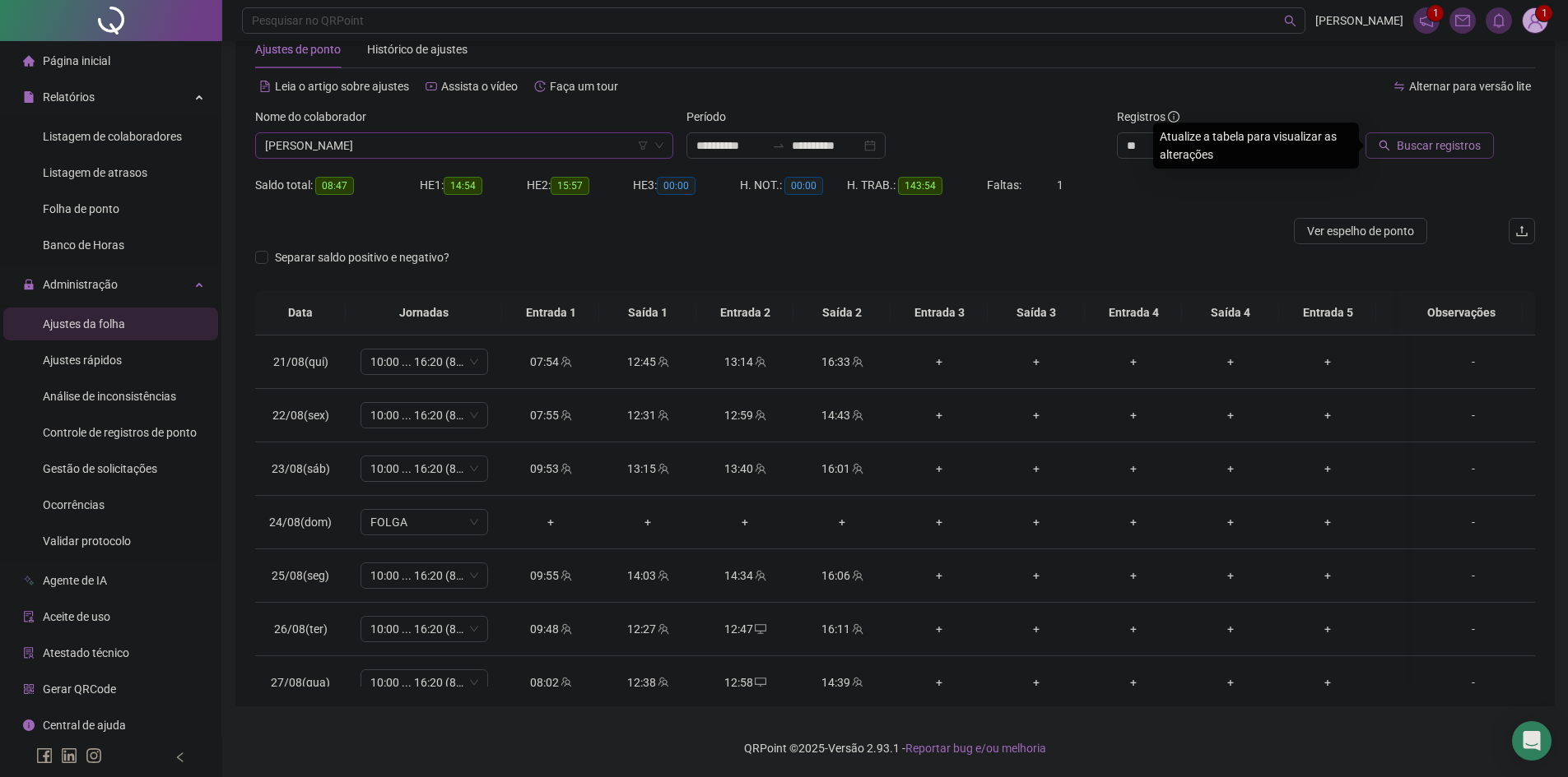
click at [1446, 145] on span "Buscar registros" at bounding box center [1439, 145] width 84 height 18
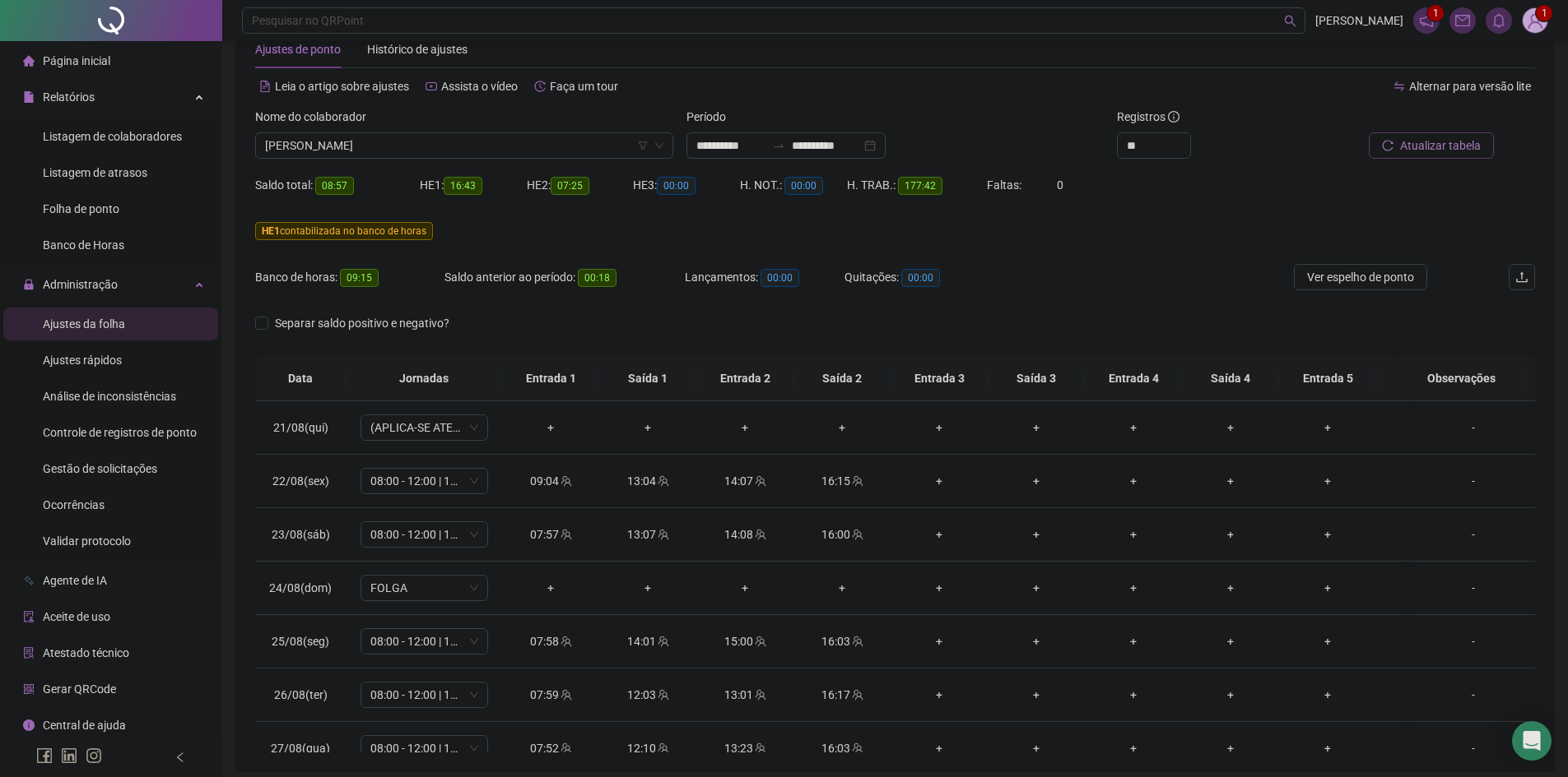
click at [1443, 140] on span "Atualizar tabela" at bounding box center [1441, 145] width 81 height 18
click at [391, 144] on span "[PERSON_NAME]" at bounding box center [464, 145] width 398 height 25
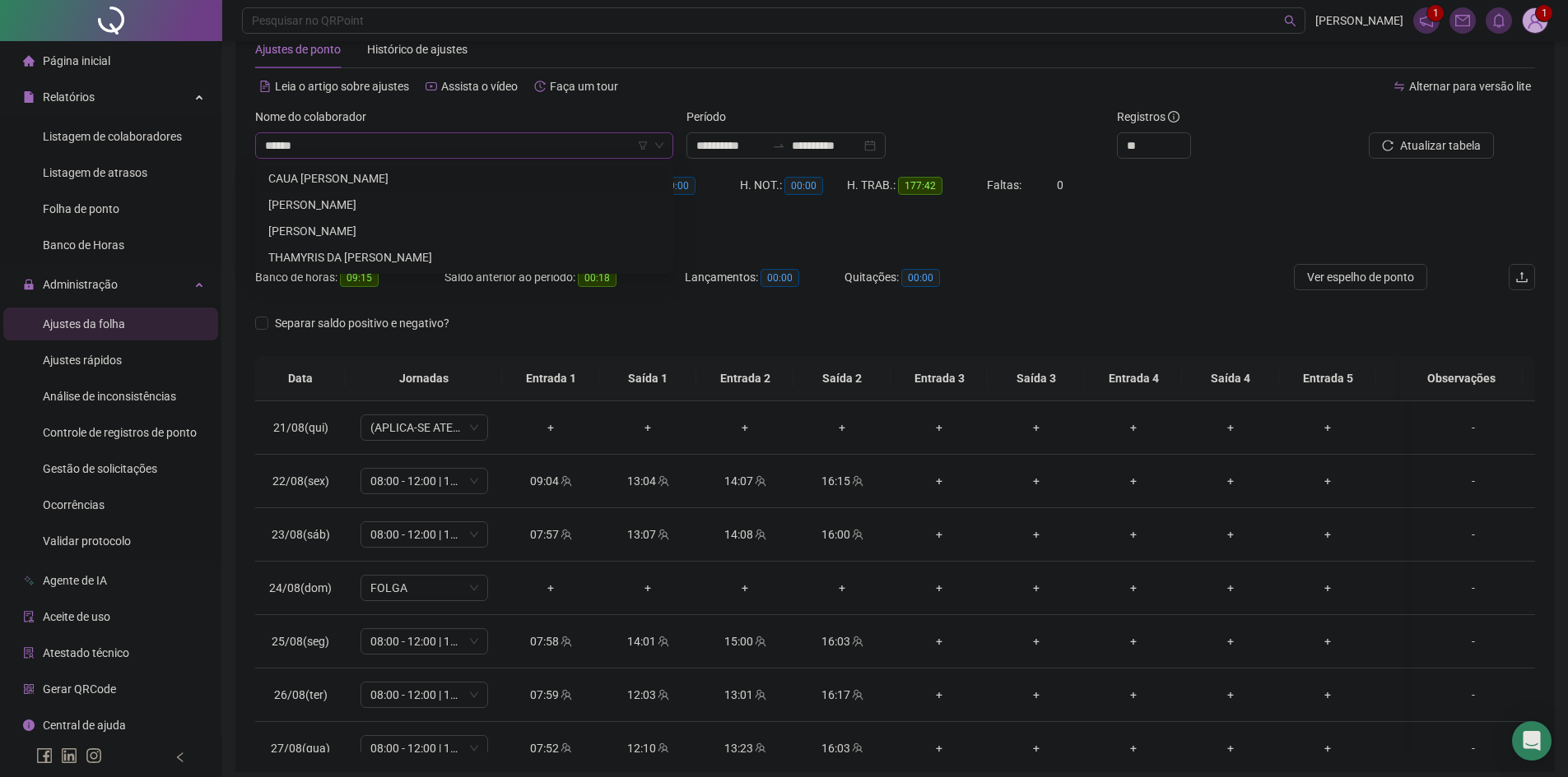
type input "*******"
drag, startPoint x: 439, startPoint y: 197, endPoint x: 454, endPoint y: 198, distance: 15.0
click at [440, 197] on div "[PERSON_NAME]" at bounding box center [463, 205] width 392 height 18
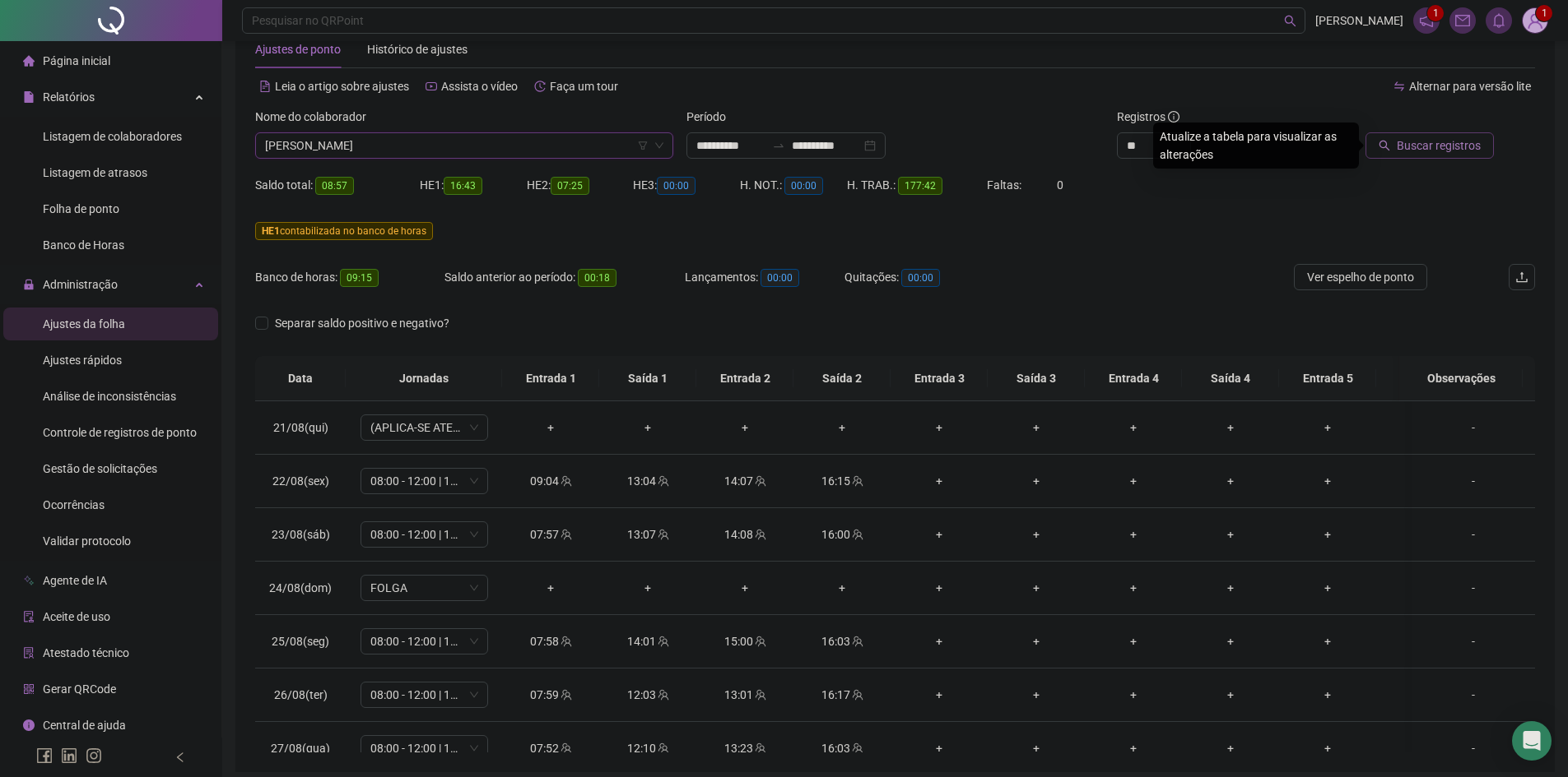
click at [1460, 135] on button "Buscar registros" at bounding box center [1429, 145] width 128 height 26
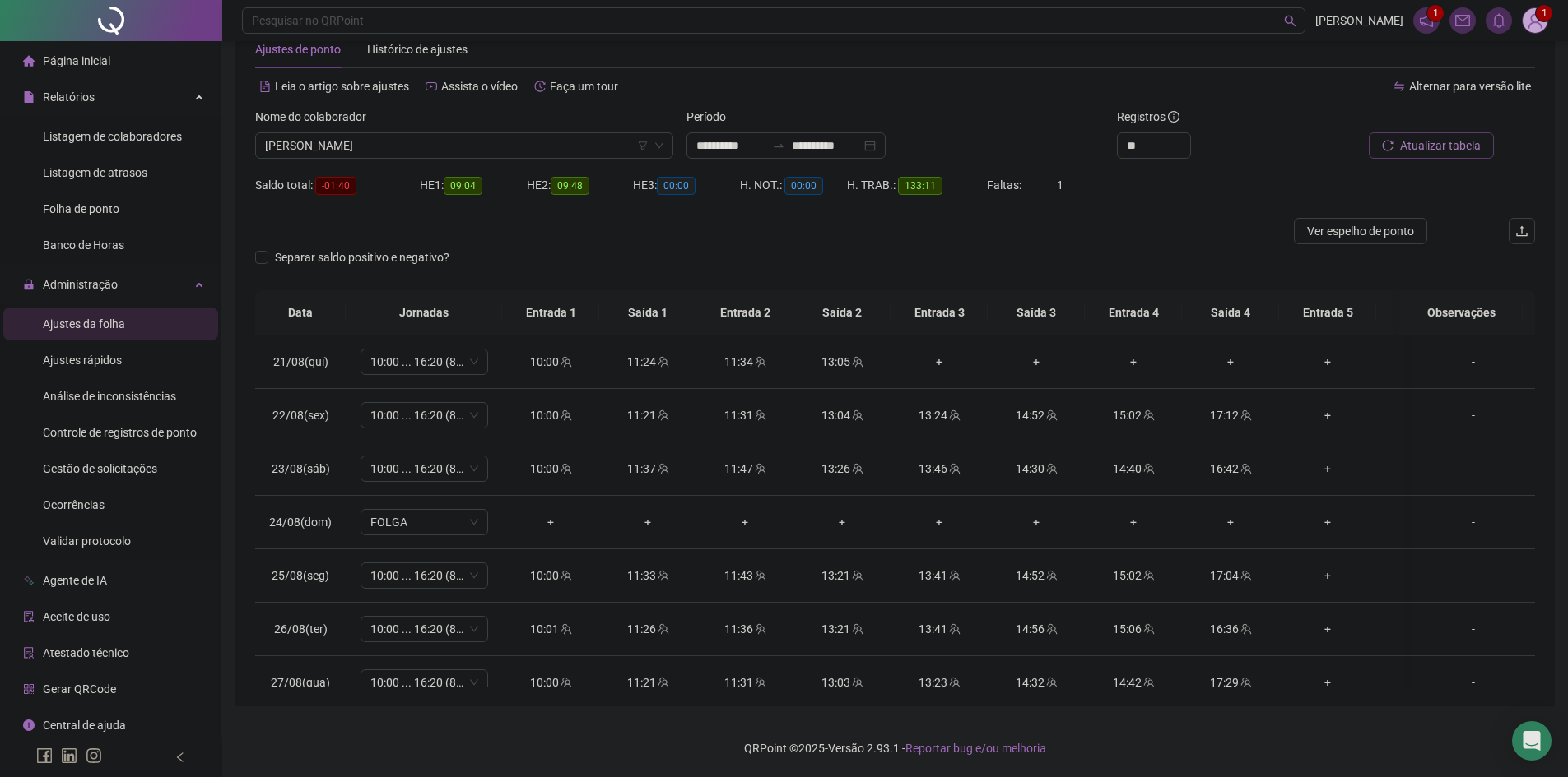
click at [1410, 152] on span "Atualizar tabela" at bounding box center [1441, 145] width 81 height 18
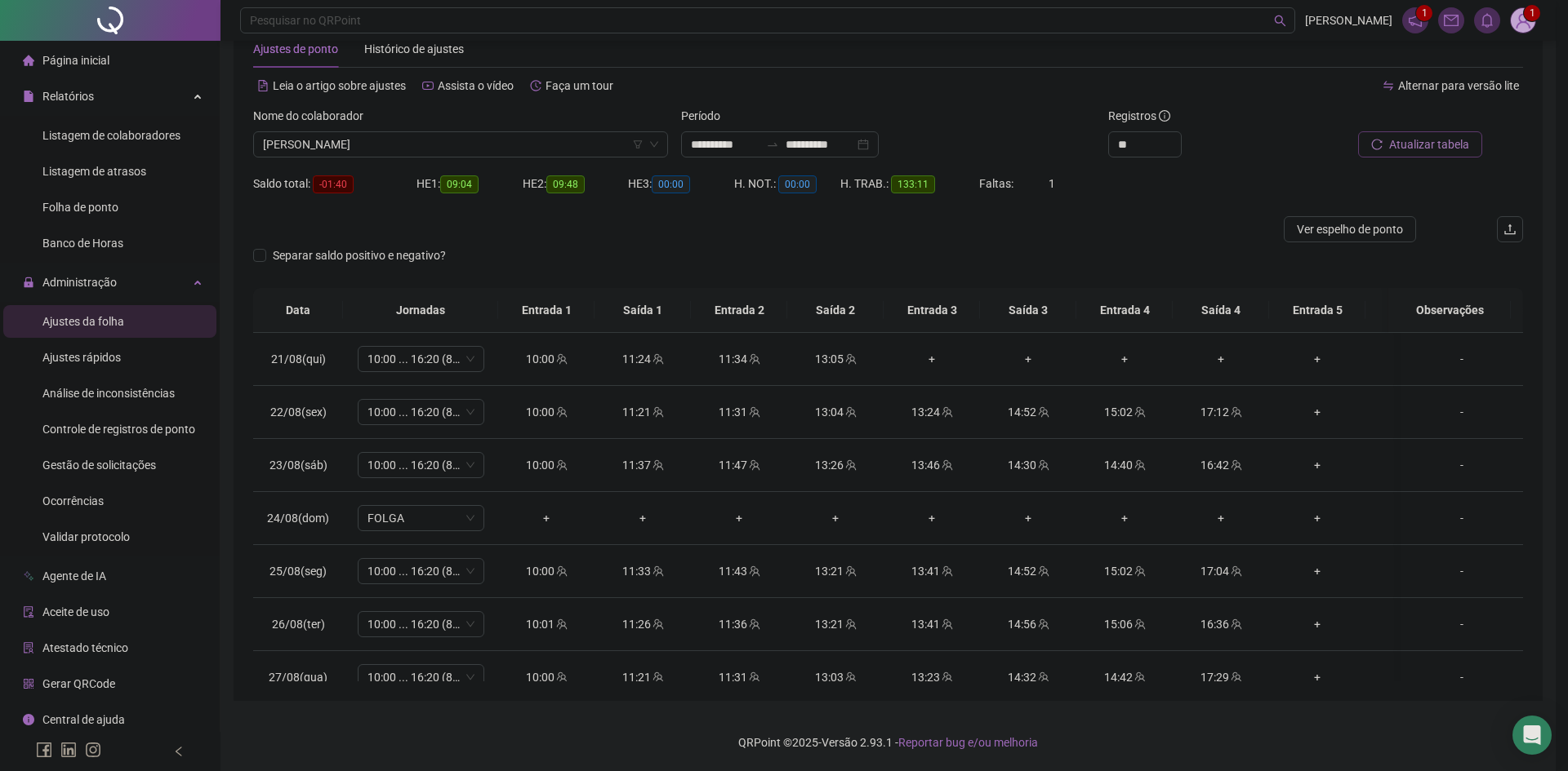
click at [1399, 151] on div "Atualizando tabela Atualizando e reorganizando os registros... OK" at bounding box center [784, 386] width 1568 height 771
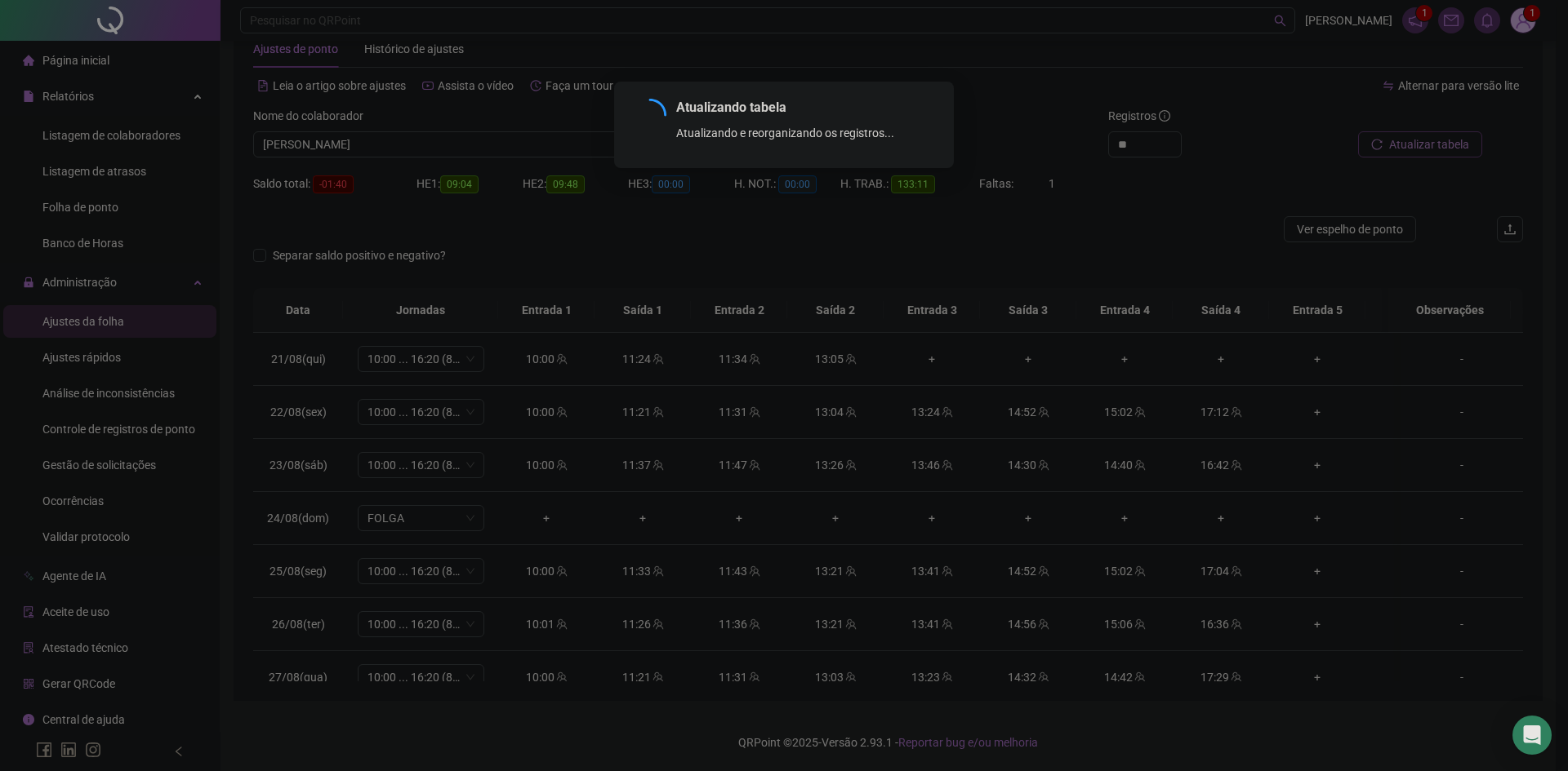
click at [1399, 151] on div "Atualizando tabela Atualizando e reorganizando os registros... OK" at bounding box center [784, 386] width 1568 height 771
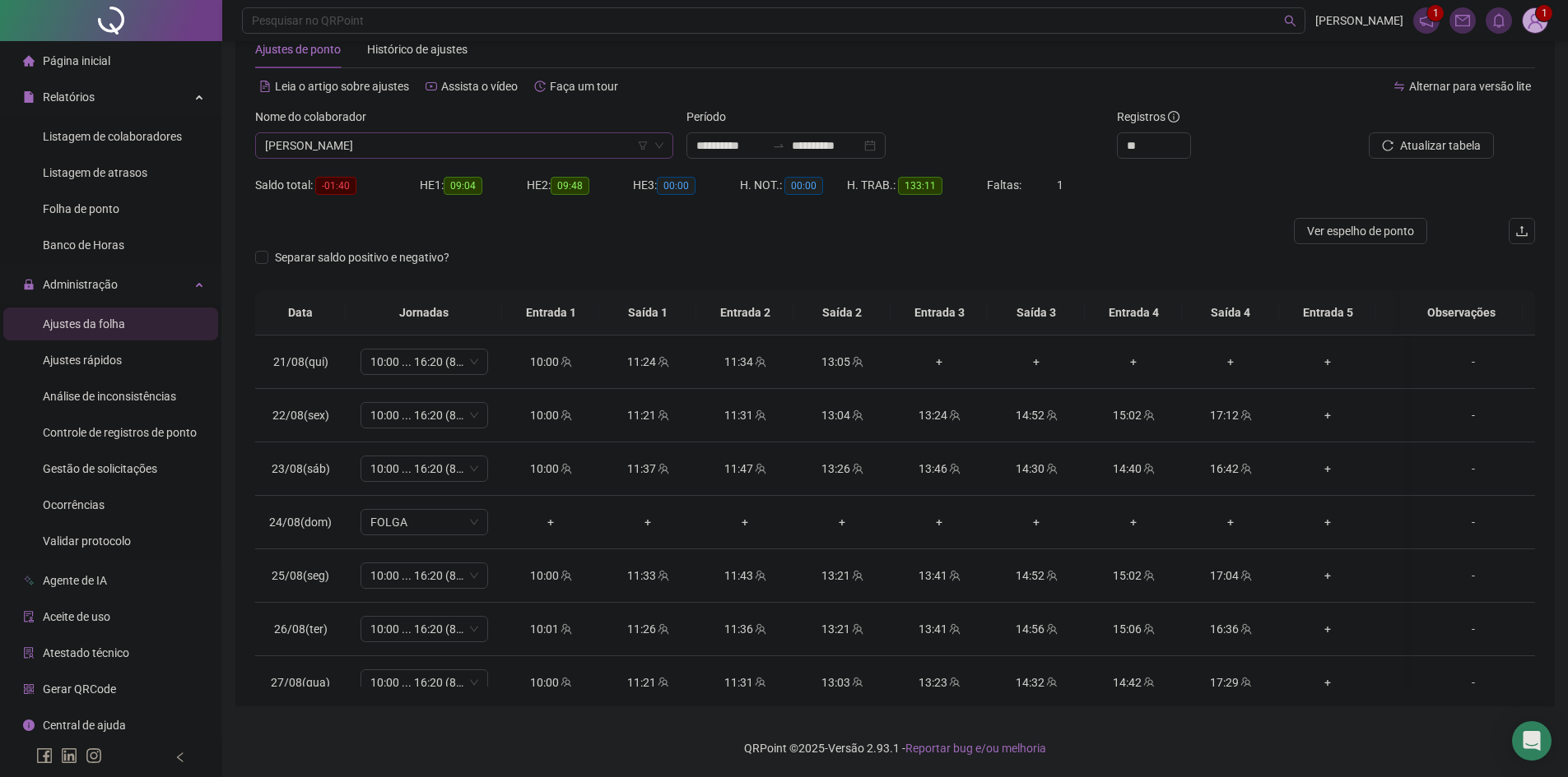
click at [472, 152] on span "[PERSON_NAME]" at bounding box center [464, 145] width 398 height 25
type input "***"
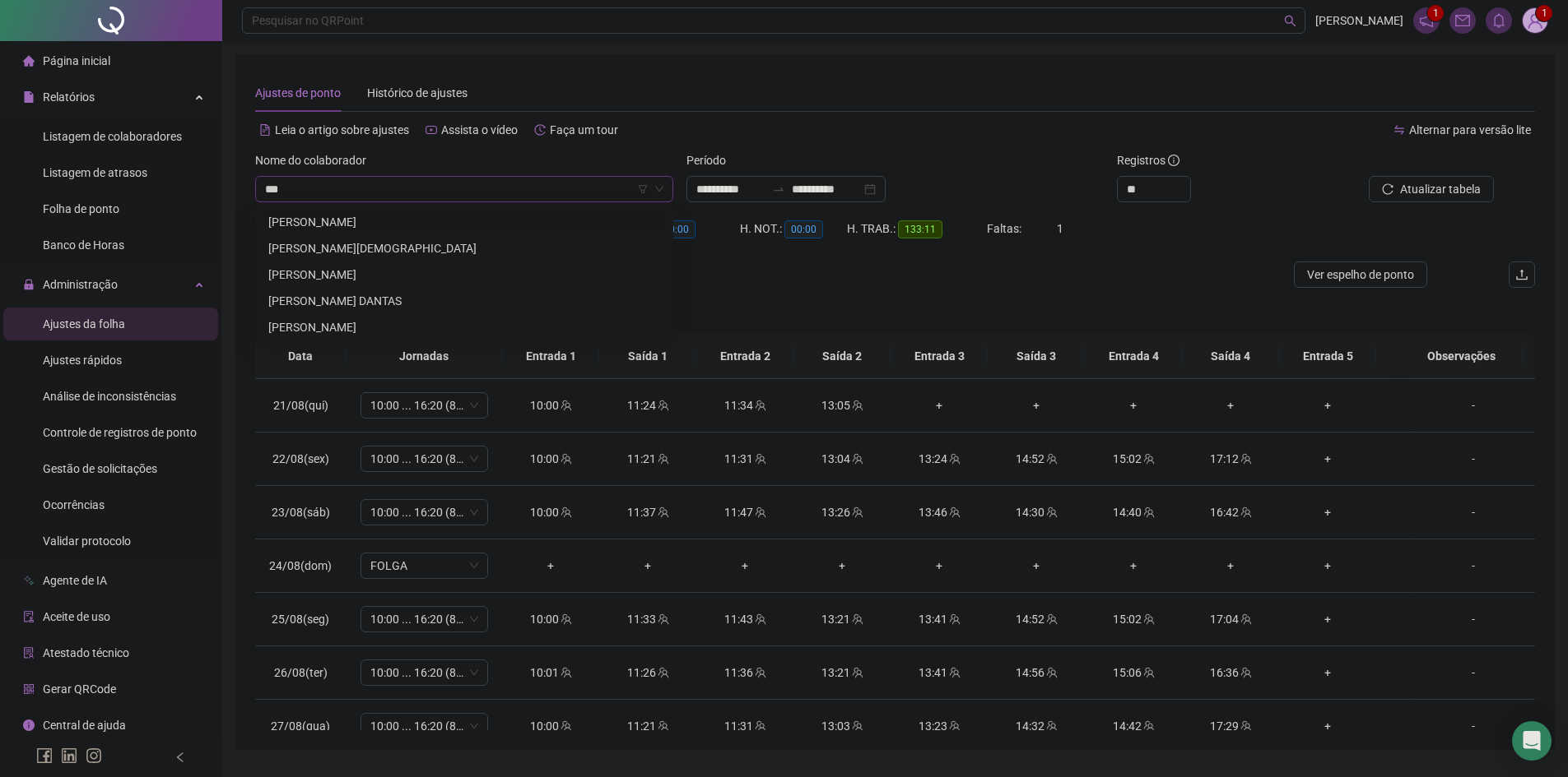
drag, startPoint x: 319, startPoint y: 193, endPoint x: 251, endPoint y: 193, distance: 68.0
click at [251, 193] on div "Nome do colaborador *** [PERSON_NAME]" at bounding box center [463, 184] width 431 height 64
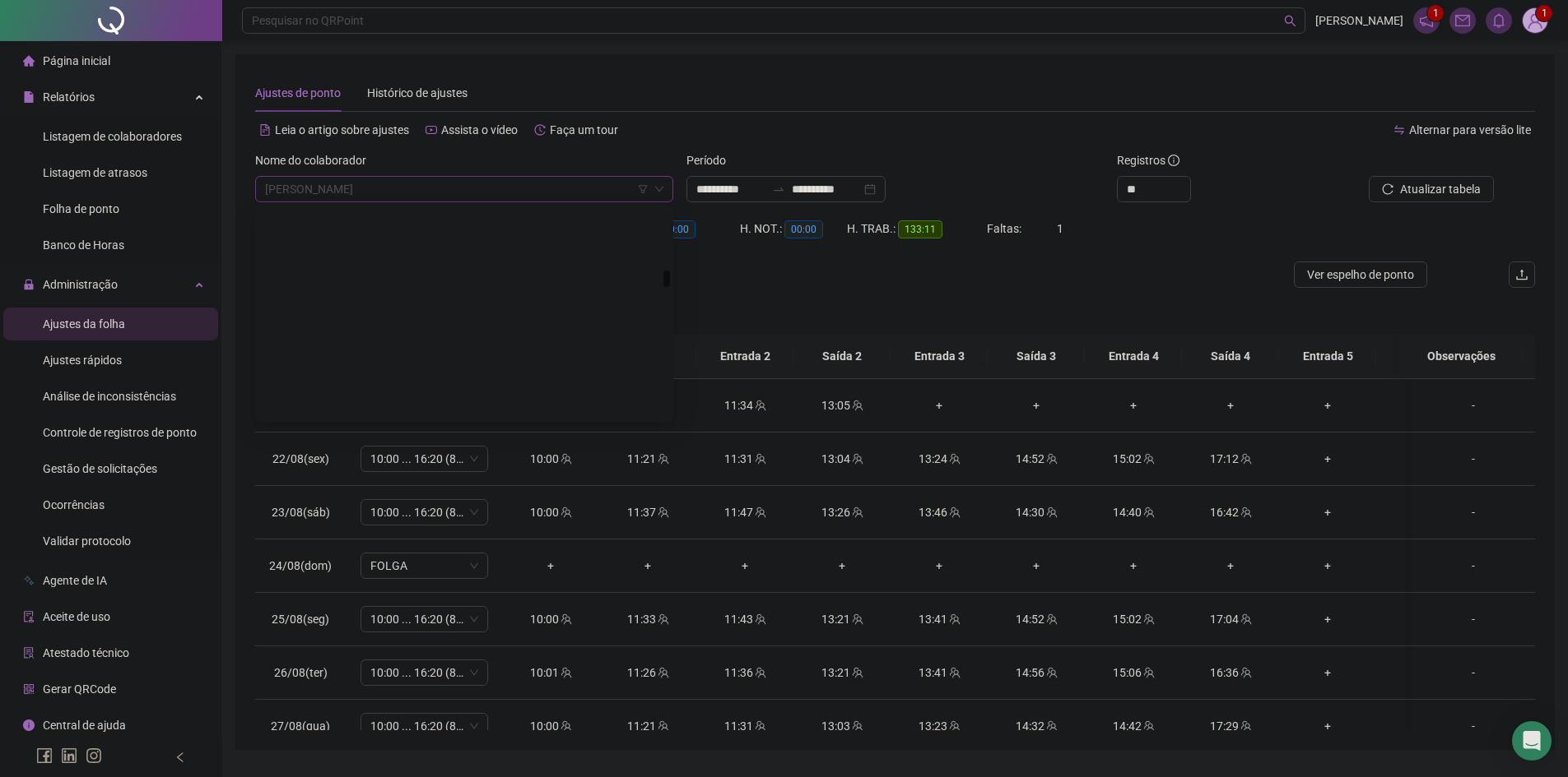
scroll to position [2027, 0]
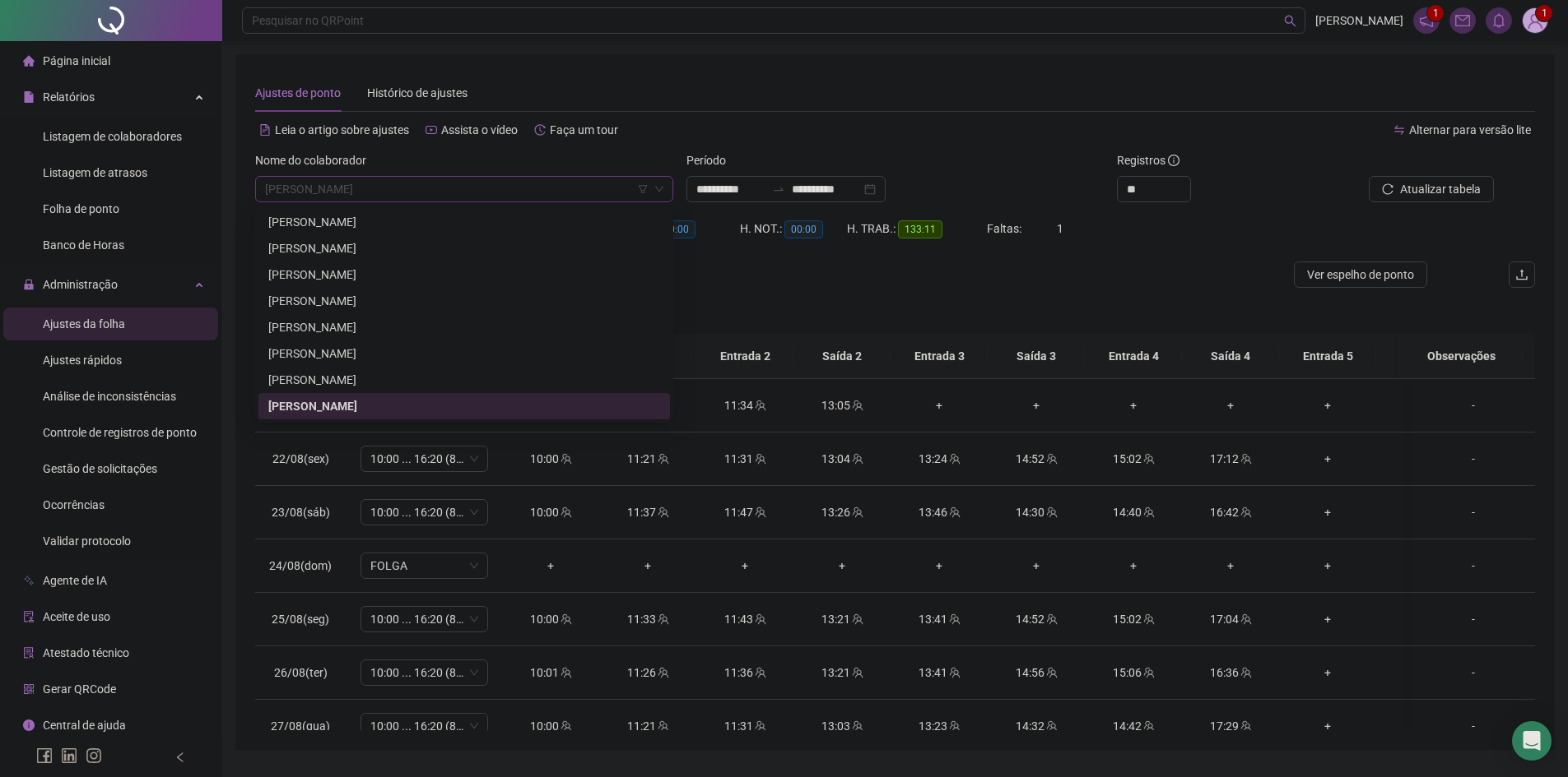
click at [948, 152] on div "Período" at bounding box center [895, 164] width 418 height 25
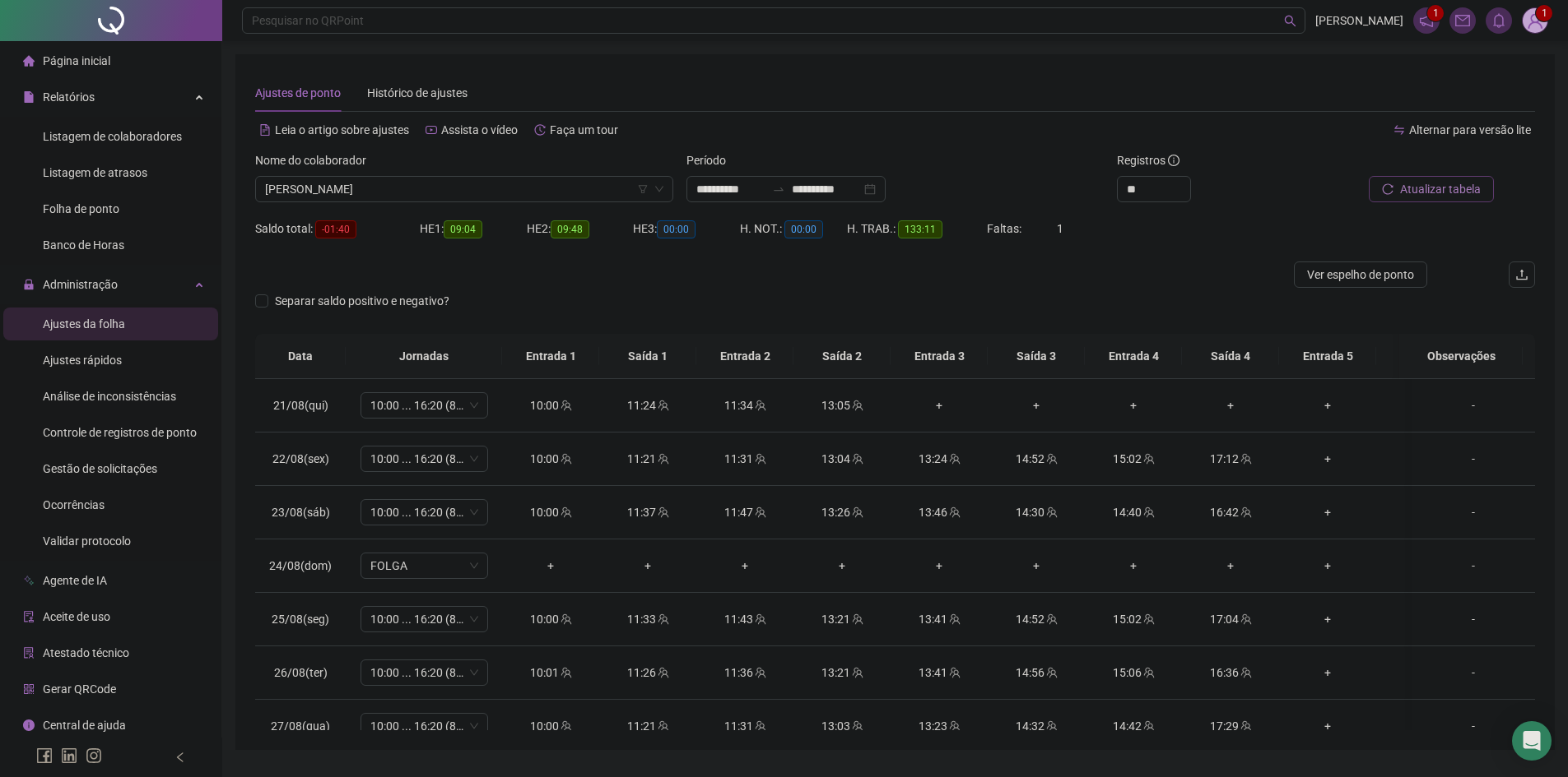
click at [1473, 197] on span "Atualizar tabela" at bounding box center [1441, 189] width 81 height 18
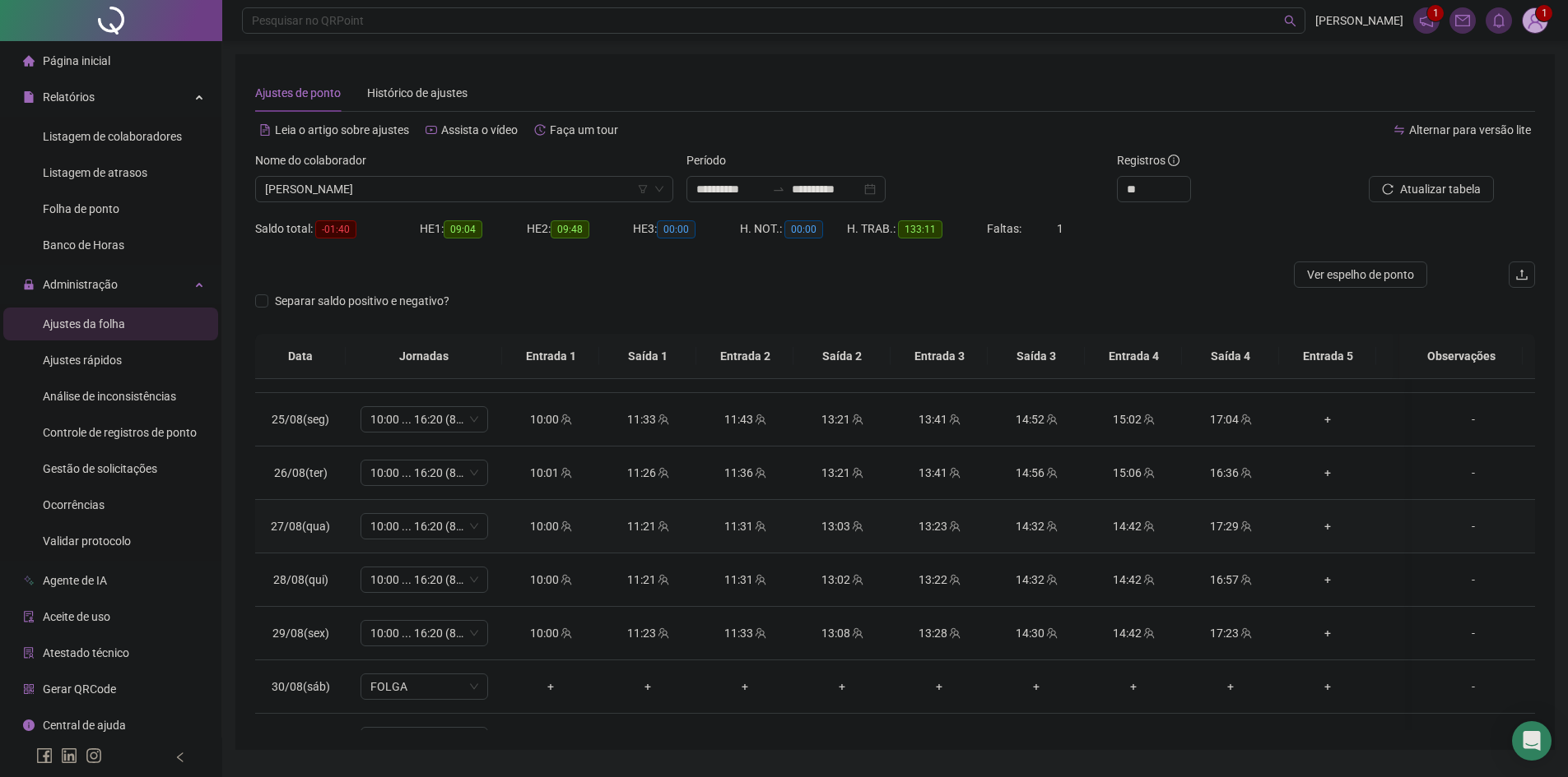
scroll to position [0, 0]
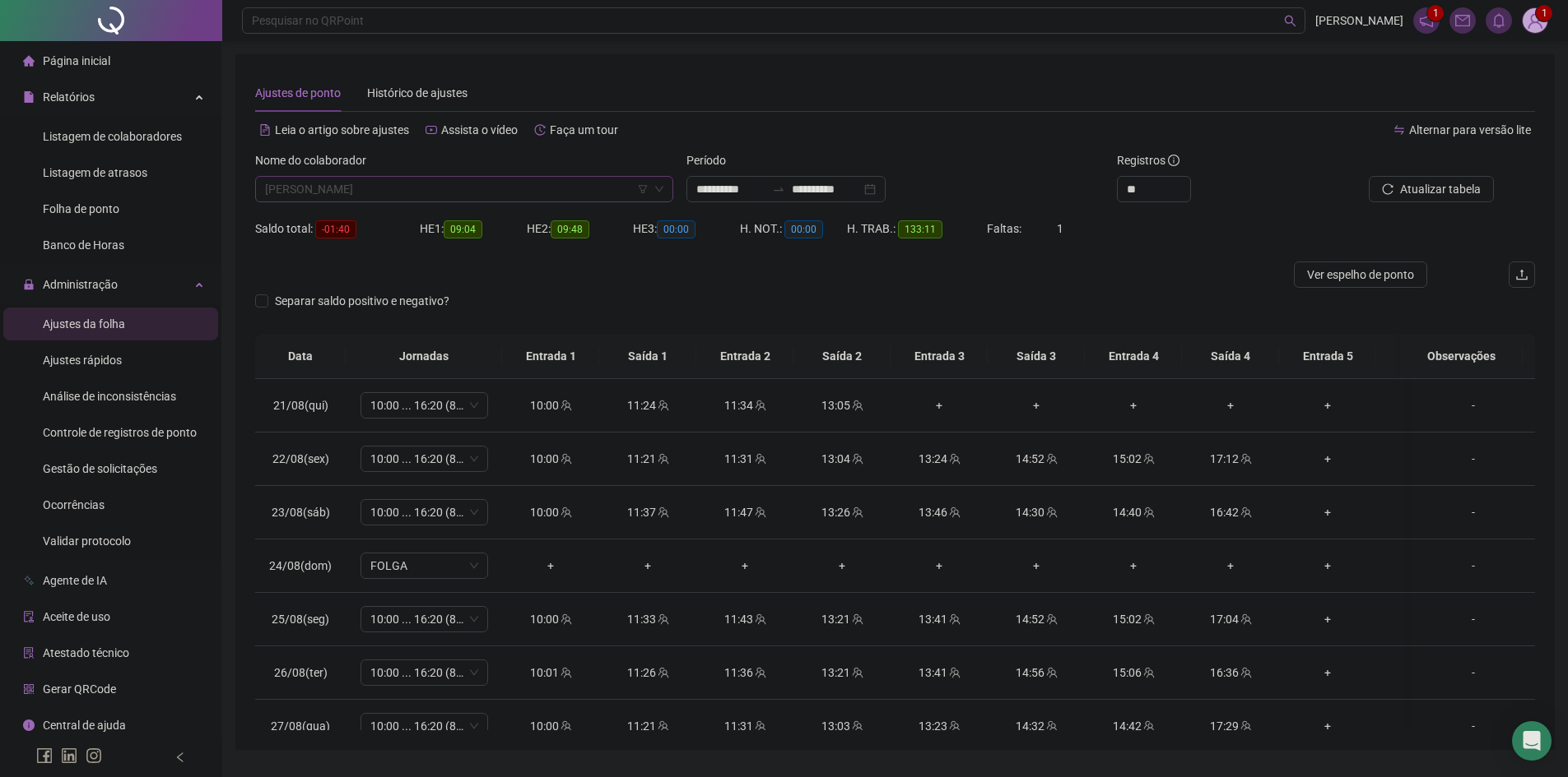
click at [507, 193] on span "[PERSON_NAME]" at bounding box center [464, 190] width 398 height 25
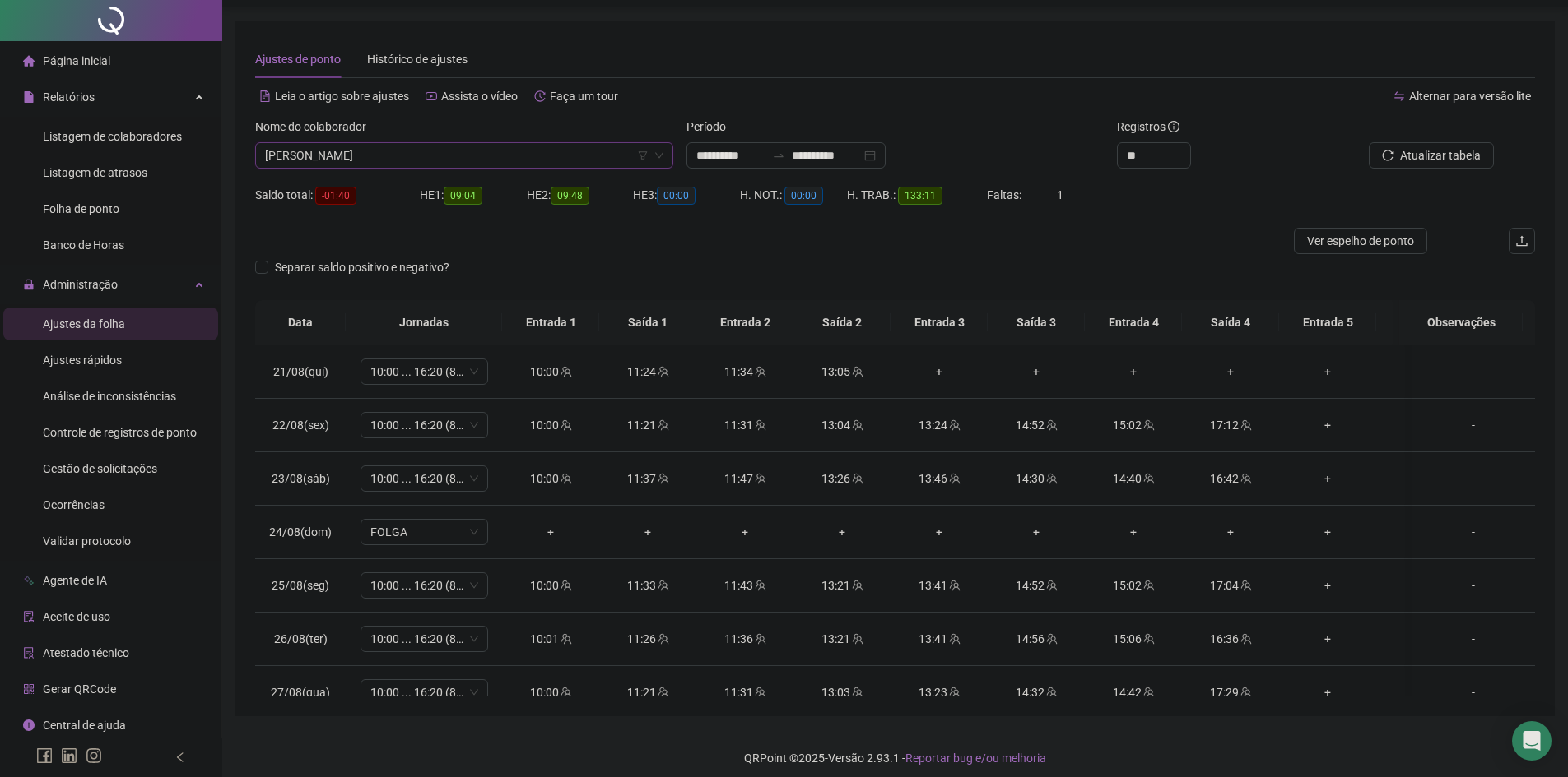
scroll to position [43, 0]
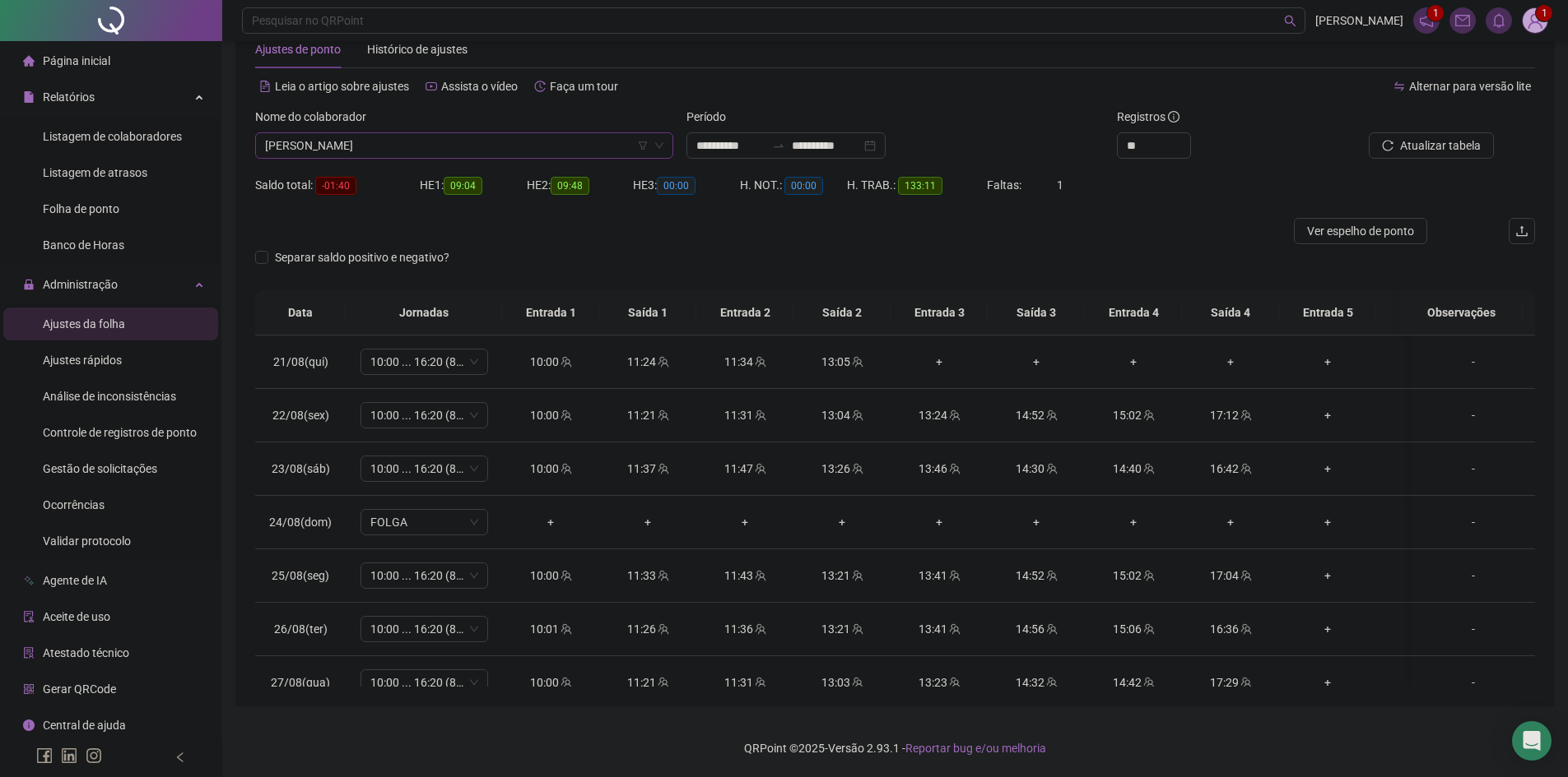
click at [357, 156] on span "[PERSON_NAME]" at bounding box center [464, 145] width 398 height 25
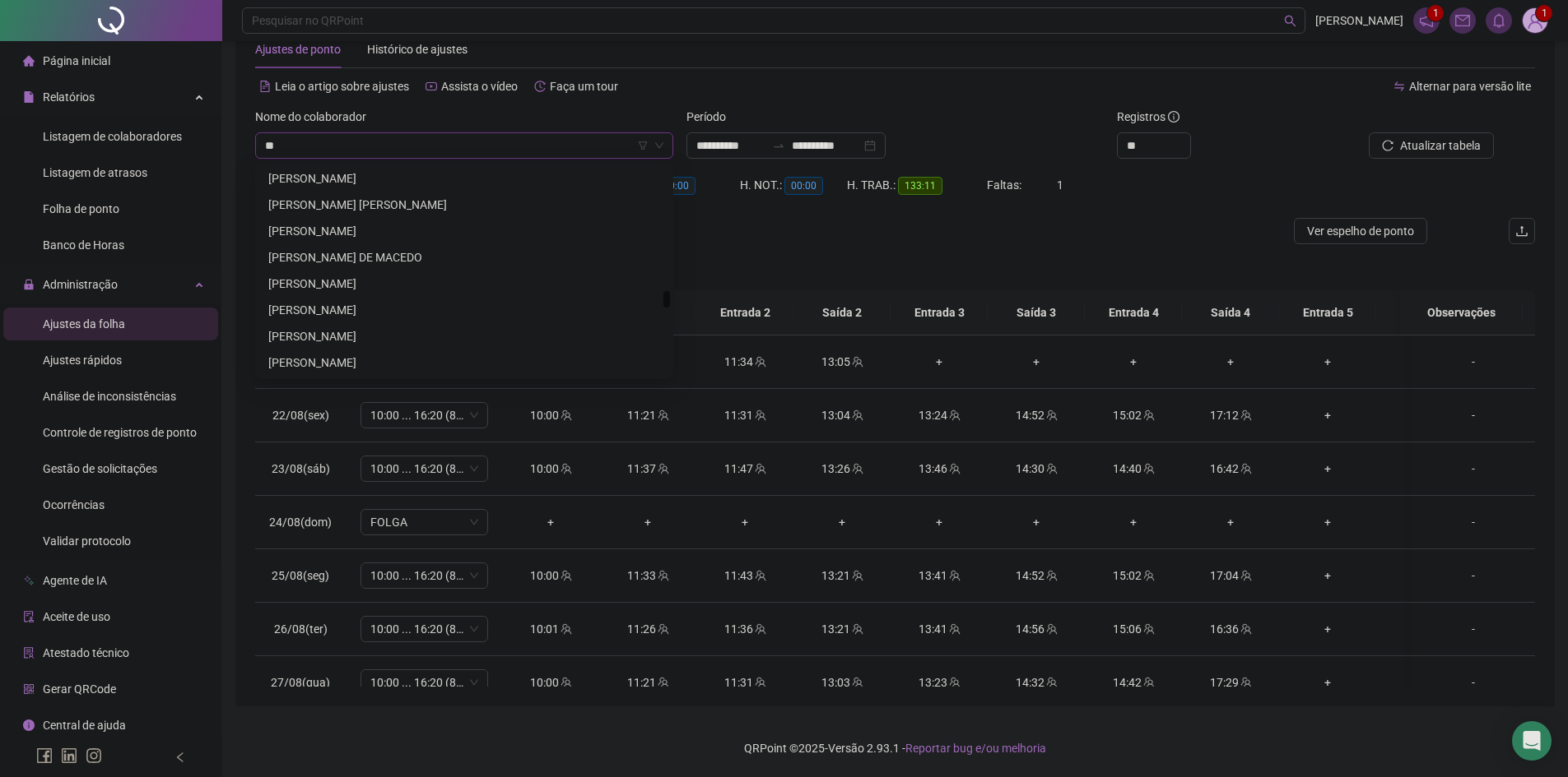
scroll to position [974, 0]
type input "***"
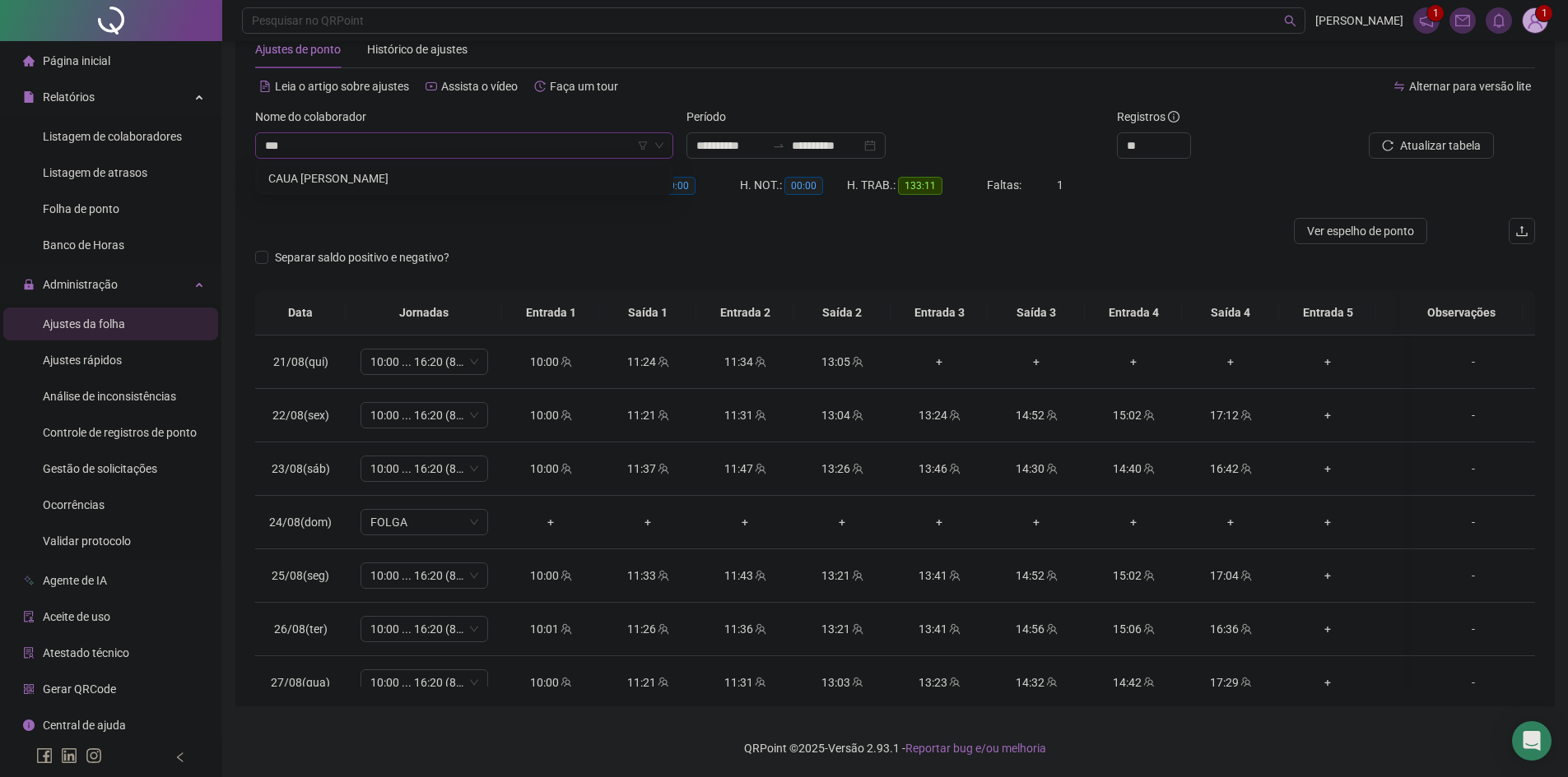
scroll to position [0, 0]
click at [339, 177] on div "CAUA [PERSON_NAME]" at bounding box center [463, 178] width 392 height 18
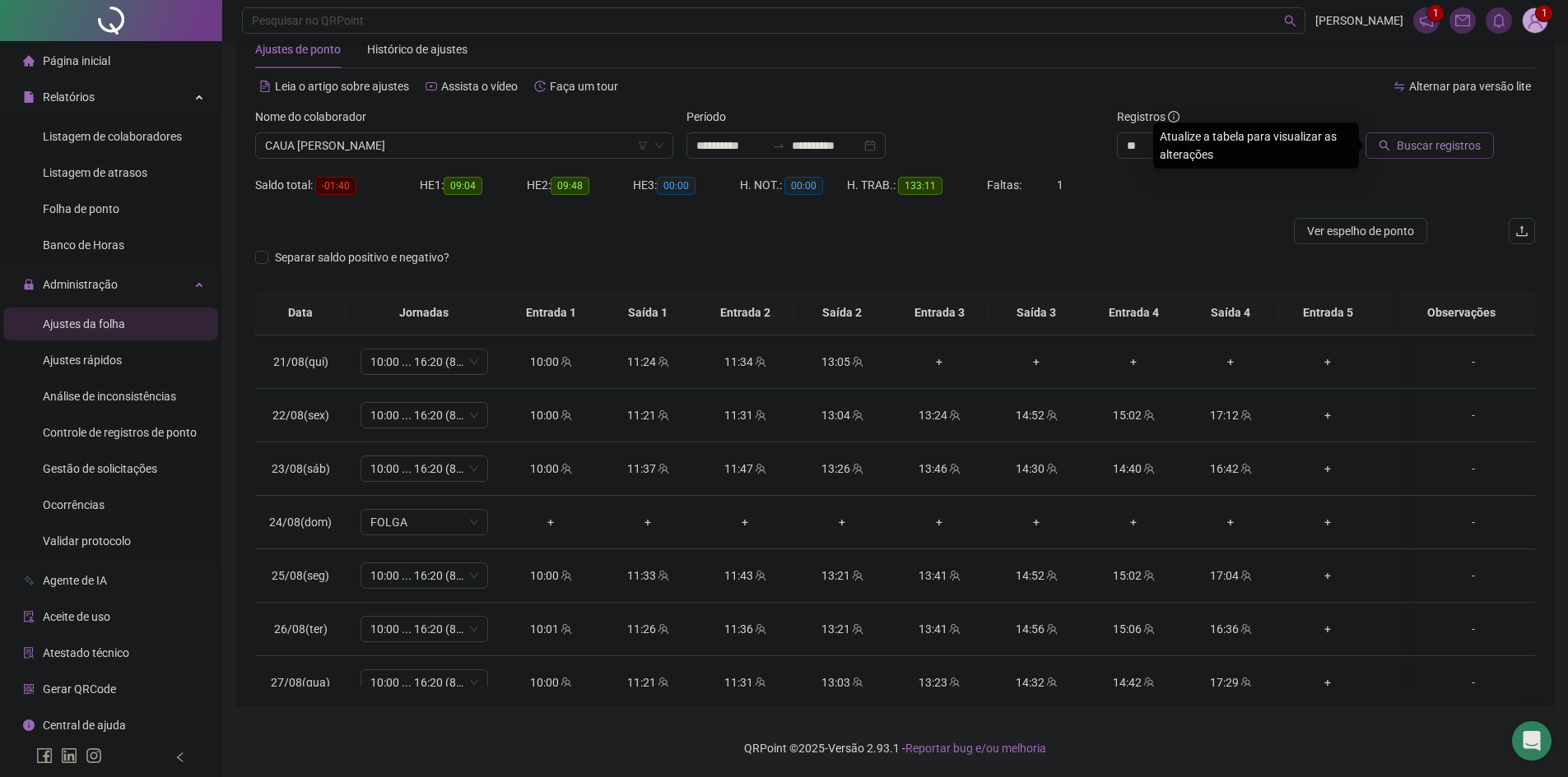
click at [1415, 155] on button "Buscar registros" at bounding box center [1429, 145] width 128 height 26
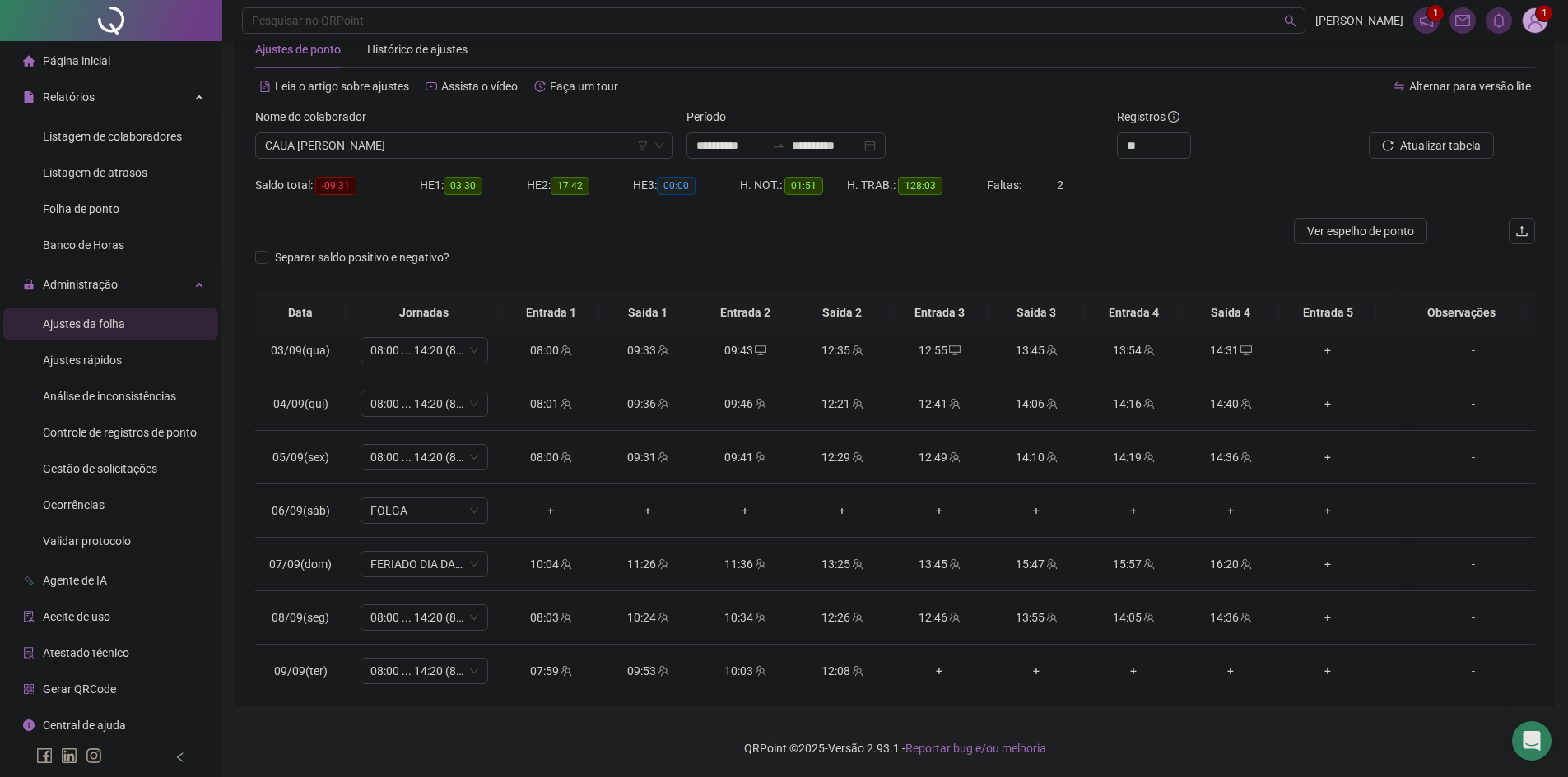
scroll to position [1105, 0]
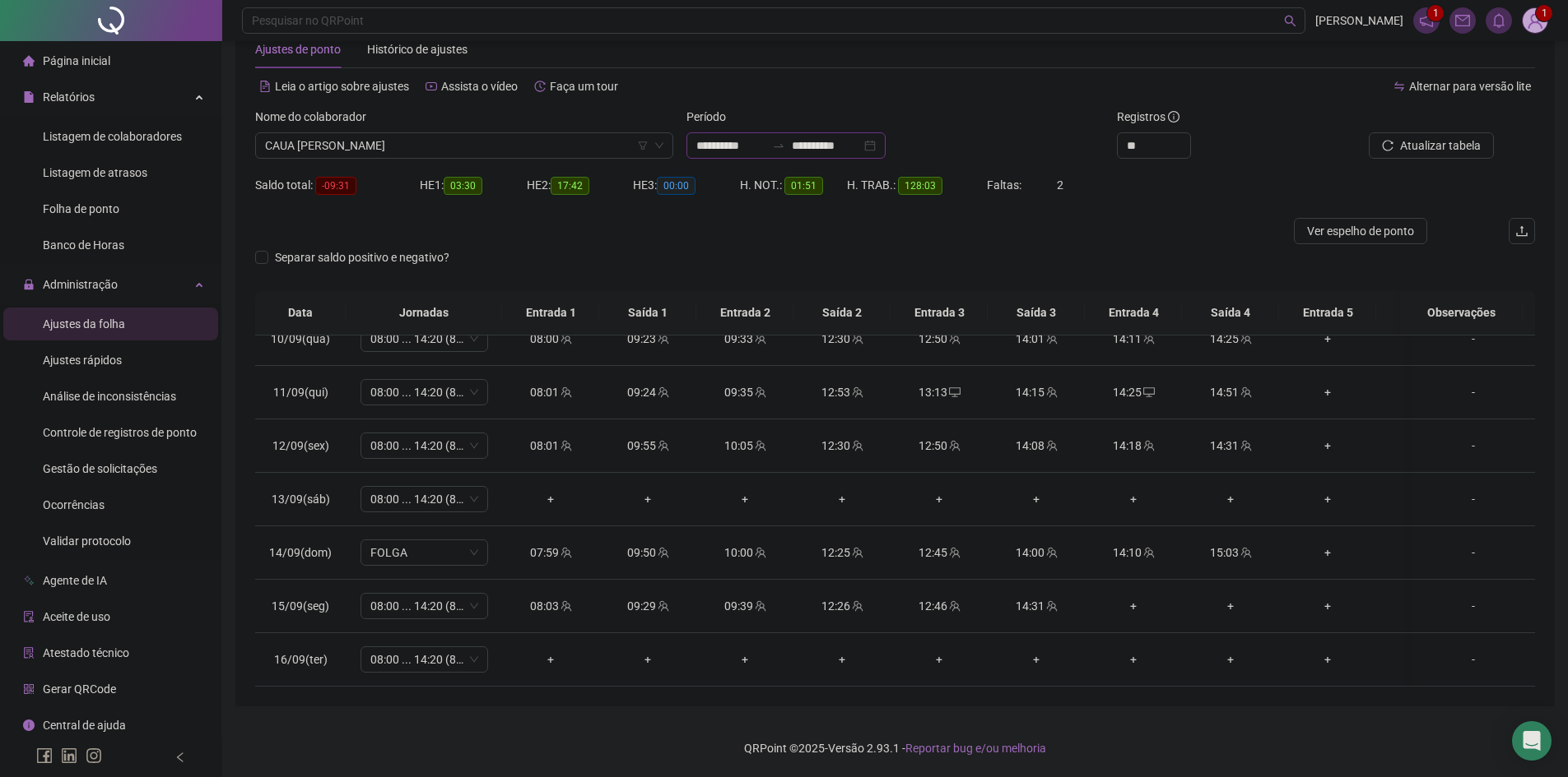
click at [861, 149] on input "**********" at bounding box center [826, 145] width 69 height 18
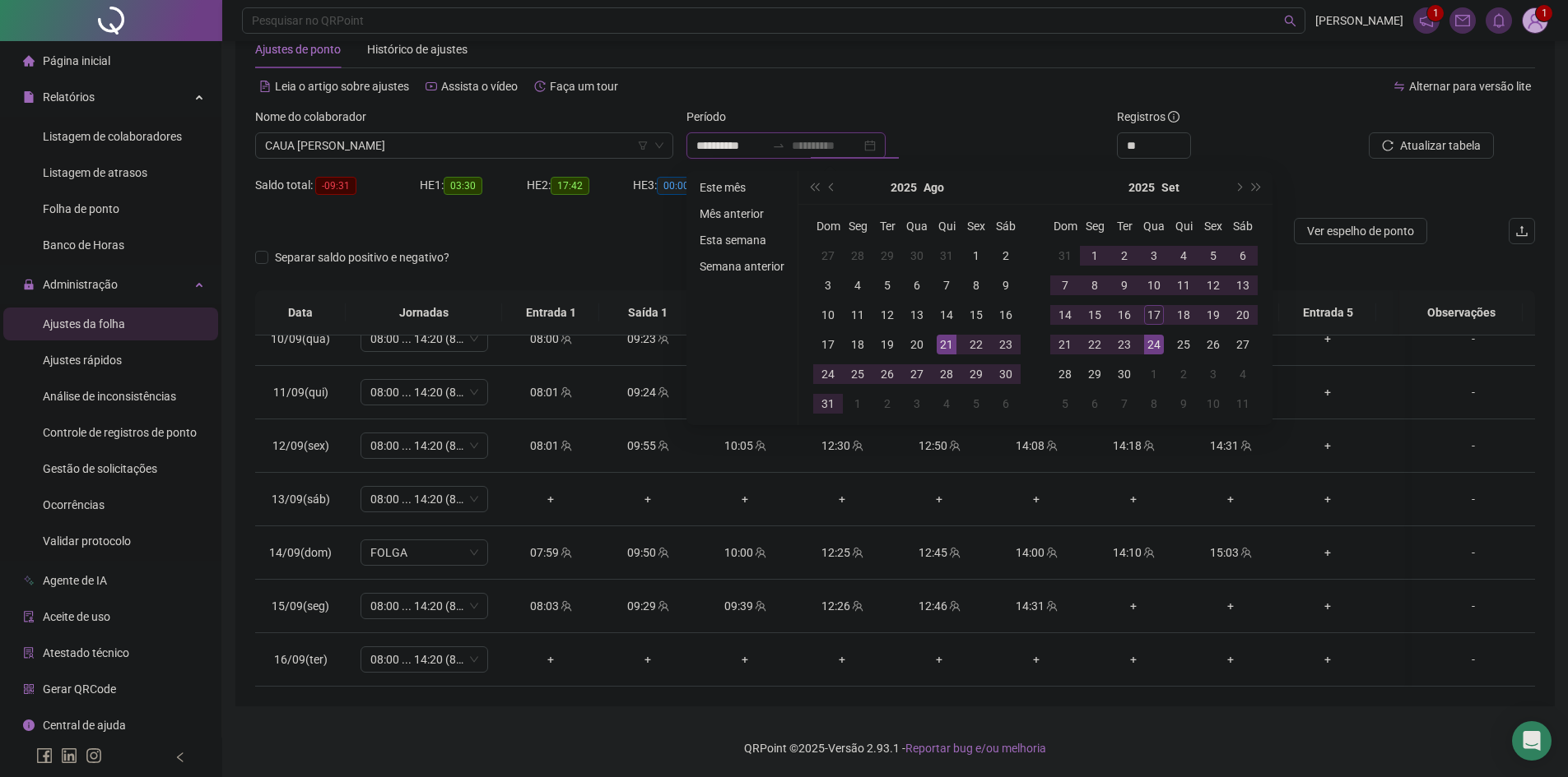
type input "**********"
click at [1155, 319] on div "17" at bounding box center [1154, 315] width 20 height 20
type input "**********"
click at [1276, 158] on div "**" at bounding box center [1218, 145] width 203 height 26
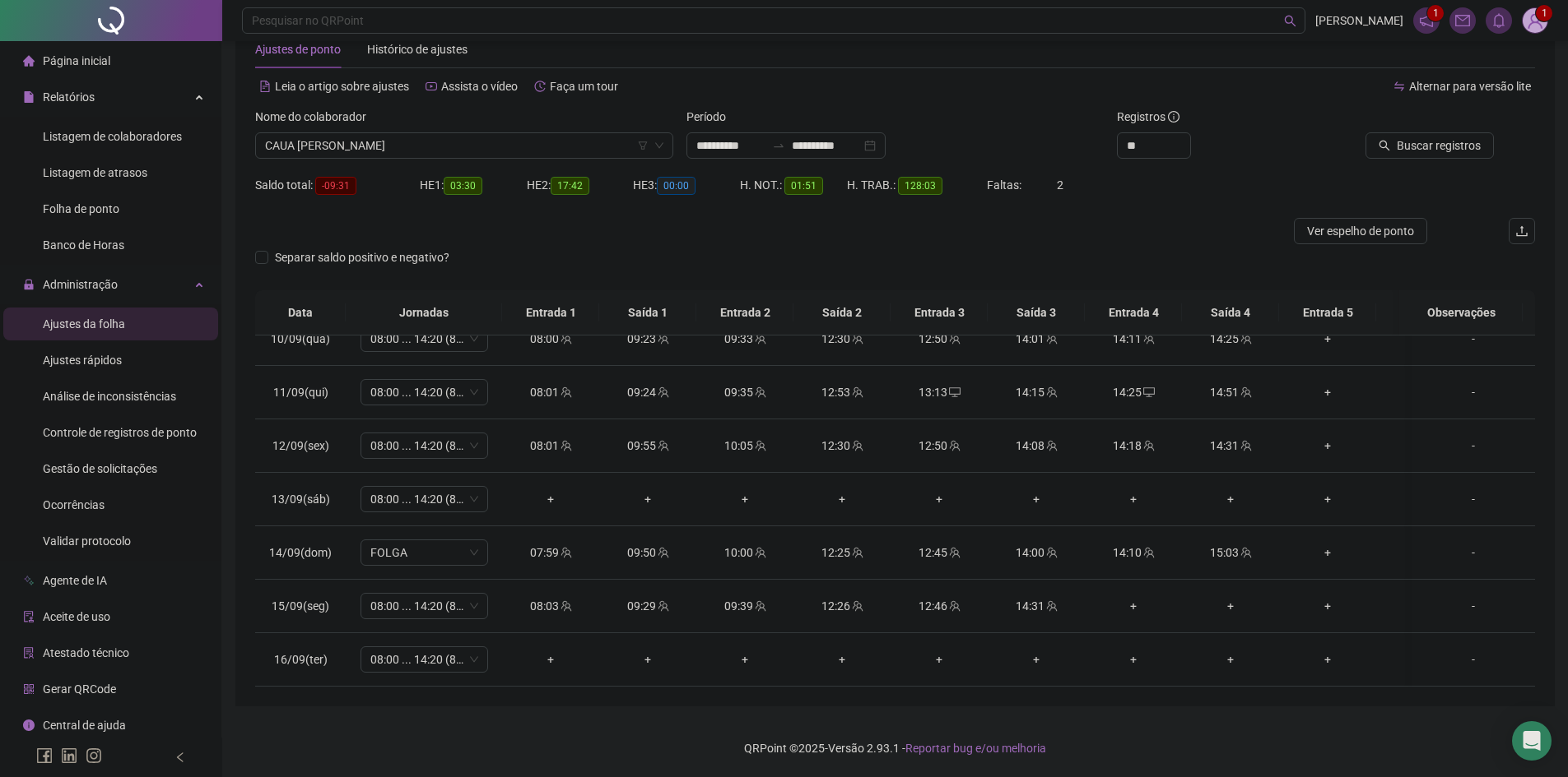
click at [1424, 132] on div at bounding box center [1413, 120] width 161 height 25
click at [1430, 139] on span "Buscar registros" at bounding box center [1439, 145] width 84 height 18
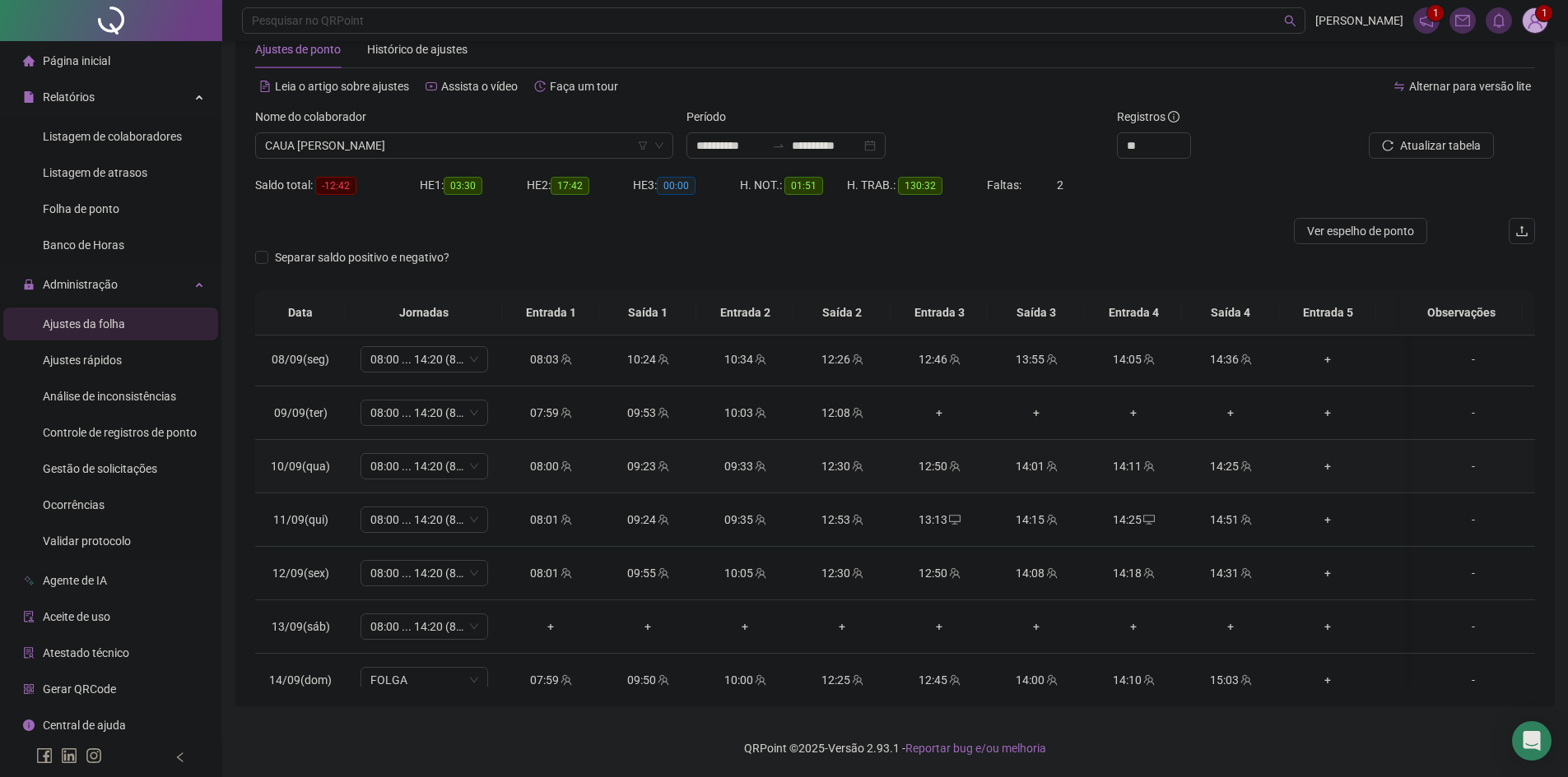
scroll to position [1158, 0]
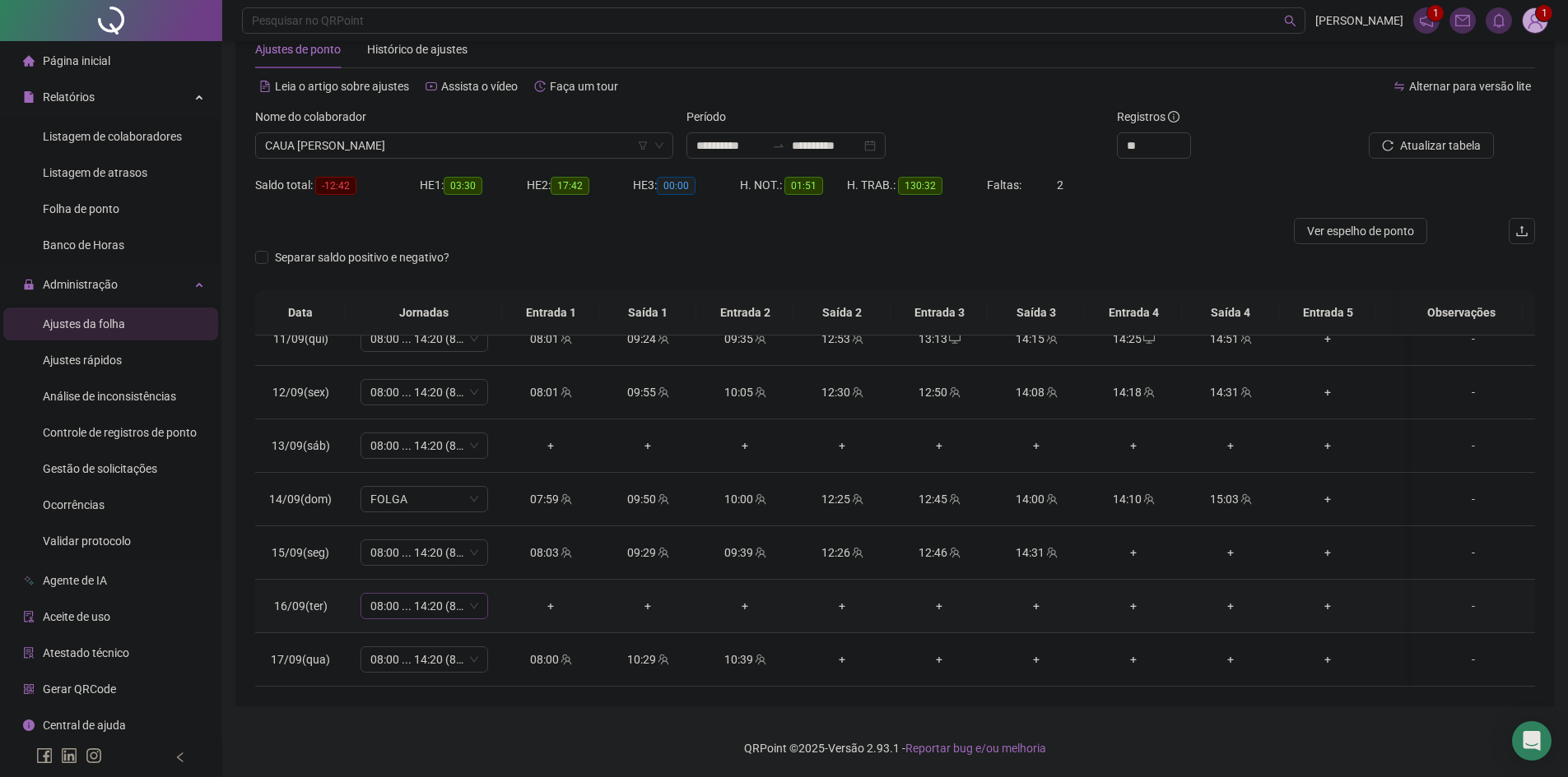
click at [444, 600] on span "08:00 ... 14:20 (8 HORAS)" at bounding box center [425, 606] width 108 height 25
click at [397, 448] on div "Folga" at bounding box center [453, 453] width 139 height 18
click at [500, 550] on span "Sim" at bounding box center [502, 551] width 19 height 18
drag, startPoint x: 327, startPoint y: 185, endPoint x: 358, endPoint y: 180, distance: 31.4
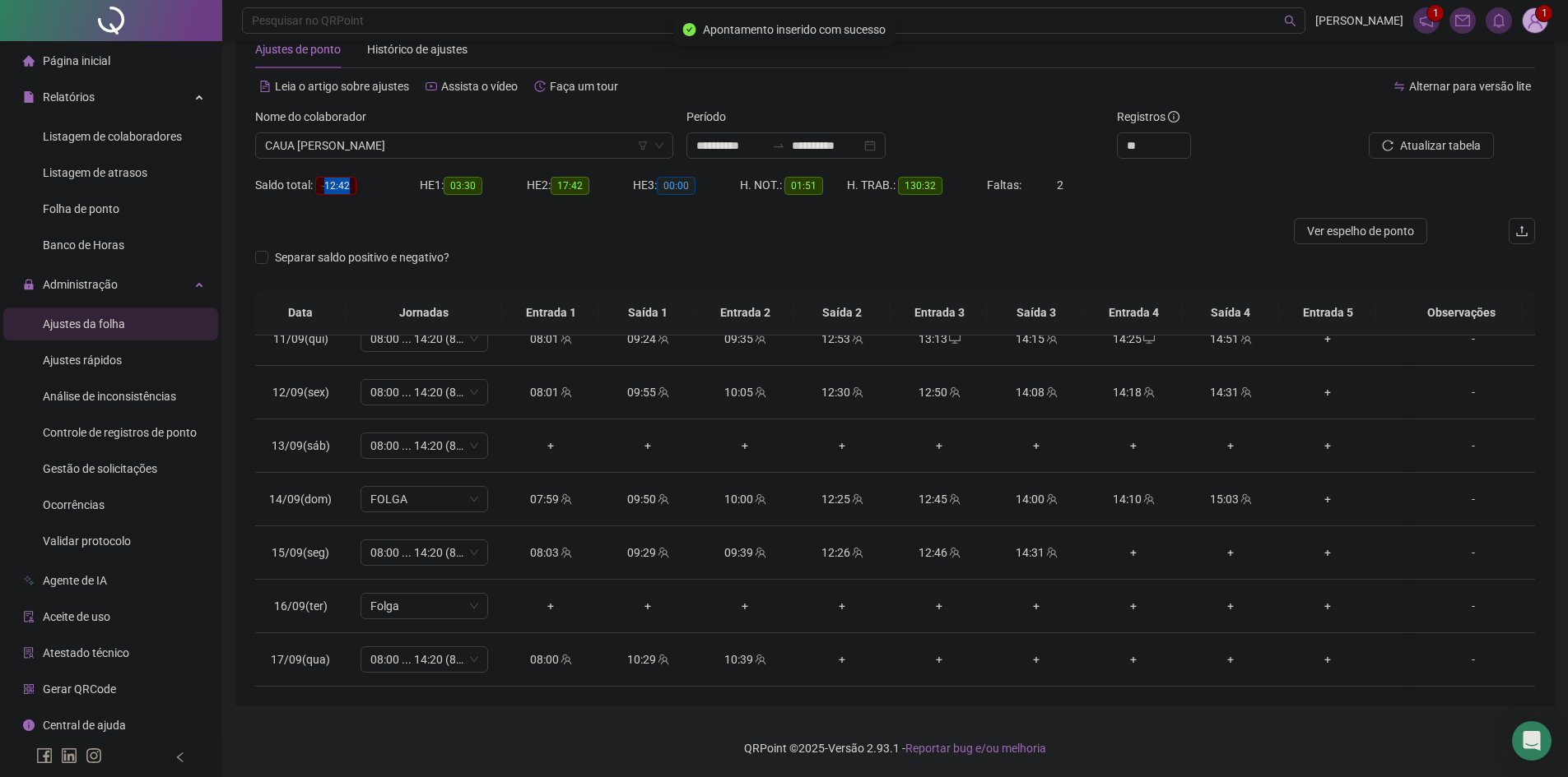
click at [358, 180] on div "Saldo total: -12:42" at bounding box center [337, 186] width 164 height 19
click at [1436, 158] on div "Atualizar tabela" at bounding box center [1434, 140] width 216 height 64
click at [1428, 148] on span "Atualizar tabela" at bounding box center [1441, 145] width 81 height 18
click at [788, 244] on div "Separar saldo positivo e negativo?" at bounding box center [894, 267] width 1280 height 46
click at [1448, 157] on button "Atualizar tabela" at bounding box center [1431, 145] width 125 height 26
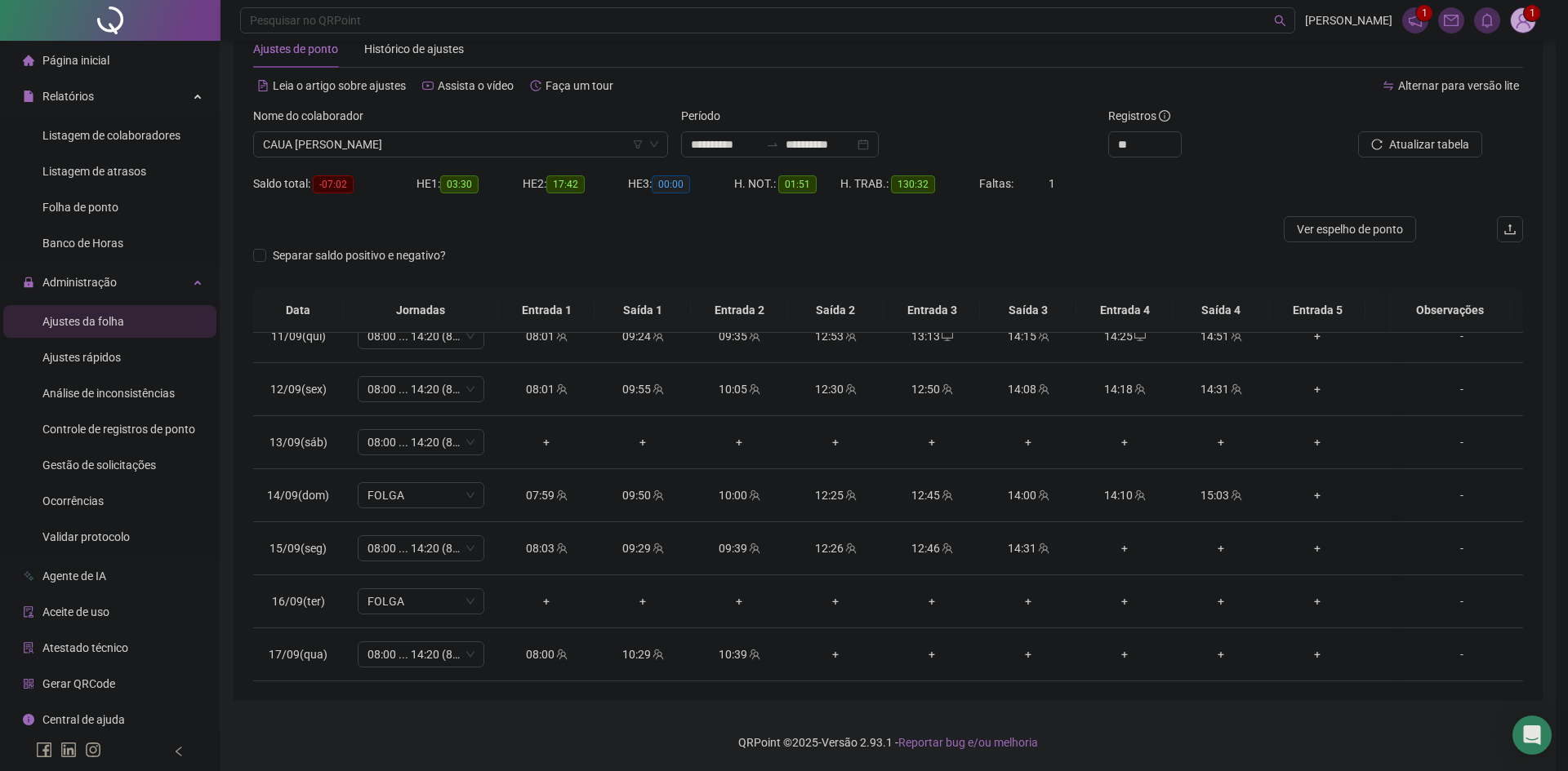
click at [1427, 143] on div "Atualizando tabela Atualizando e reorganizando os registros... OK" at bounding box center [784, 386] width 1568 height 771
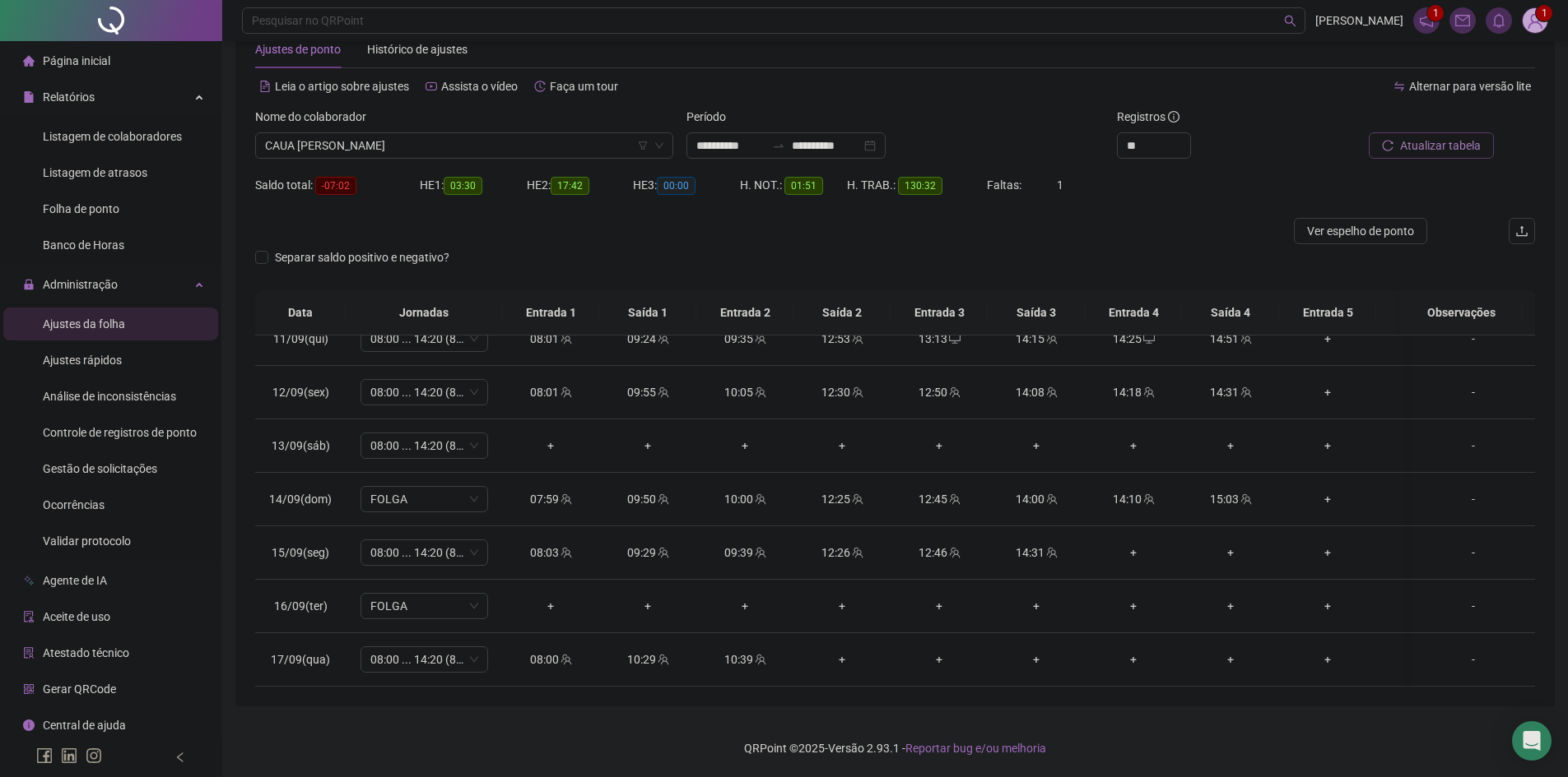
click at [1436, 144] on span "Atualizar tabela" at bounding box center [1441, 145] width 81 height 18
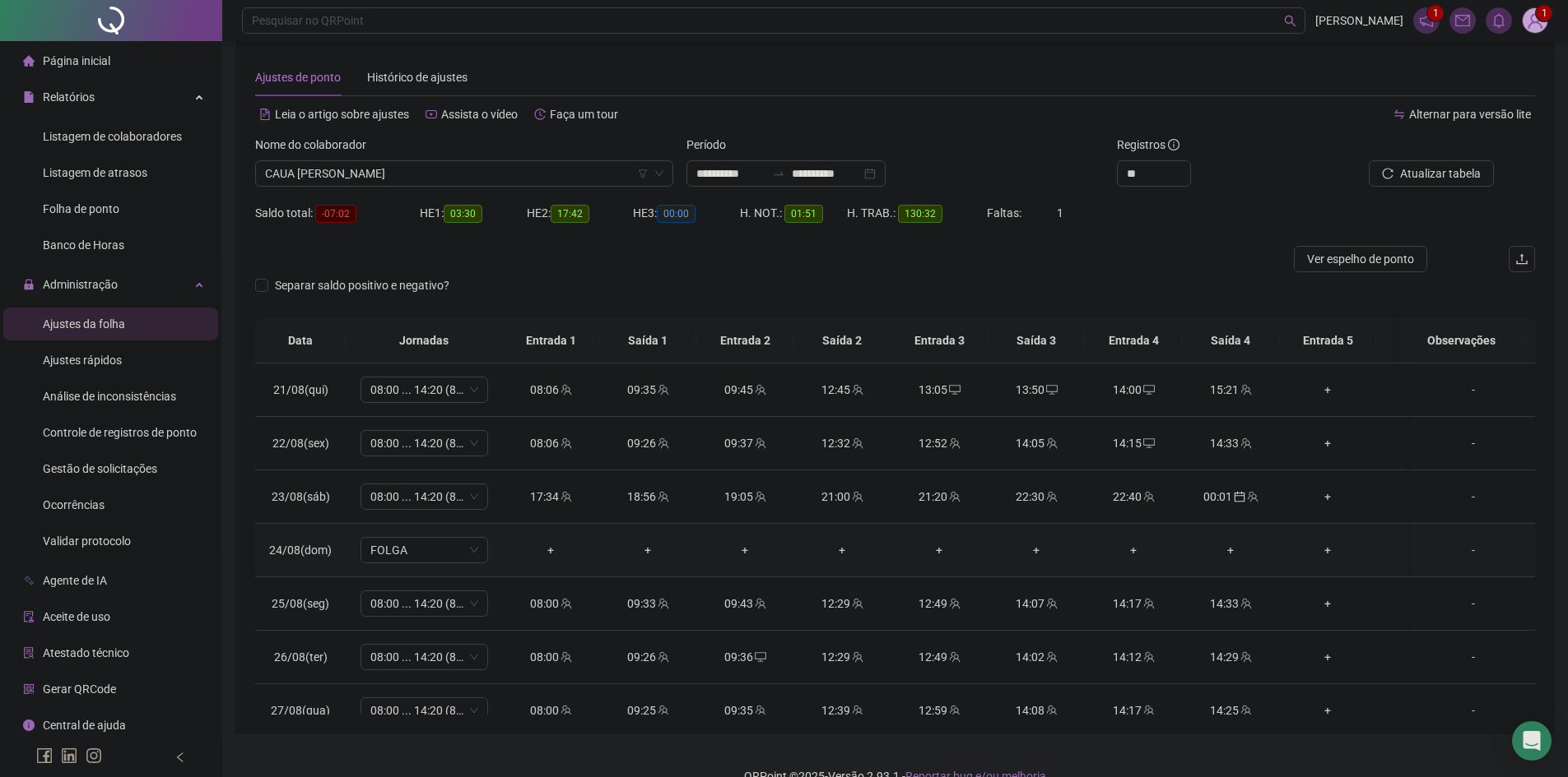
scroll to position [0, 0]
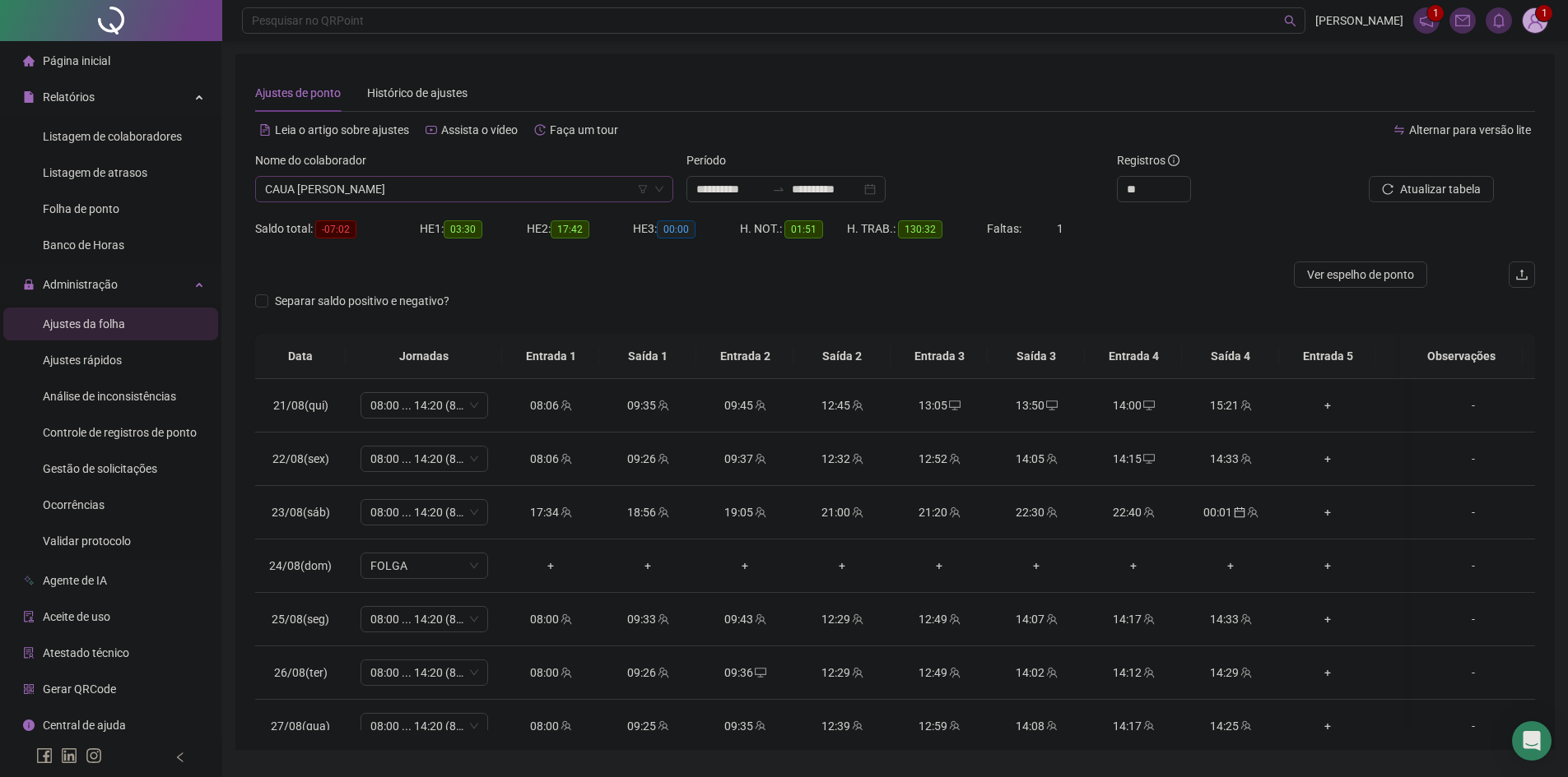
click at [406, 190] on span "CAUA [PERSON_NAME]" at bounding box center [464, 190] width 398 height 25
type input "*****"
click at [365, 216] on div "[PERSON_NAME]" at bounding box center [463, 222] width 392 height 18
click at [1443, 186] on span "Buscar registros" at bounding box center [1439, 189] width 84 height 18
drag, startPoint x: 642, startPoint y: 499, endPoint x: 504, endPoint y: 256, distance: 279.5
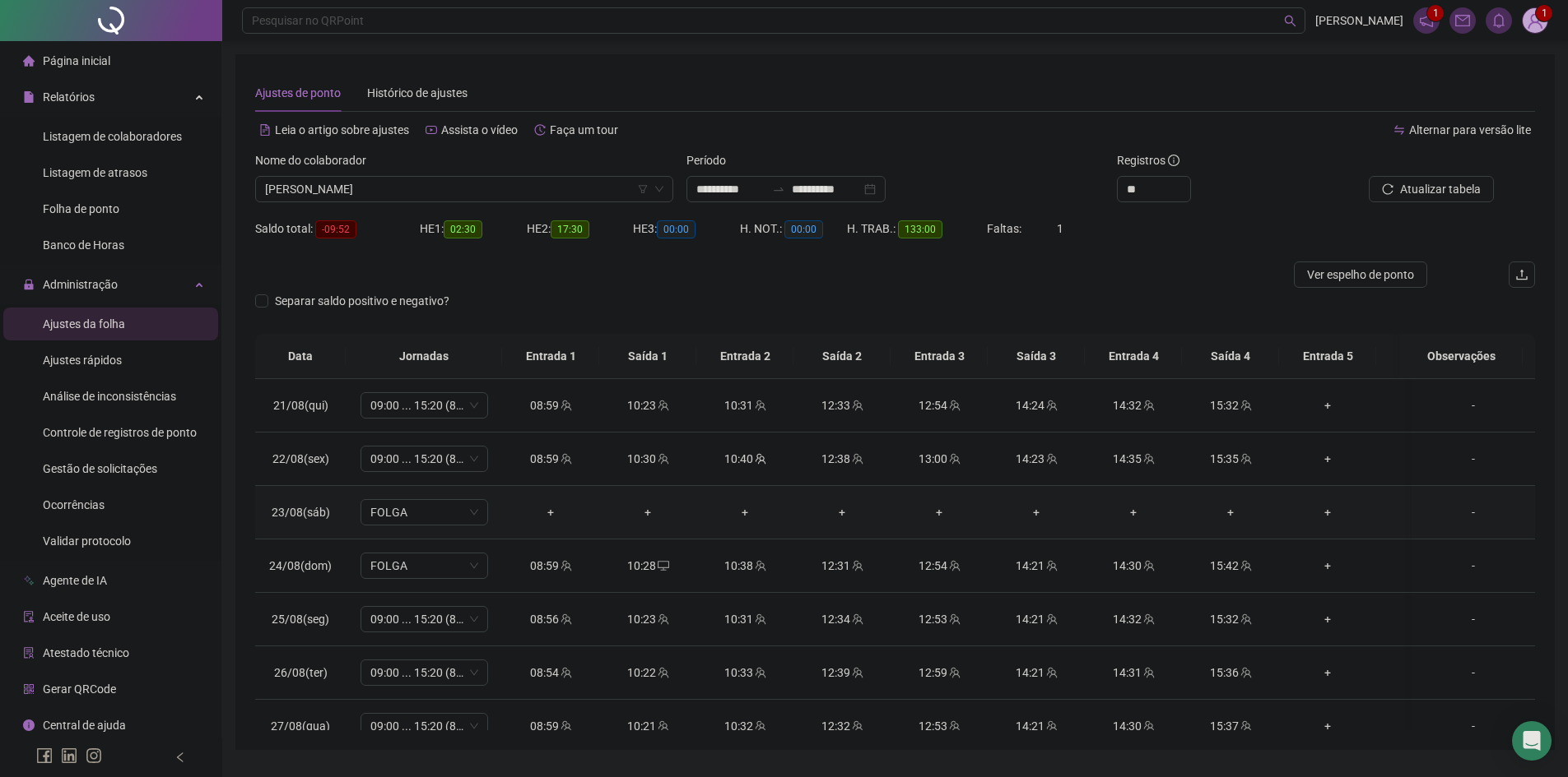
click at [504, 256] on div "HE 1: 02:30" at bounding box center [473, 239] width 107 height 46
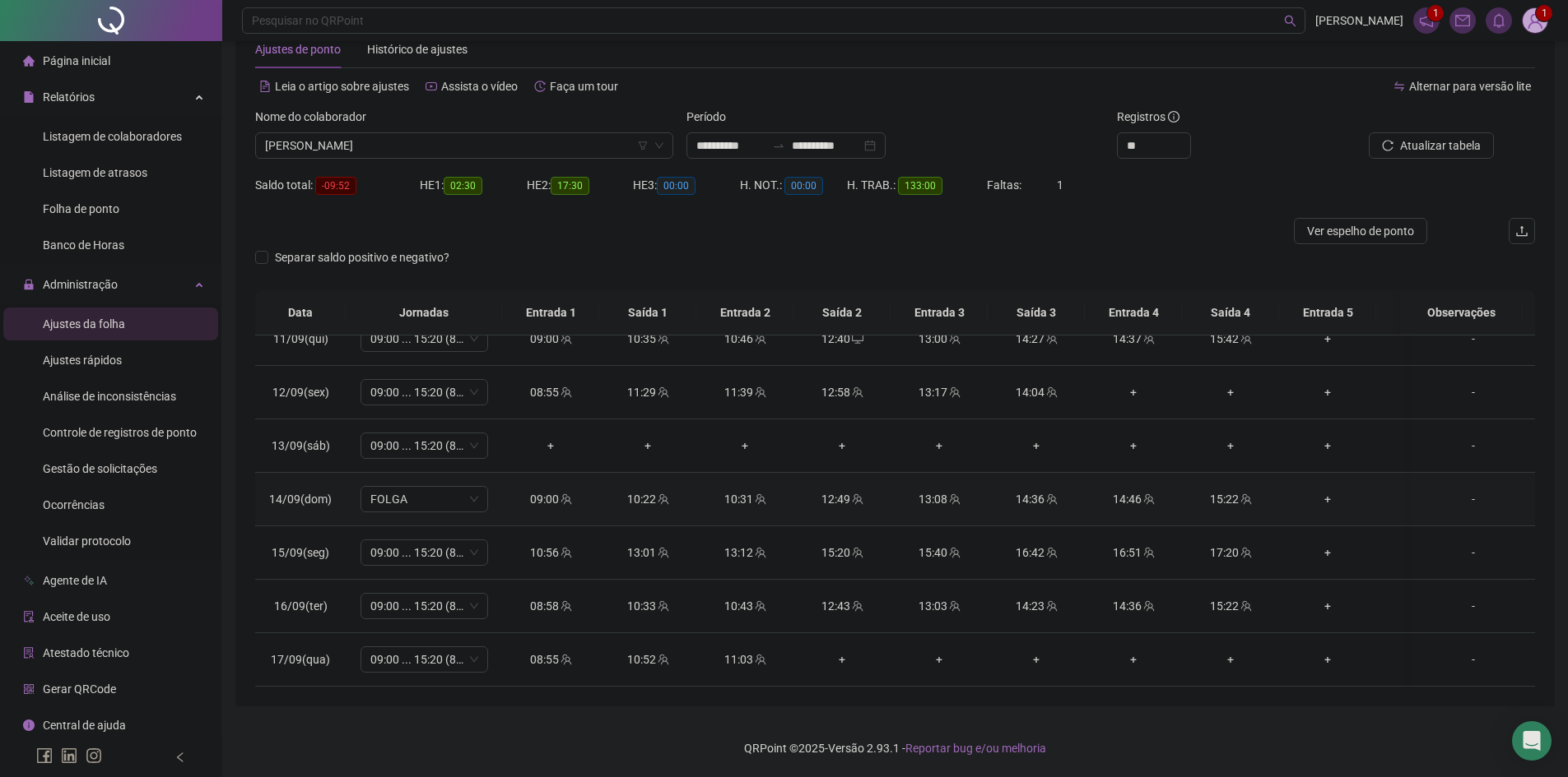
scroll to position [1158, 0]
